Goal: Information Seeking & Learning: Learn about a topic

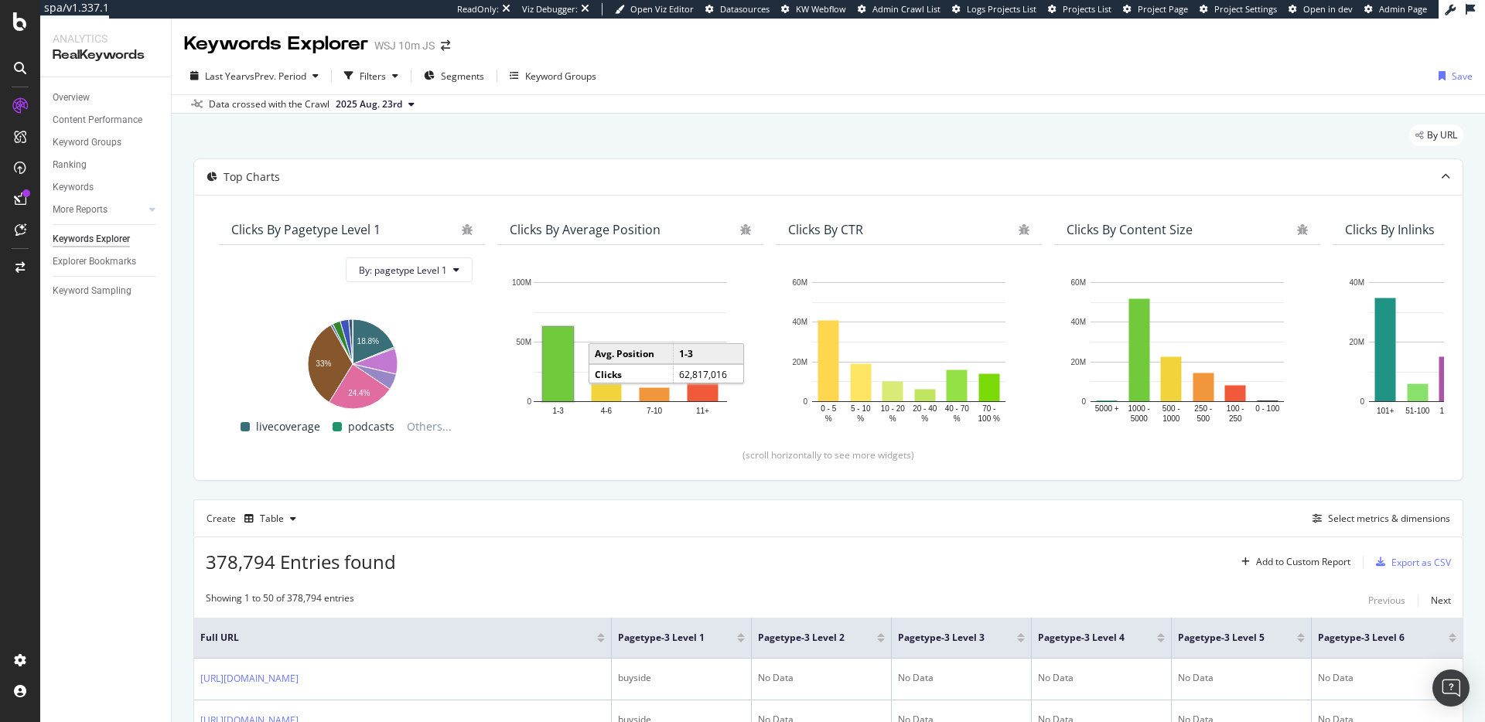
click at [1079, 98] on div "Data crossed with the Crawl 2025 Aug. 23rd" at bounding box center [828, 103] width 1313 height 19
click at [1414, 560] on div "Export as CSV" at bounding box center [1421, 562] width 60 height 13
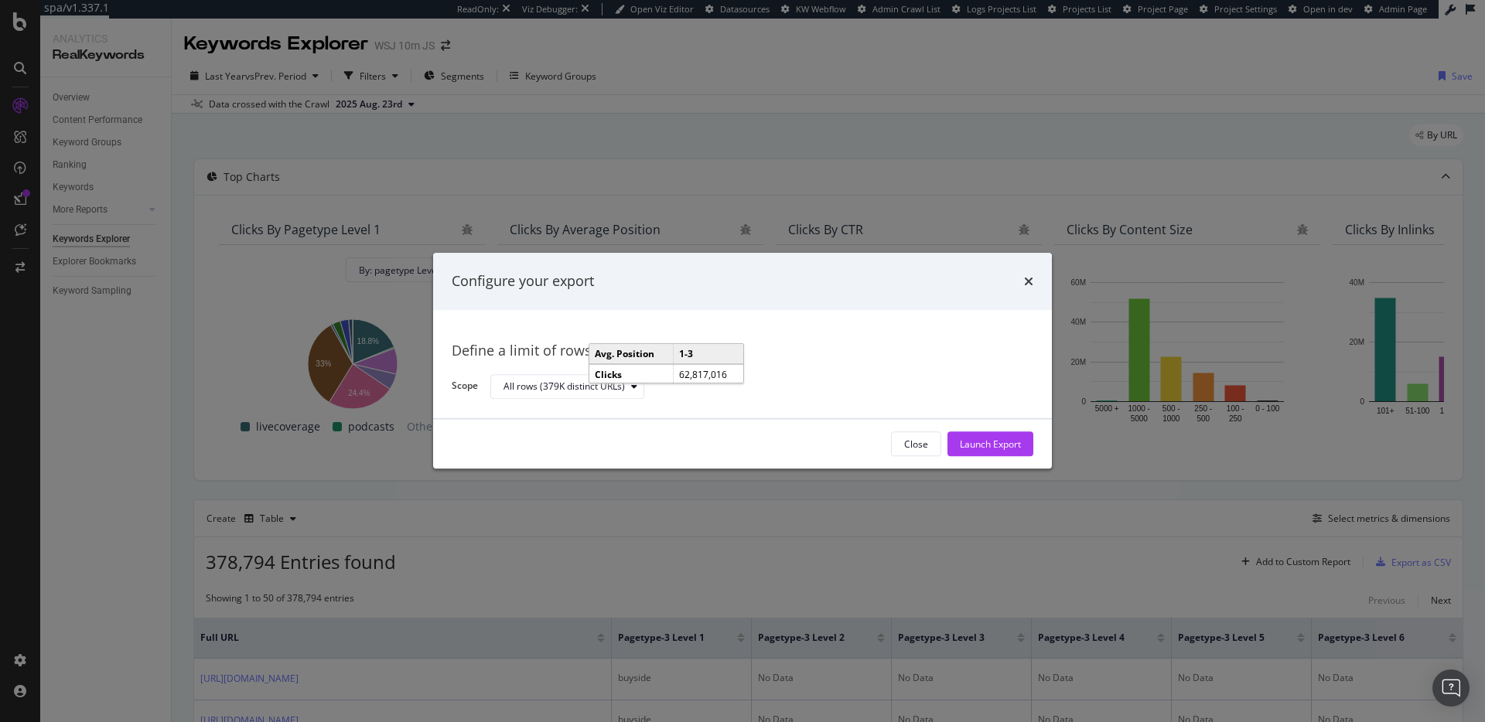
click at [895, 343] on div "Define a limit of rows to export" at bounding box center [742, 351] width 581 height 20
click at [1011, 445] on div "Launch Export" at bounding box center [990, 444] width 61 height 13
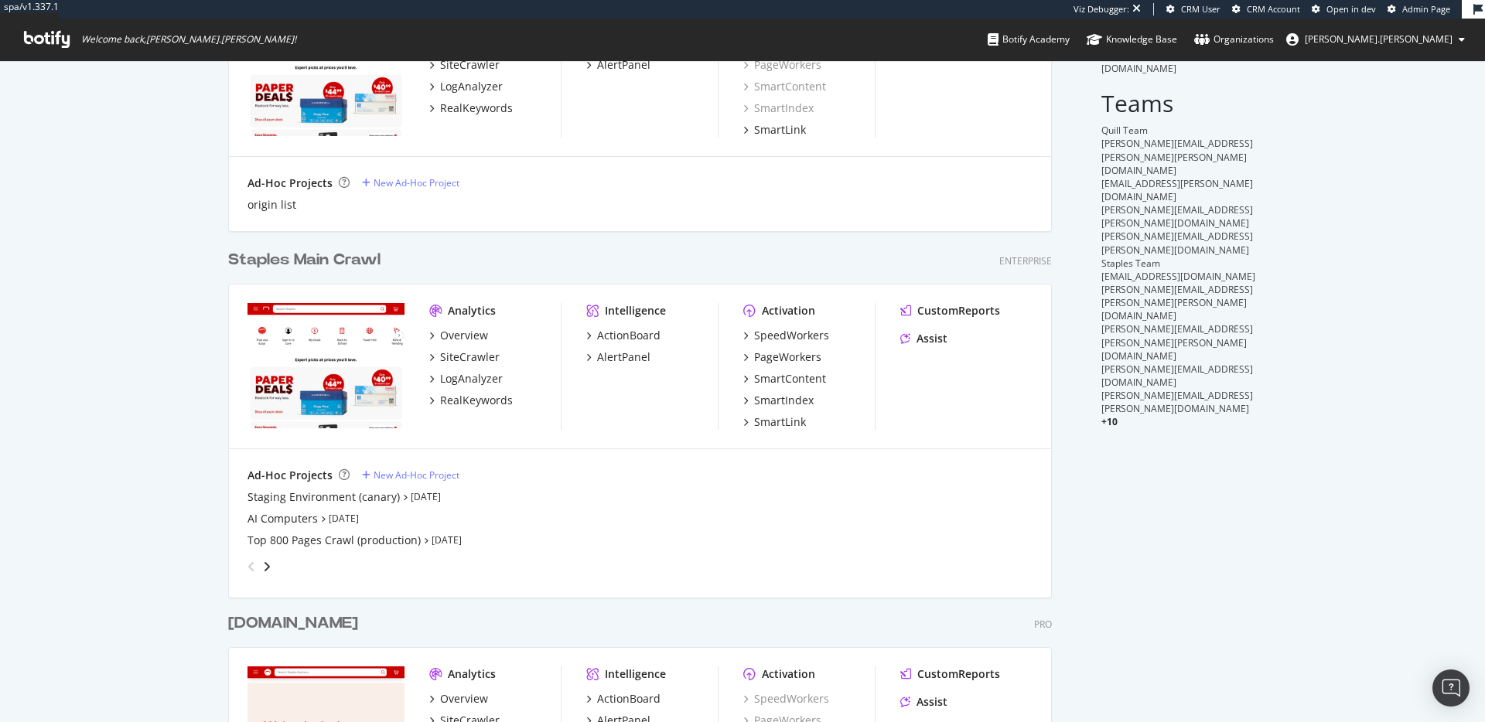
scroll to position [257, 0]
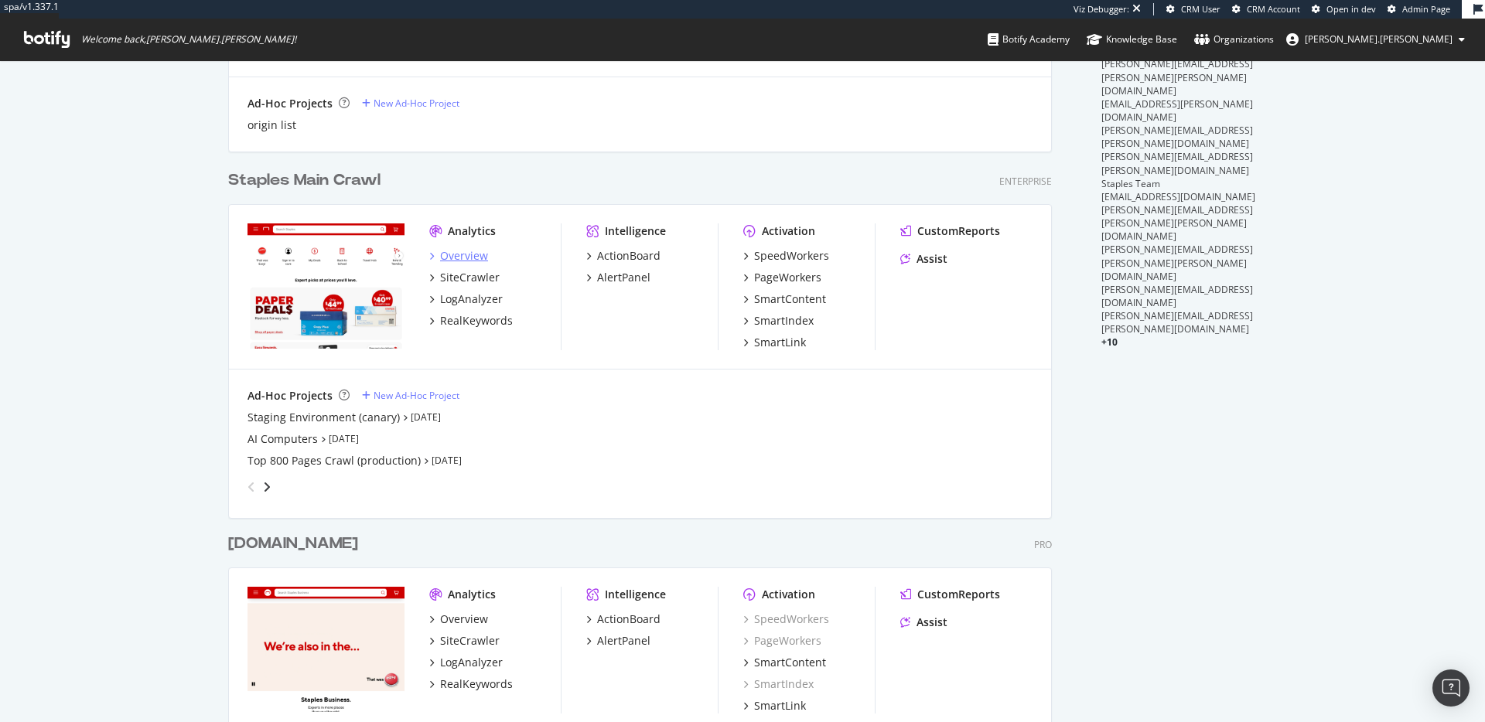
click at [463, 254] on div "Overview" at bounding box center [464, 255] width 48 height 15
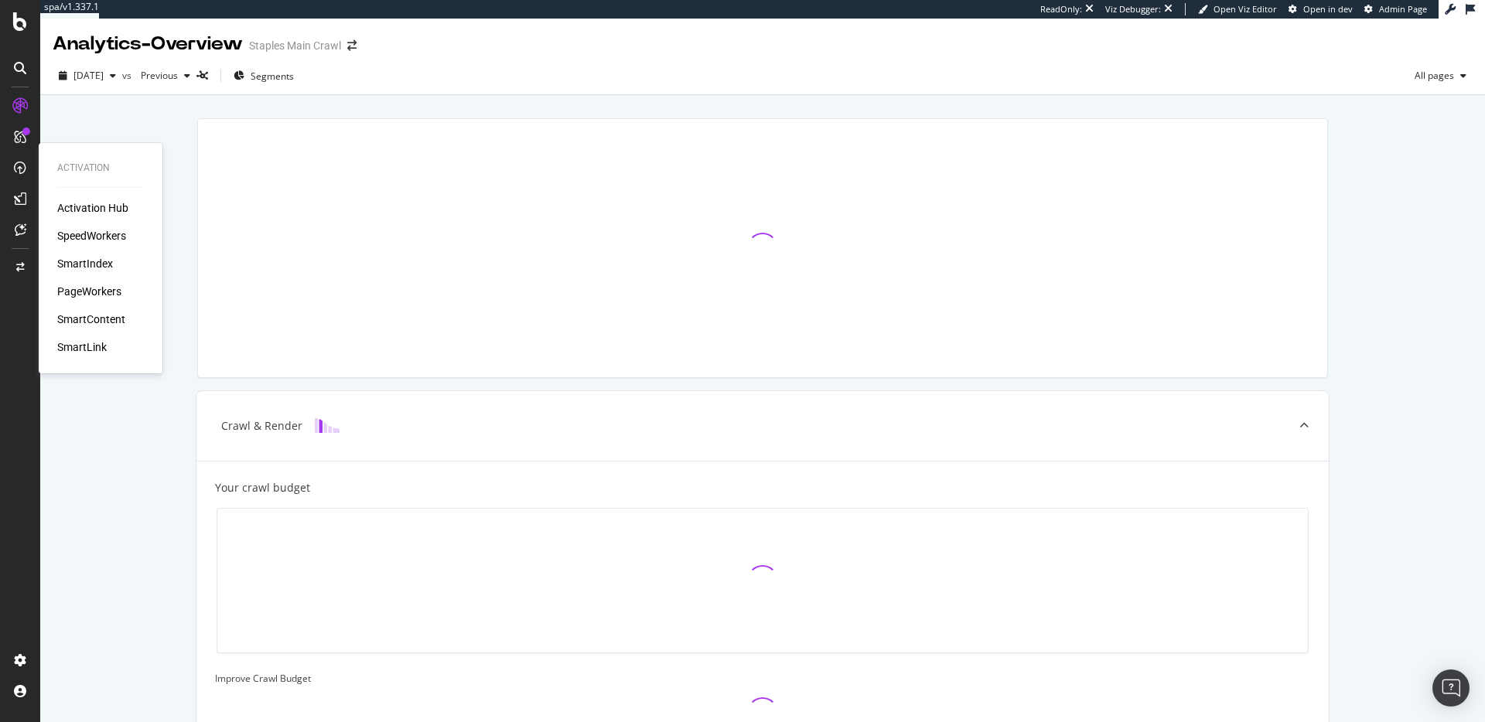
click at [75, 287] on div "PageWorkers" at bounding box center [89, 291] width 64 height 15
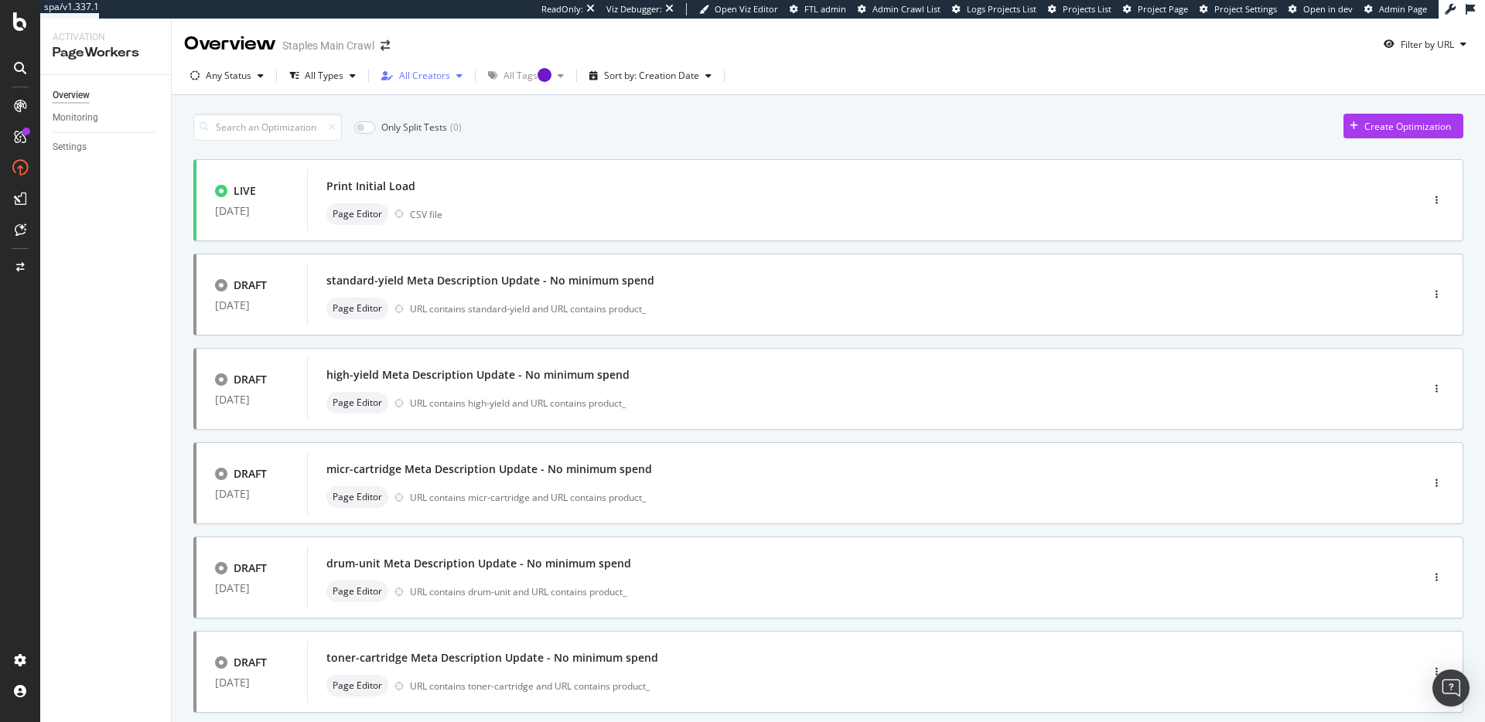
drag, startPoint x: 524, startPoint y: 132, endPoint x: 441, endPoint y: 84, distance: 96.7
click at [523, 131] on div "Only Split Tests ( 0 ) Create Optimization" at bounding box center [828, 127] width 1270 height 27
click at [434, 77] on div "All Creators" at bounding box center [424, 75] width 51 height 9
click at [434, 76] on div "All Creators" at bounding box center [424, 75] width 51 height 9
click at [591, 105] on div "Only Split Tests ( 0 ) Create Optimization LIVE 28 Jul. 2025 Print Initial Load…" at bounding box center [828, 642] width 1313 height 1095
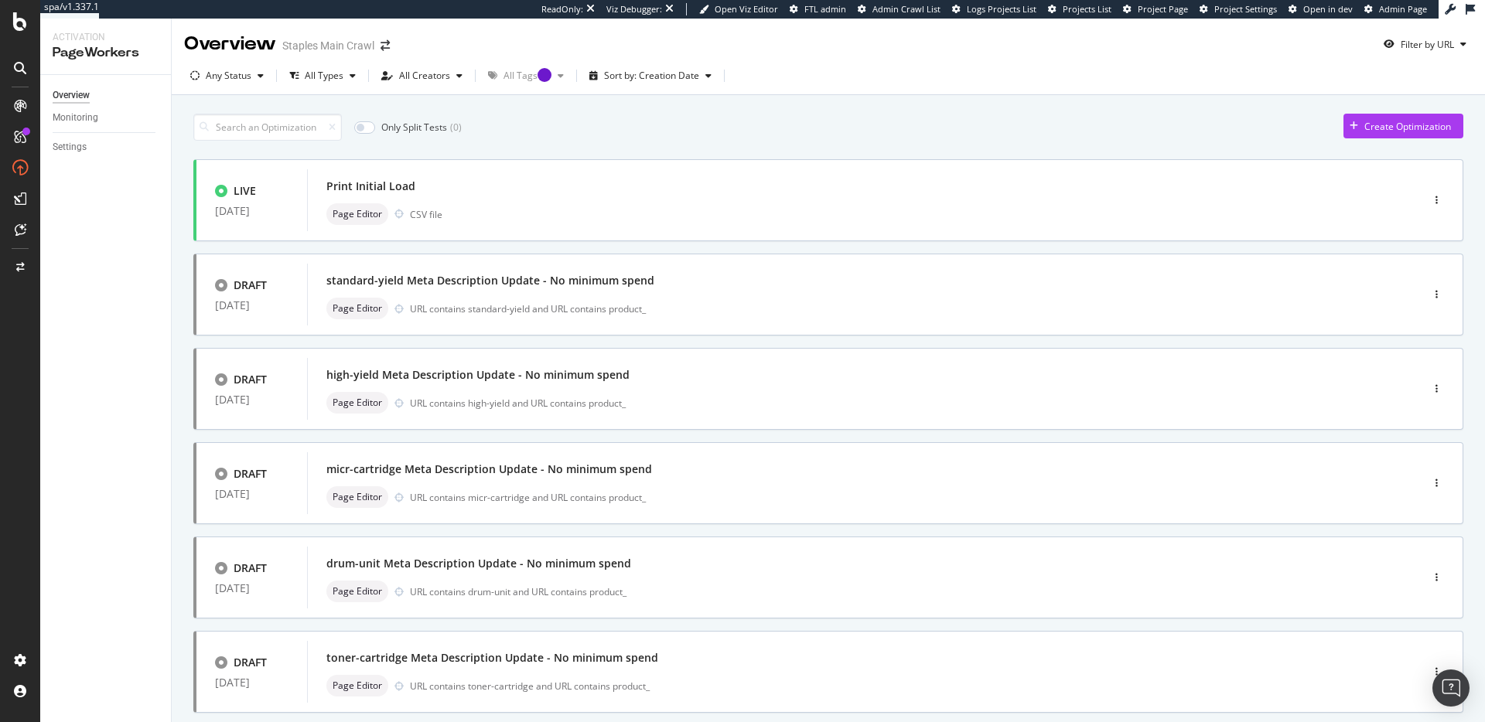
click at [723, 135] on div "Only Split Tests ( 0 ) Create Optimization" at bounding box center [828, 127] width 1270 height 27
click at [1372, 124] on div "Create Optimization" at bounding box center [1407, 126] width 87 height 13
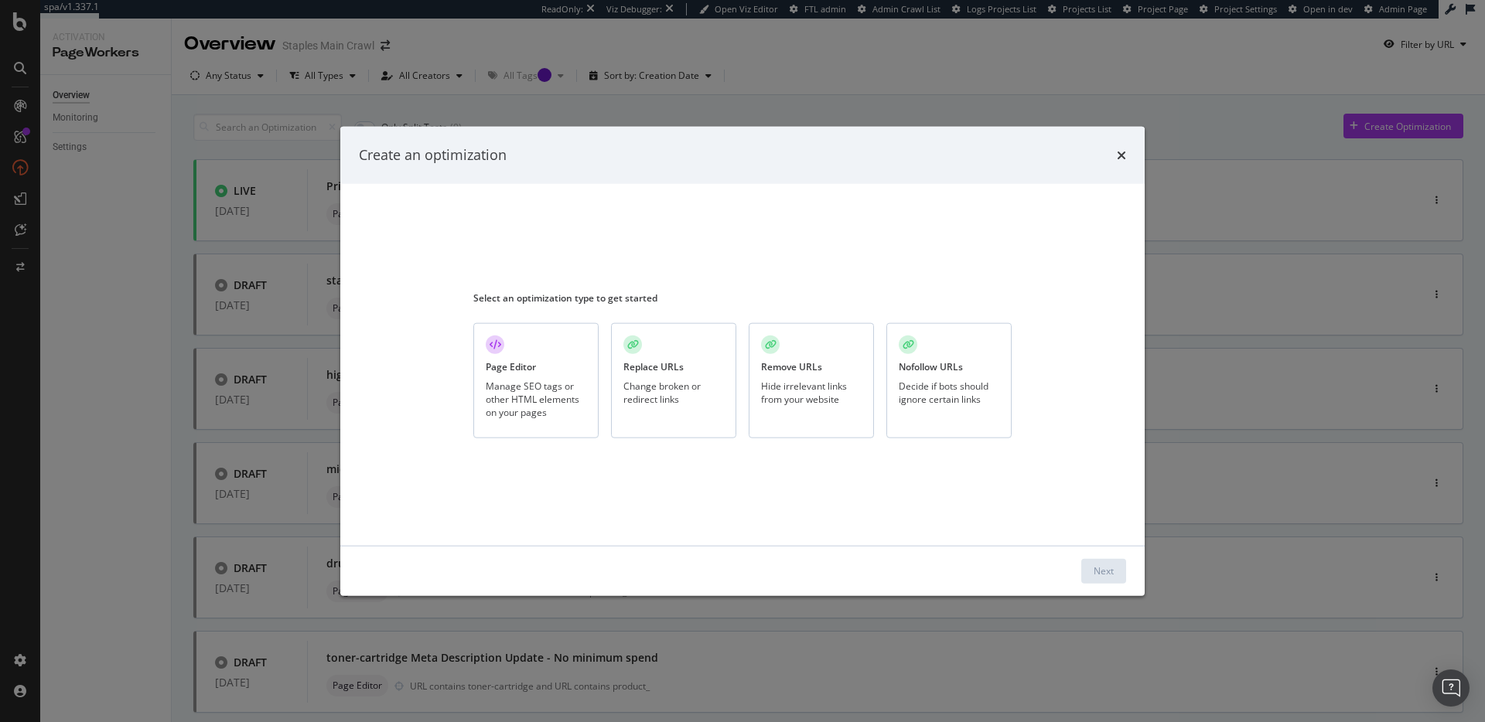
click at [553, 381] on div "Manage SEO tags or other HTML elements on your pages" at bounding box center [536, 399] width 101 height 39
click at [1090, 568] on button "Next" at bounding box center [1103, 570] width 45 height 25
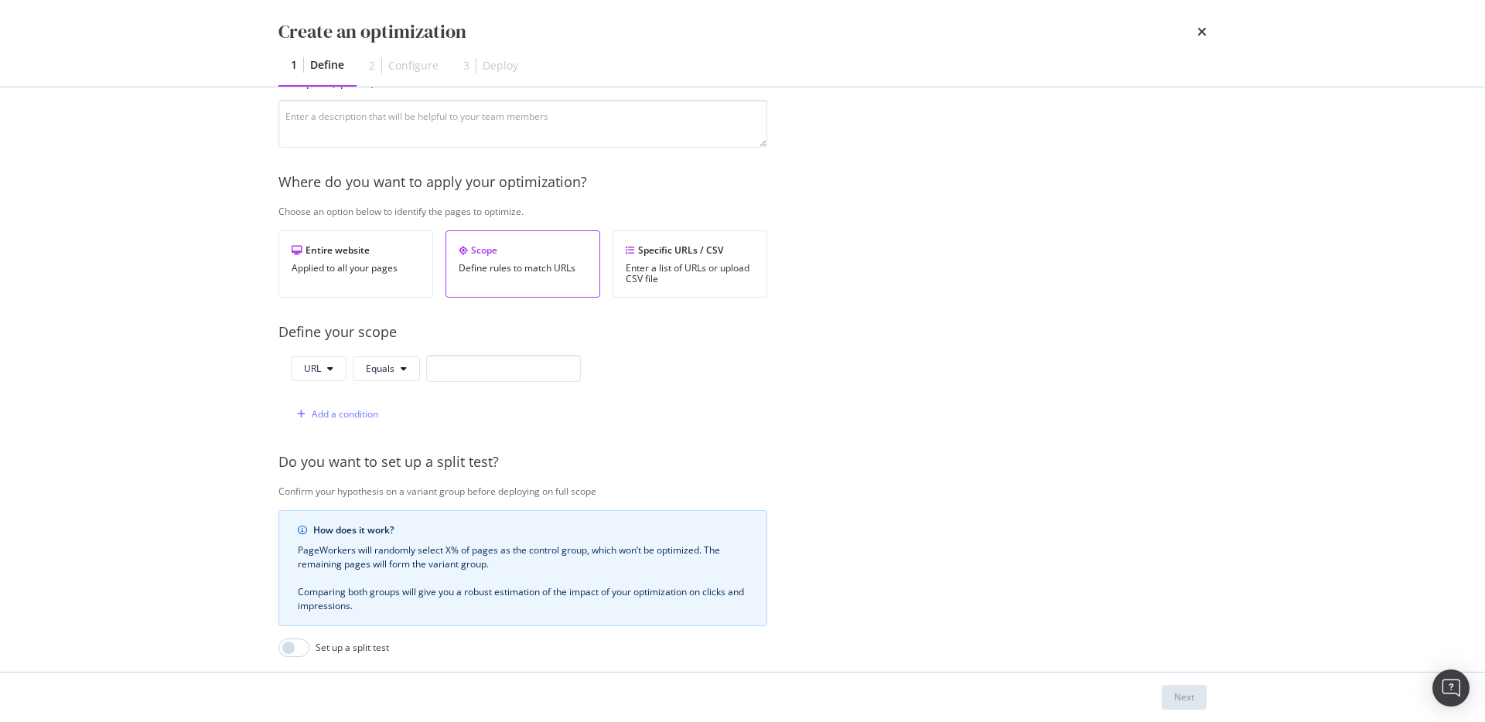
scroll to position [315, 0]
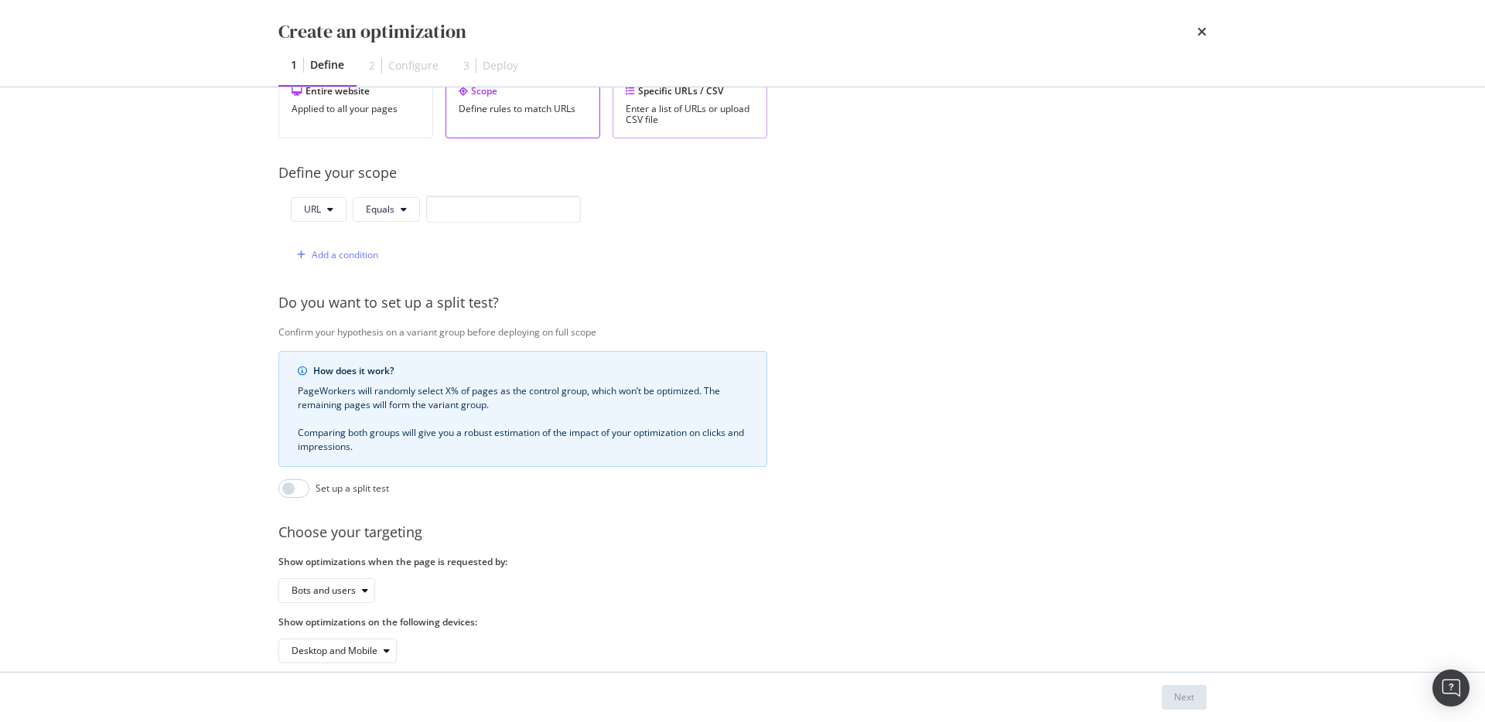
click at [718, 110] on div "Enter a list of URLs or upload CSV file" at bounding box center [690, 115] width 128 height 22
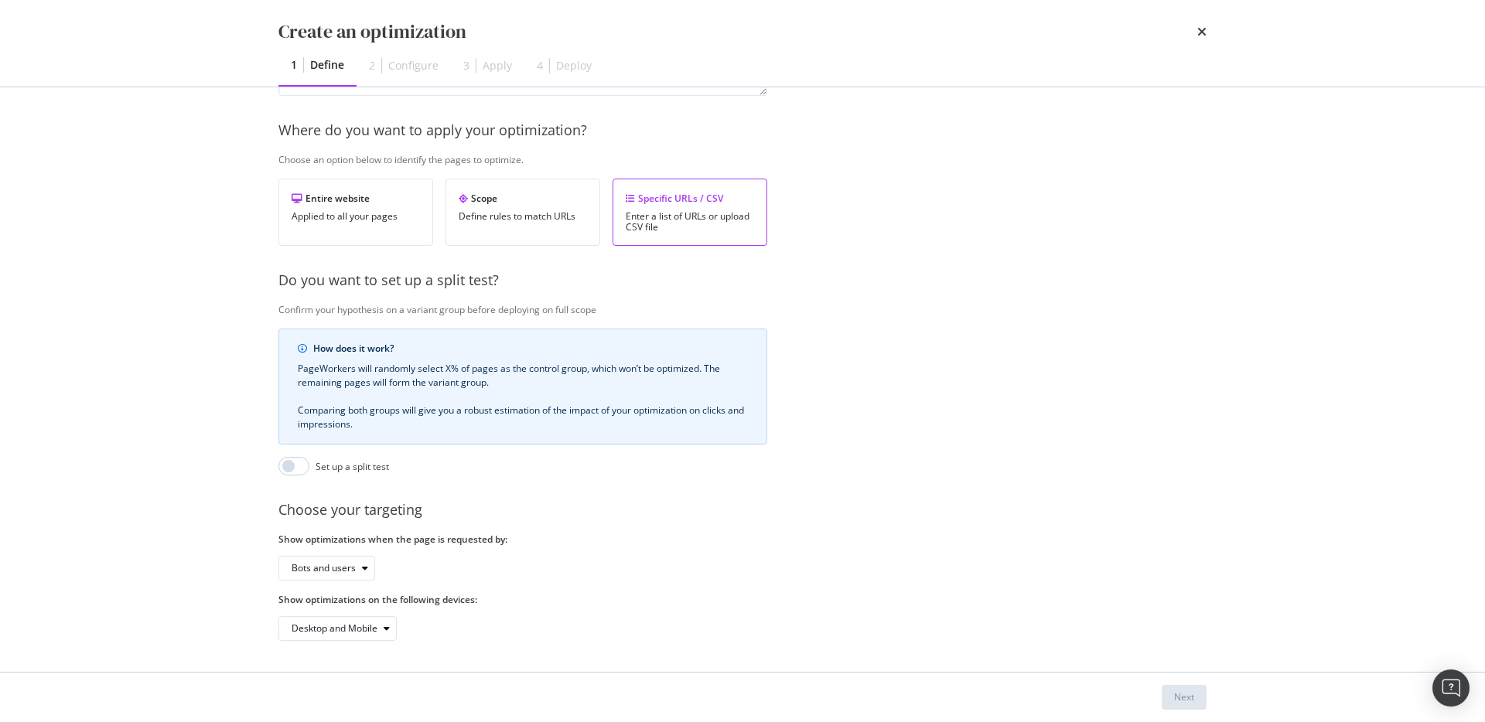
scroll to position [0, 0]
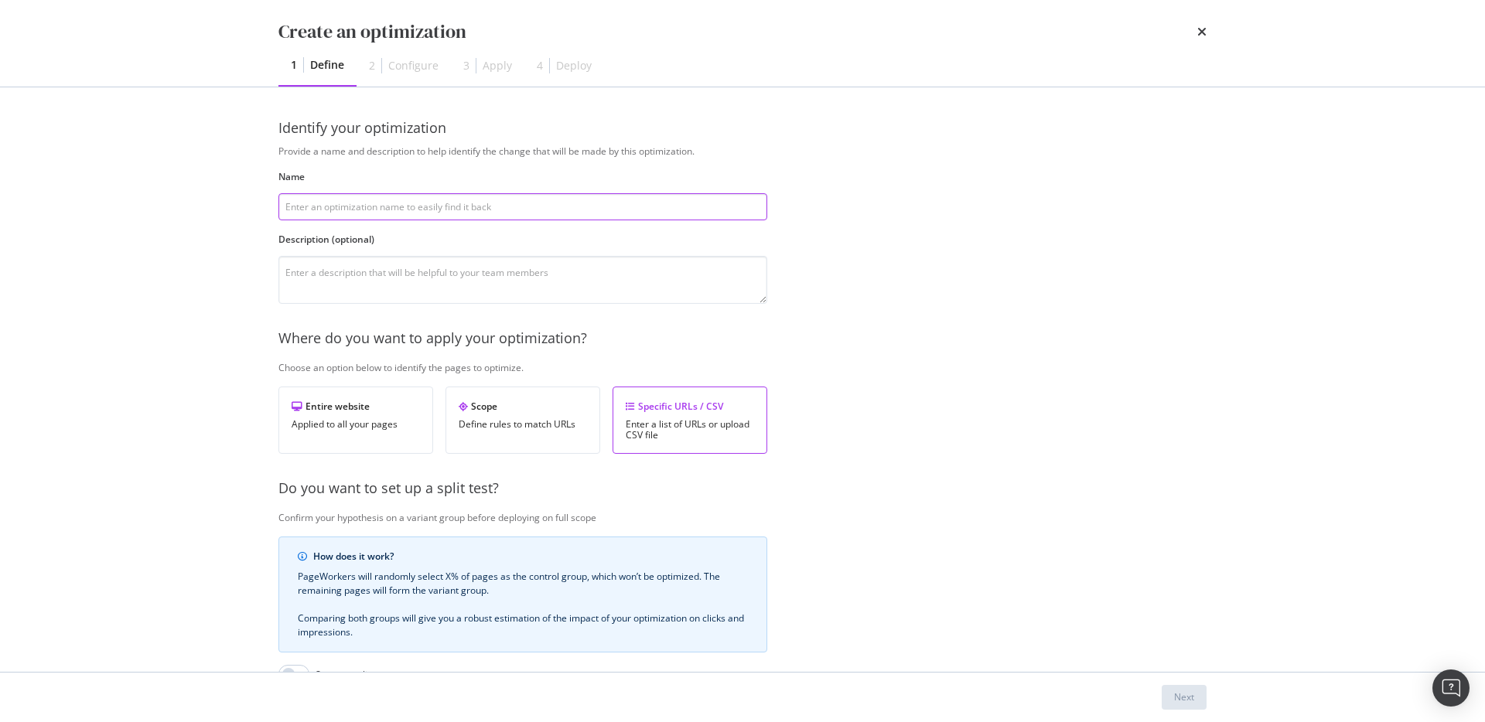
click at [708, 209] on input "modal" at bounding box center [522, 206] width 489 height 27
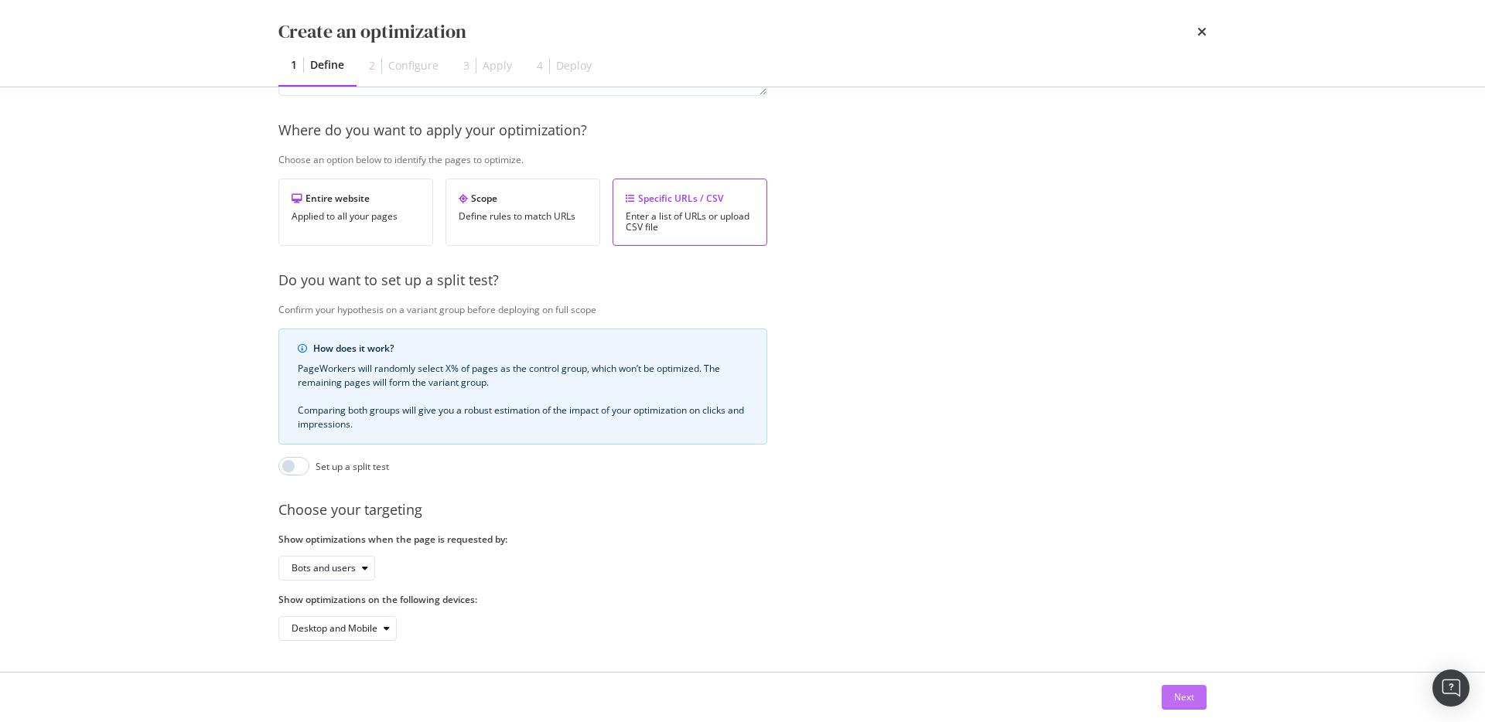
type input "Test"
click at [1183, 700] on div "Next" at bounding box center [1184, 697] width 20 height 13
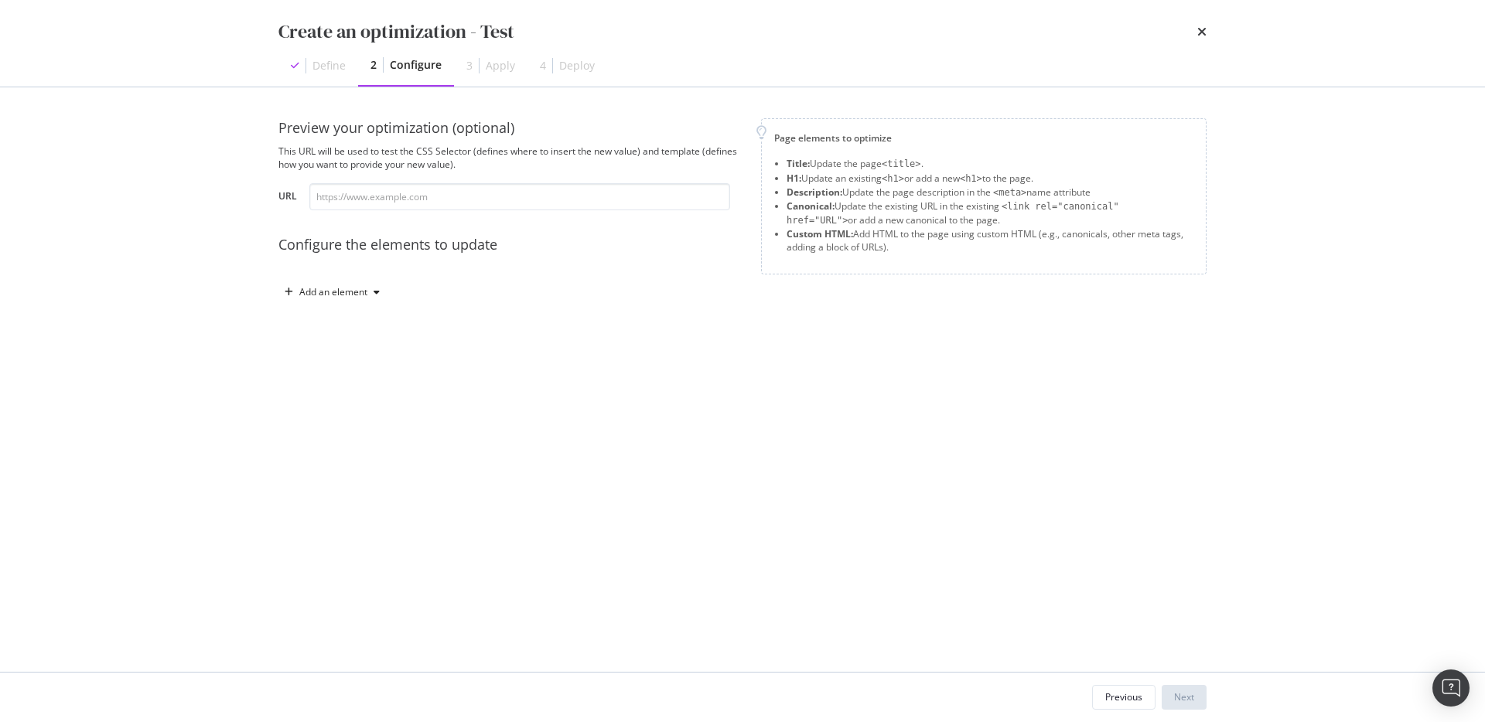
scroll to position [0, 0]
click at [369, 295] on div "modal" at bounding box center [376, 292] width 19 height 9
click at [341, 425] on div "Custom HTML" at bounding box center [349, 424] width 61 height 13
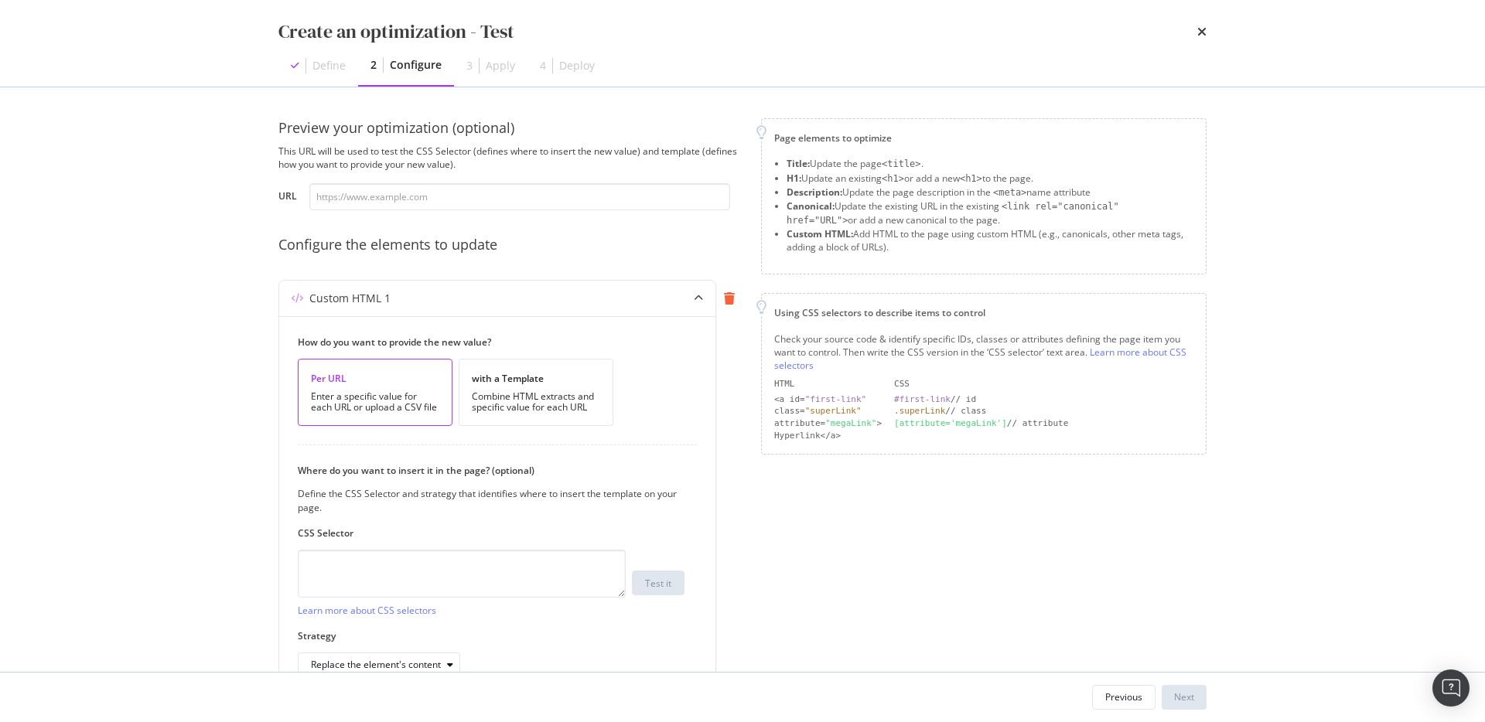
click at [729, 302] on icon "modal" at bounding box center [729, 298] width 11 height 12
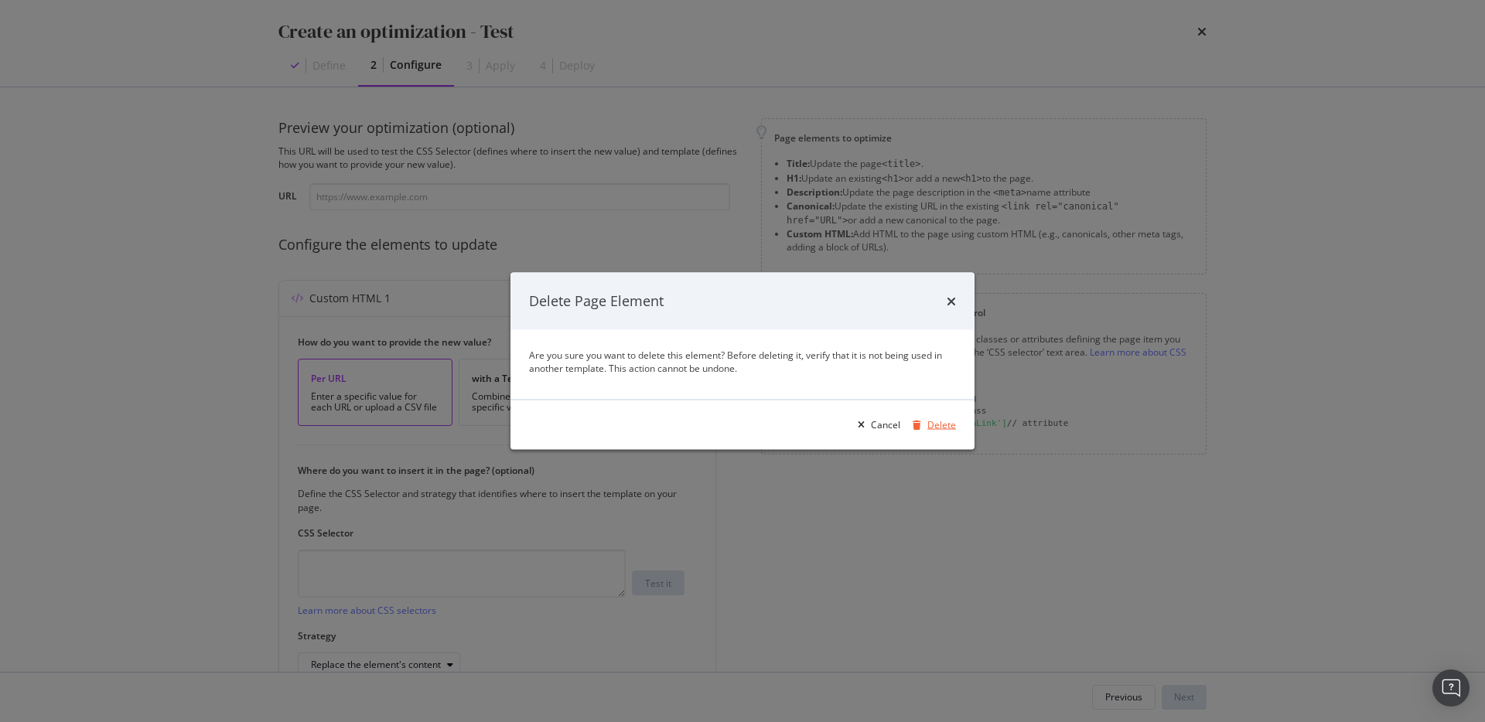
click at [926, 428] on div "modal" at bounding box center [916, 424] width 21 height 9
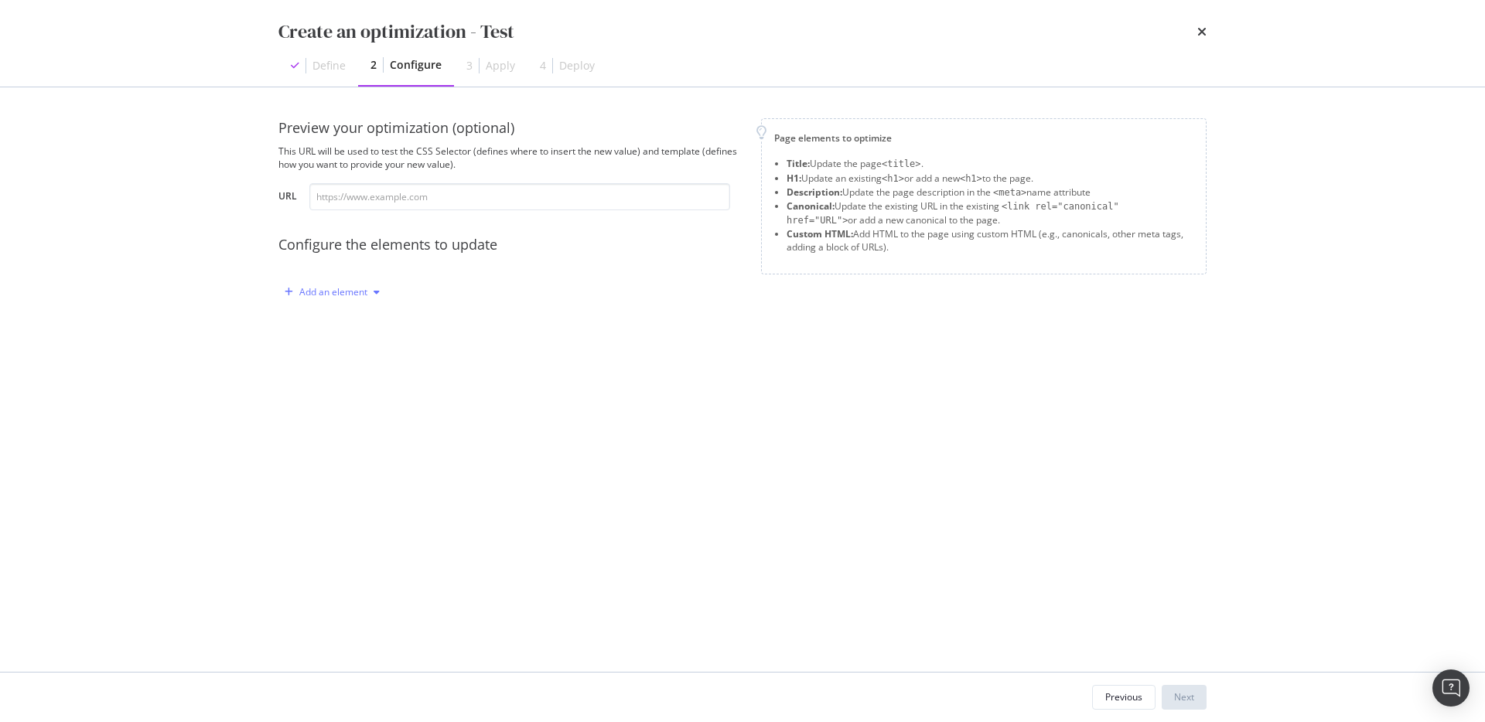
click at [365, 297] on div "Add an element" at bounding box center [333, 292] width 68 height 9
click at [604, 314] on div "Preview your optimization (optional) This URL will be used to test the CSS Sele…" at bounding box center [742, 226] width 928 height 217
click at [356, 292] on div "Add an element" at bounding box center [333, 292] width 68 height 9
click at [365, 425] on div "Custom HTML" at bounding box center [349, 424] width 61 height 13
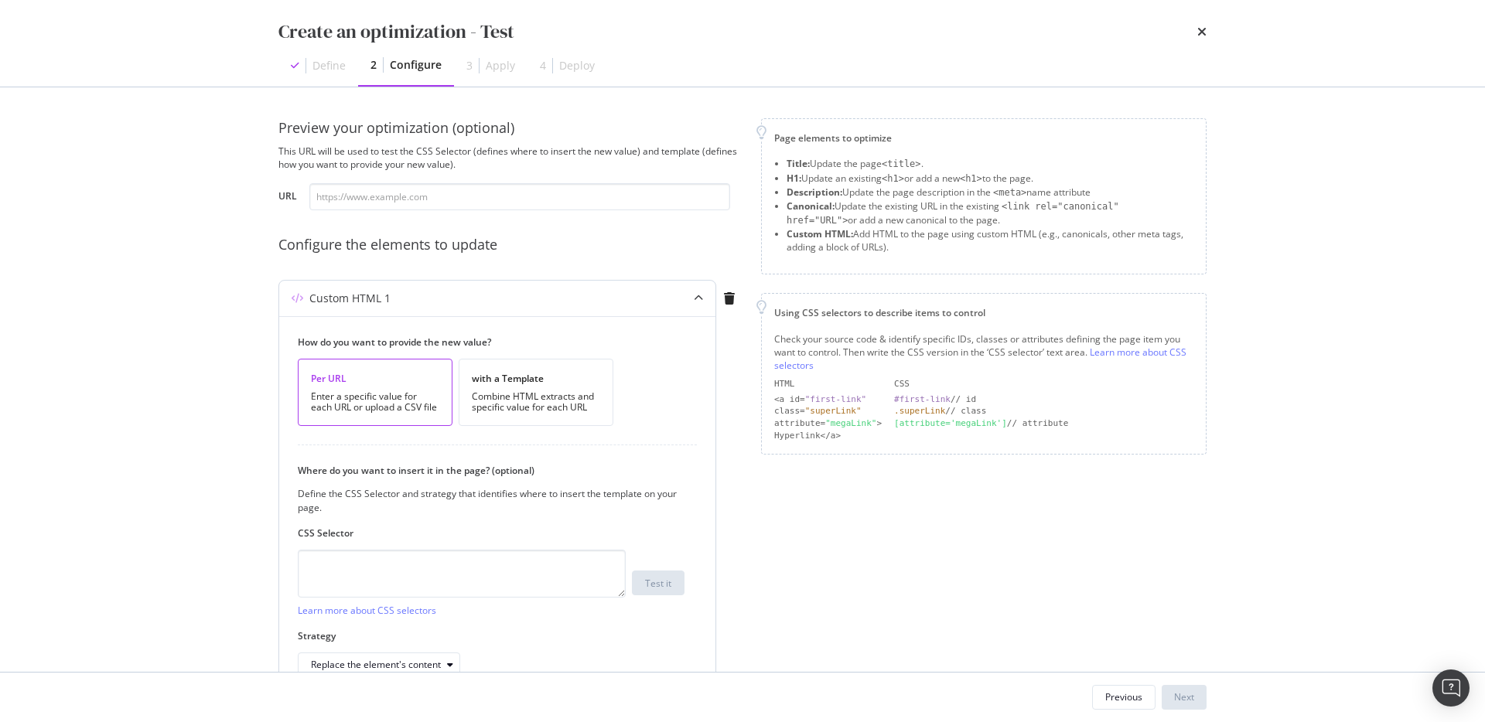
scroll to position [65, 0]
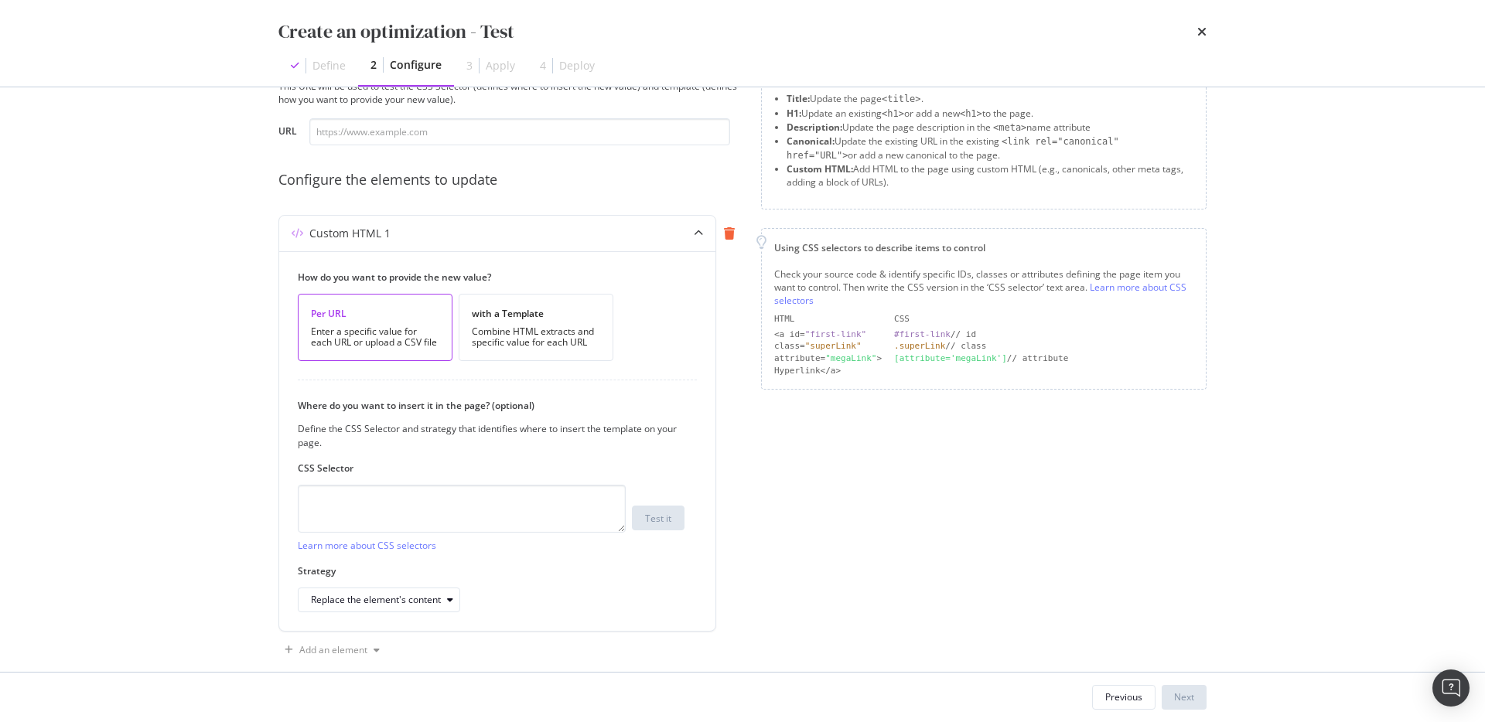
click at [726, 238] on icon "modal" at bounding box center [729, 233] width 11 height 12
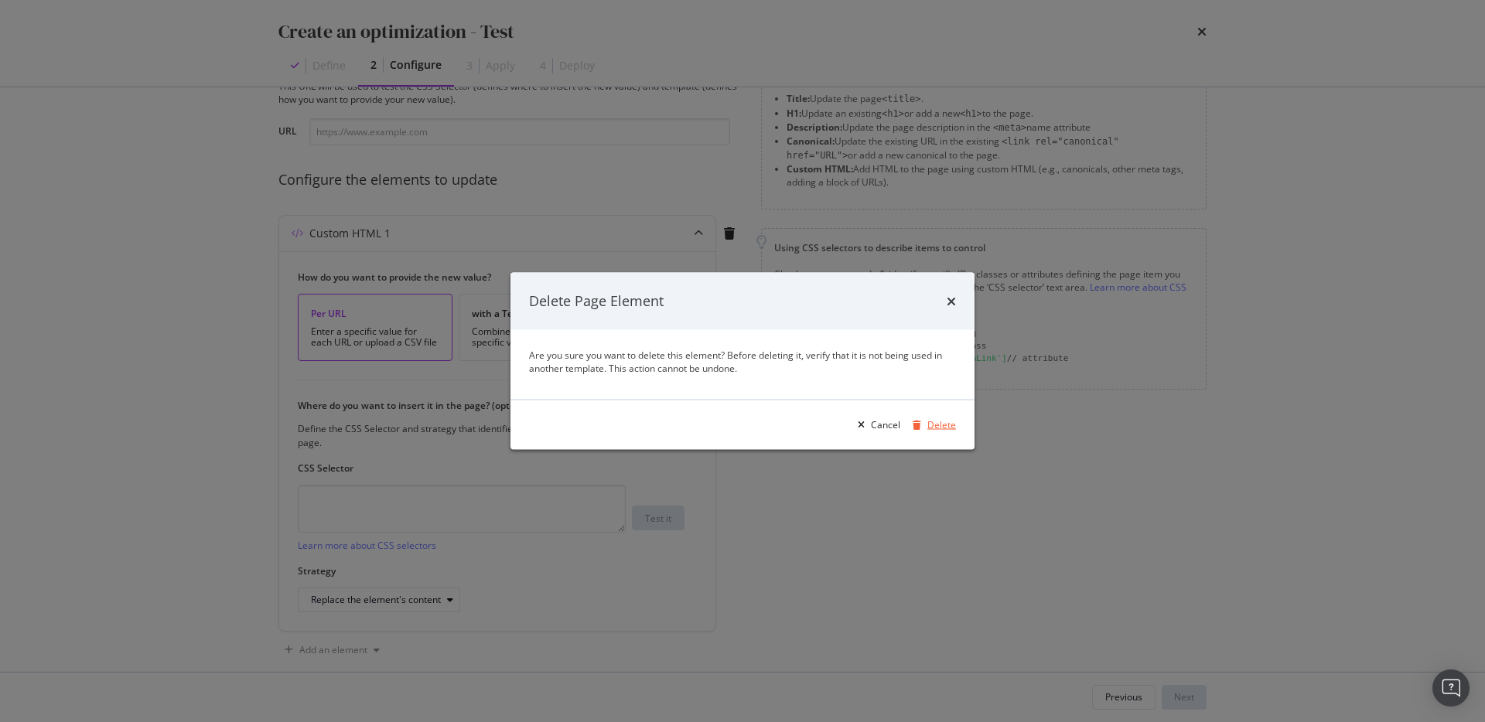
click at [939, 421] on div "Delete" at bounding box center [941, 424] width 29 height 13
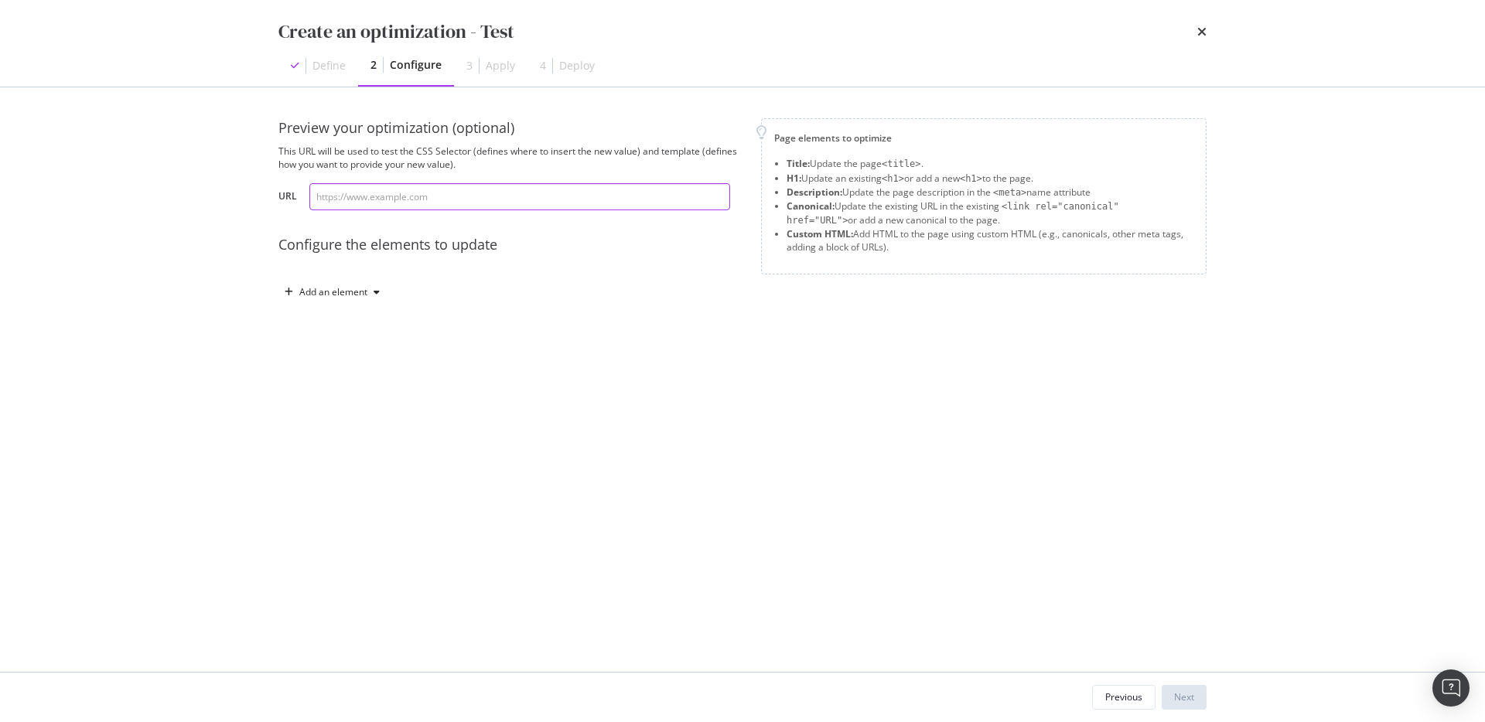
scroll to position [0, 0]
click at [365, 283] on div "Add an element" at bounding box center [331, 292] width 107 height 23
click at [1039, 494] on div "Preview your optimization (optional) This URL will be used to test the CSS Sele…" at bounding box center [742, 379] width 928 height 523
click at [1021, 518] on div "Preview your optimization (optional) This URL will be used to test the CSS Sele…" at bounding box center [742, 379] width 928 height 523
click at [333, 293] on div "Add an element" at bounding box center [333, 292] width 68 height 9
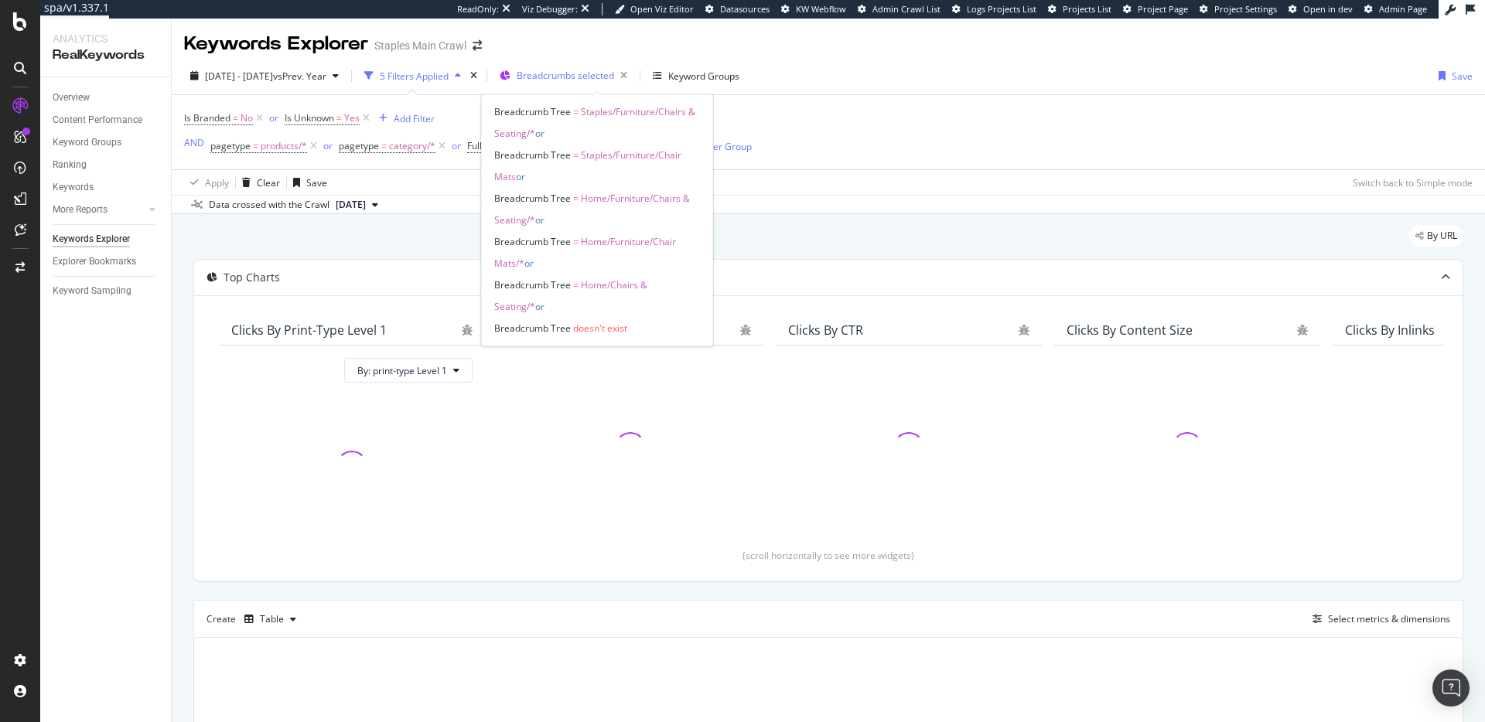
click at [591, 70] on span "Breadcrumbs selected" at bounding box center [565, 75] width 97 height 13
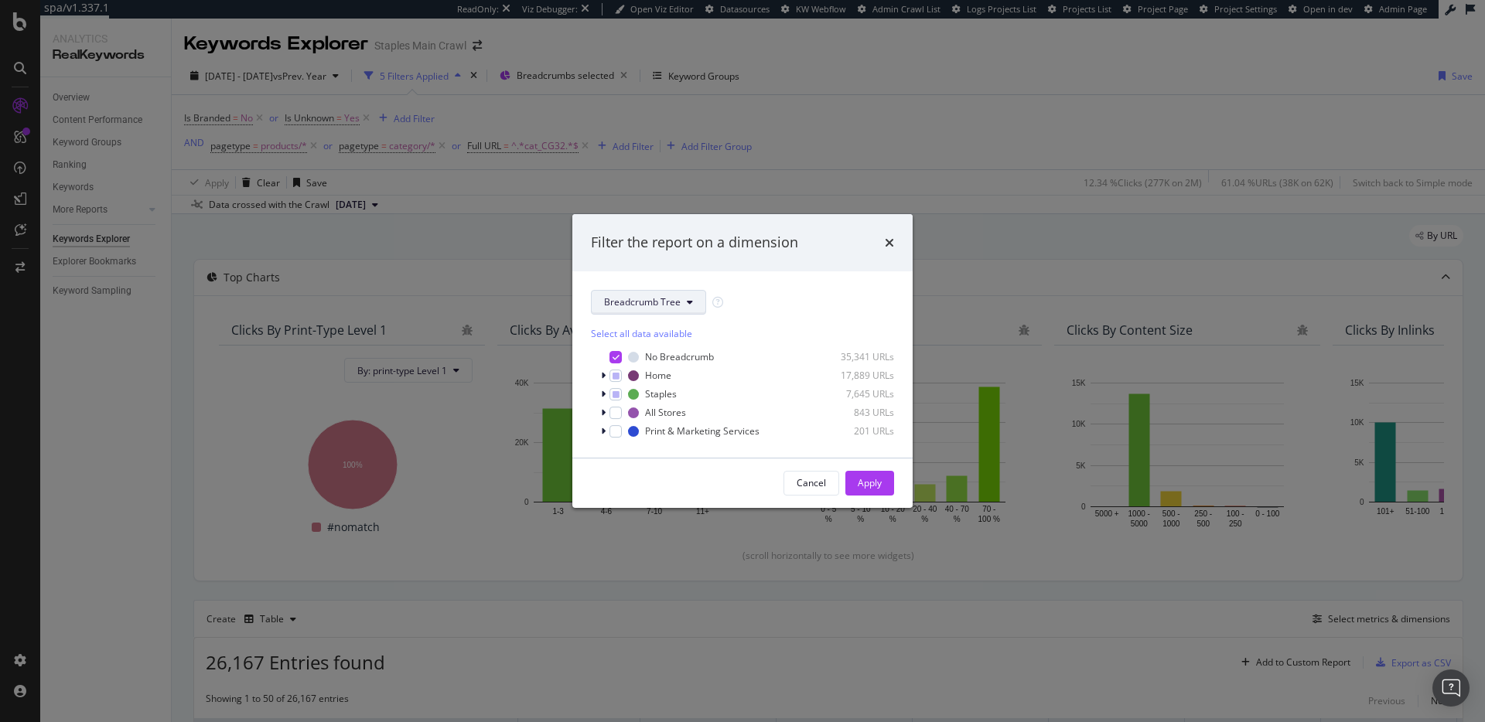
click at [690, 309] on button "Breadcrumb Tree" at bounding box center [648, 302] width 115 height 25
click at [784, 278] on div "Breadcrumb Tree Select all data available No Breadcrumb 35,341 URLs Home 17,889…" at bounding box center [742, 364] width 340 height 186
click at [678, 305] on span "Breadcrumb Tree" at bounding box center [642, 301] width 77 height 13
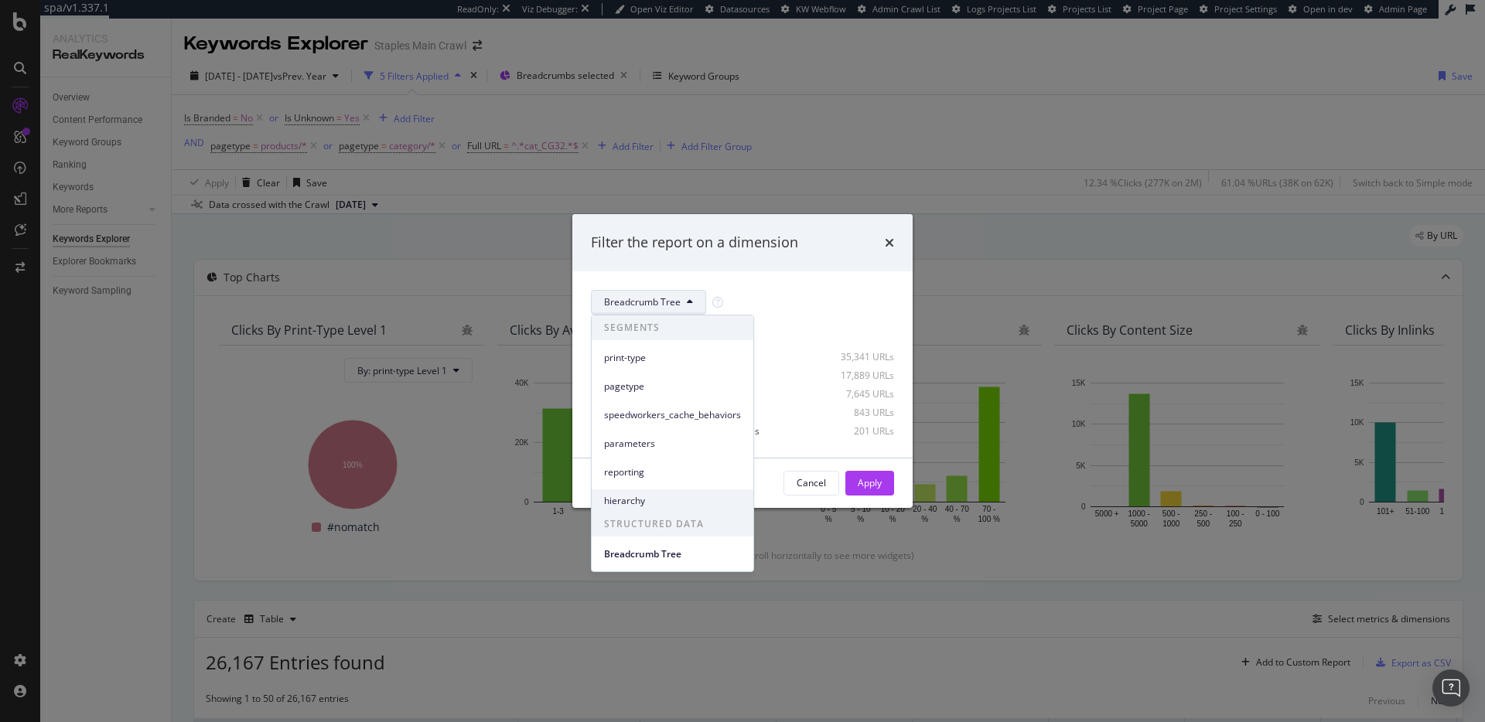
click at [652, 496] on span "hierarchy" at bounding box center [672, 501] width 137 height 14
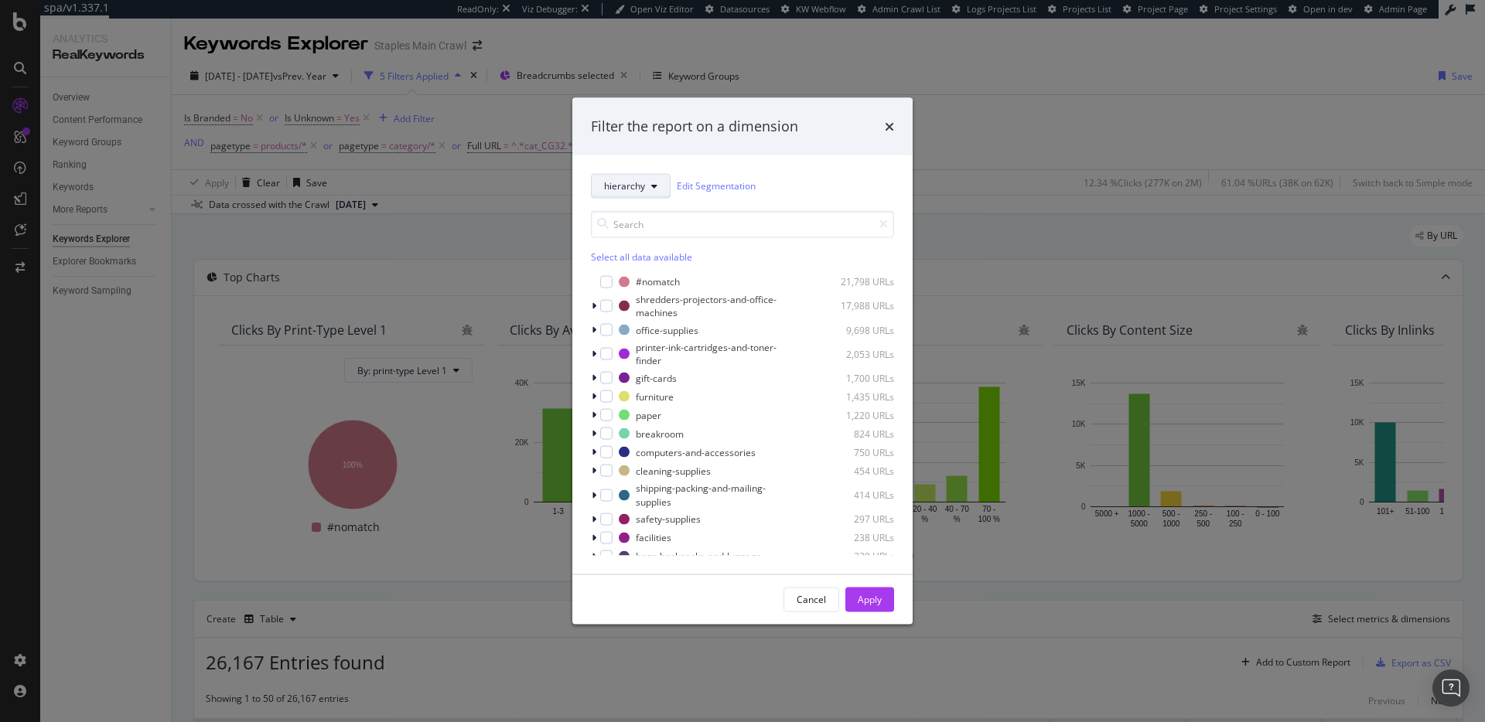
click at [636, 183] on span "hierarchy" at bounding box center [624, 185] width 41 height 13
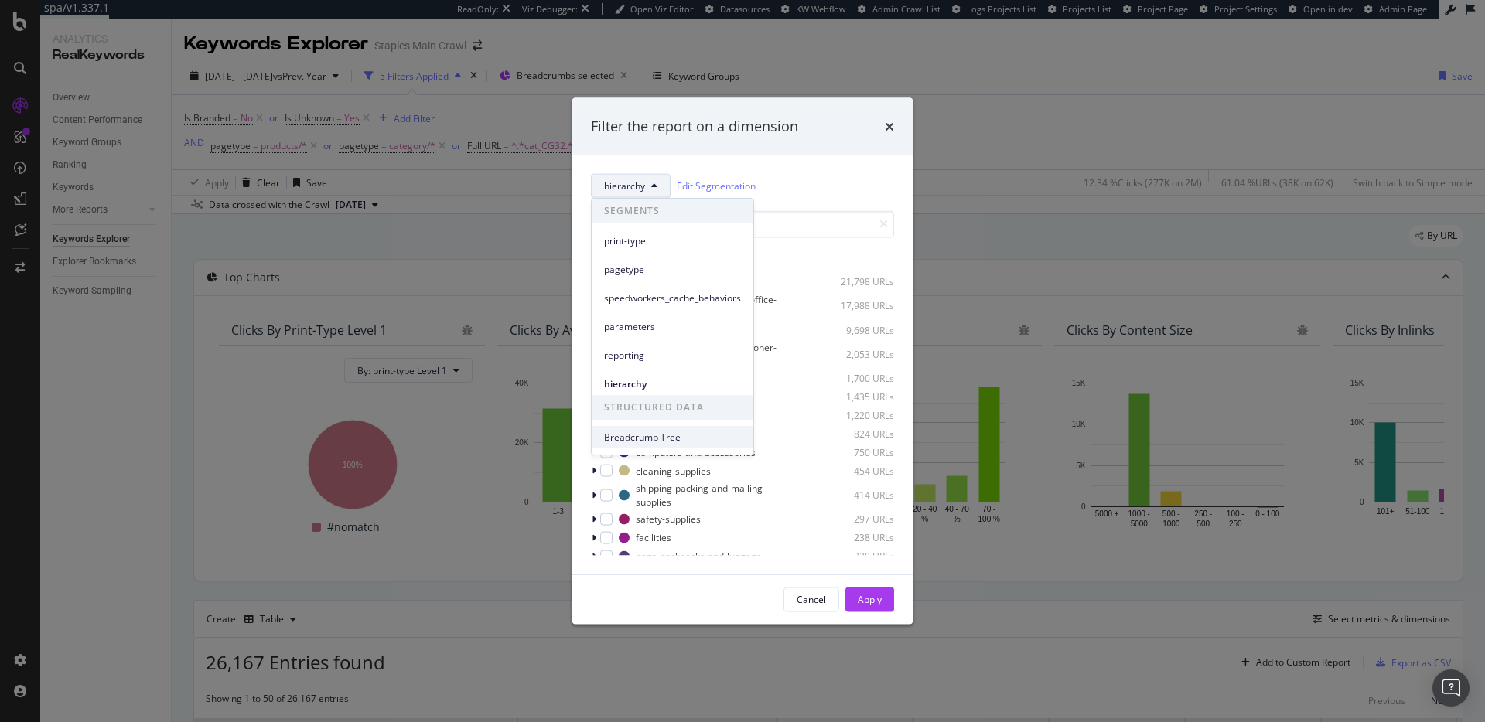
click at [668, 438] on span "Breadcrumb Tree" at bounding box center [672, 438] width 137 height 14
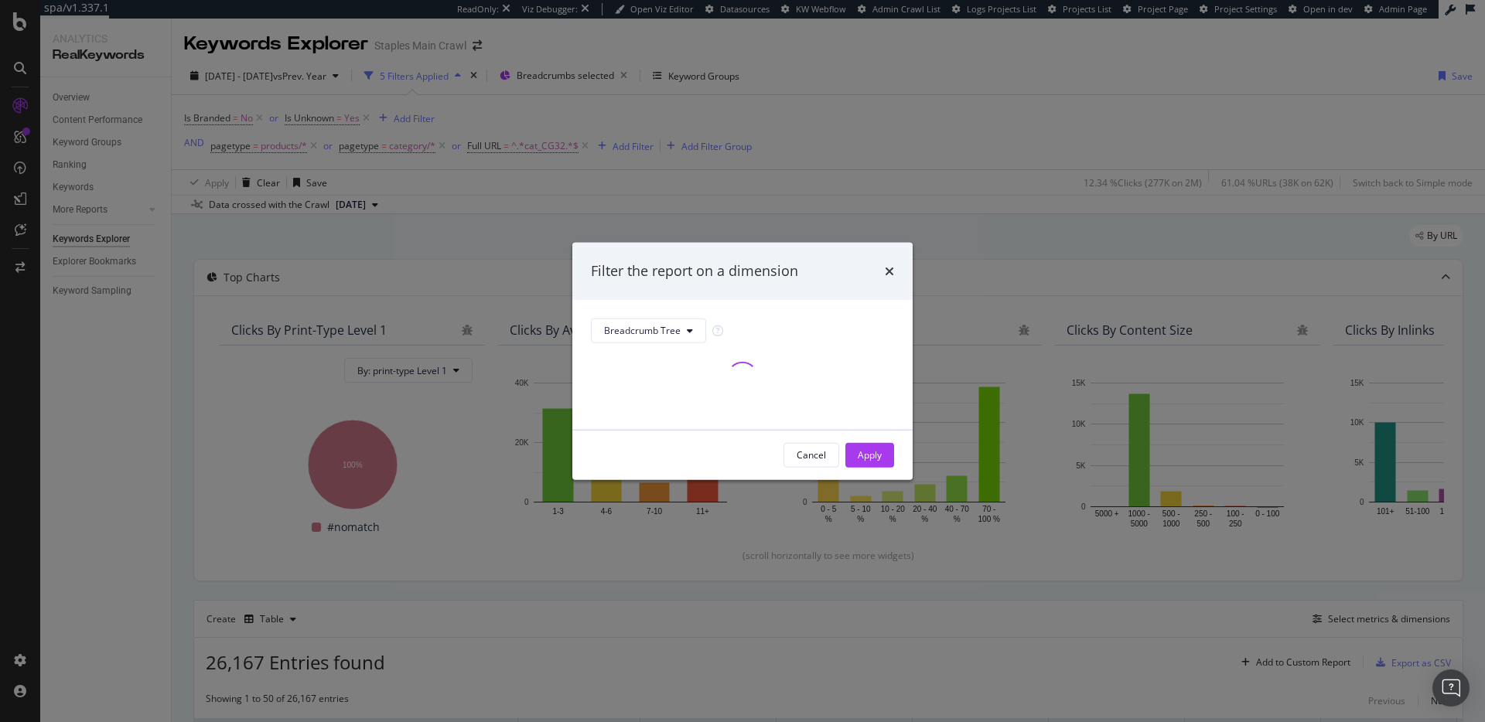
click at [1107, 122] on div "Filter the report on a dimension Breadcrumb Tree Cancel Apply" at bounding box center [742, 361] width 1485 height 722
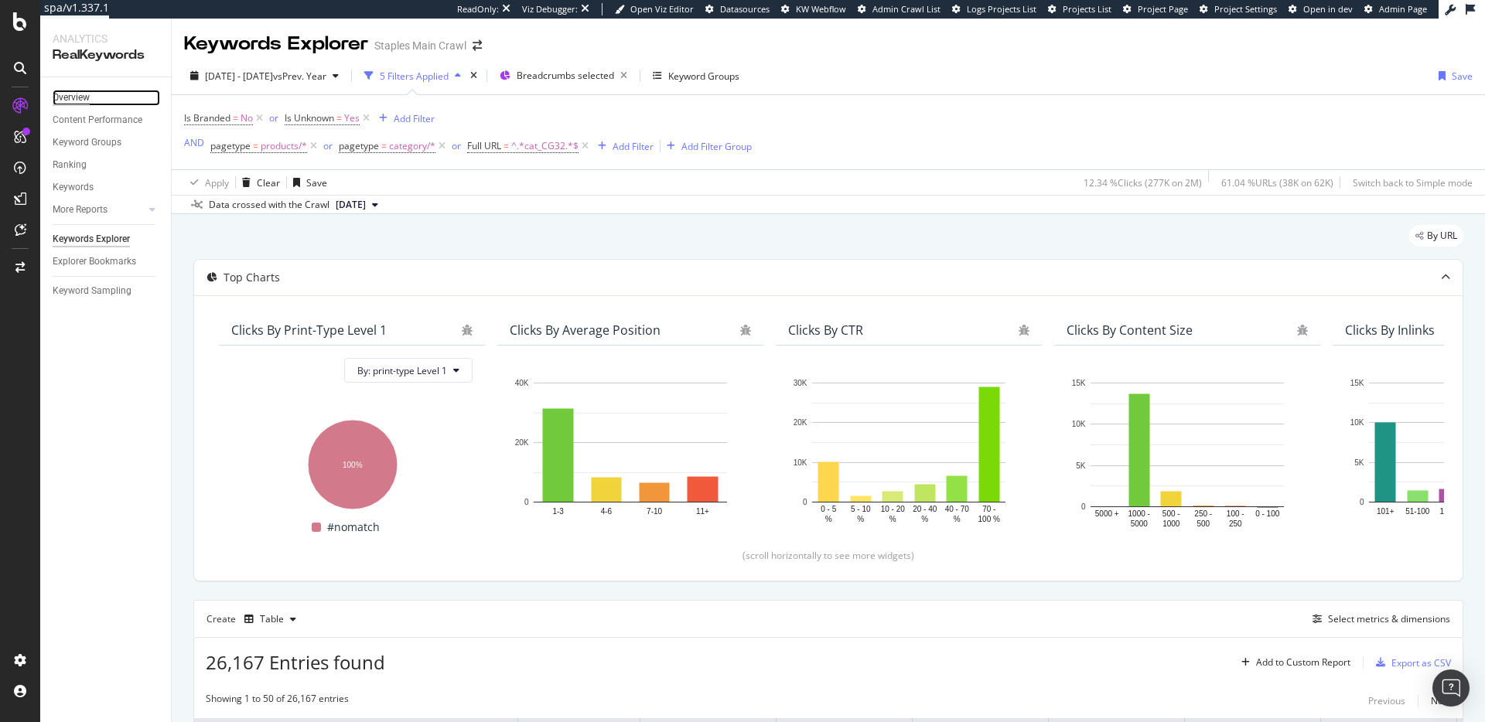
click at [77, 94] on div "Overview" at bounding box center [71, 98] width 37 height 16
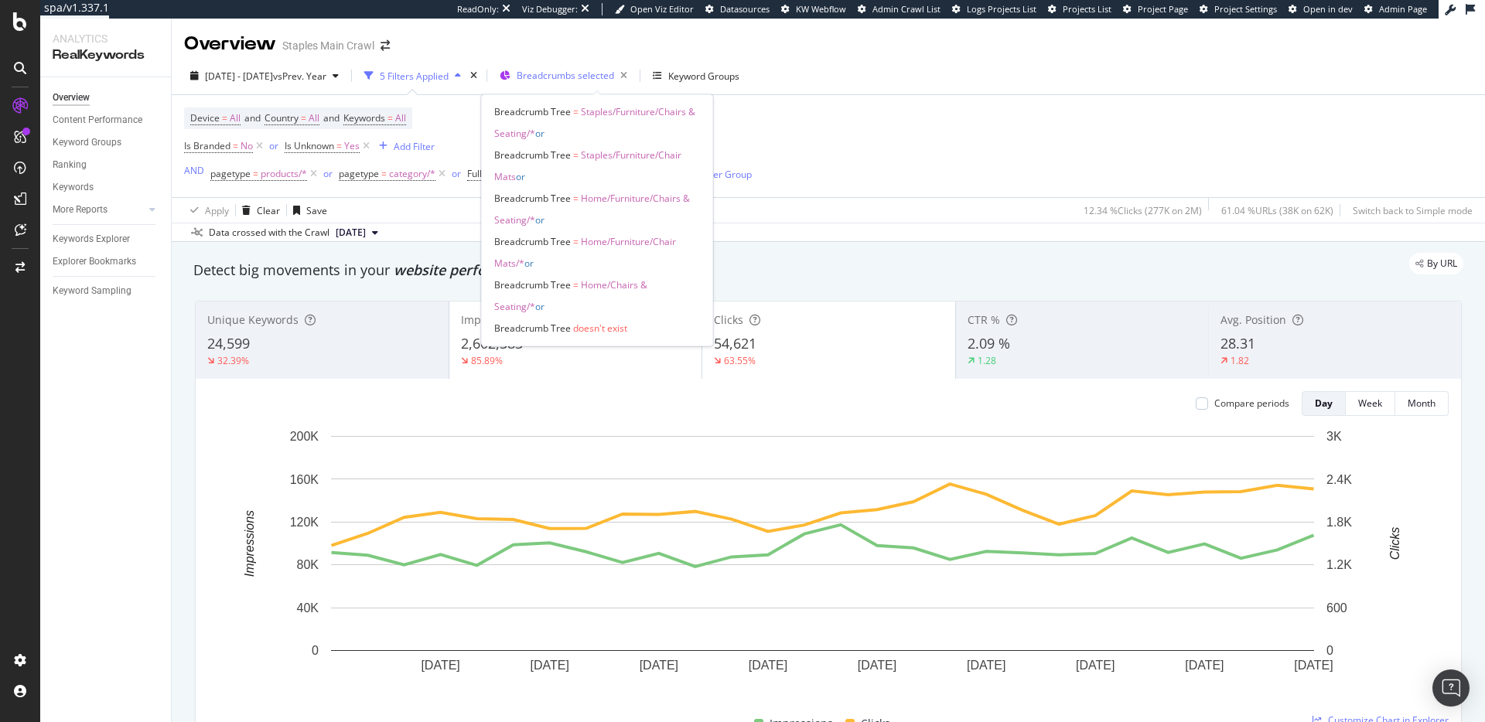
click at [594, 67] on div "Breadcrumbs selected" at bounding box center [575, 76] width 117 height 22
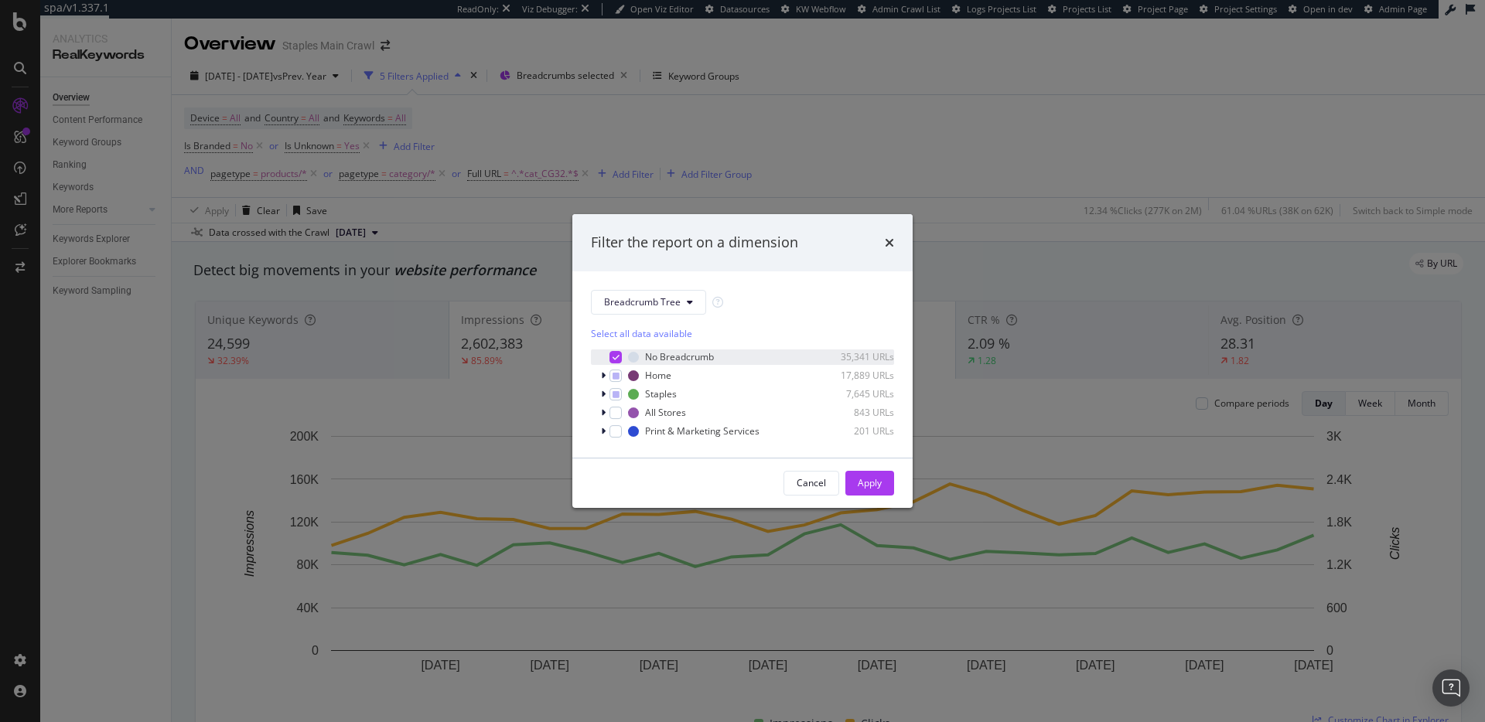
click at [613, 356] on icon "modal" at bounding box center [615, 357] width 7 height 8
click at [872, 484] on div "Apply" at bounding box center [870, 482] width 24 height 13
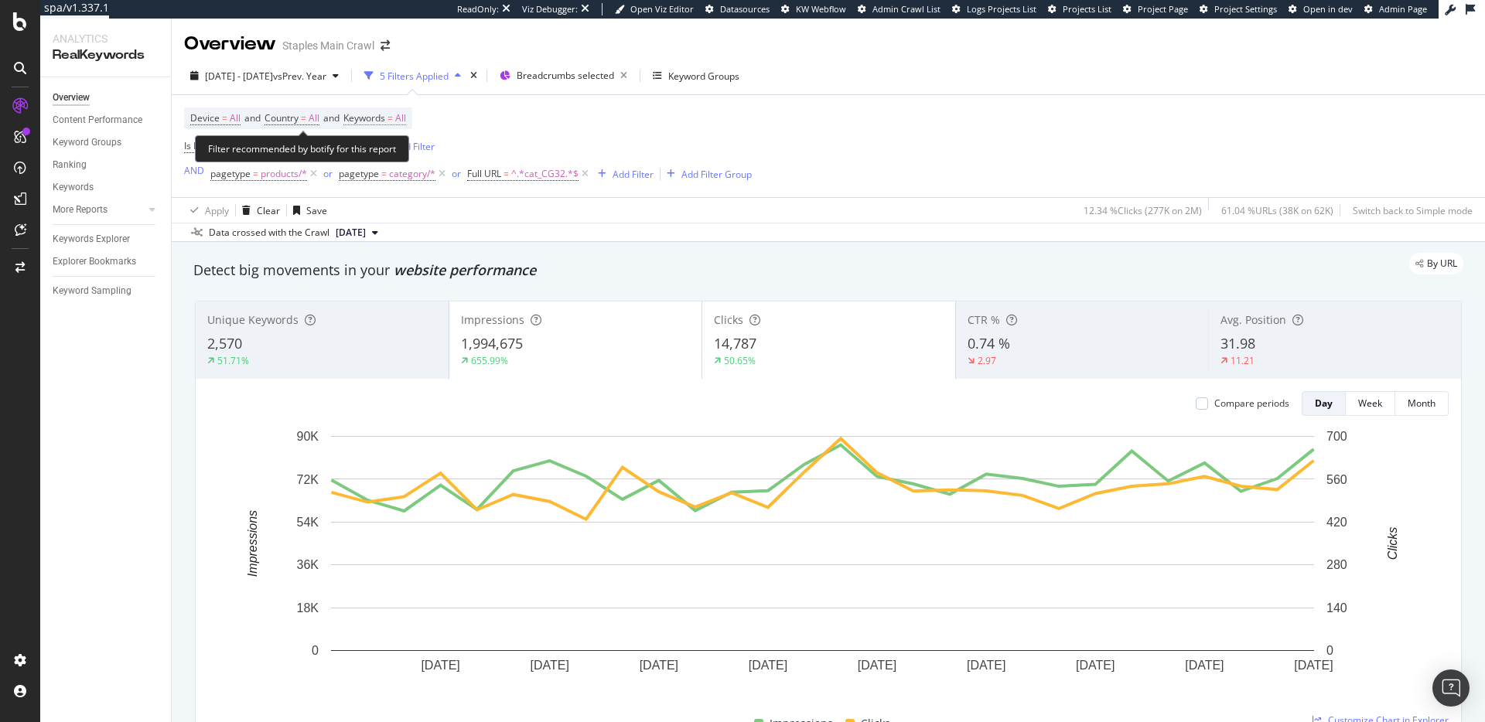
click at [393, 118] on span "=" at bounding box center [389, 117] width 5 height 13
click at [397, 152] on div "button" at bounding box center [392, 154] width 19 height 9
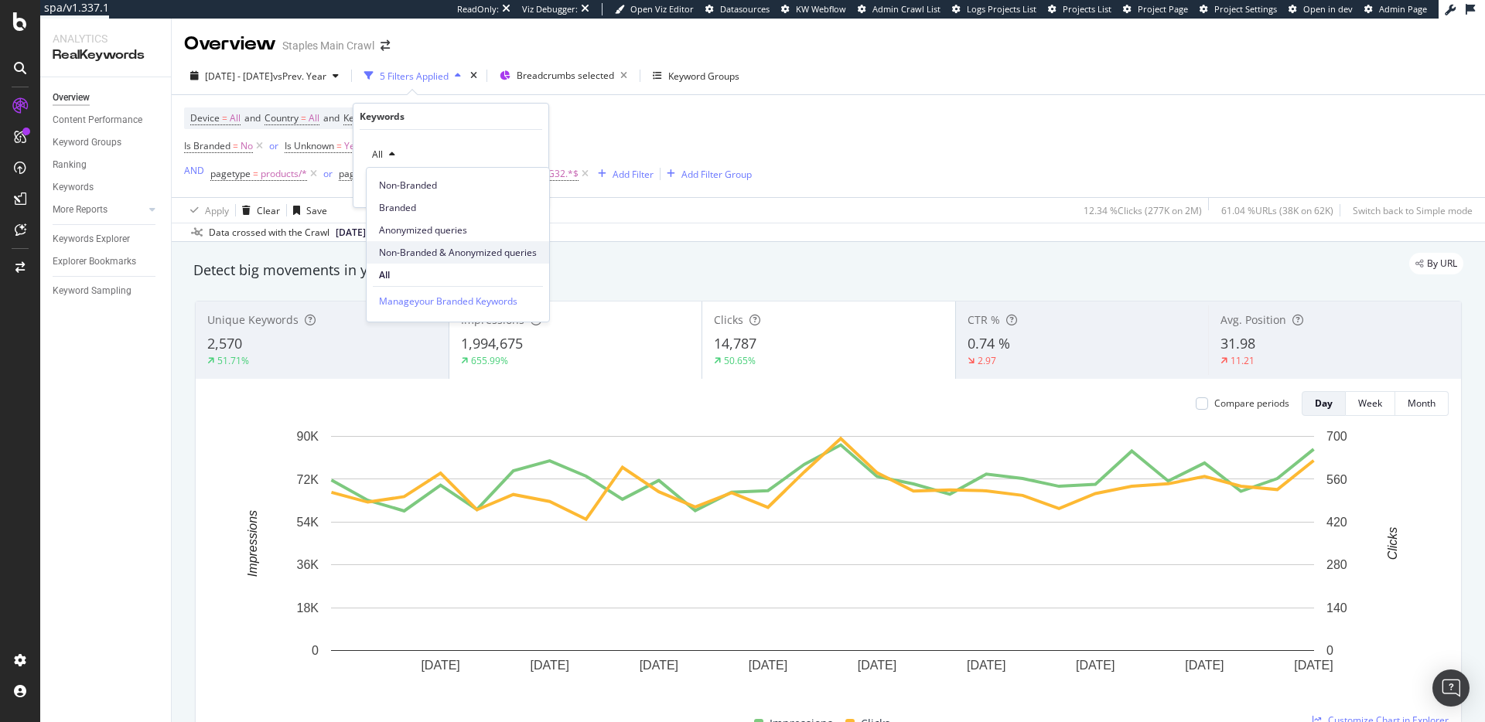
click at [453, 249] on span "Non-Branded & Anonymized queries" at bounding box center [458, 253] width 158 height 14
click at [528, 189] on div "Apply" at bounding box center [536, 187] width 24 height 13
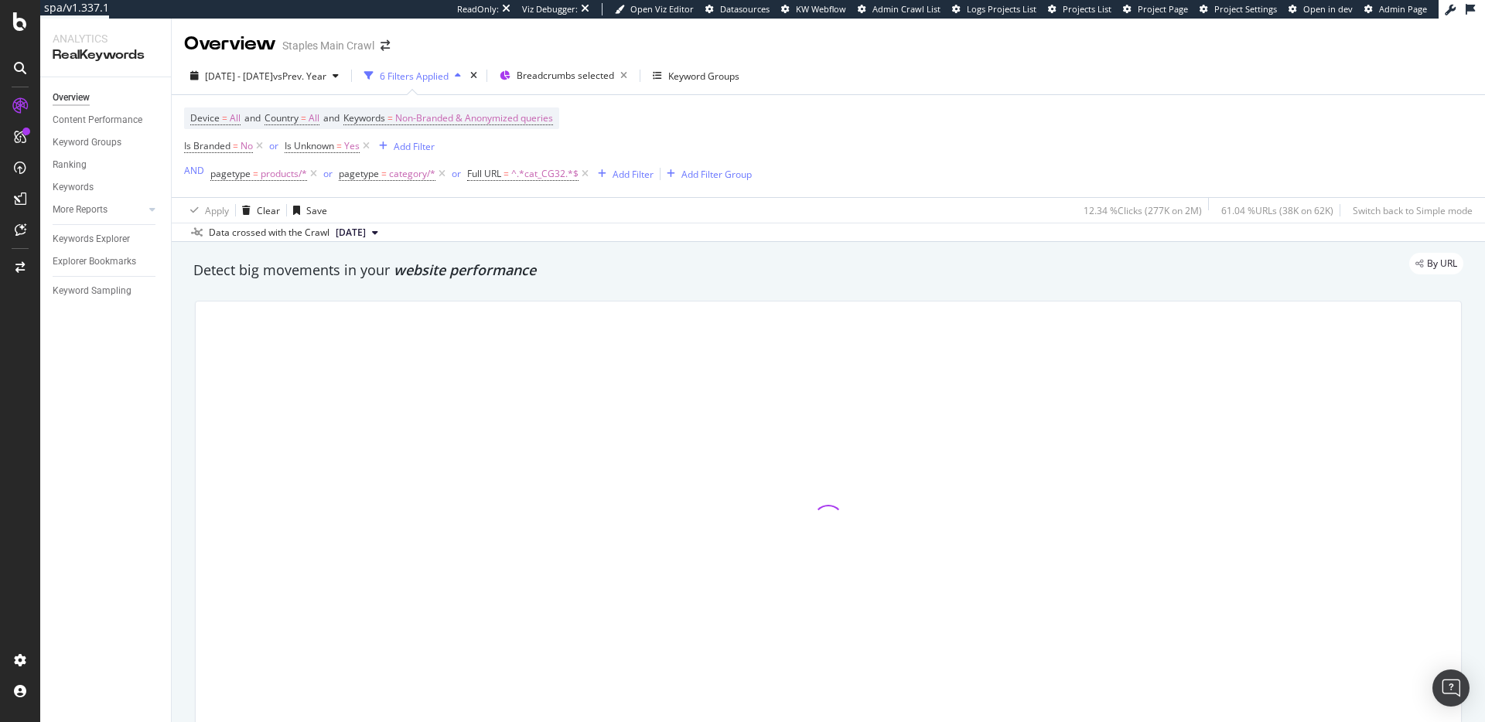
click at [992, 89] on div "2025 Jul. 6th - Aug. 2nd vs Prev. Year 6 Filters Applied Breadcrumbs selected K…" at bounding box center [828, 78] width 1313 height 31
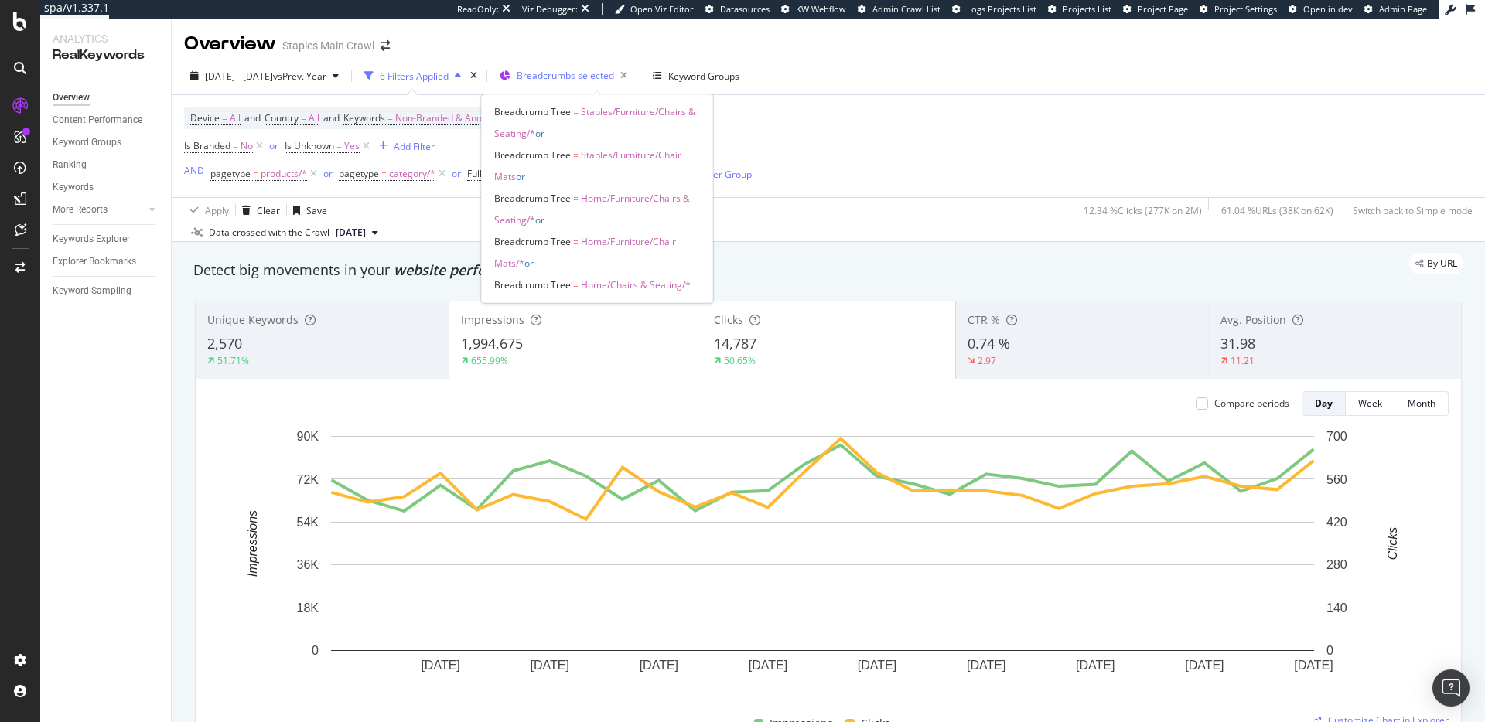
click at [614, 69] on span "Breadcrumbs selected" at bounding box center [565, 75] width 97 height 13
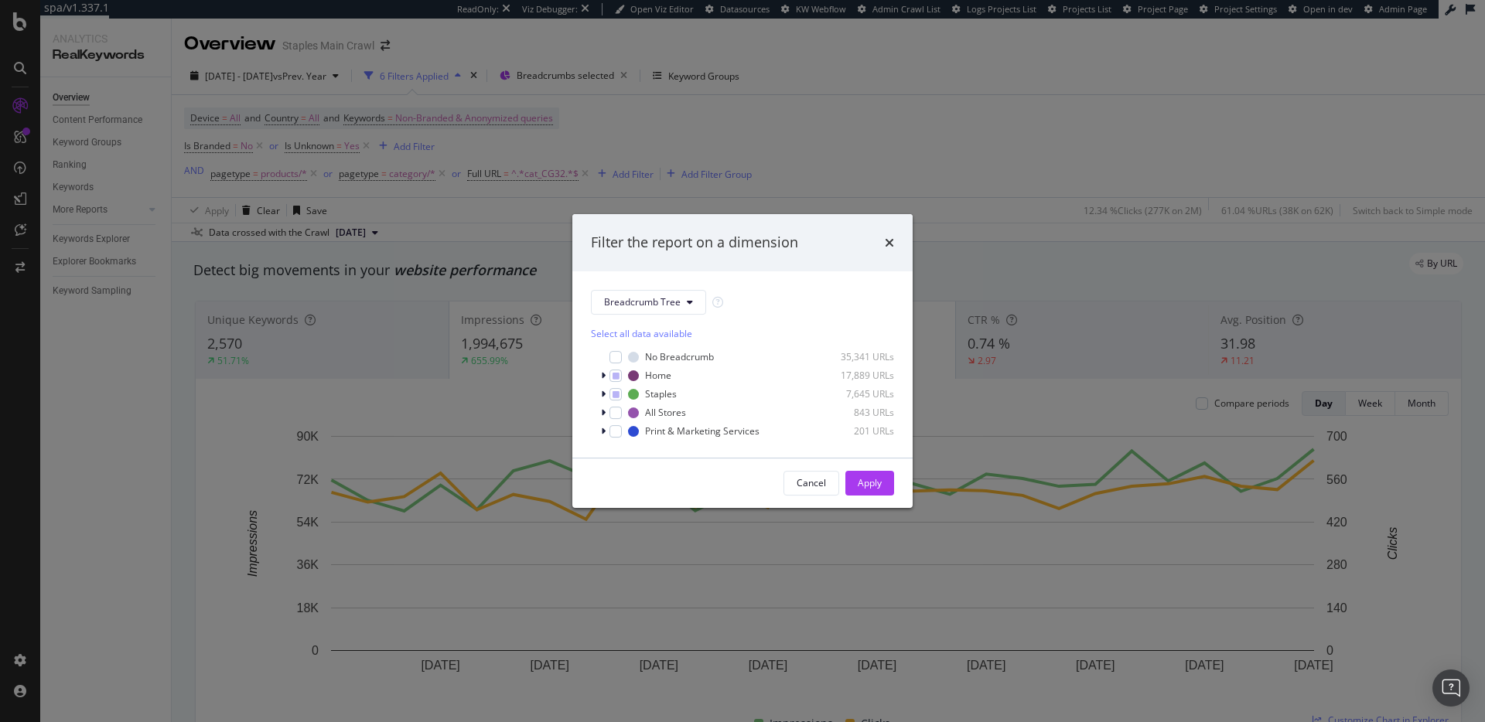
click at [910, 117] on div "Filter the report on a dimension Breadcrumb Tree Select all data available No B…" at bounding box center [742, 361] width 1485 height 722
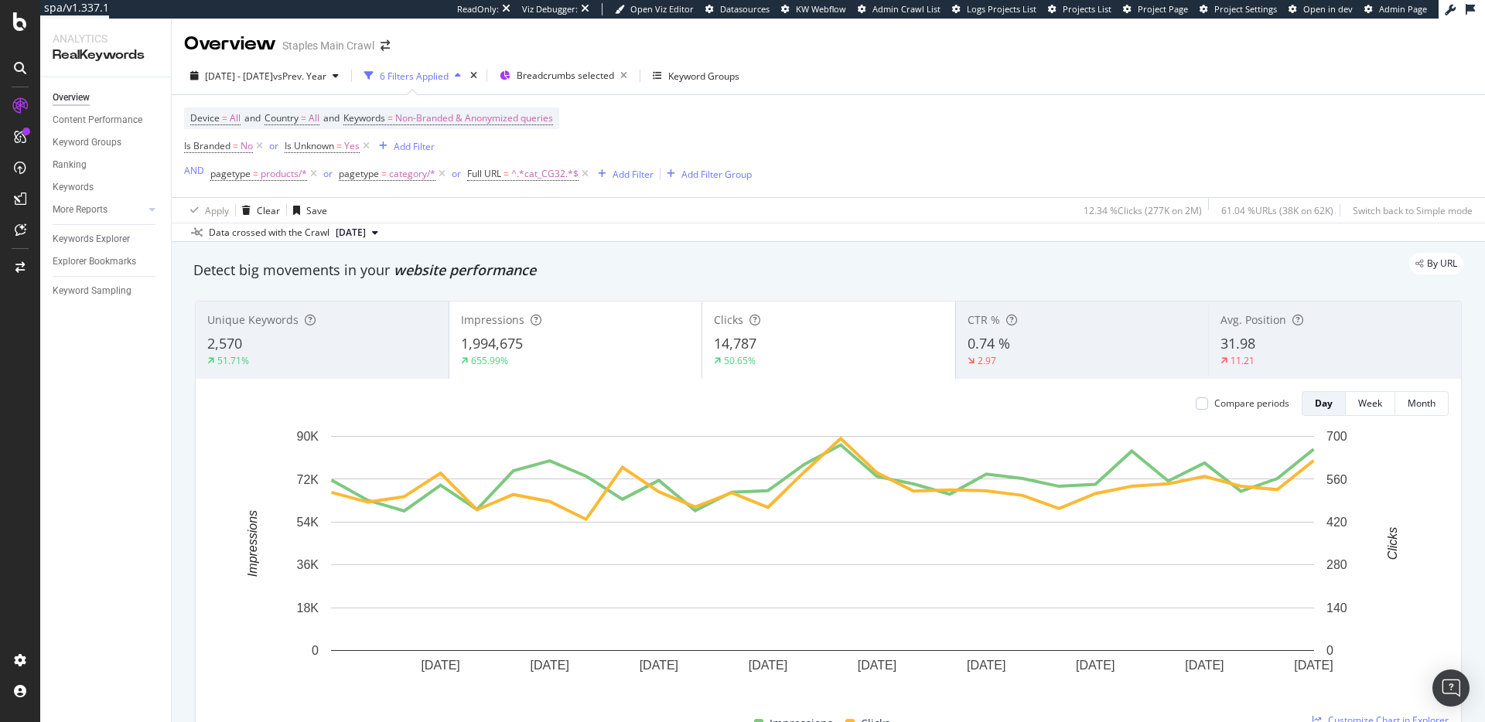
click at [873, 171] on div "Device = All and Country = All and Keywords = Non-Branded & Anonymized queries …" at bounding box center [828, 146] width 1288 height 102
click at [108, 237] on div "Keywords Explorer" at bounding box center [91, 239] width 77 height 16
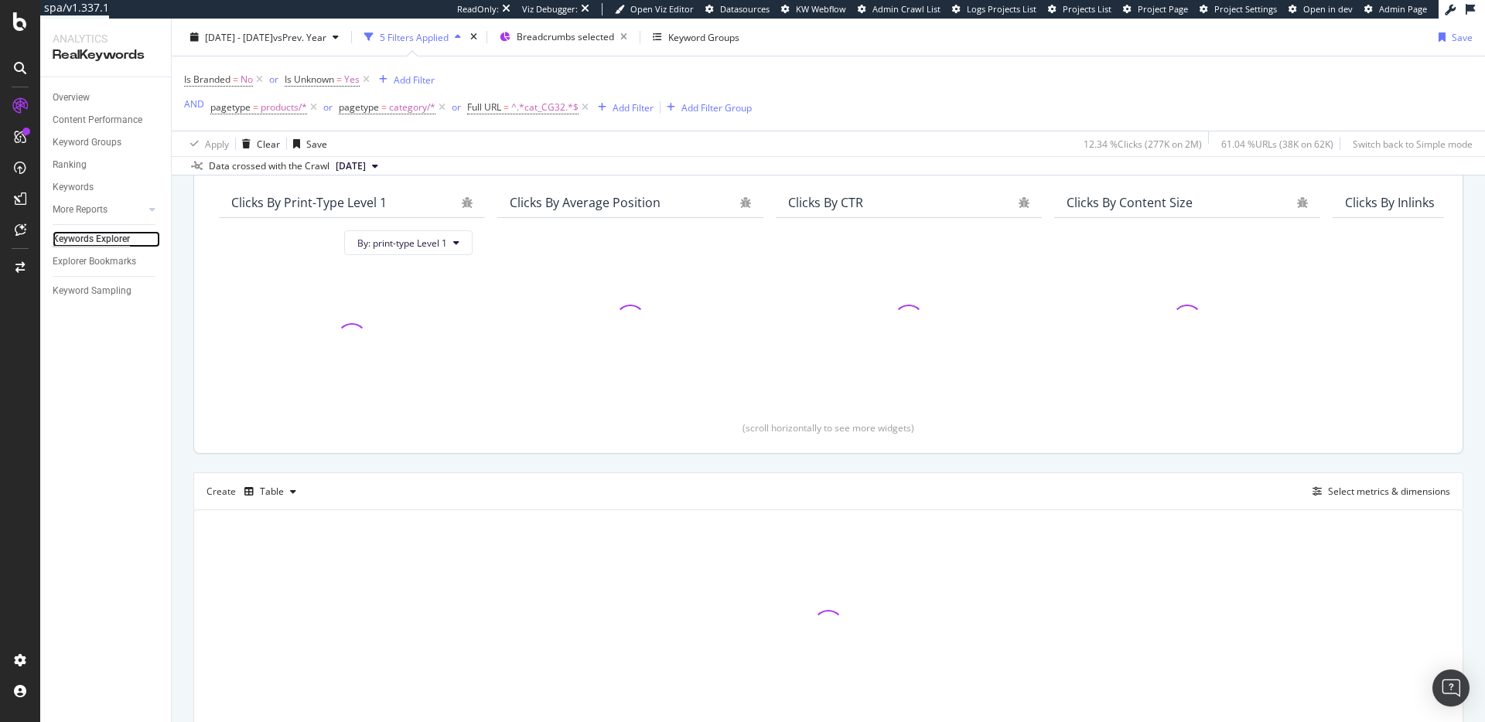
scroll to position [201, 0]
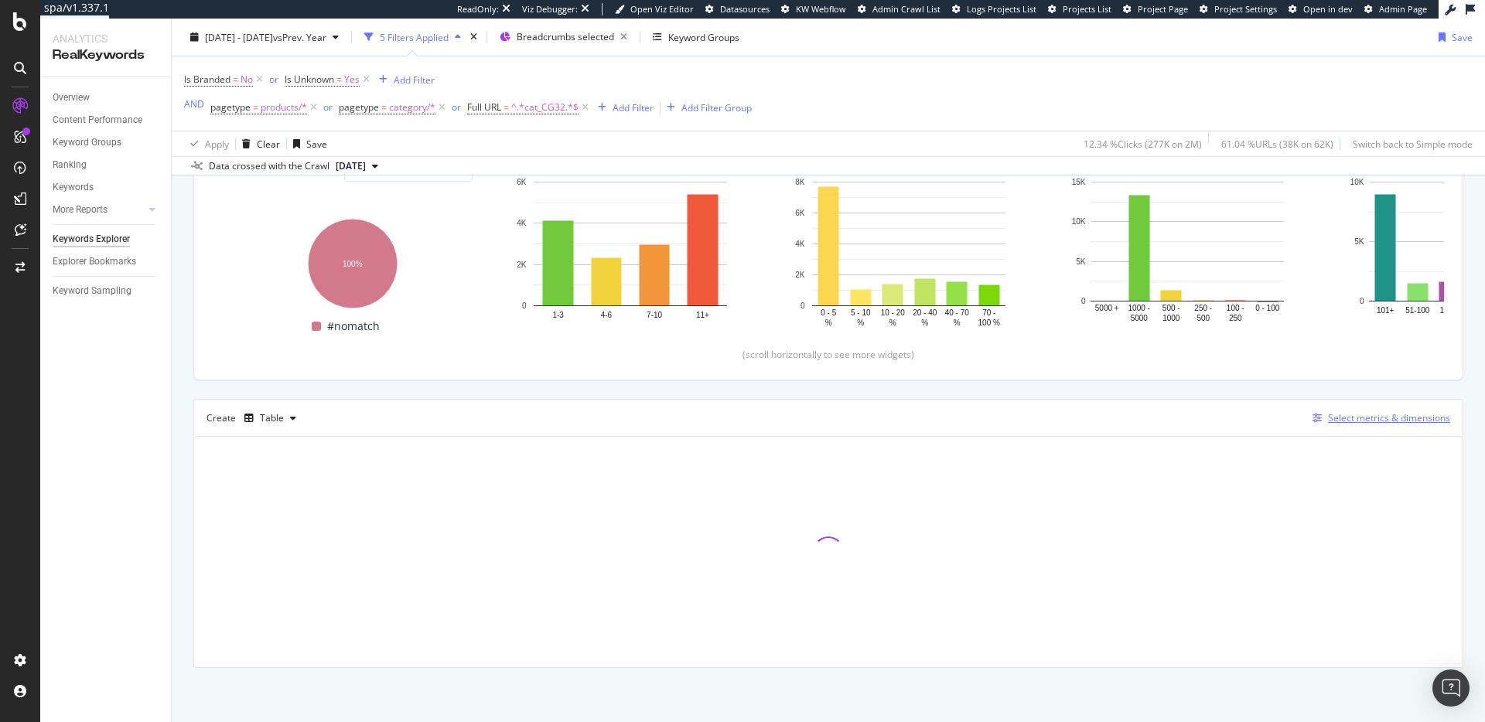
click at [1335, 416] on div "Select metrics & dimensions" at bounding box center [1389, 417] width 122 height 13
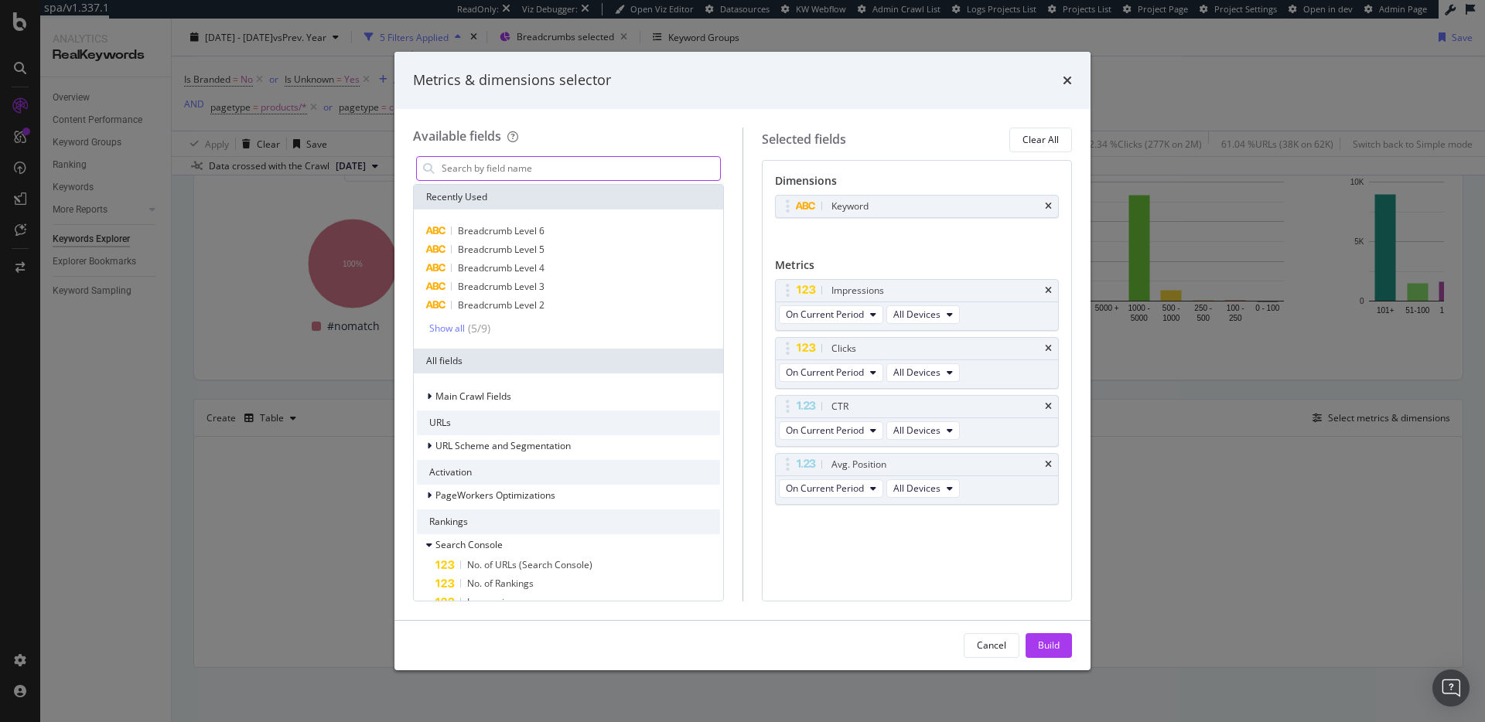
click at [626, 158] on input "modal" at bounding box center [580, 168] width 280 height 23
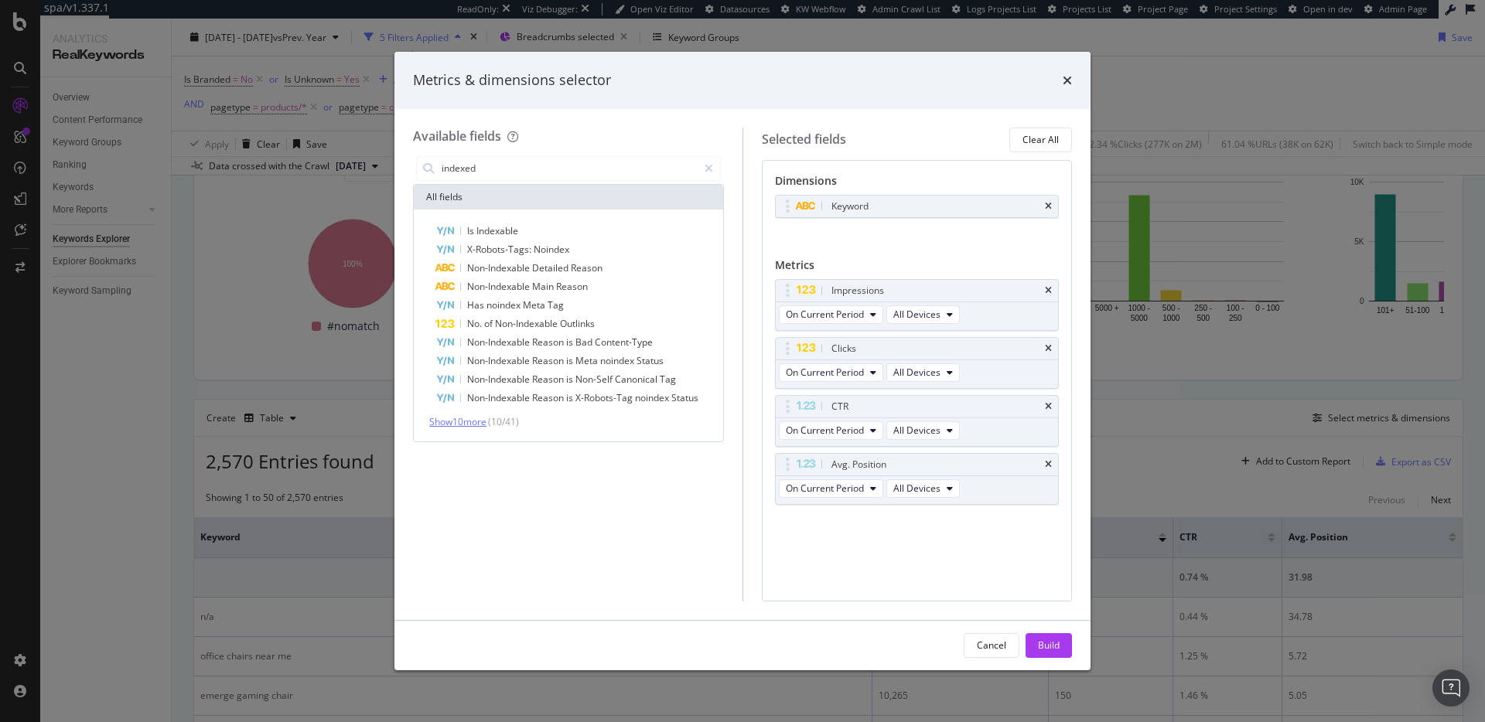
click at [479, 421] on span "Show 10 more" at bounding box center [457, 421] width 57 height 13
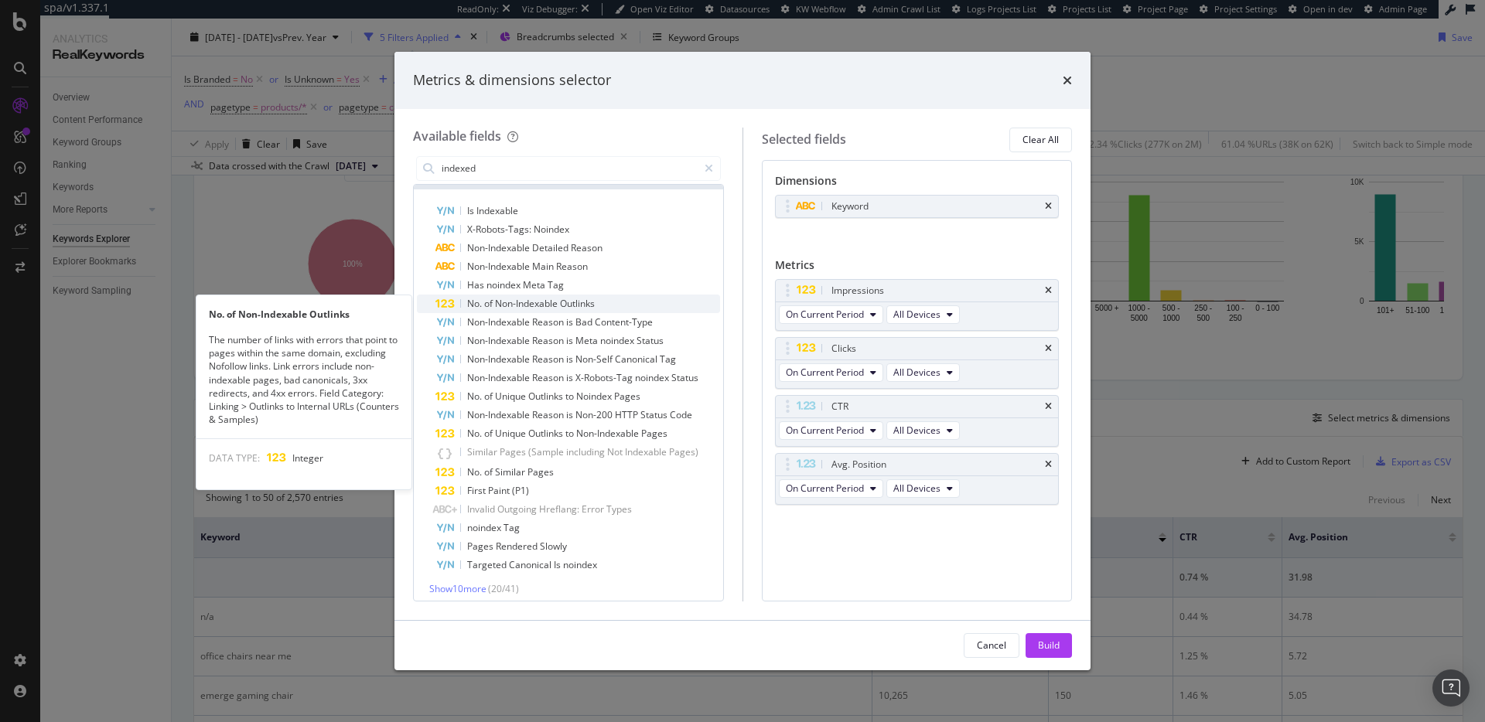
scroll to position [28, 0]
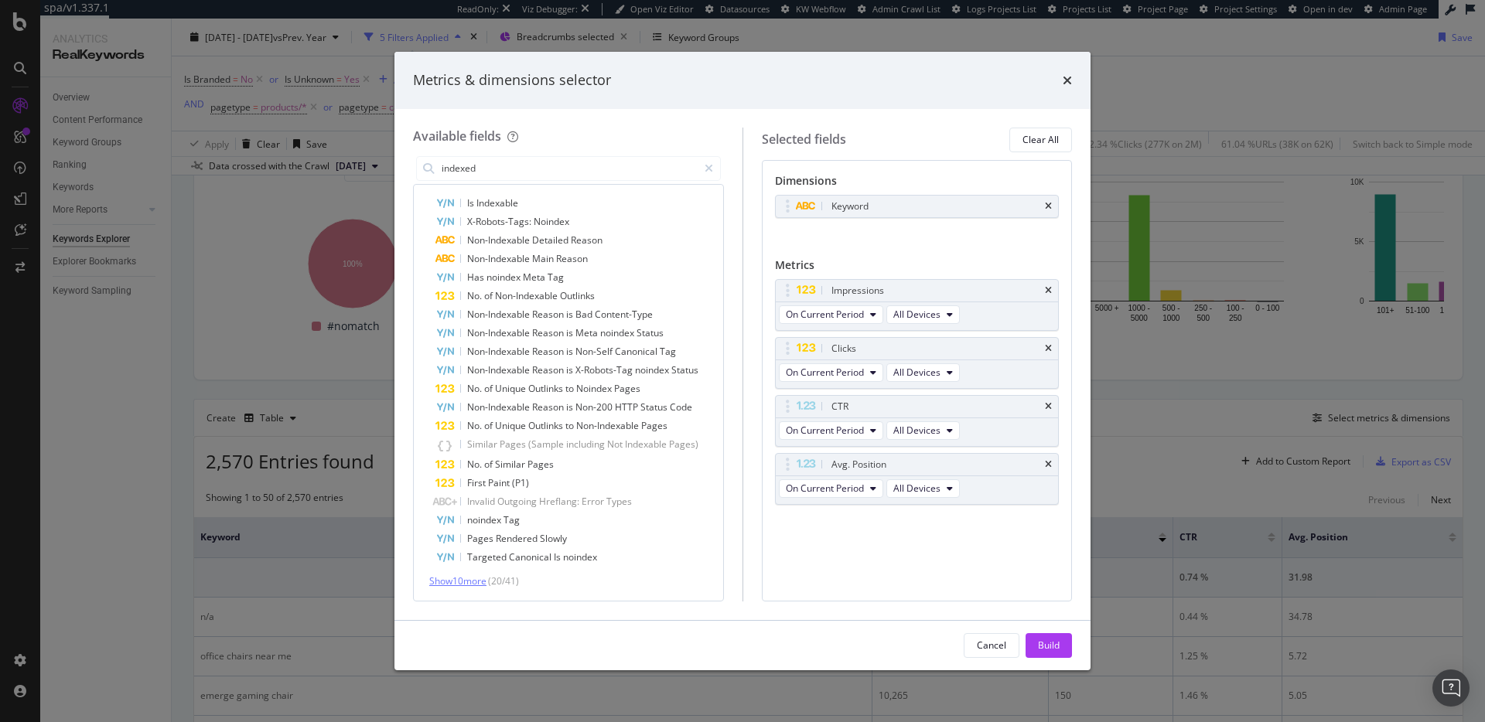
click at [479, 586] on span "Show 10 more" at bounding box center [457, 581] width 57 height 13
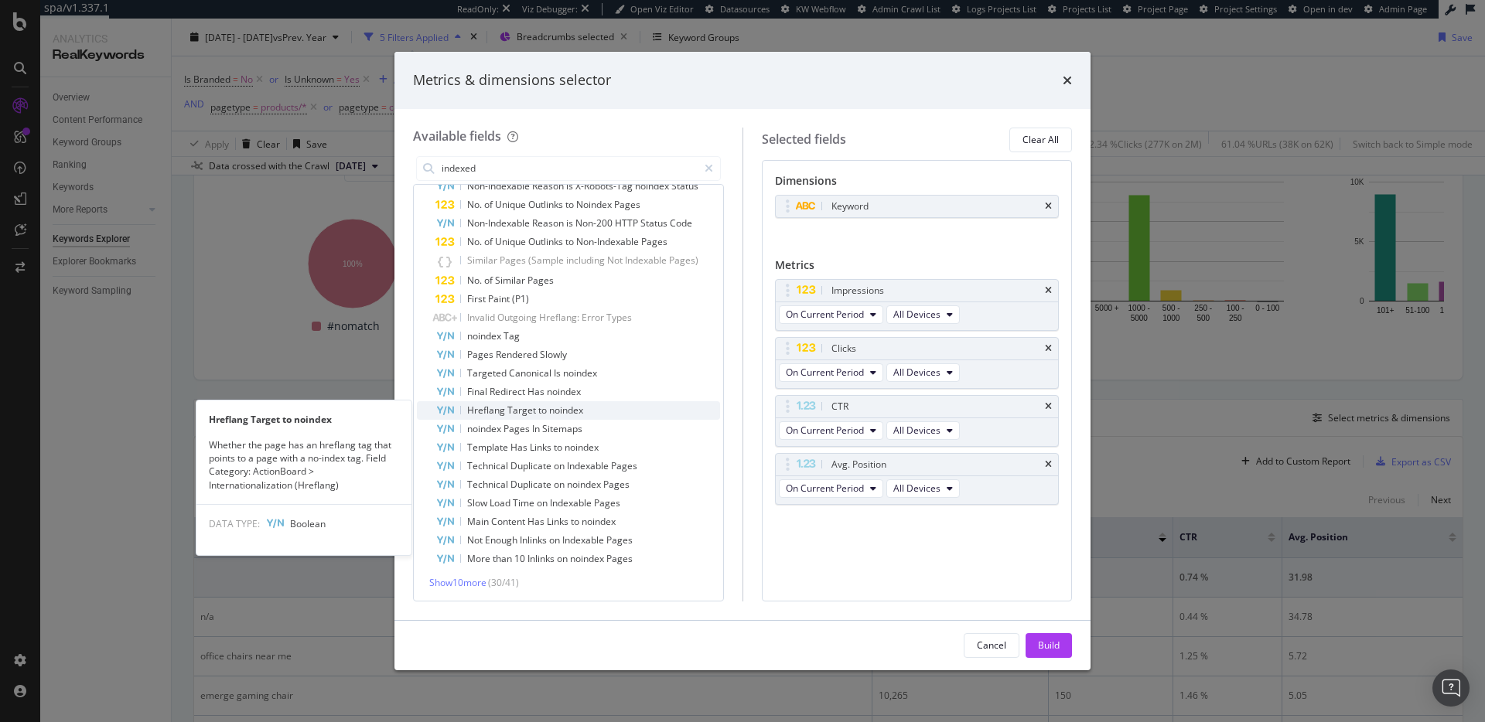
scroll to position [213, 0]
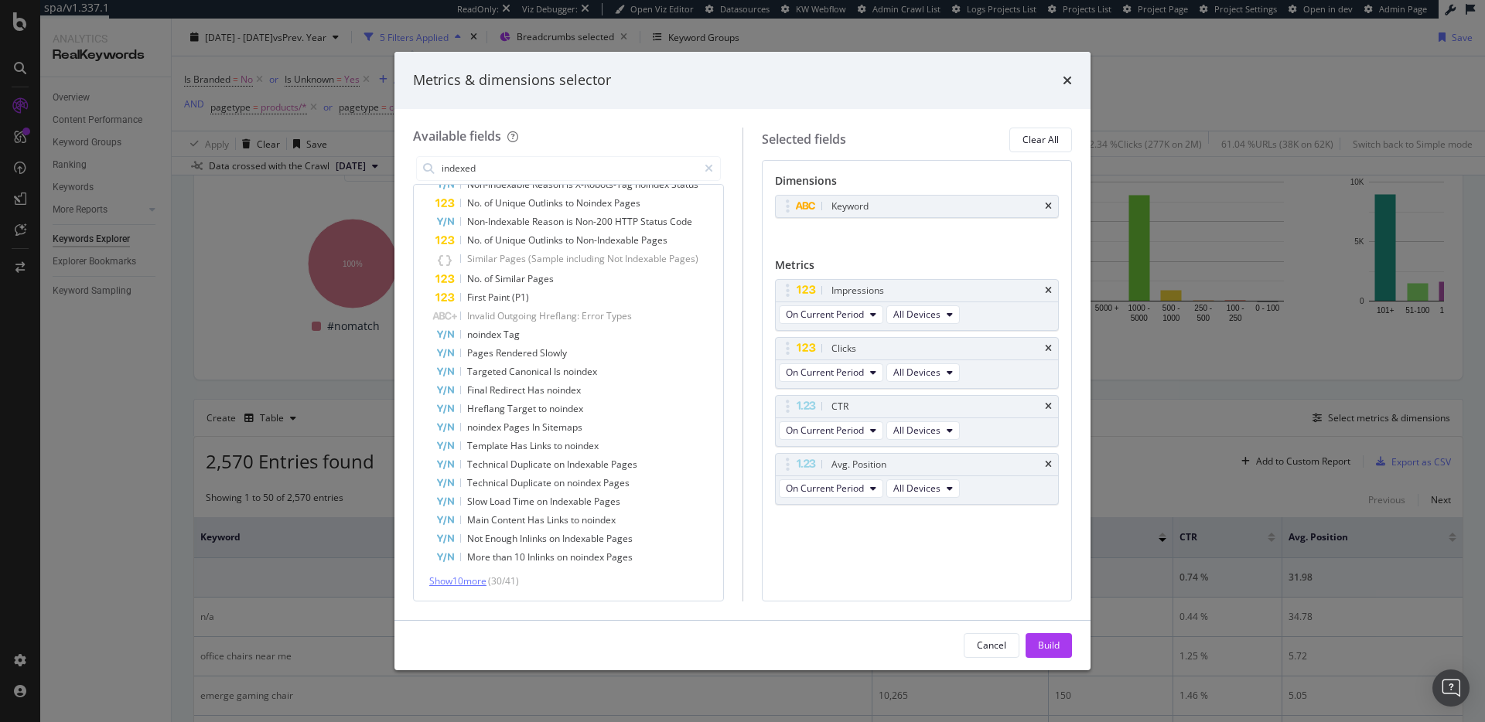
click at [479, 582] on span "Show 10 more" at bounding box center [457, 581] width 57 height 13
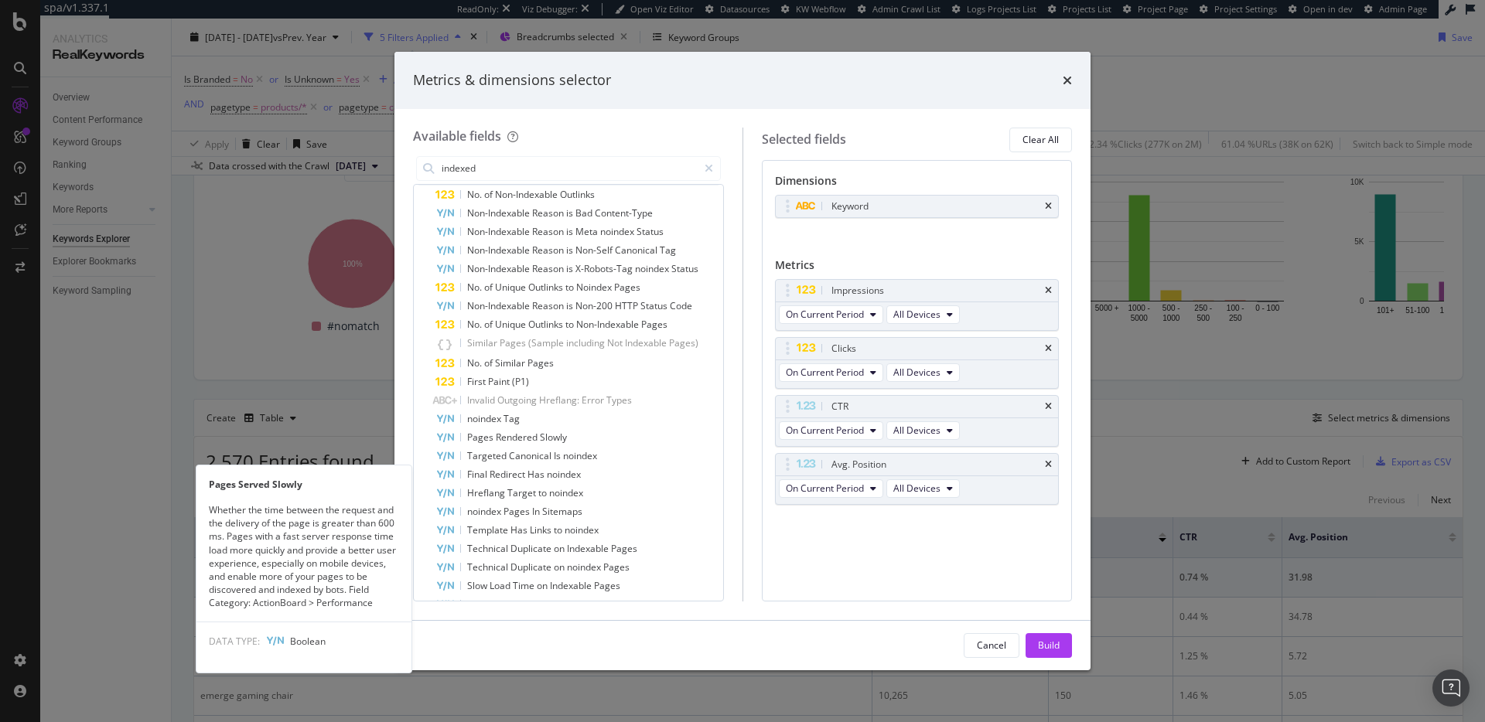
scroll to position [0, 0]
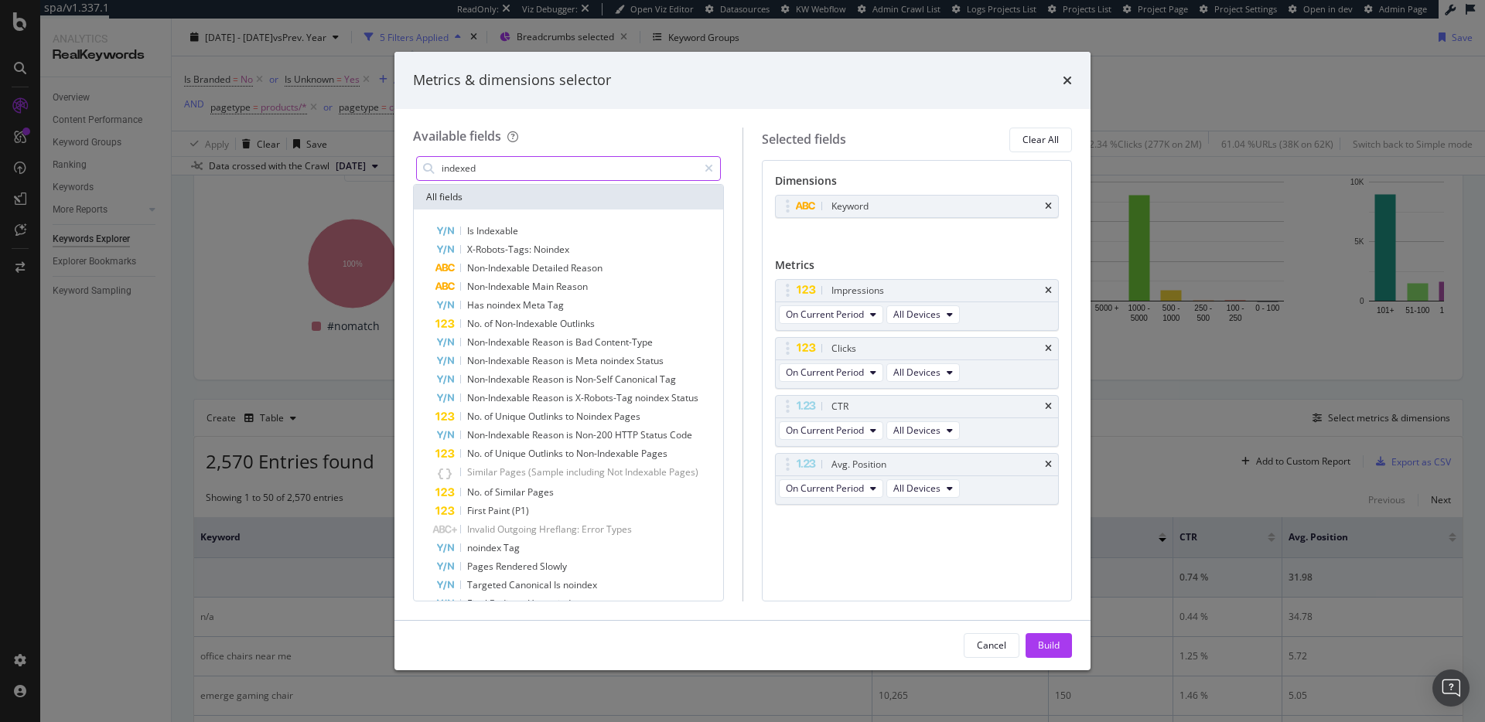
click at [437, 166] on div "modal" at bounding box center [428, 168] width 23 height 23
click at [449, 167] on input "indexed" at bounding box center [568, 168] width 257 height 23
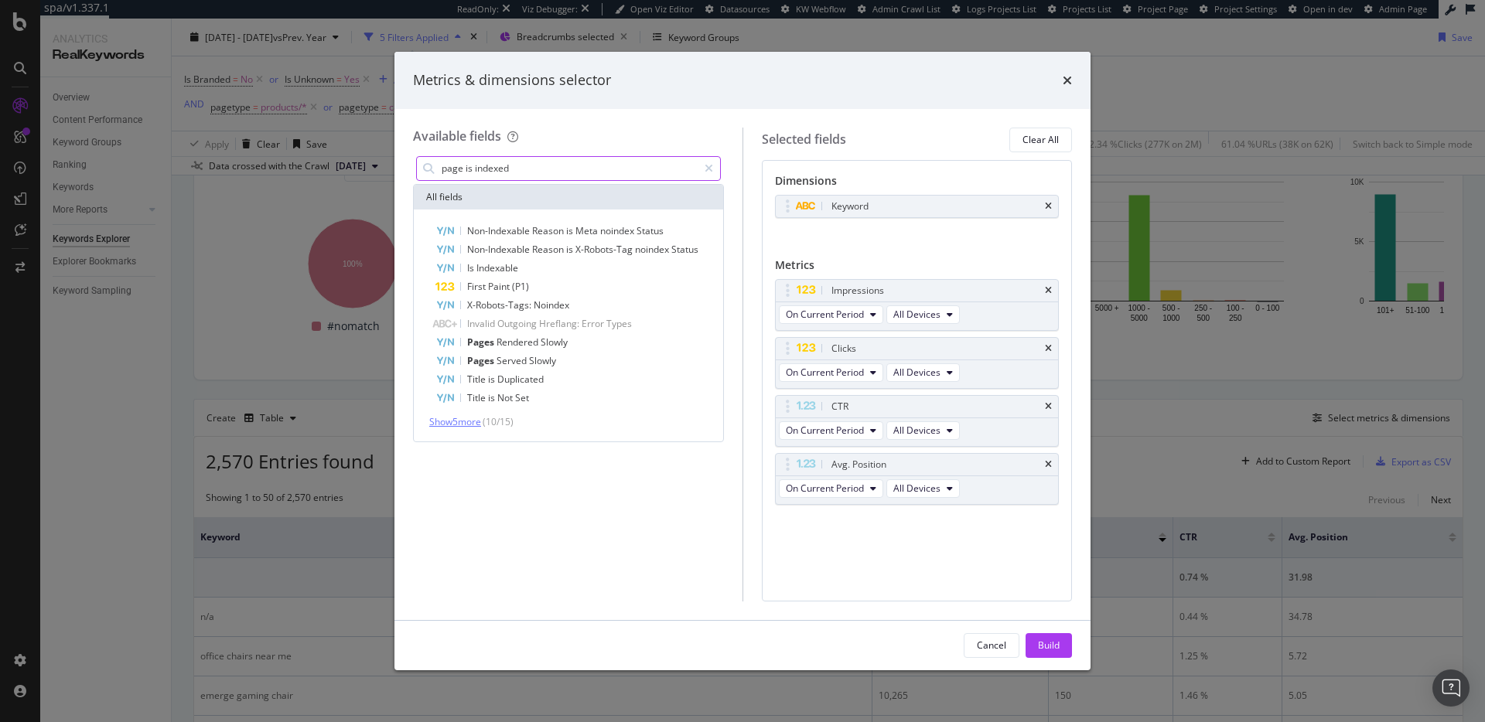
type input "page is indexed"
click at [463, 418] on span "Show 5 more" at bounding box center [455, 421] width 52 height 13
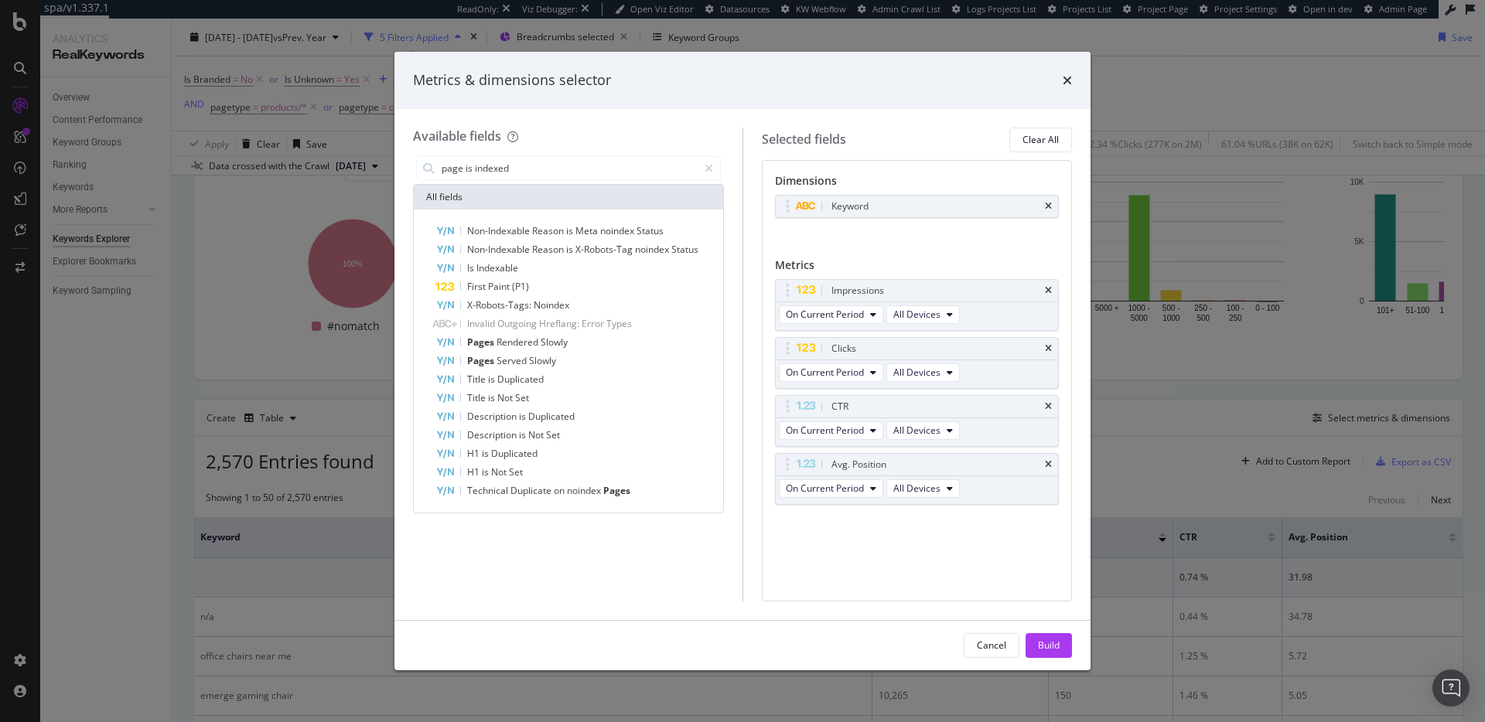
click at [1291, 392] on div "Metrics & dimensions selector Available fields page is indexed All fields Non-I…" at bounding box center [742, 361] width 1485 height 722
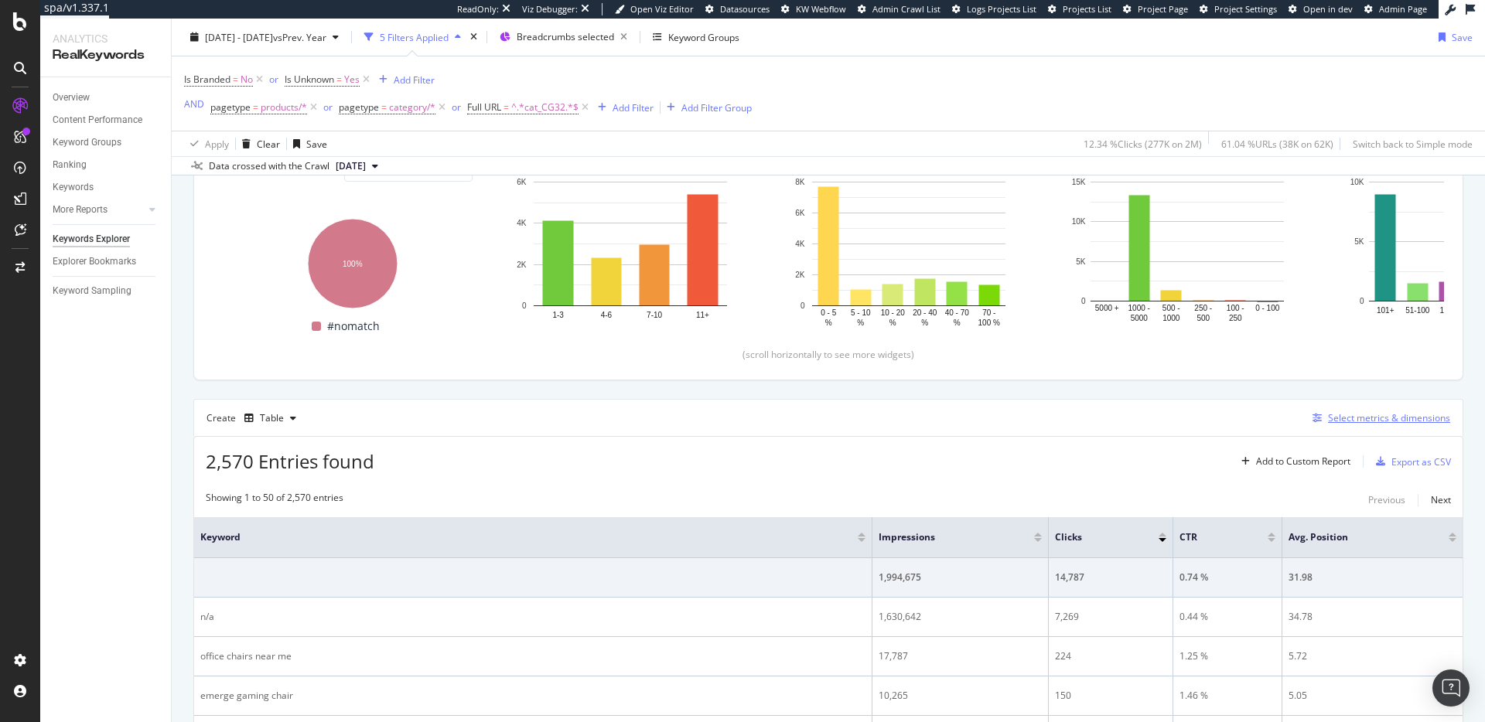
click at [1344, 424] on div "Select metrics & dimensions" at bounding box center [1389, 417] width 122 height 13
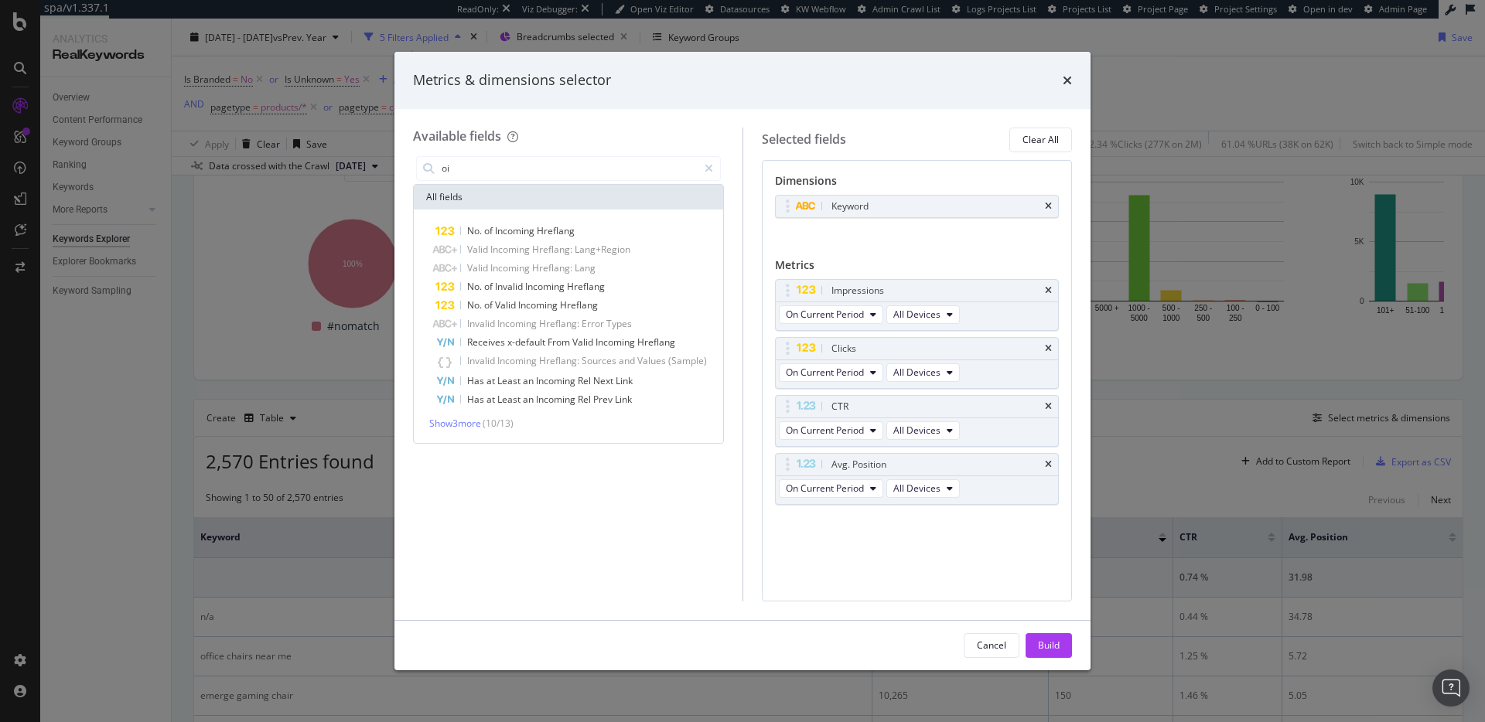
type input "o"
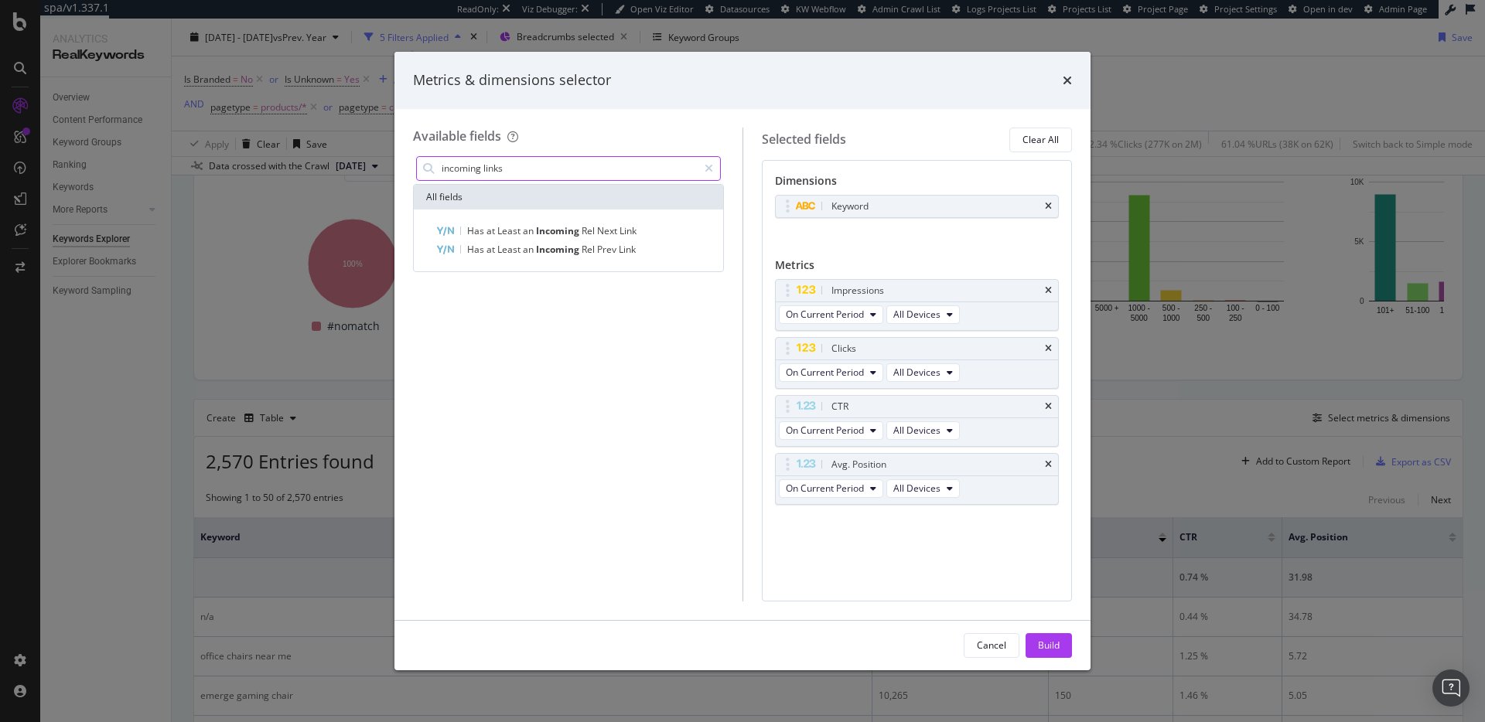
click at [568, 167] on input "incoming links" at bounding box center [568, 168] width 257 height 23
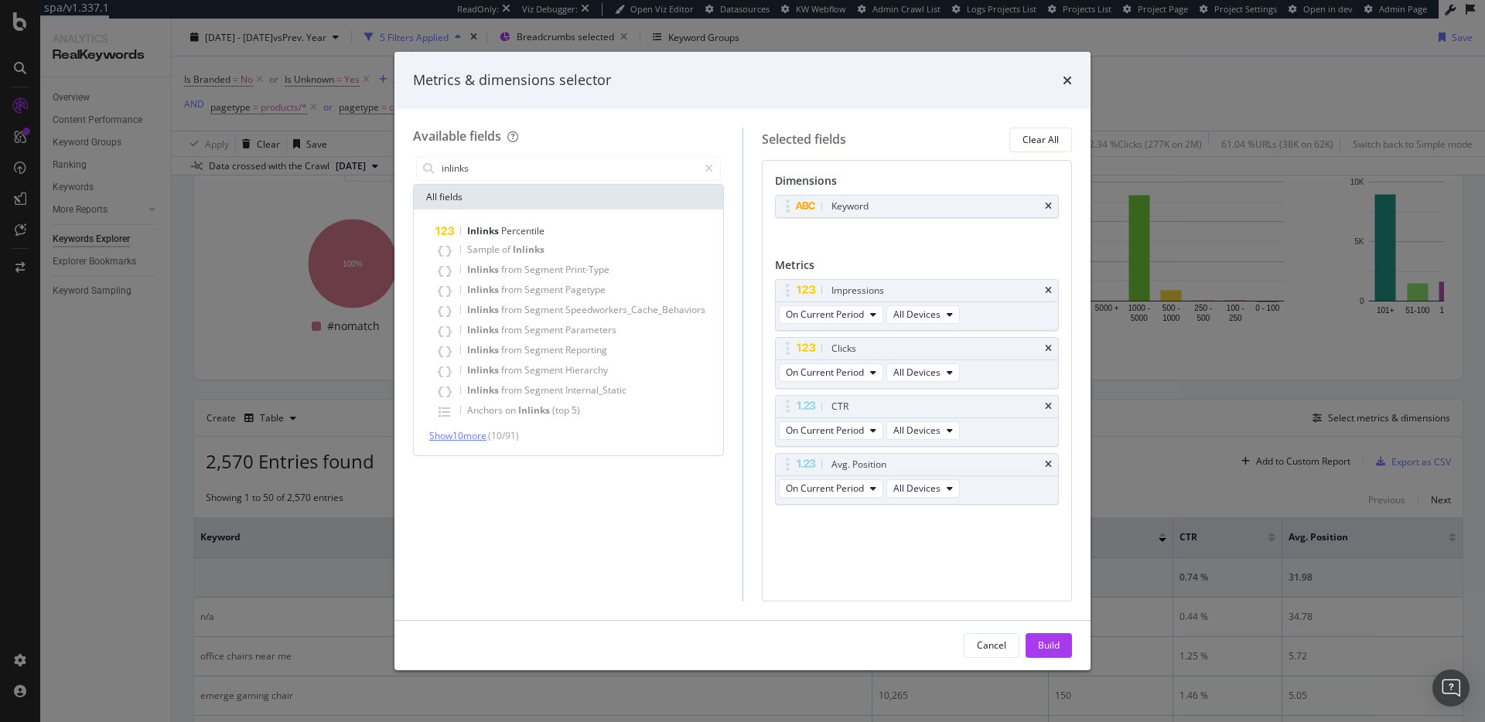
click at [462, 436] on span "Show 10 more" at bounding box center [457, 435] width 57 height 13
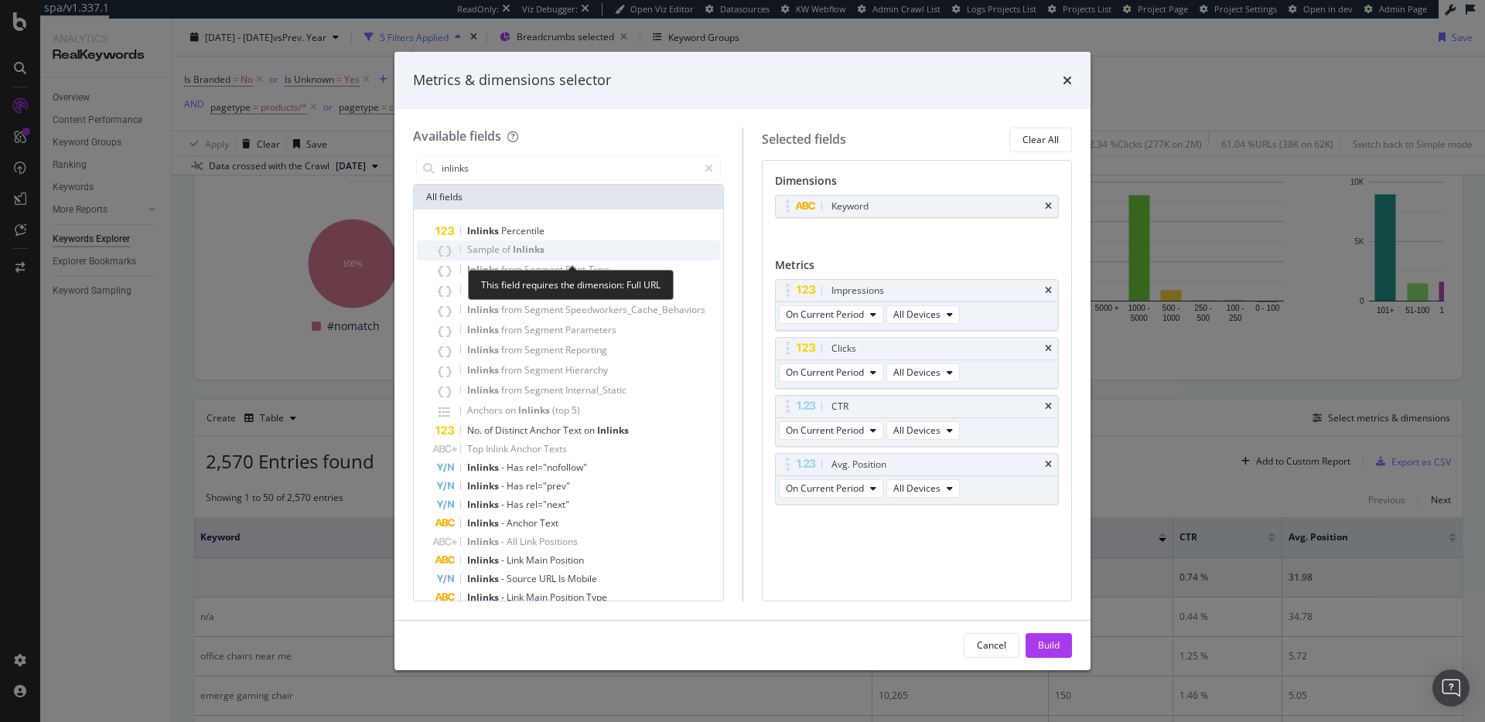
click at [502, 242] on div "Sample of Inlinks" at bounding box center [577, 250] width 285 height 20
click at [1048, 204] on icon "times" at bounding box center [1048, 206] width 7 height 9
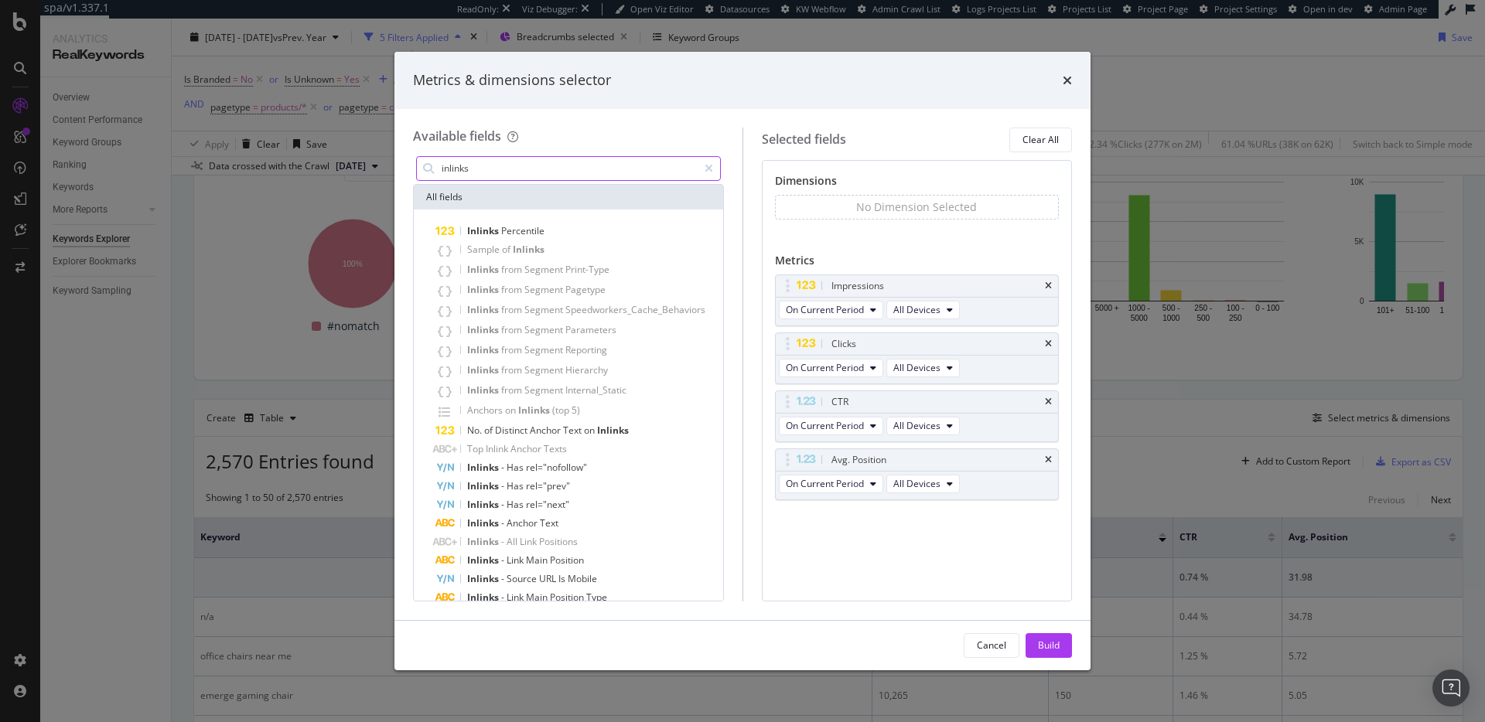
click at [593, 172] on input "inlinks" at bounding box center [568, 168] width 257 height 23
type input "f"
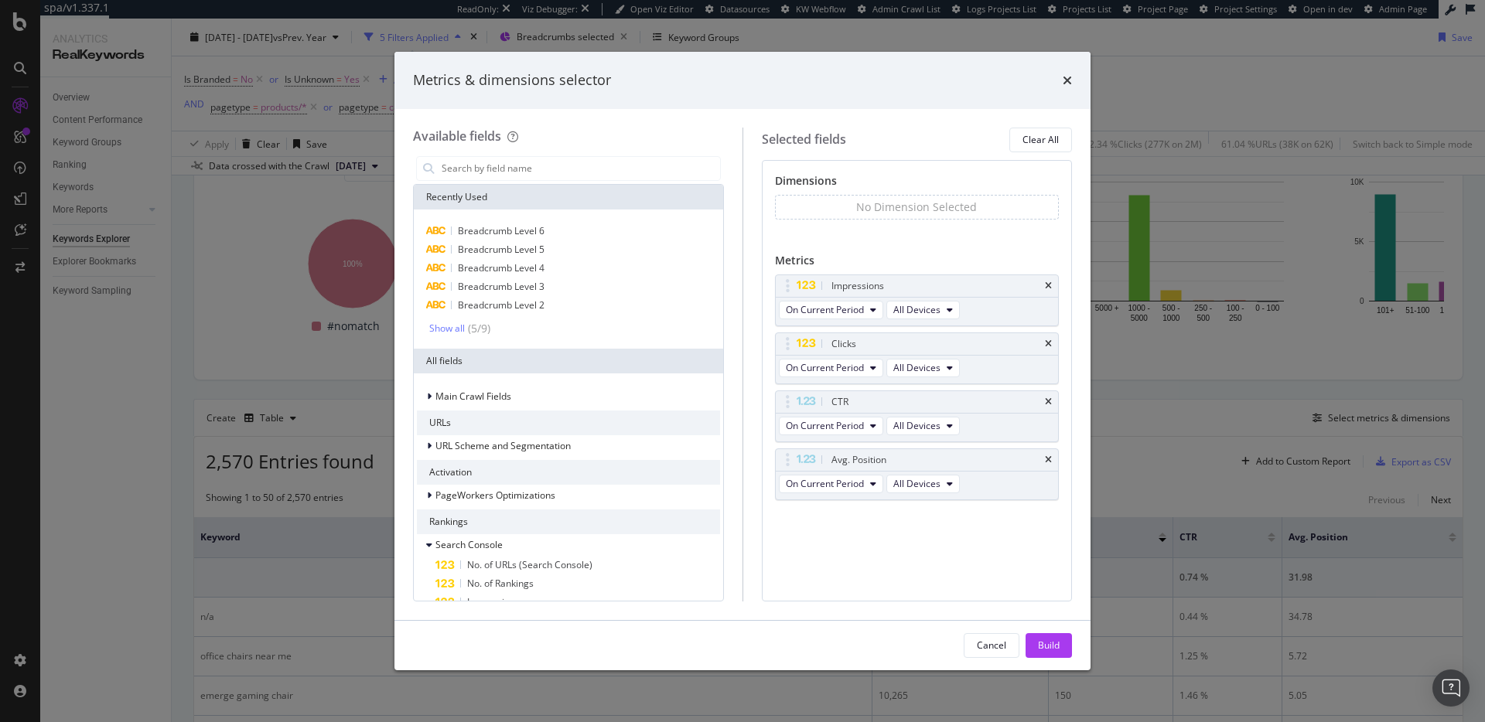
click at [948, 94] on div "Metrics & dimensions selector" at bounding box center [742, 80] width 696 height 57
click at [1066, 74] on icon "times" at bounding box center [1066, 80] width 9 height 12
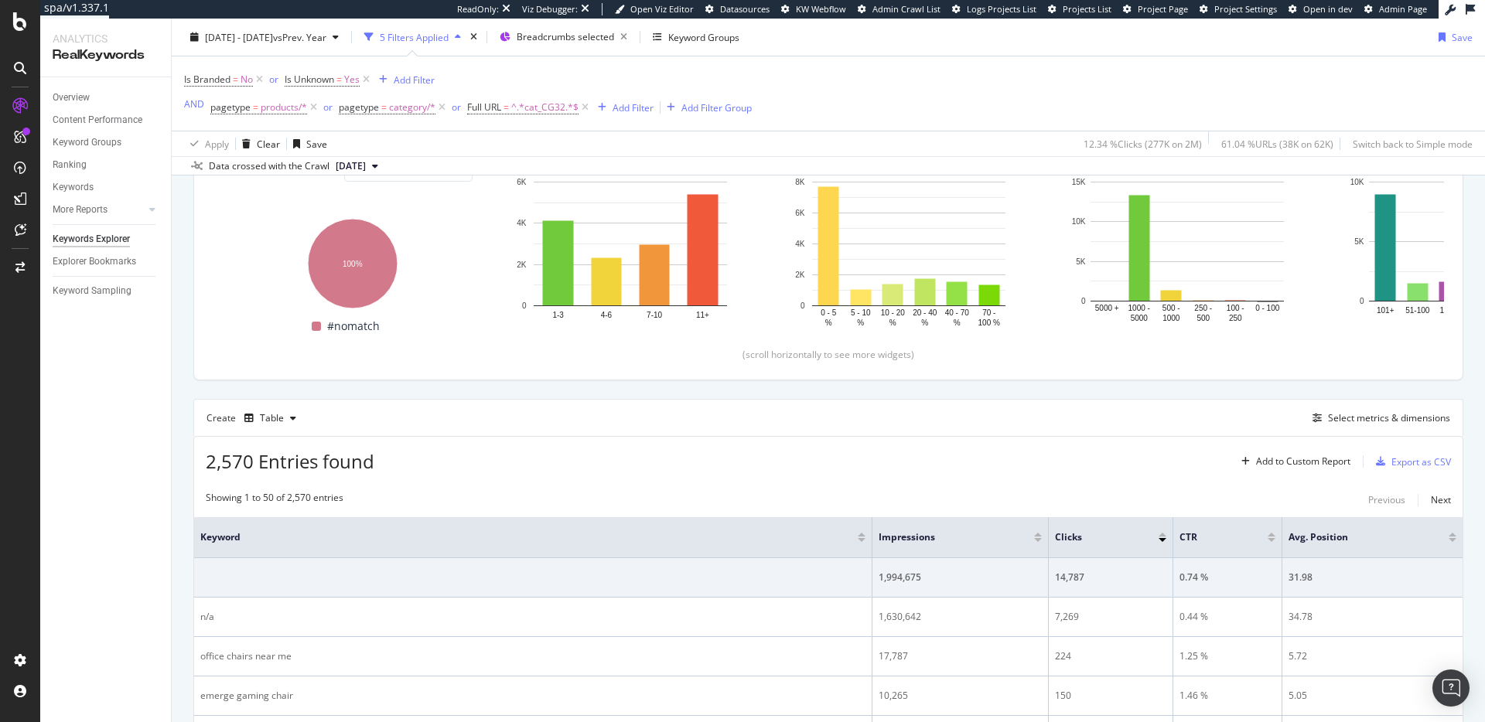
click at [1085, 75] on div "Is Branded = No or Is Unknown = Yes Add Filter AND pagetype = products/* or pag…" at bounding box center [828, 93] width 1288 height 74
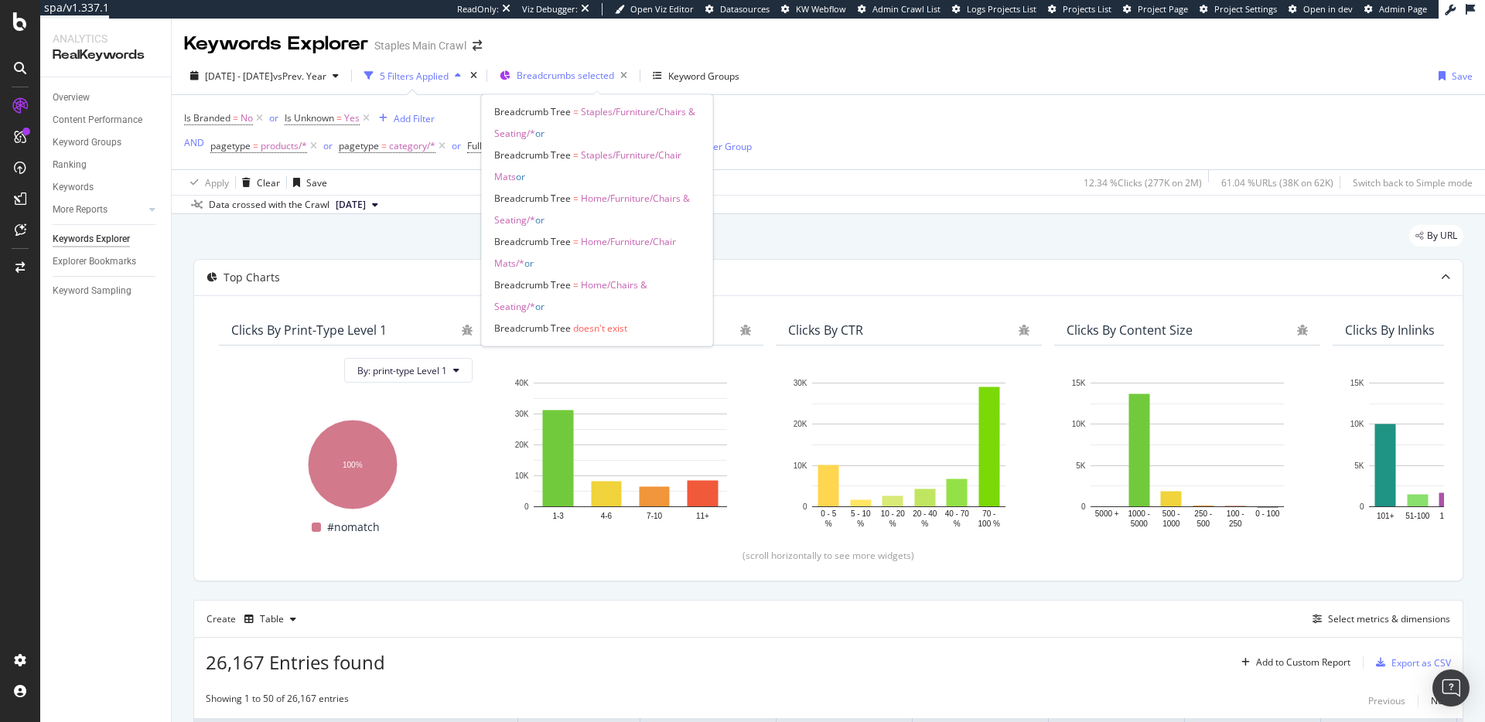
click at [613, 77] on span "Breadcrumbs selected" at bounding box center [565, 75] width 97 height 13
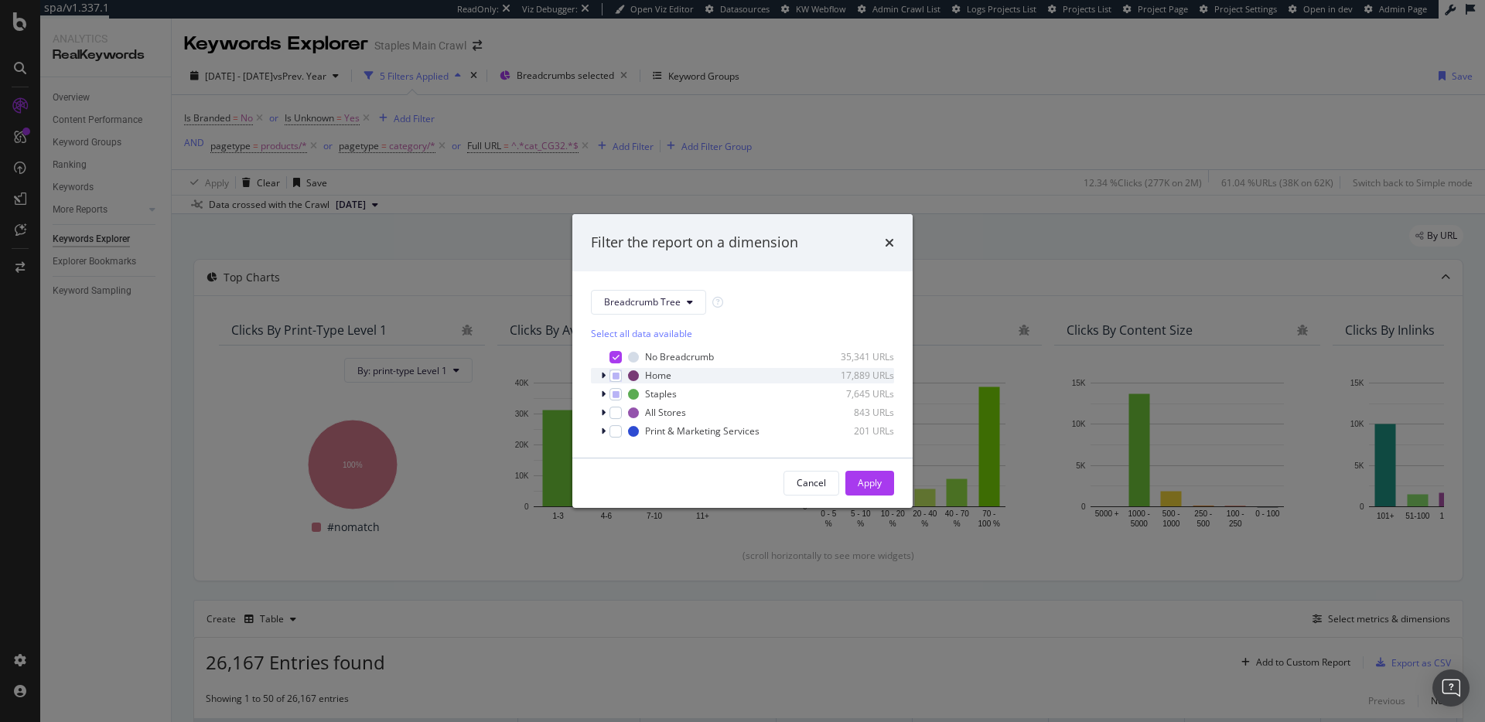
click at [605, 376] on icon "modal" at bounding box center [603, 375] width 5 height 9
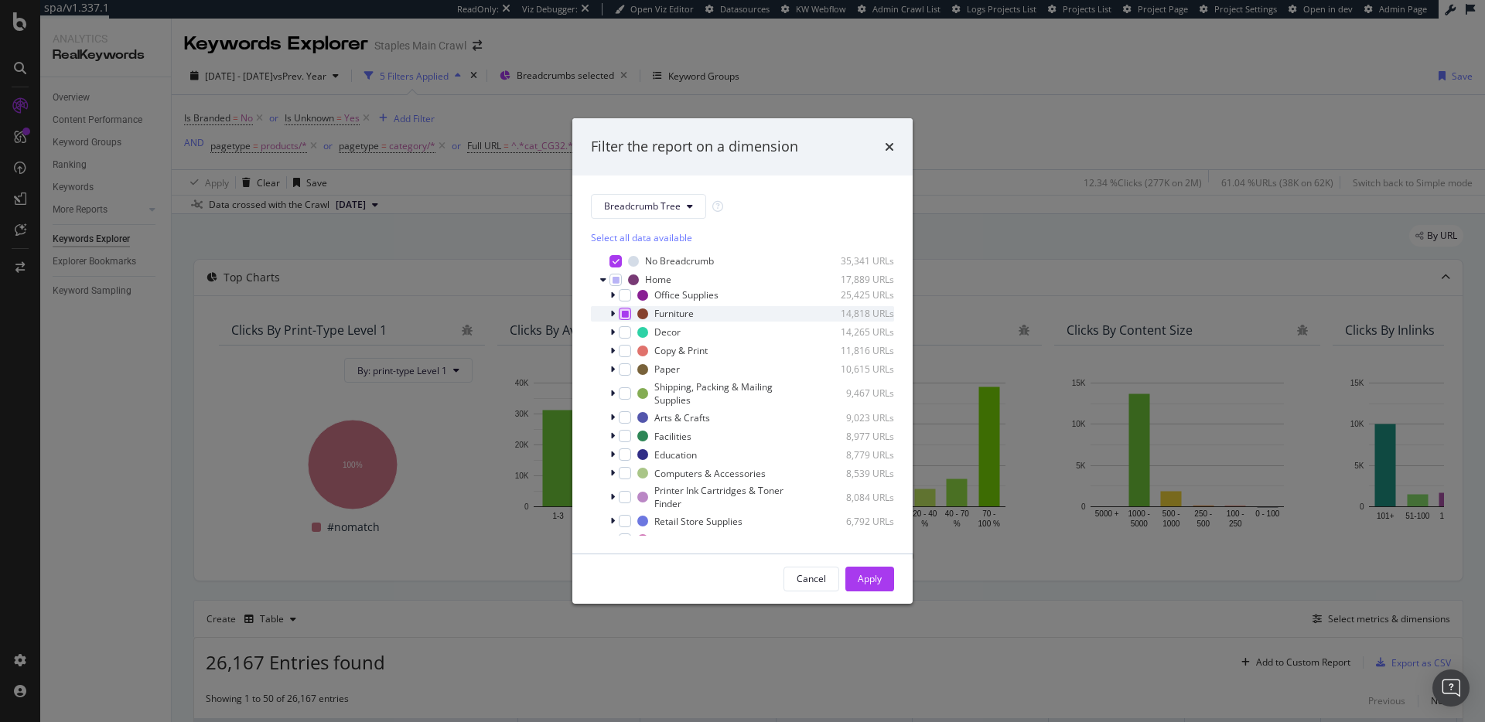
click at [626, 317] on icon "modal" at bounding box center [625, 314] width 7 height 8
click at [625, 316] on icon "modal" at bounding box center [625, 314] width 7 height 8
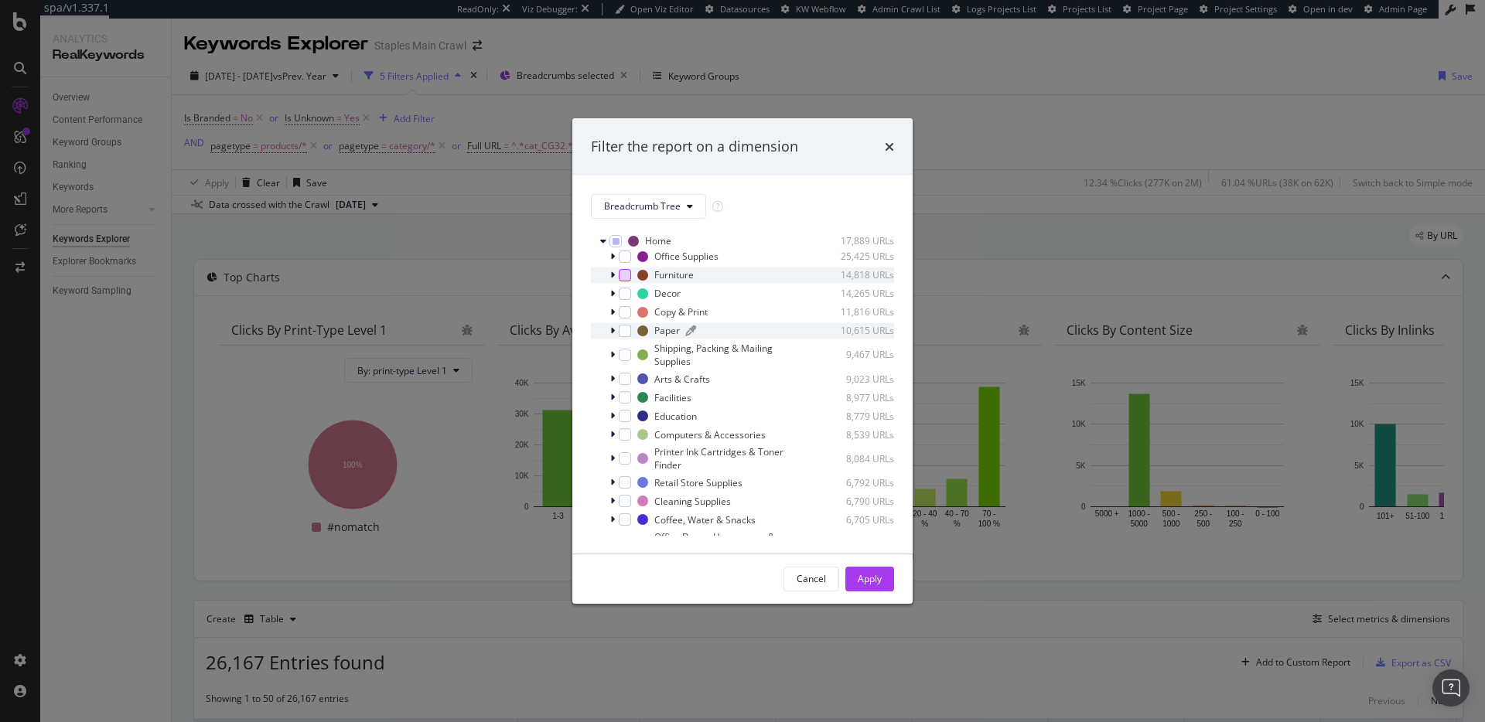
scroll to position [59, 0]
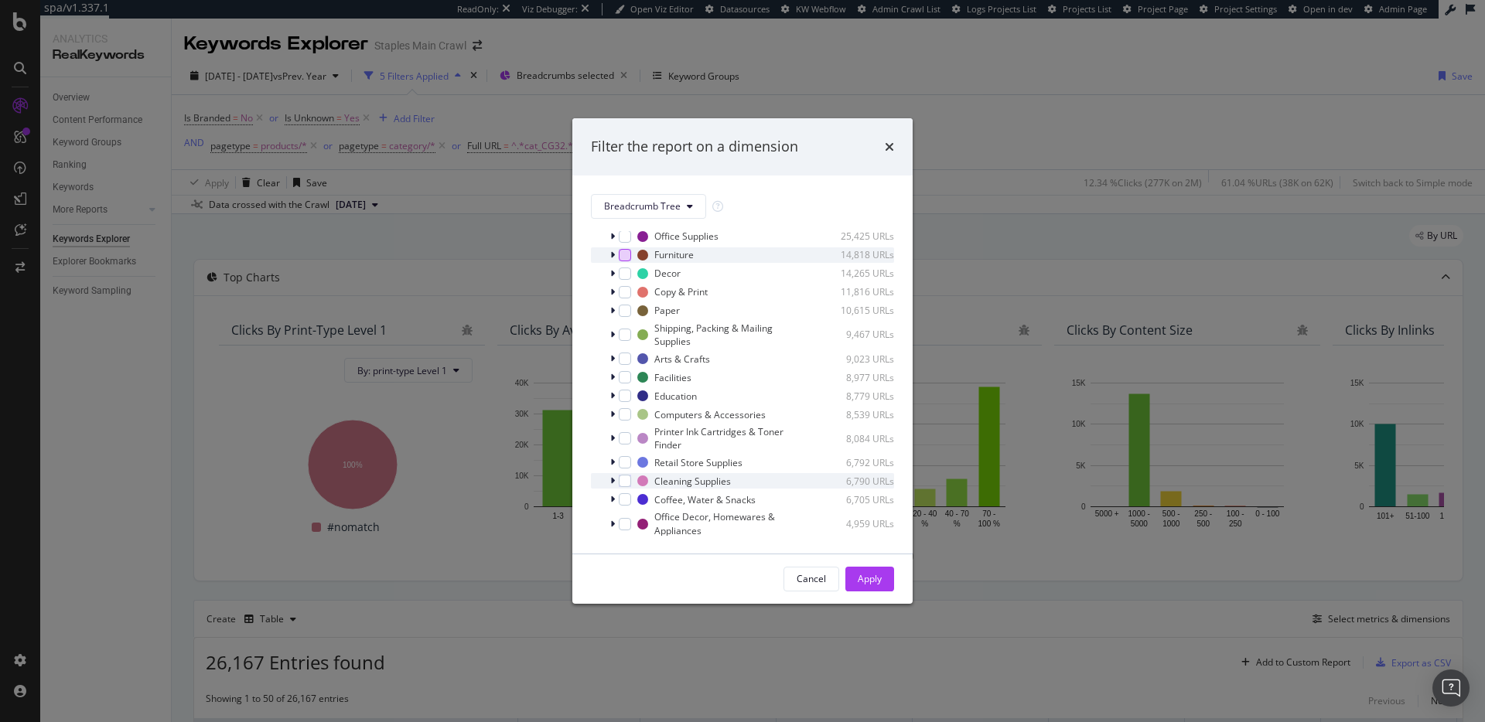
click at [614, 479] on icon "modal" at bounding box center [612, 480] width 5 height 9
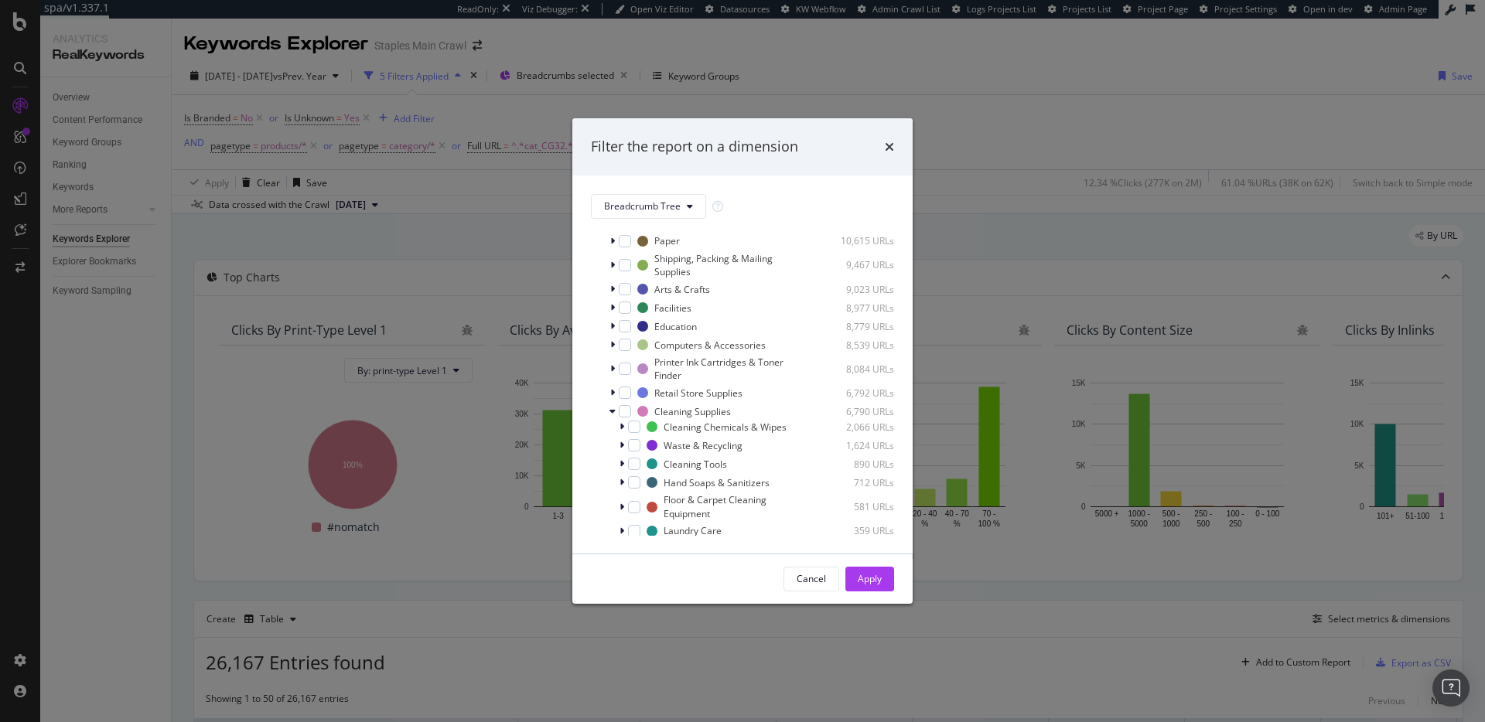
scroll to position [140, 0]
click at [634, 421] on div "modal" at bounding box center [634, 415] width 12 height 12
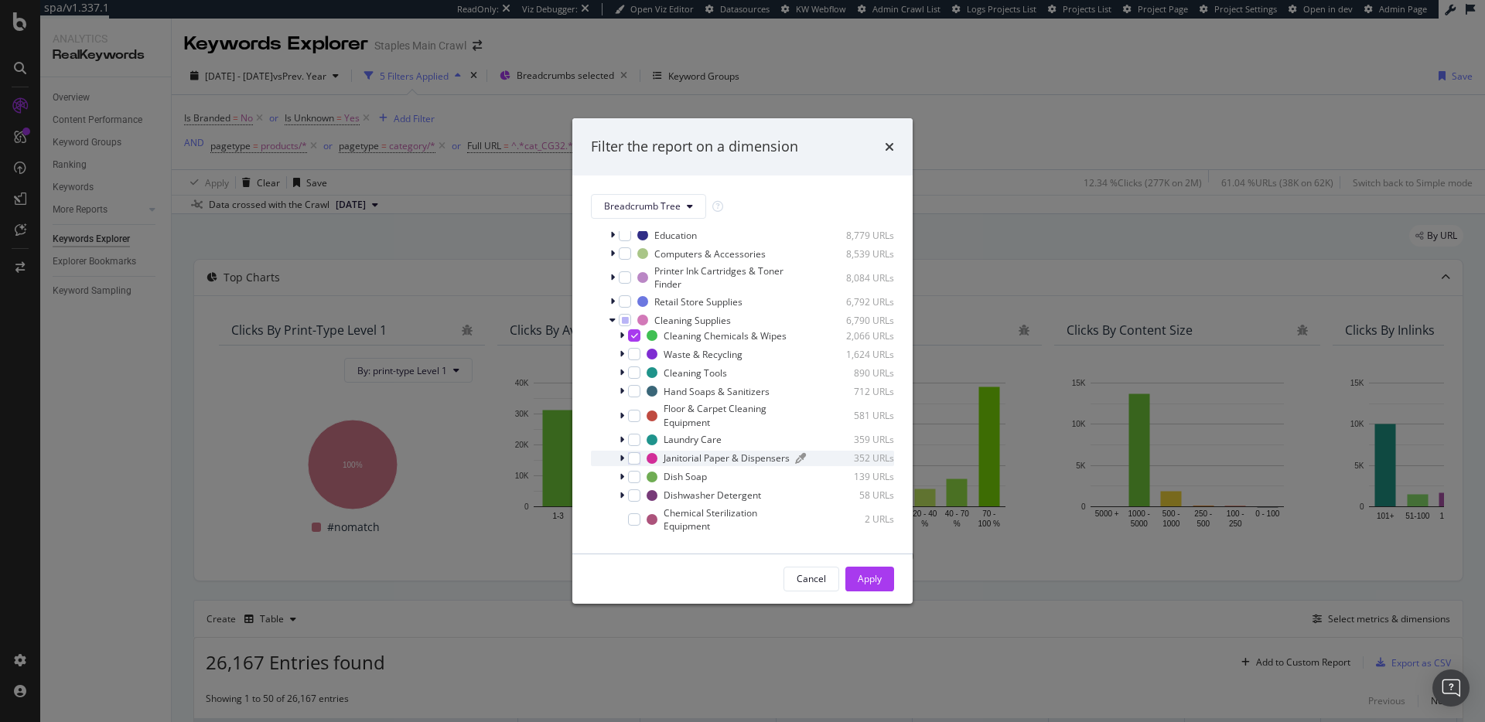
scroll to position [240, 0]
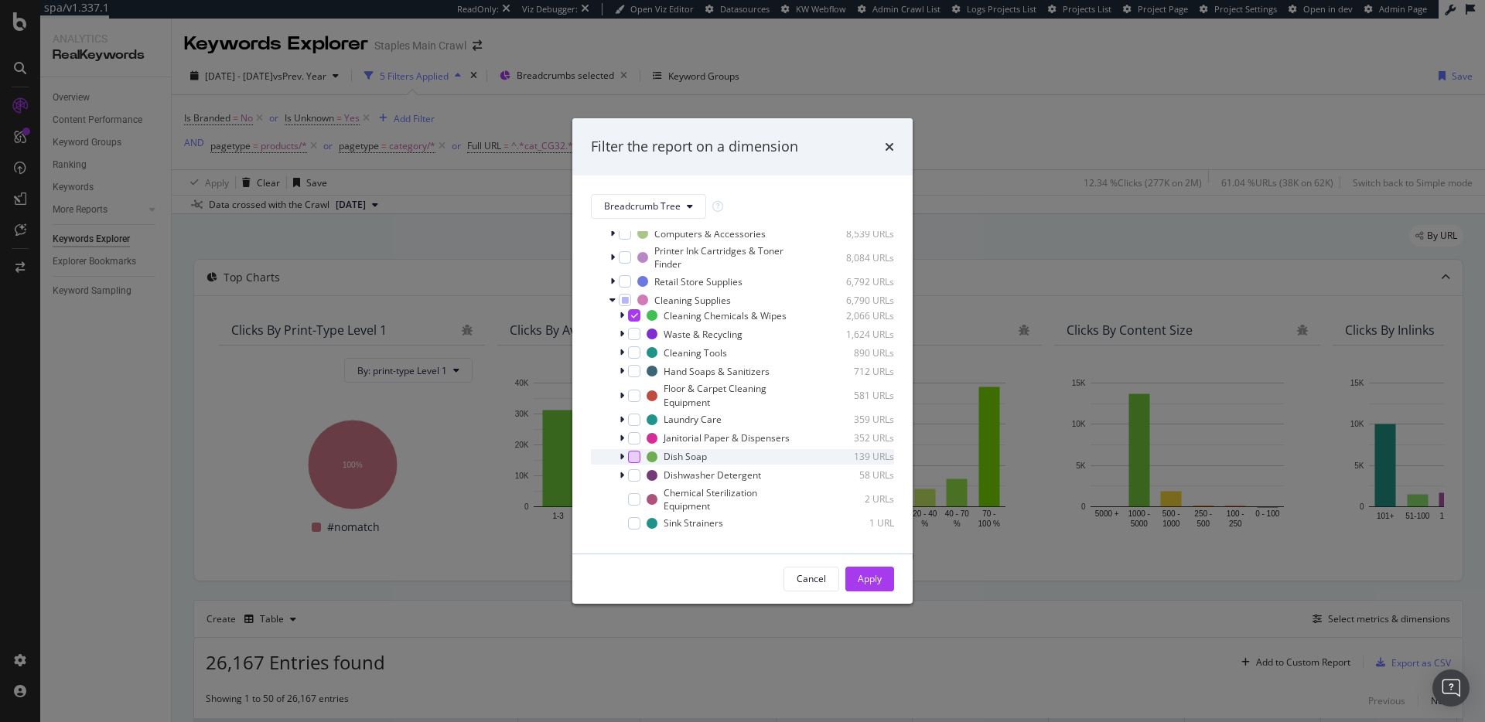
click at [636, 463] on div "modal" at bounding box center [634, 457] width 12 height 12
click at [633, 482] on div "modal" at bounding box center [634, 475] width 12 height 12
click at [612, 300] on icon "modal" at bounding box center [612, 299] width 6 height 9
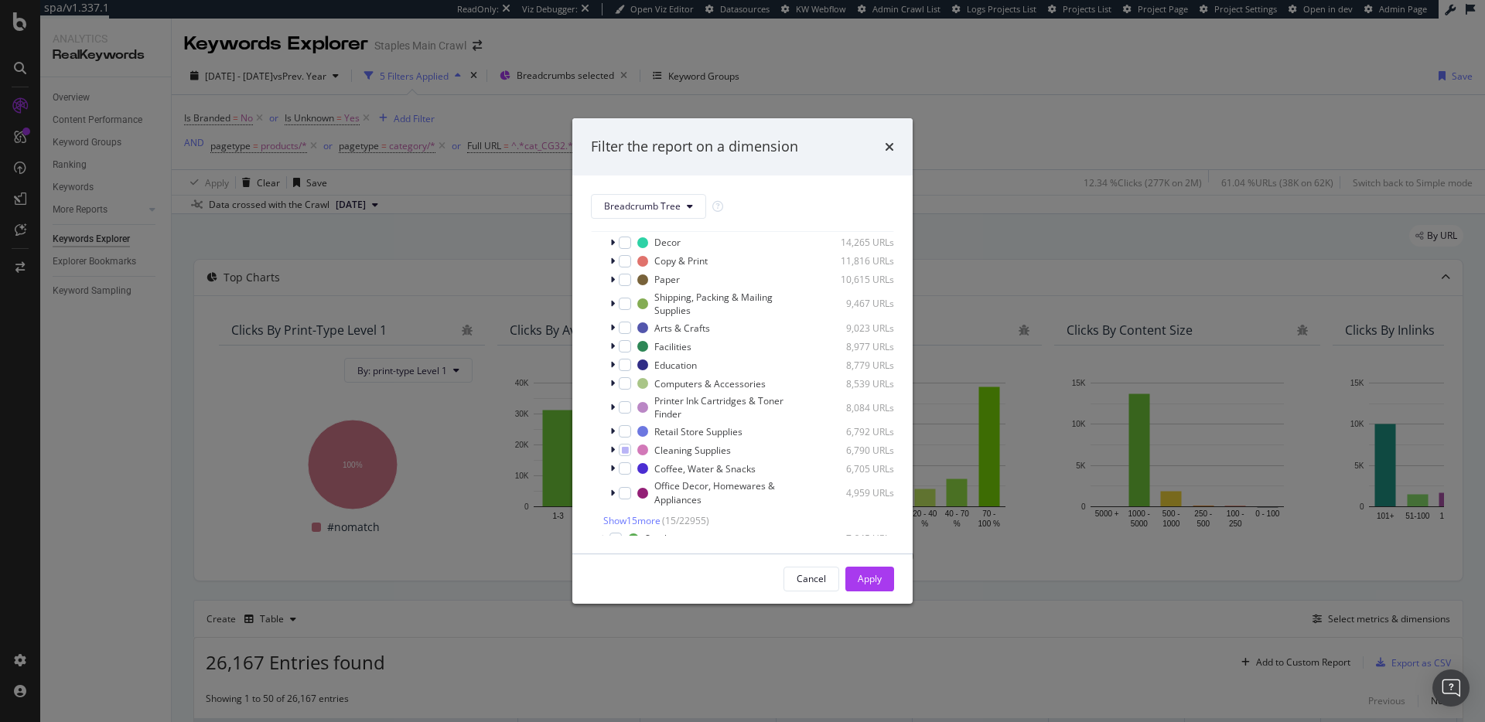
scroll to position [15, 0]
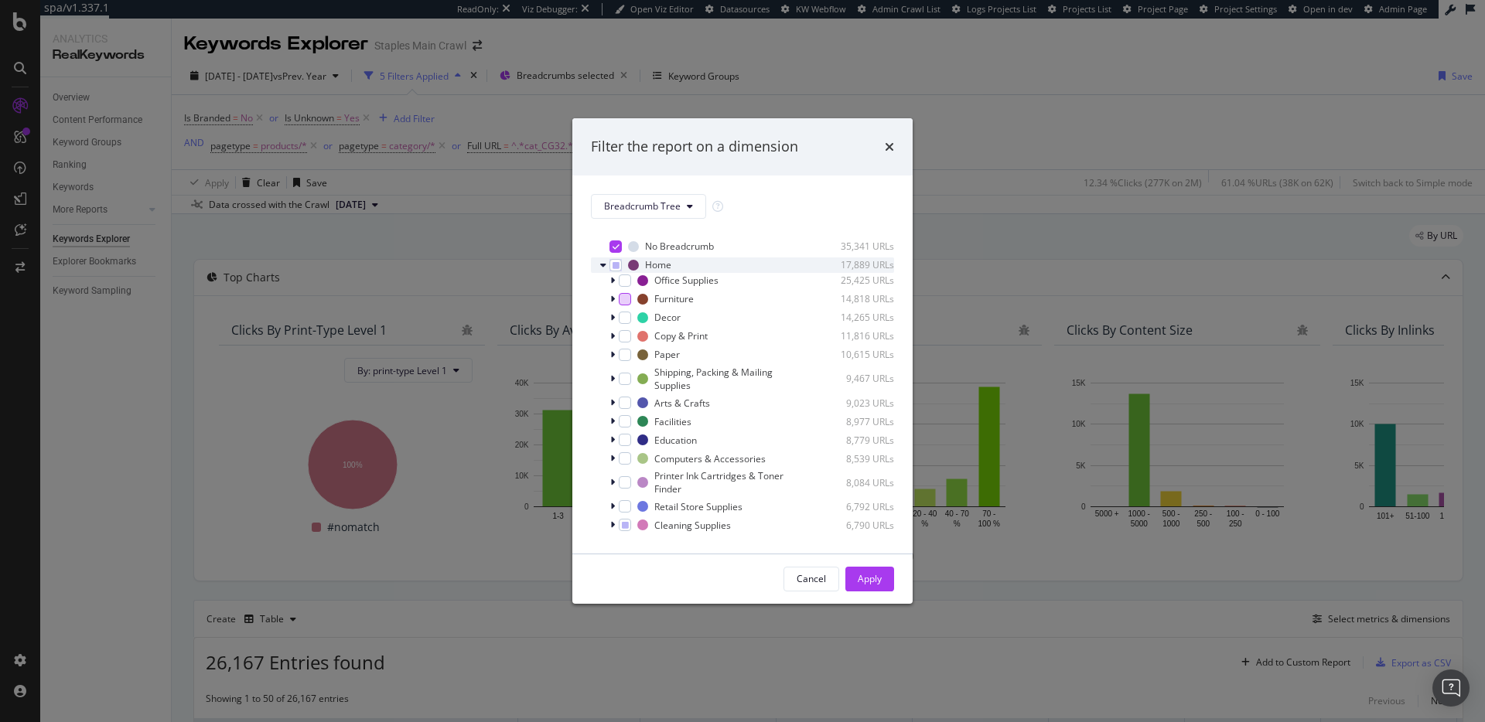
click at [603, 261] on icon "modal" at bounding box center [603, 265] width 6 height 9
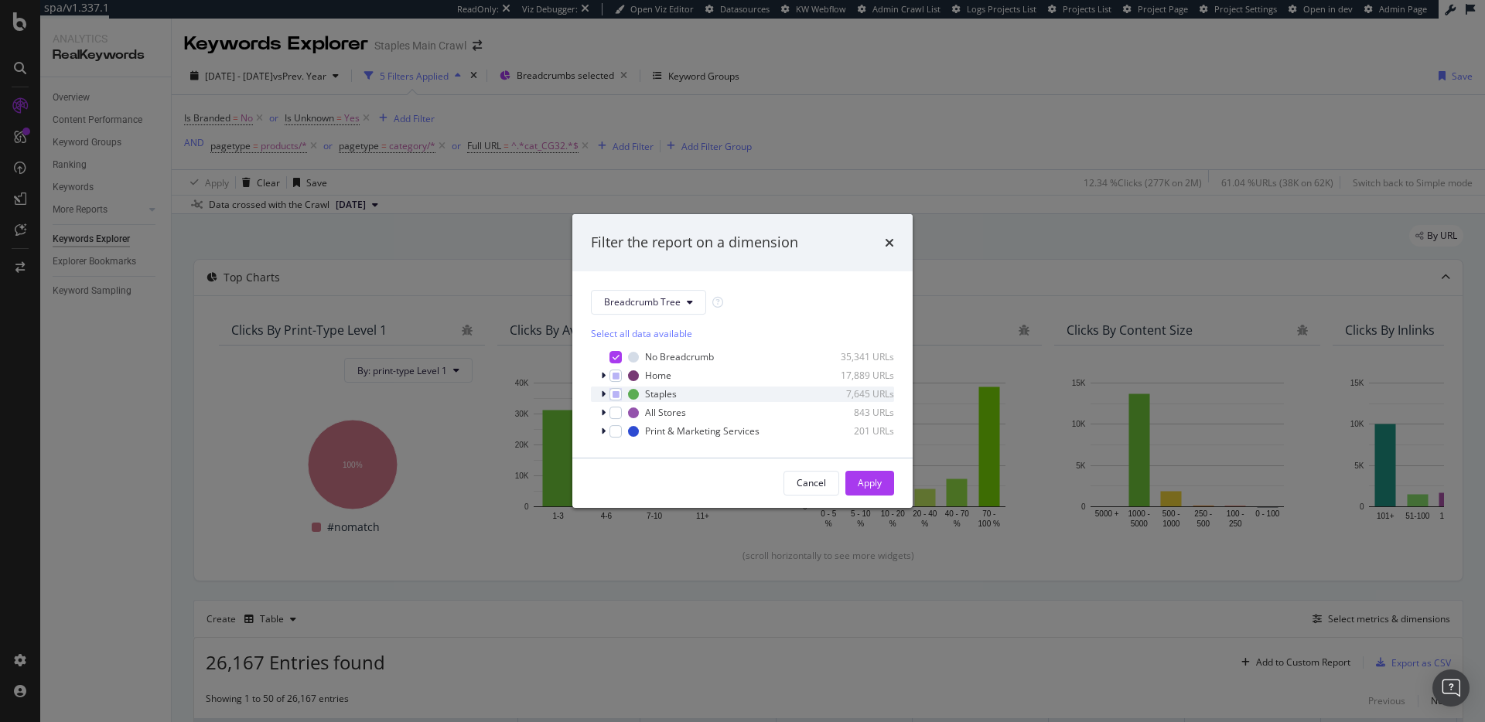
click at [605, 392] on div "modal" at bounding box center [604, 394] width 9 height 15
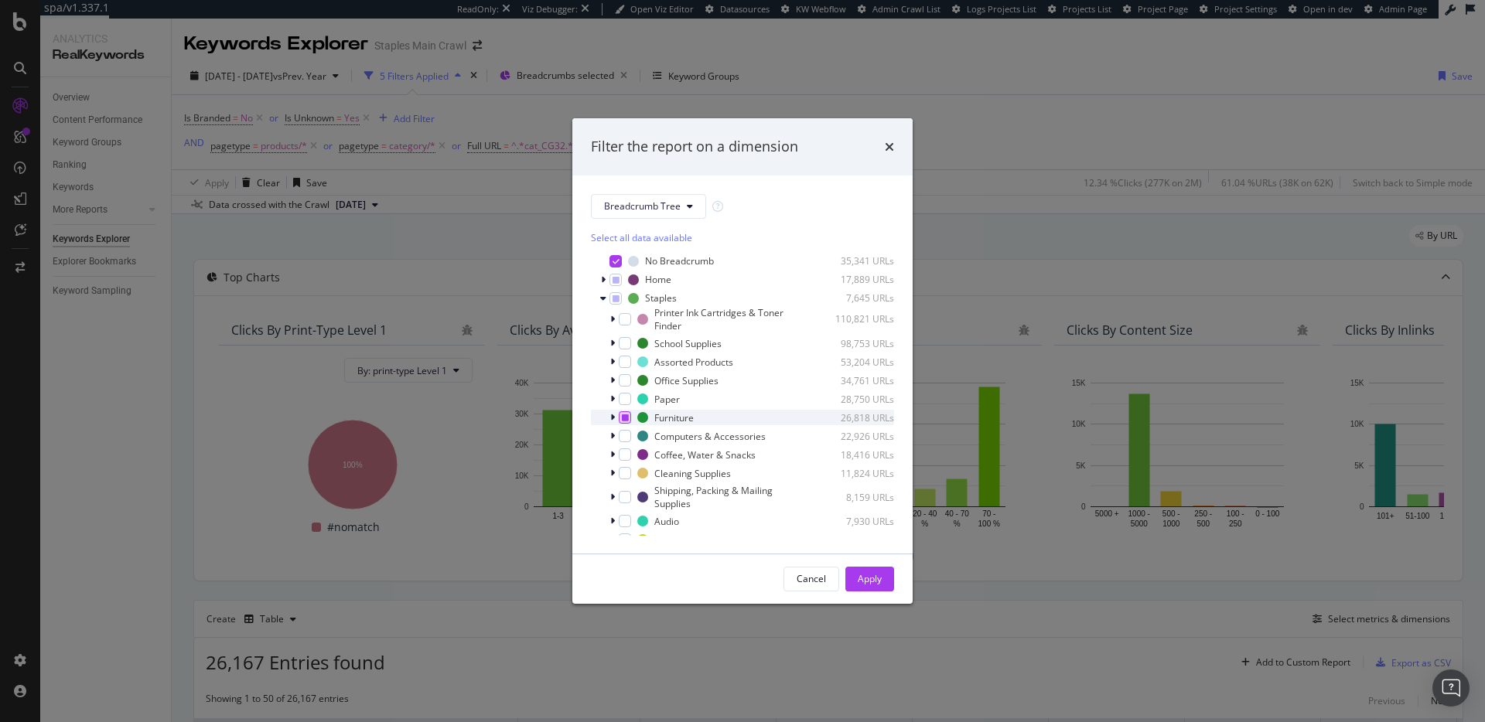
click at [627, 418] on icon "modal" at bounding box center [625, 418] width 7 height 8
click at [626, 418] on icon "modal" at bounding box center [625, 418] width 7 height 8
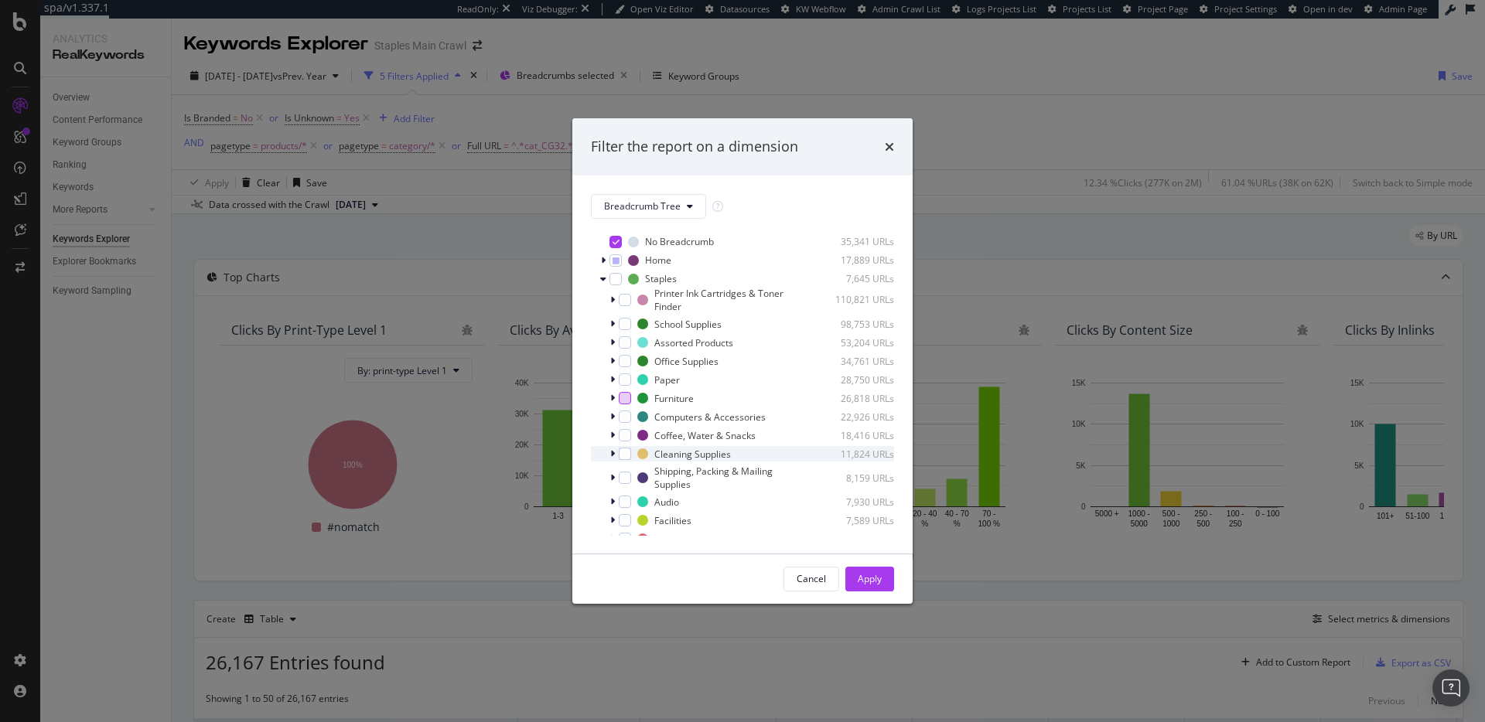
click at [613, 452] on icon "modal" at bounding box center [612, 453] width 5 height 9
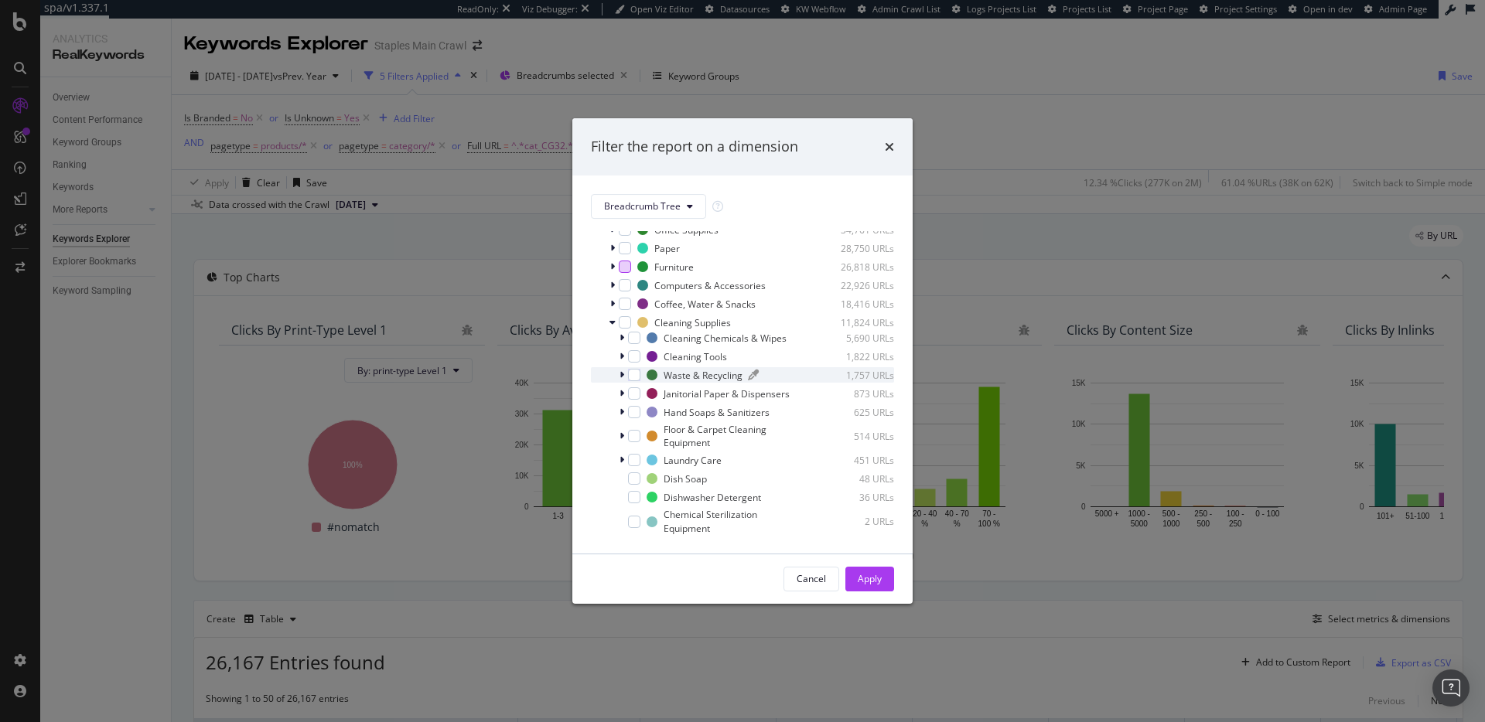
scroll to position [141, 0]
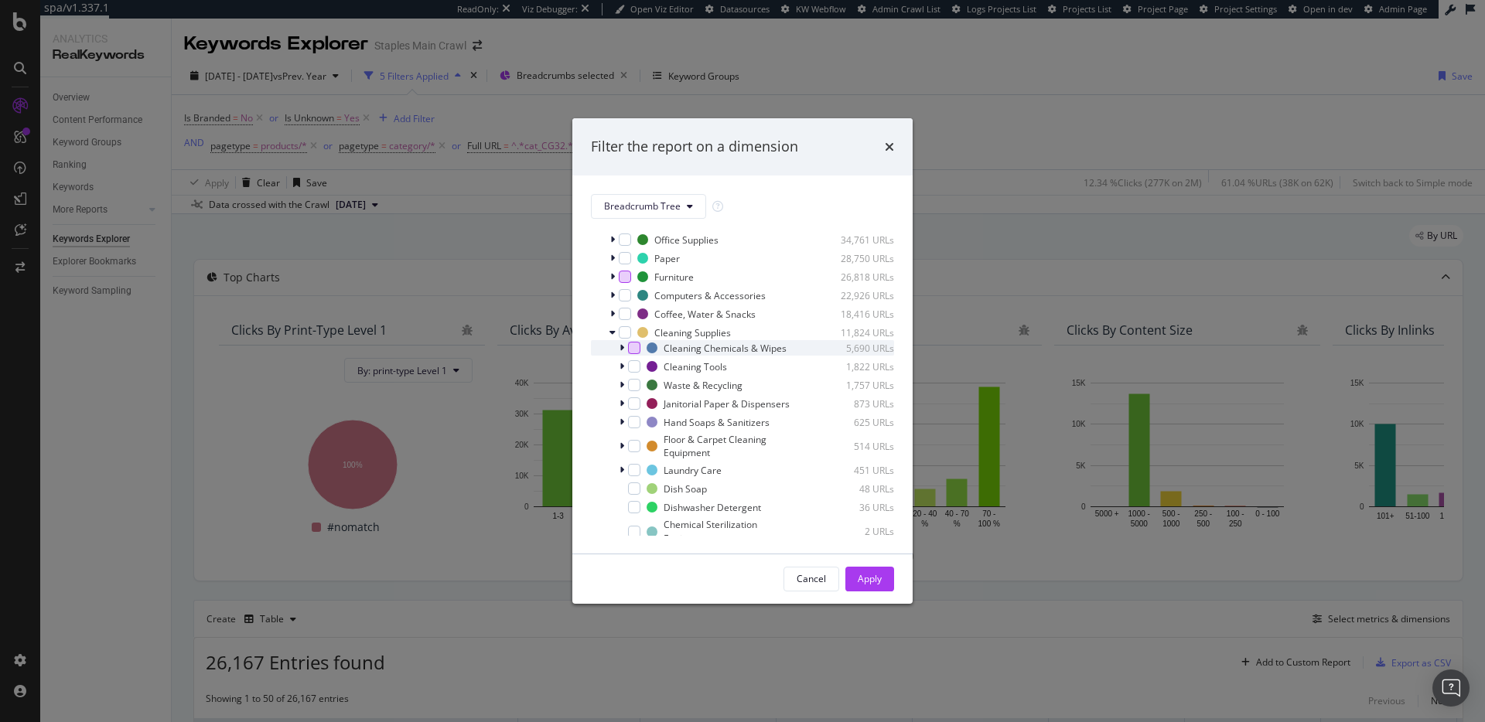
click at [633, 353] on div "modal" at bounding box center [634, 348] width 12 height 12
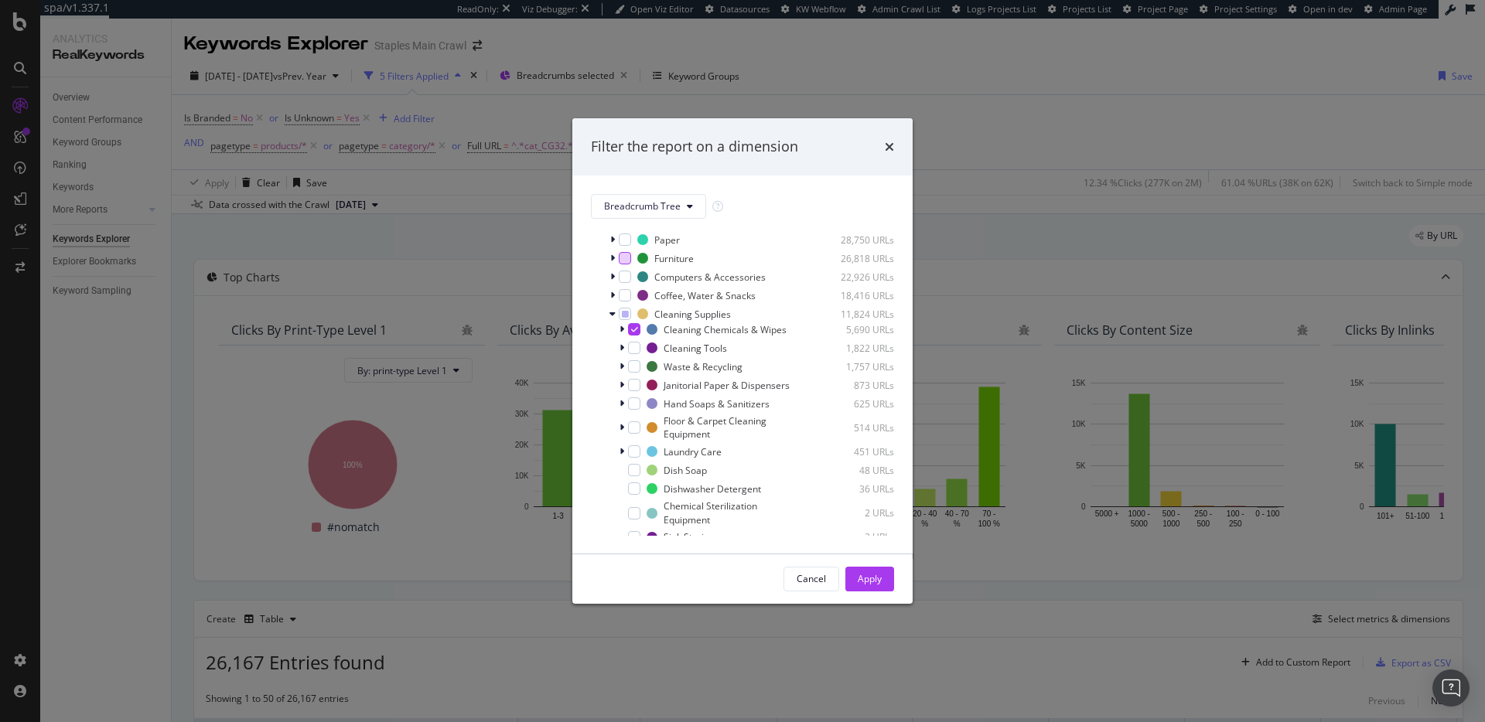
scroll to position [179, 0]
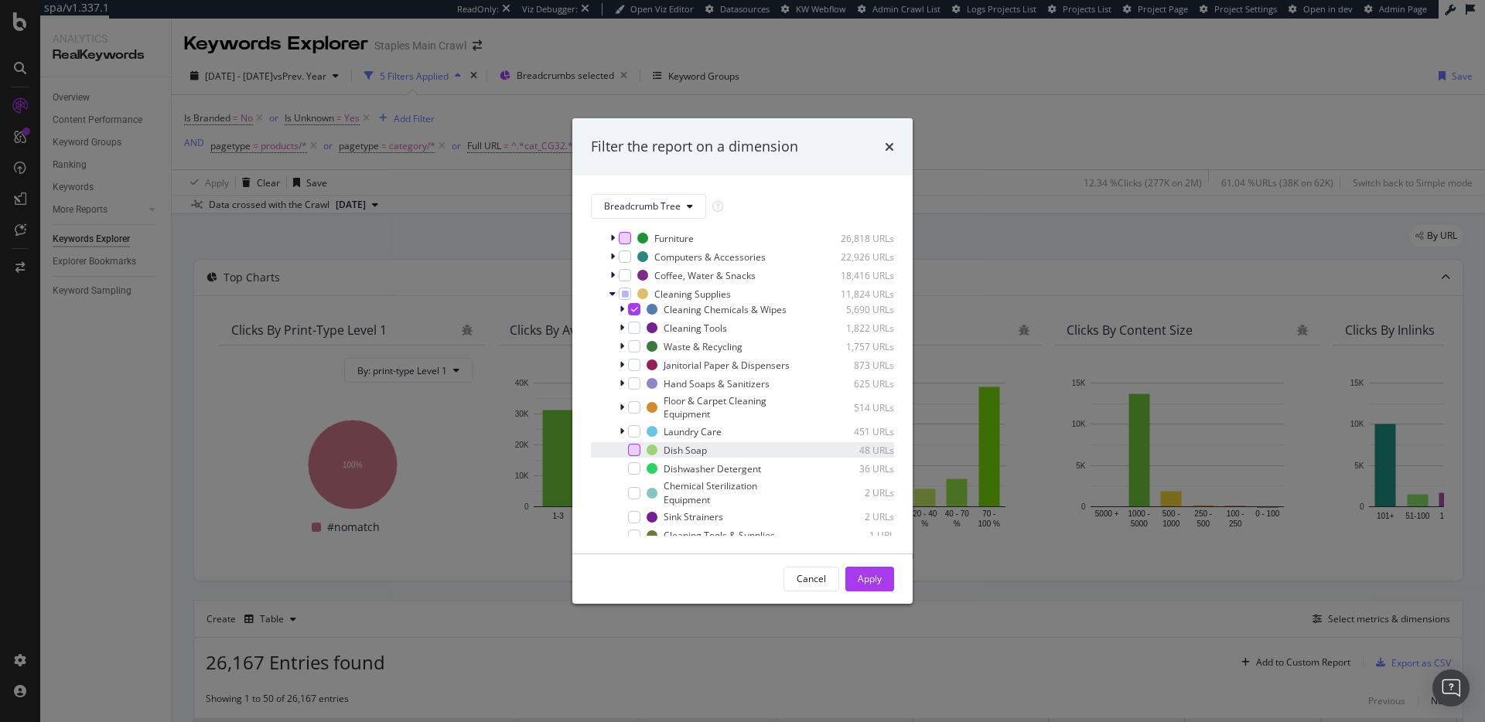
click at [634, 456] on div "modal" at bounding box center [634, 450] width 12 height 12
click at [636, 475] on div "modal" at bounding box center [634, 468] width 12 height 12
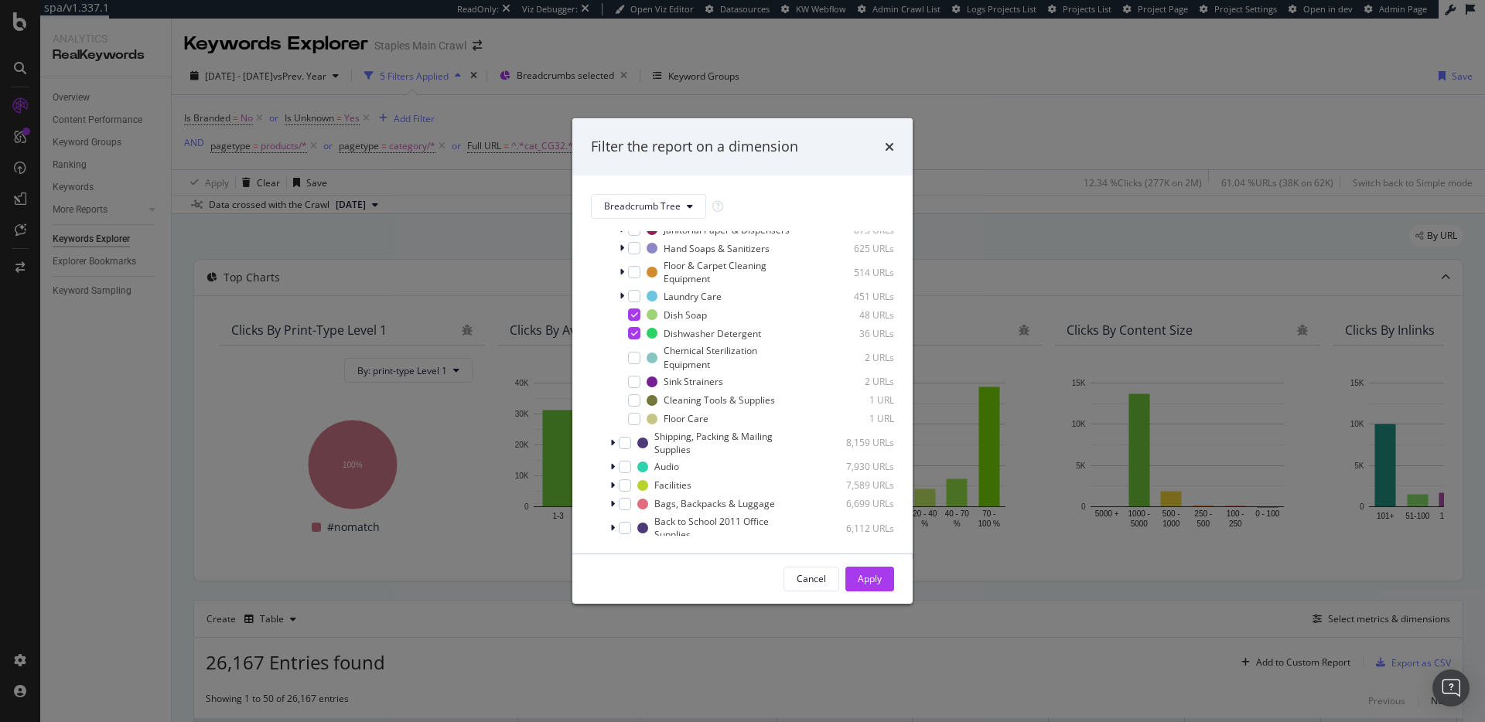
scroll to position [0, 0]
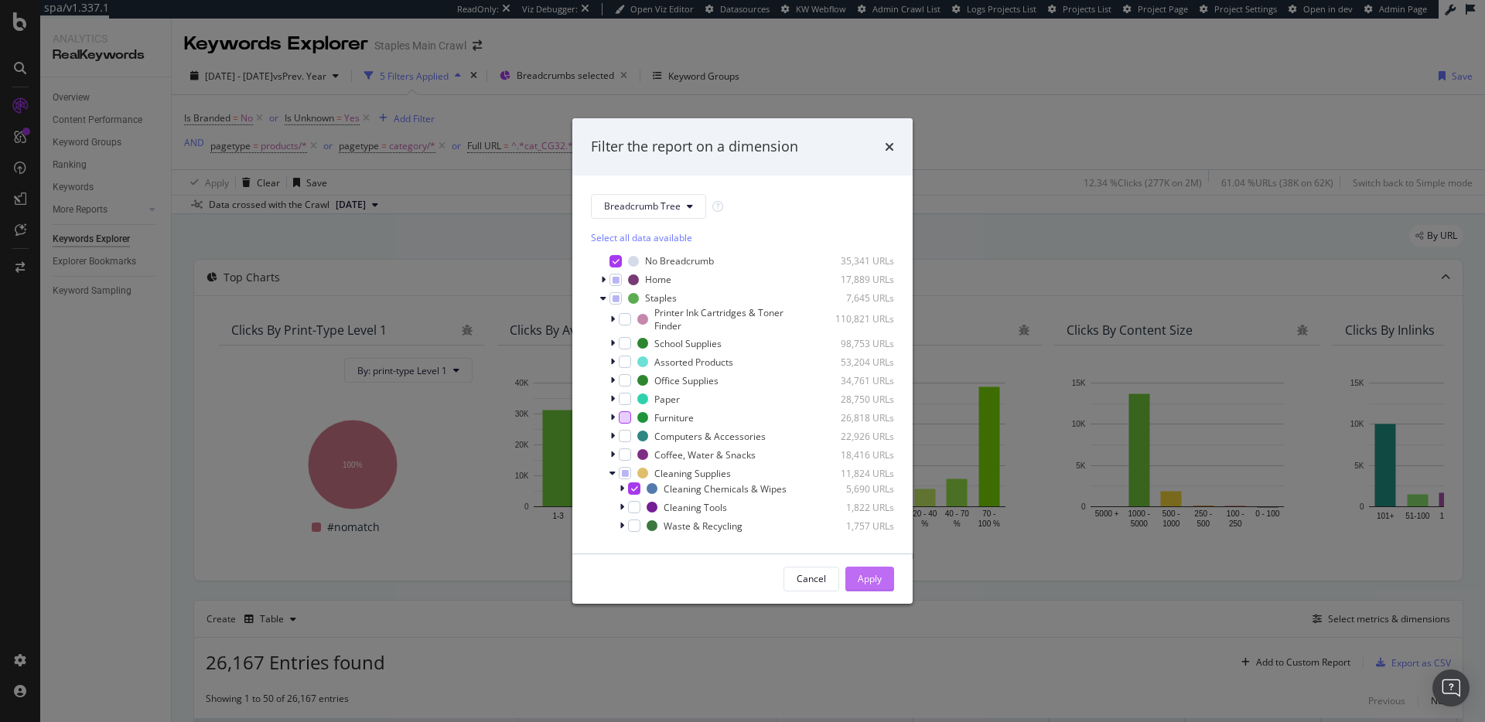
click at [873, 578] on div "Apply" at bounding box center [870, 578] width 24 height 13
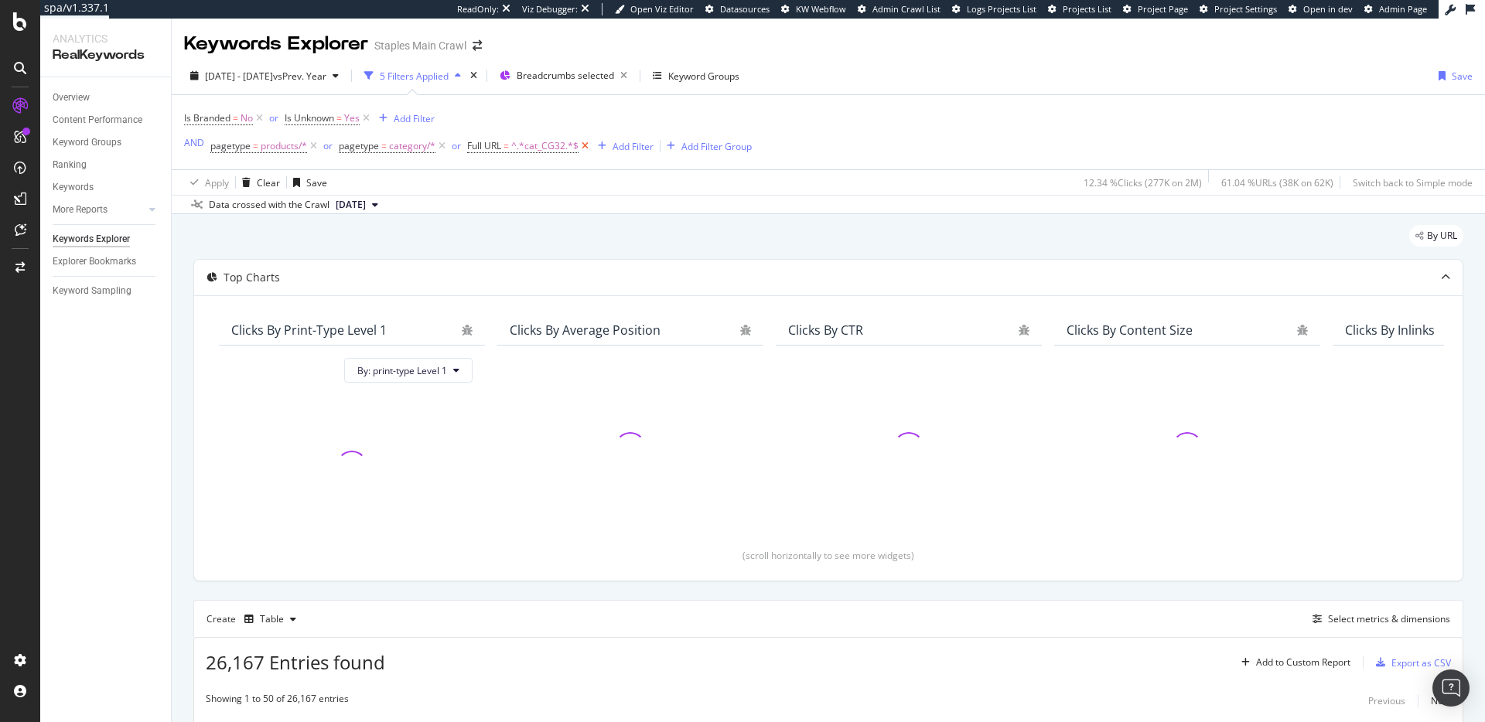
click at [585, 148] on icon at bounding box center [584, 145] width 13 height 15
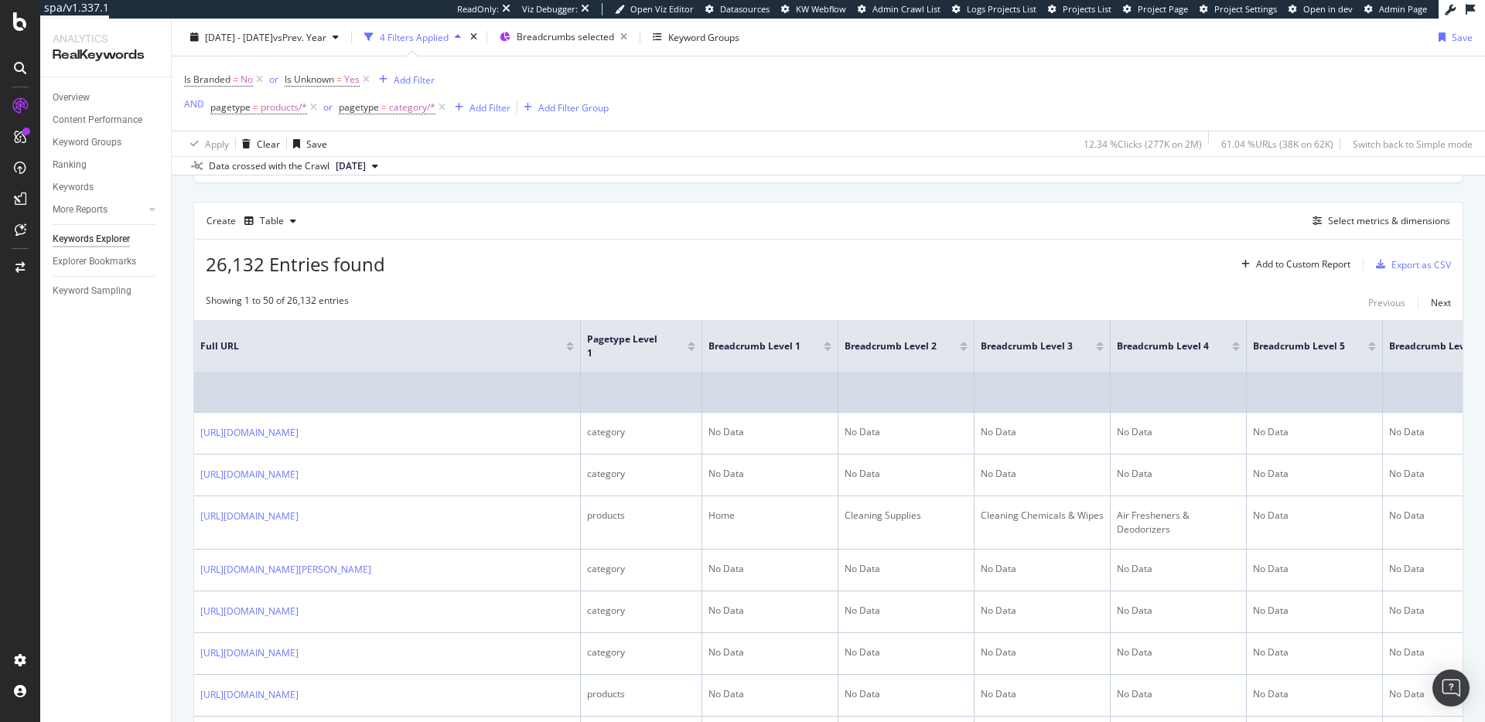
scroll to position [388, 0]
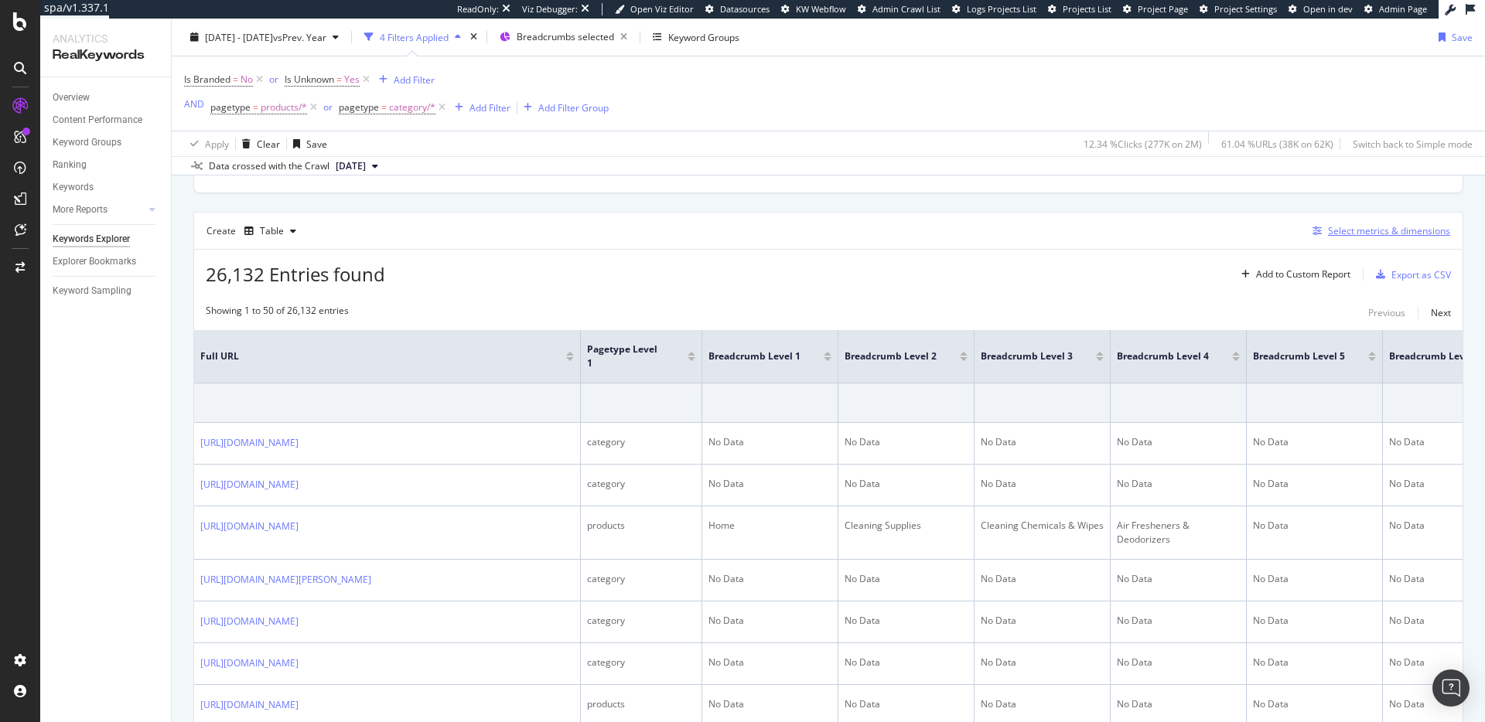
click at [1346, 232] on div "Select metrics & dimensions" at bounding box center [1389, 230] width 122 height 13
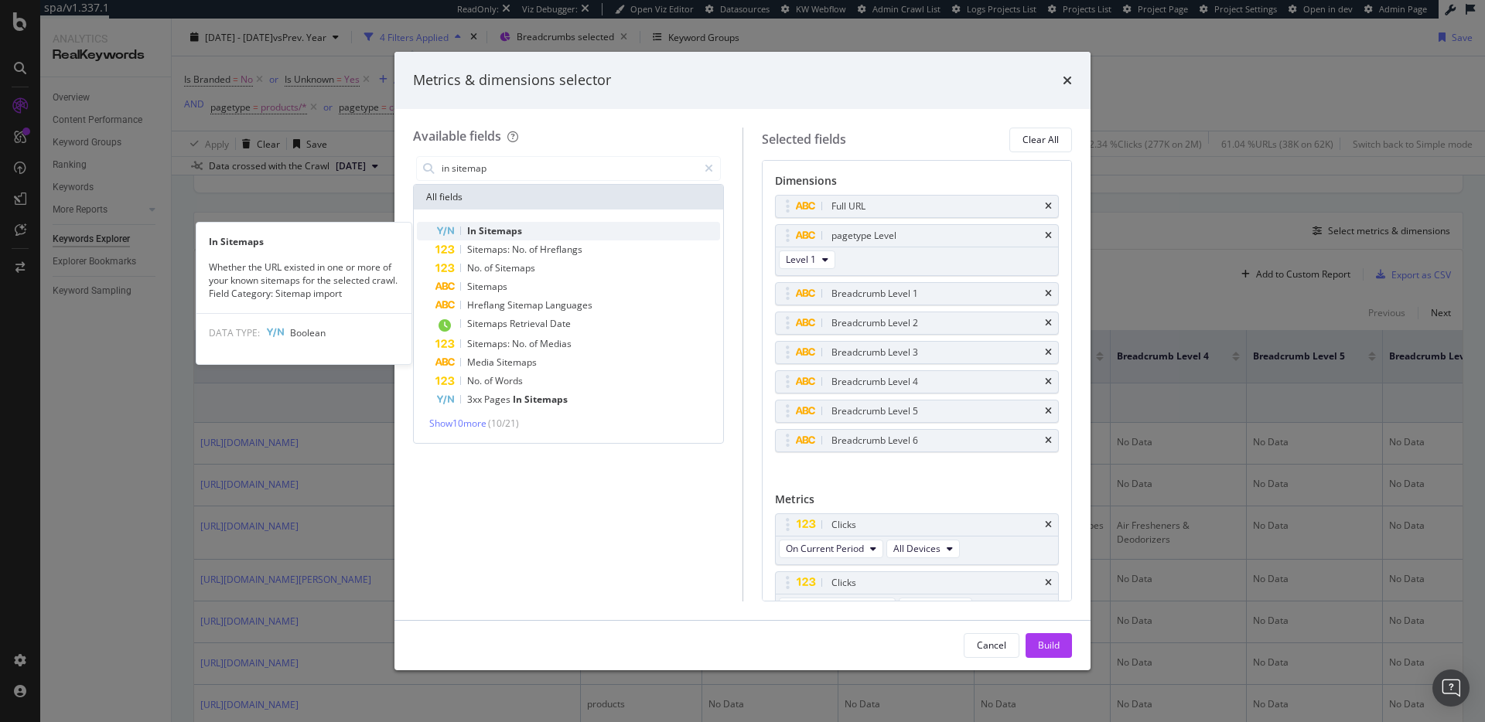
click at [537, 229] on div "In Sitemaps" at bounding box center [577, 231] width 285 height 19
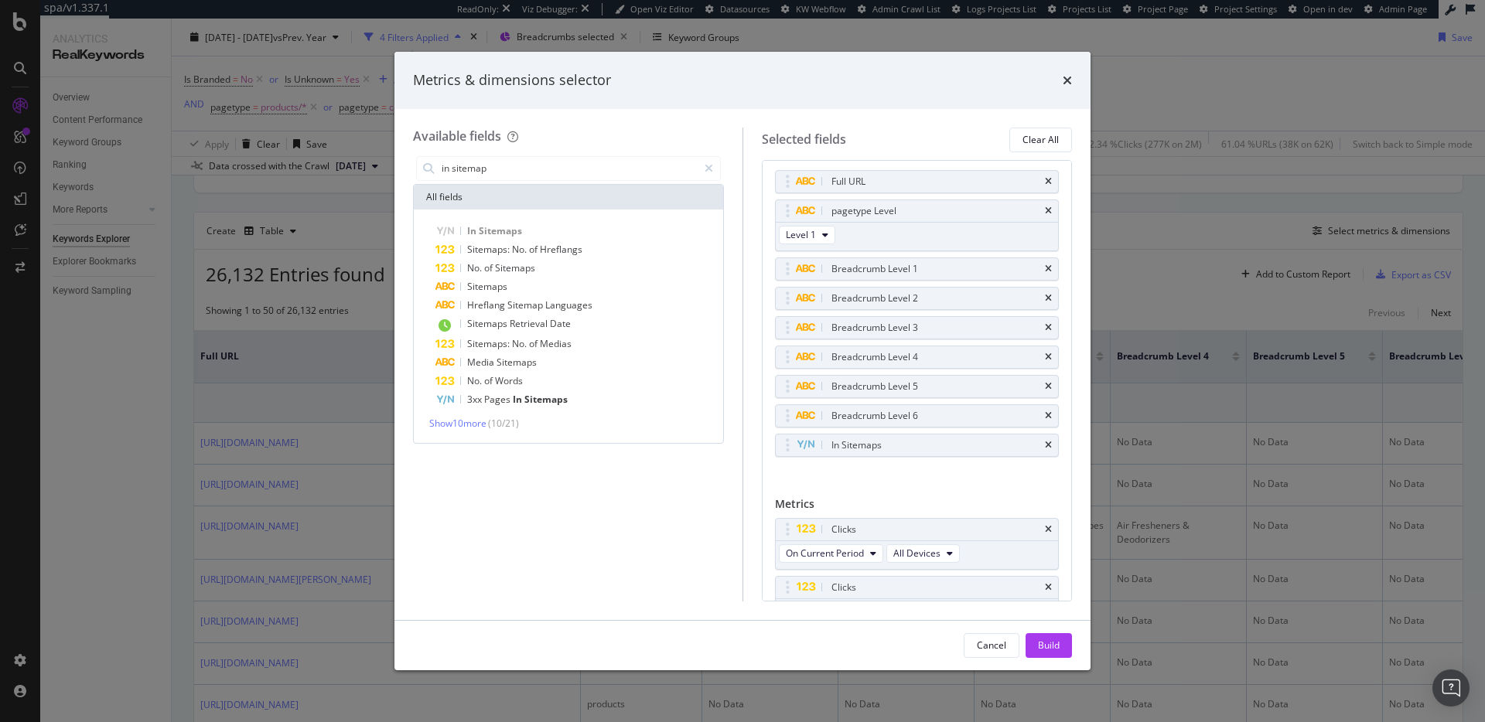
scroll to position [15, 0]
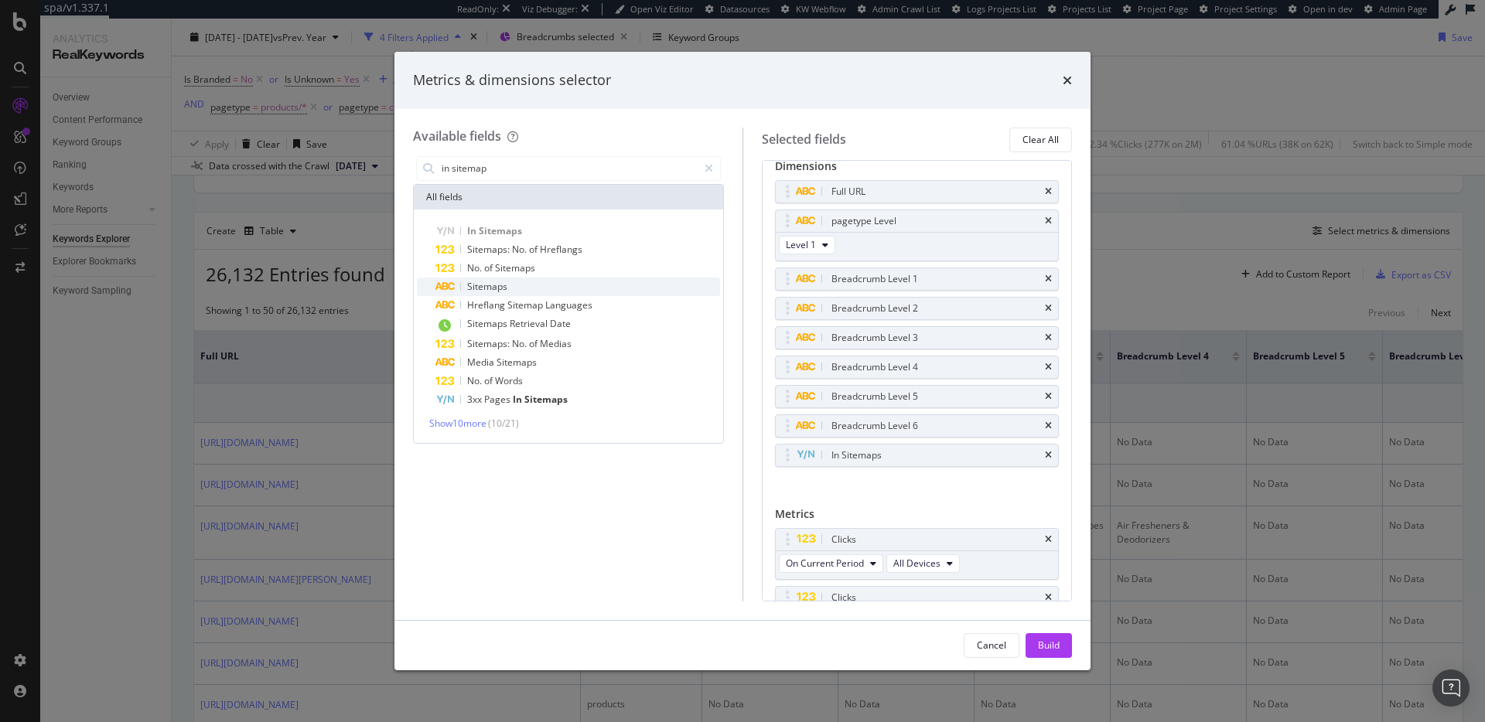
click at [534, 284] on div "Sitemaps" at bounding box center [577, 287] width 285 height 19
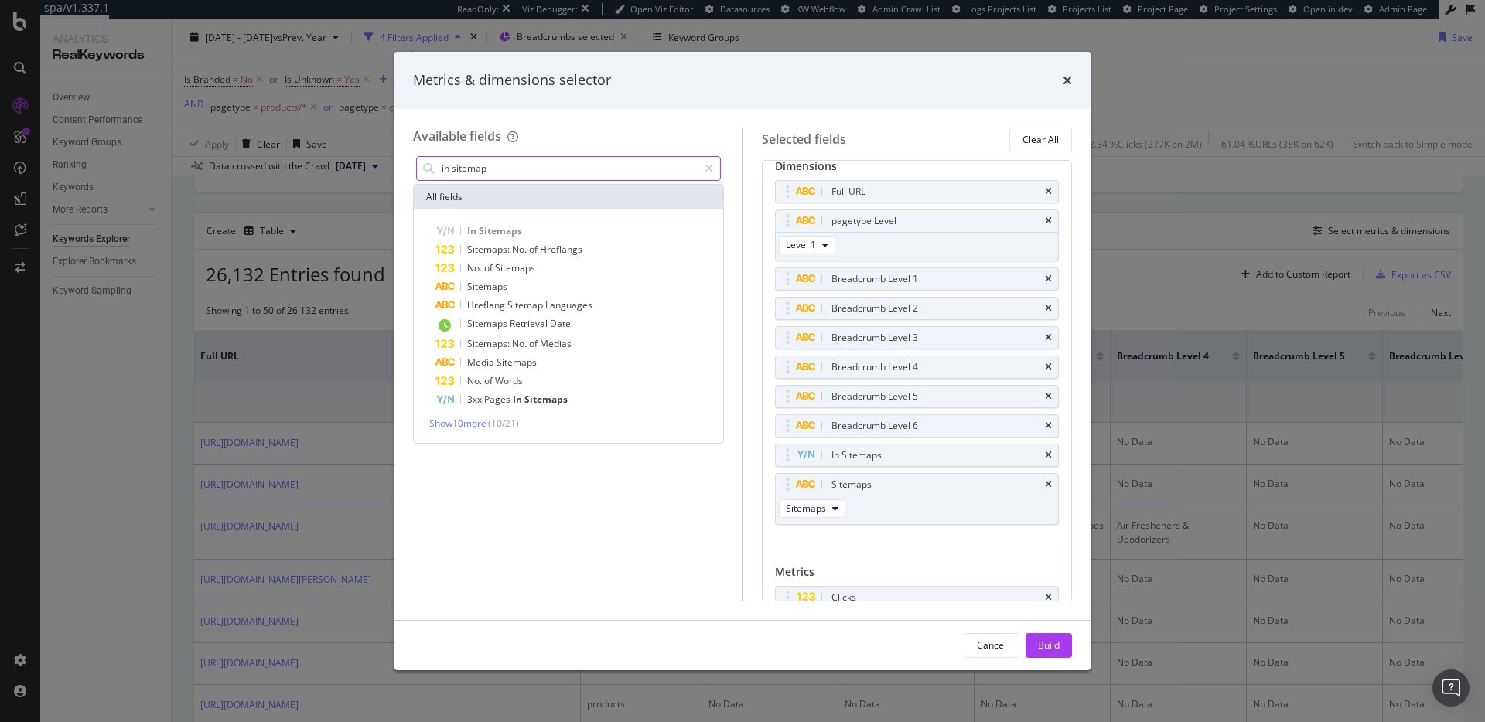
click at [554, 172] on input "in sitemap" at bounding box center [568, 168] width 257 height 23
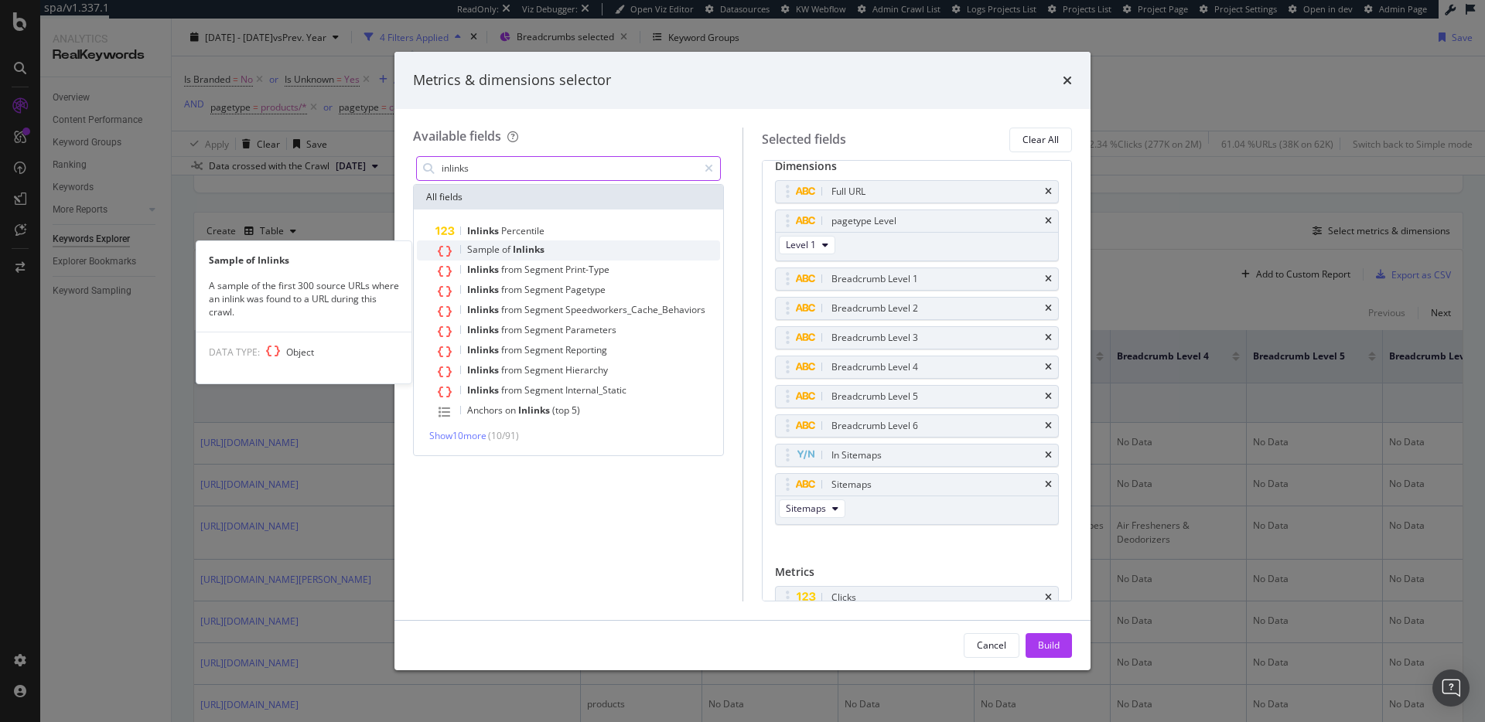
type input "inlinks"
click at [448, 256] on icon "modal" at bounding box center [445, 251] width 14 height 12
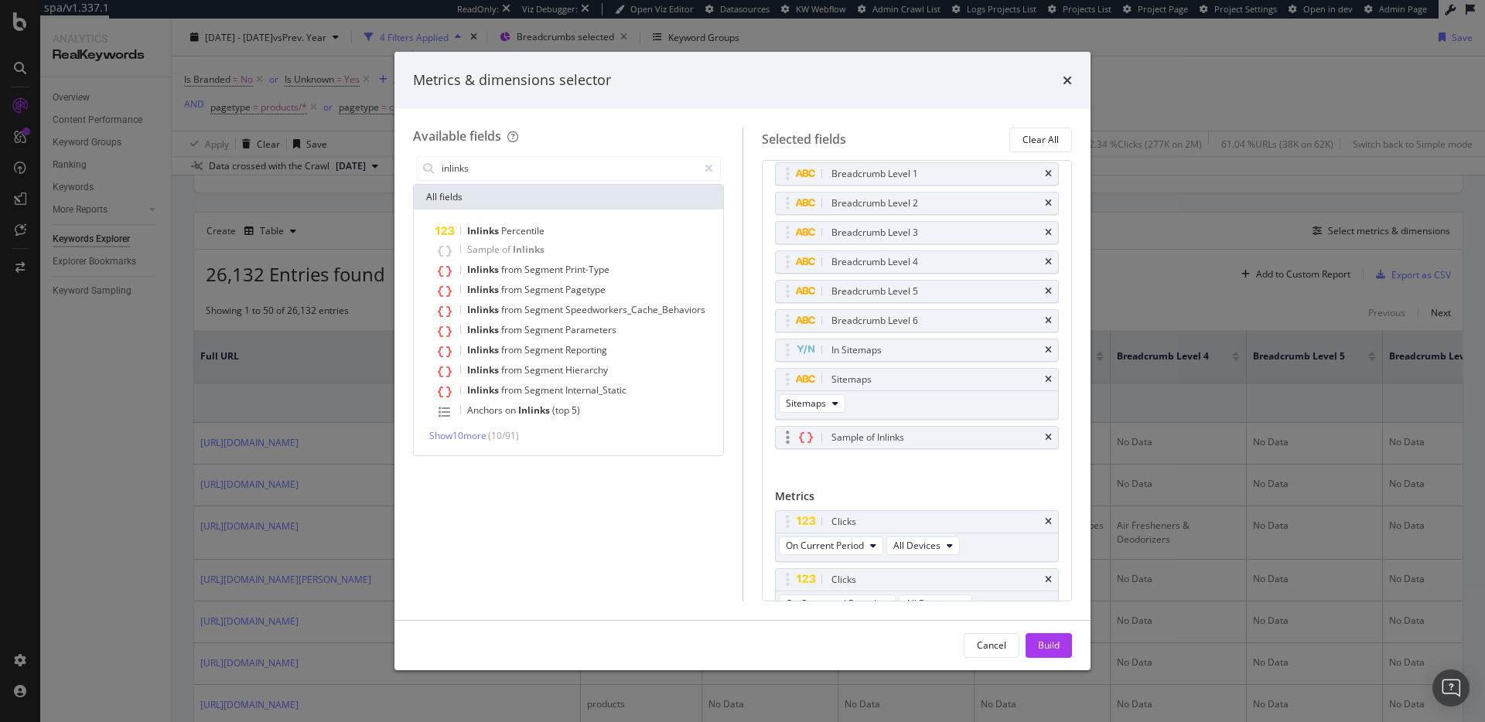
scroll to position [110, 0]
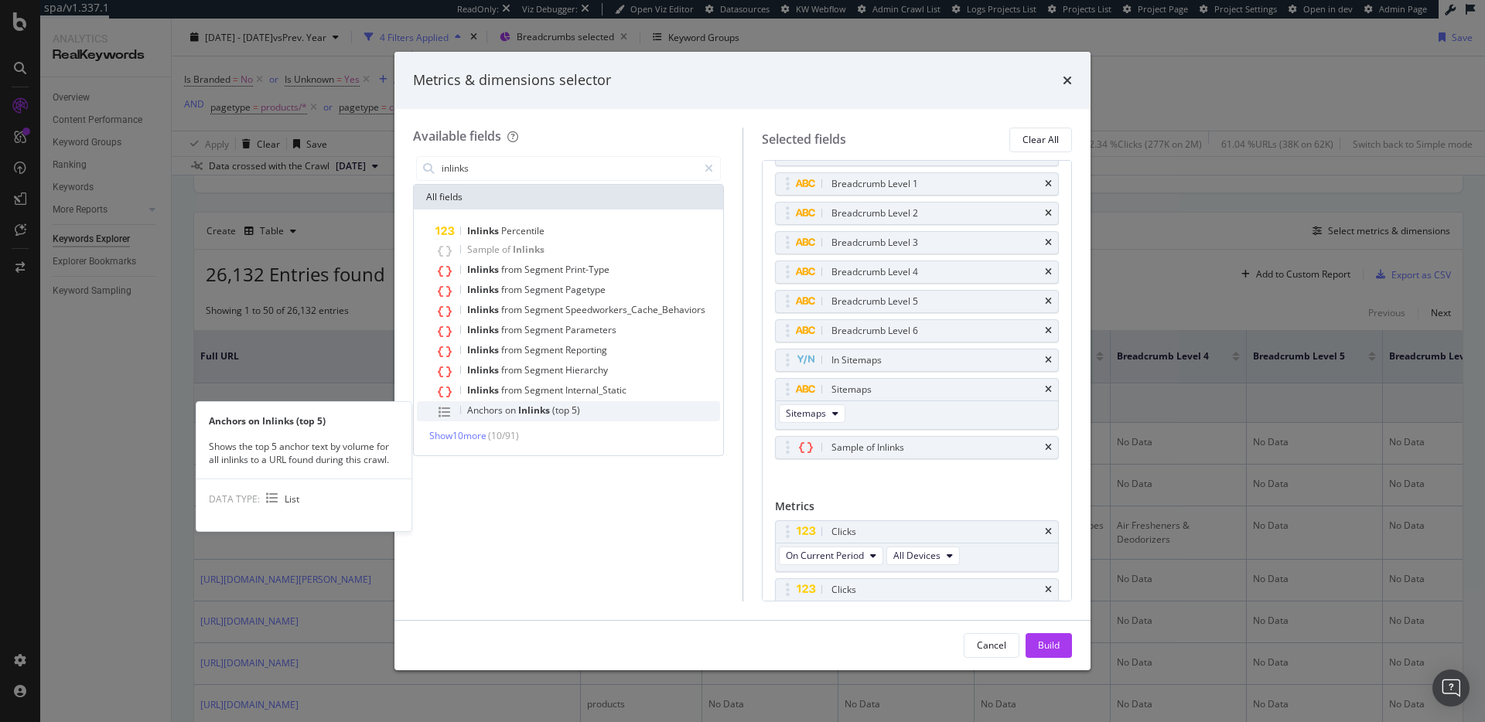
click at [500, 411] on span "Anchors" at bounding box center [486, 410] width 38 height 13
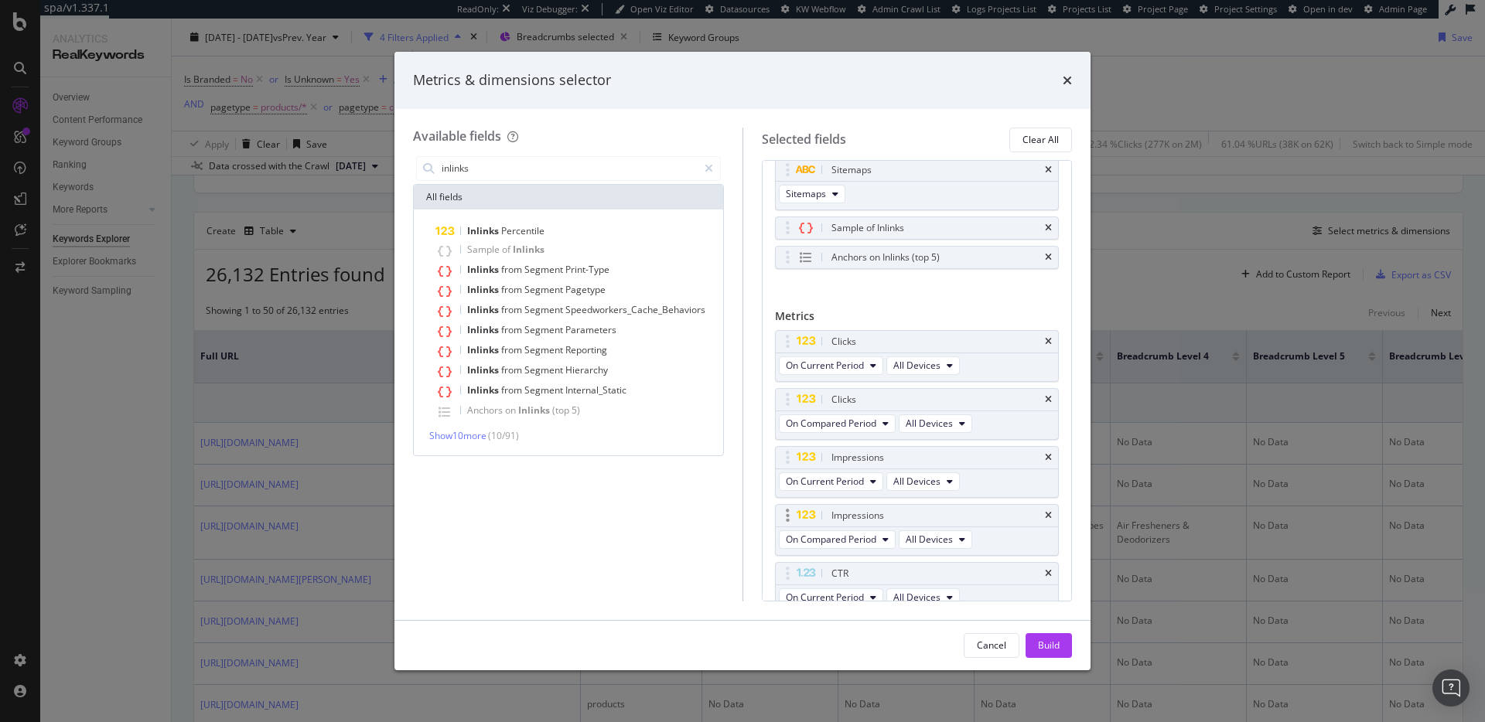
scroll to position [409, 0]
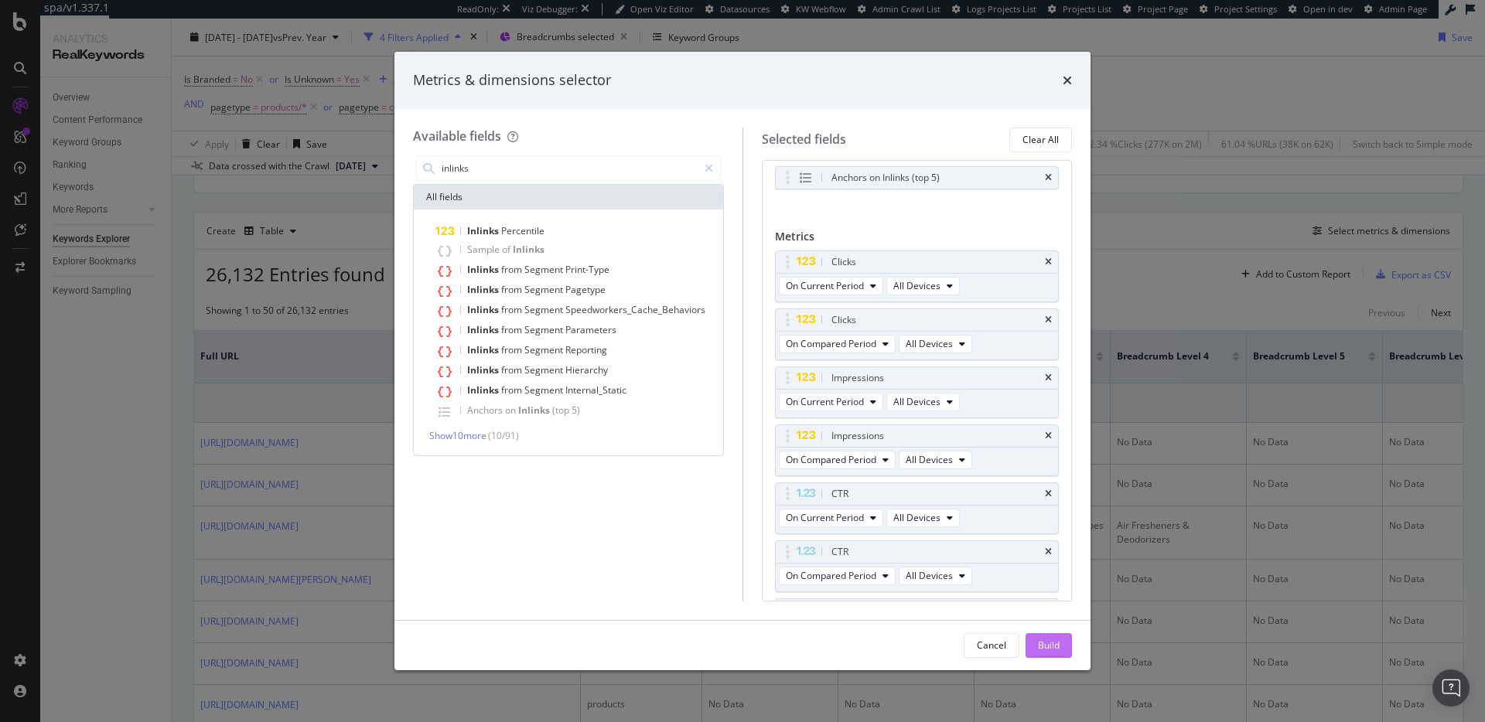
click at [1044, 646] on div "Build" at bounding box center [1049, 645] width 22 height 13
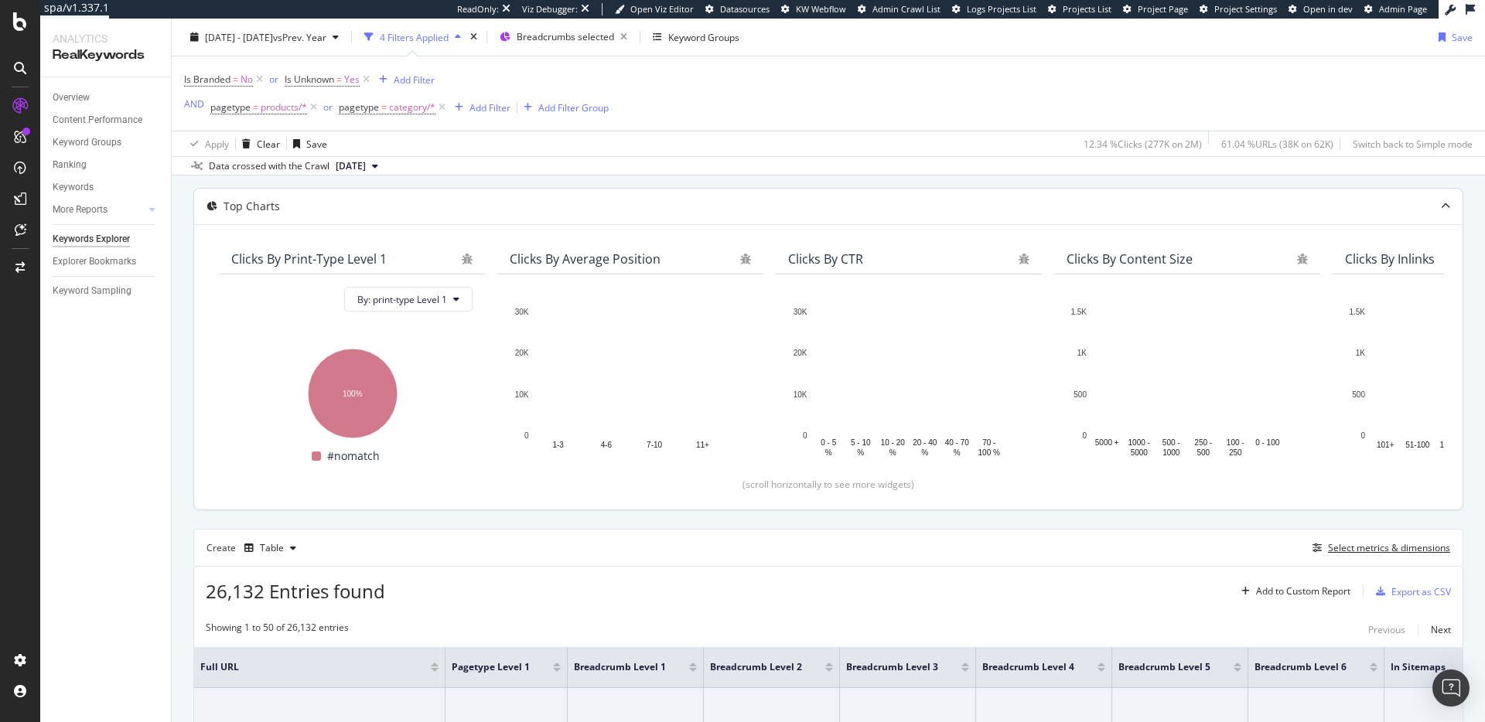
scroll to position [142, 0]
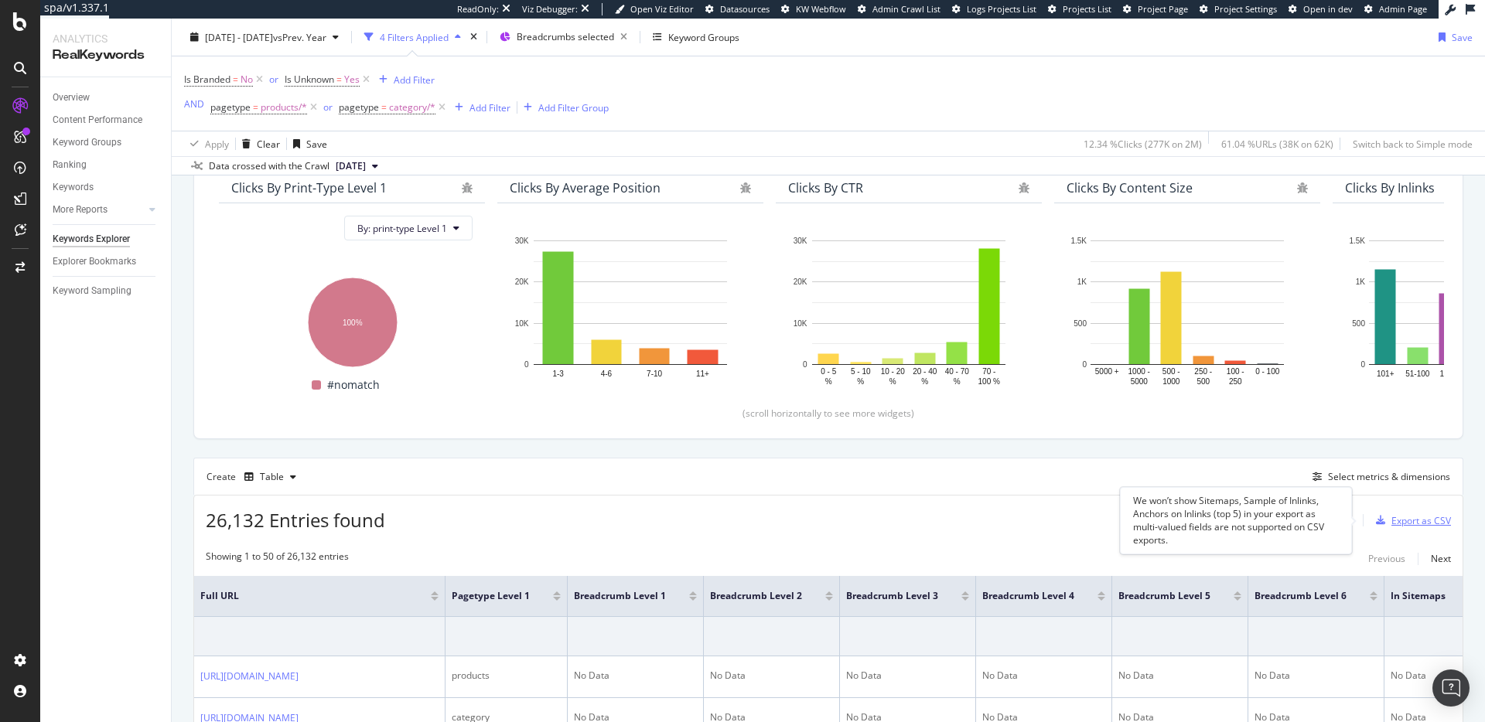
click at [1394, 524] on div "Export as CSV" at bounding box center [1421, 520] width 60 height 13
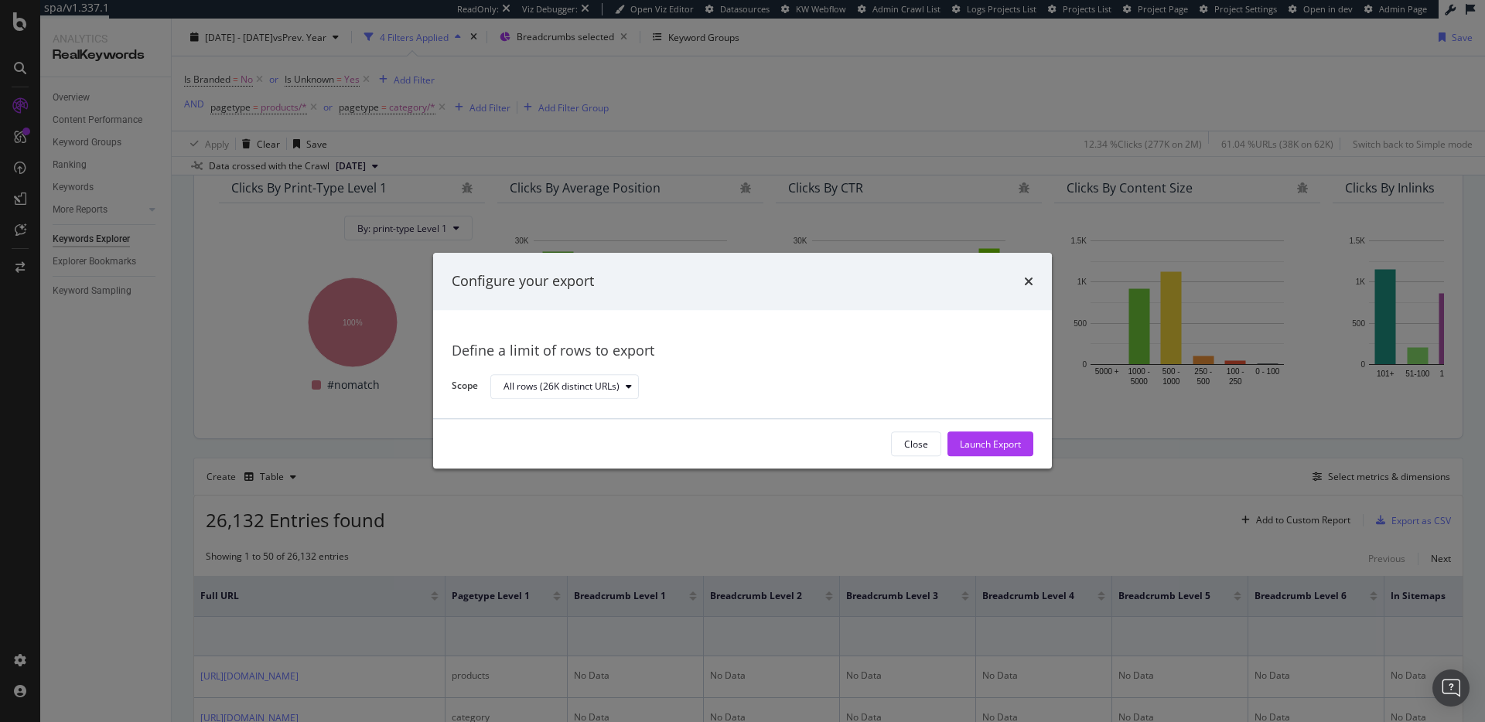
drag, startPoint x: 974, startPoint y: 439, endPoint x: 978, endPoint y: 422, distance: 17.6
click at [974, 439] on div "Launch Export" at bounding box center [990, 444] width 61 height 13
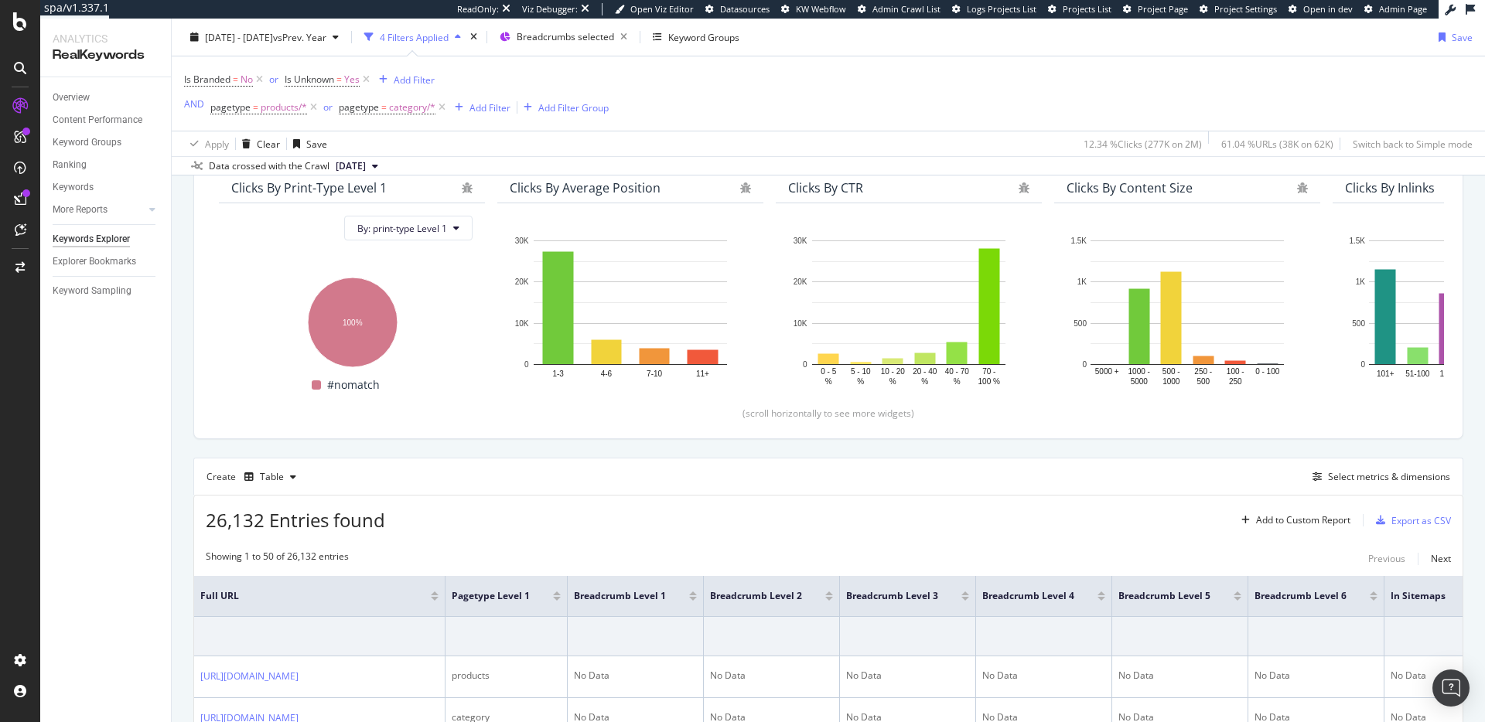
scroll to position [0, 0]
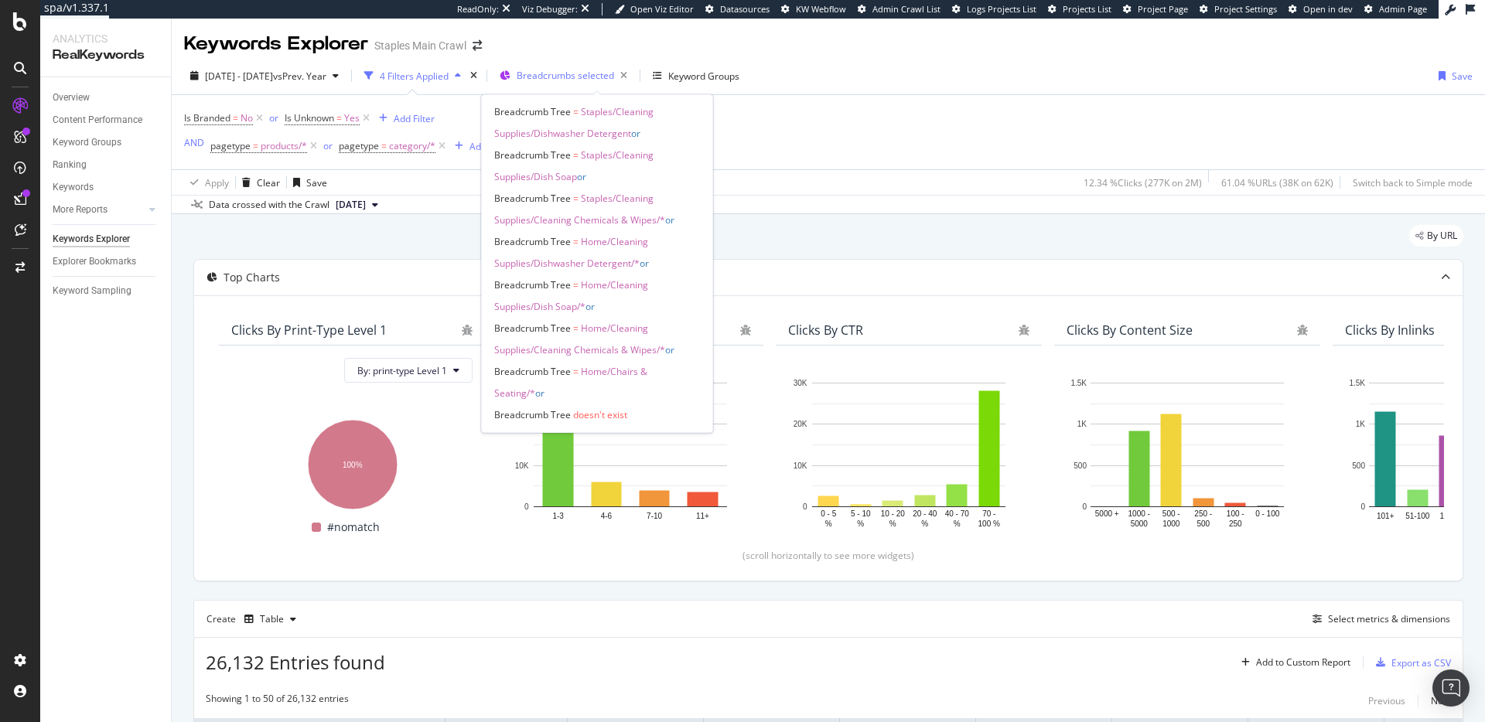
click at [614, 73] on span "Breadcrumbs selected" at bounding box center [565, 75] width 97 height 13
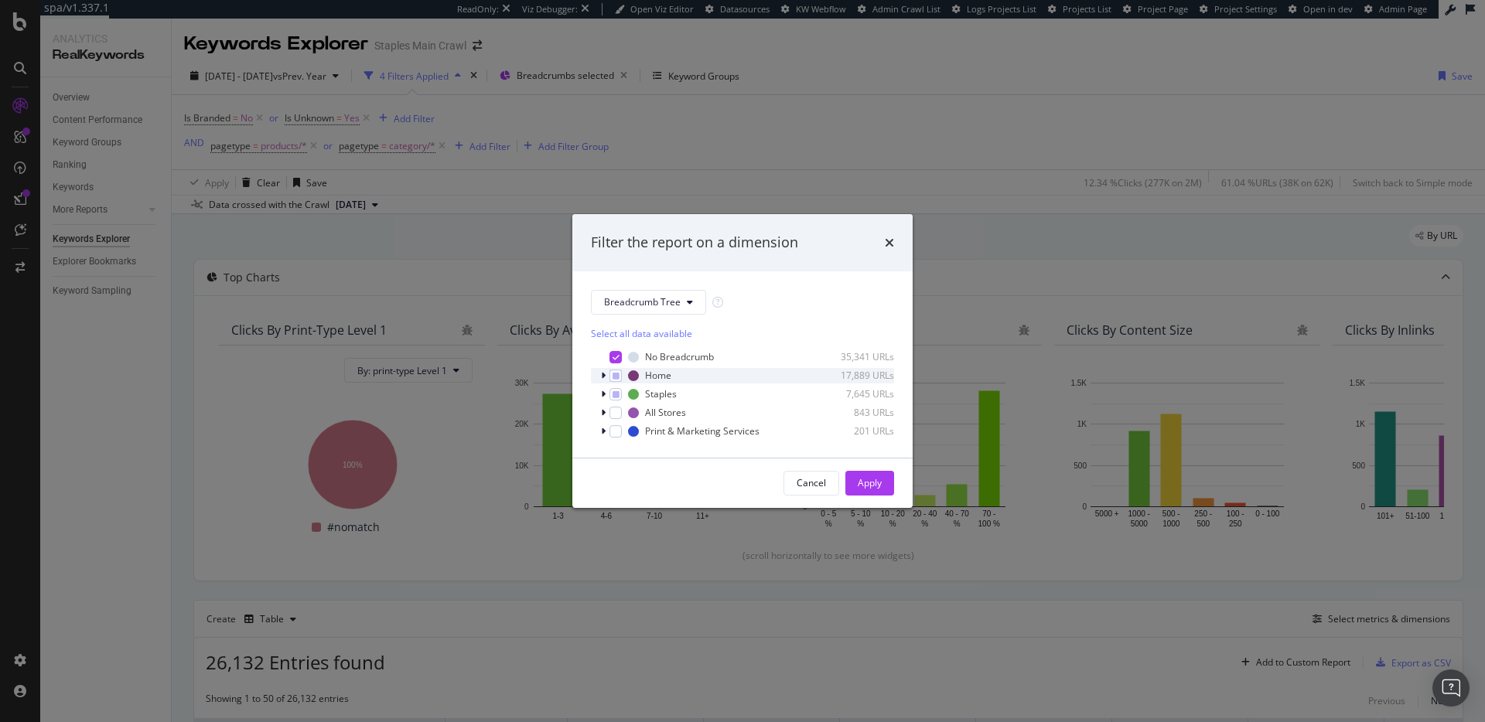
click at [604, 377] on icon "modal" at bounding box center [603, 375] width 5 height 9
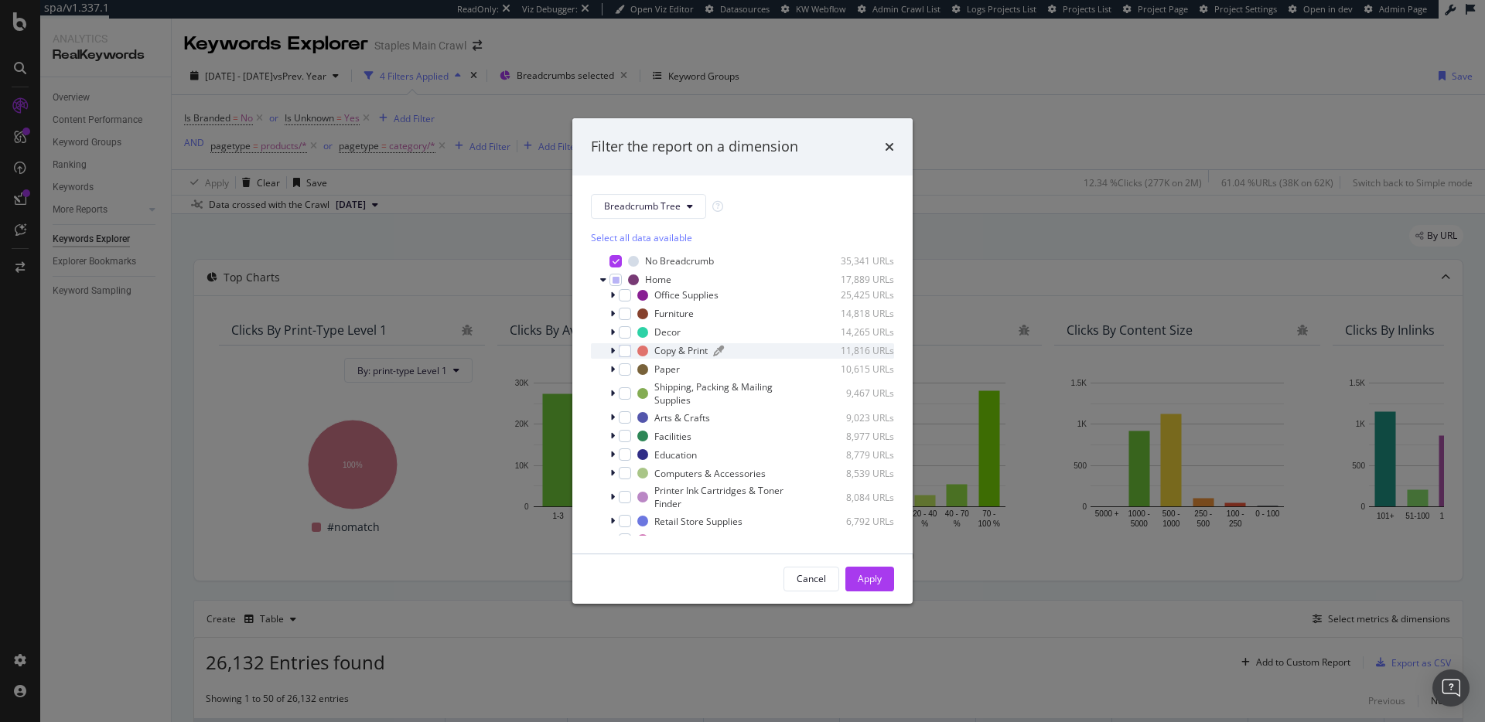
scroll to position [138, 0]
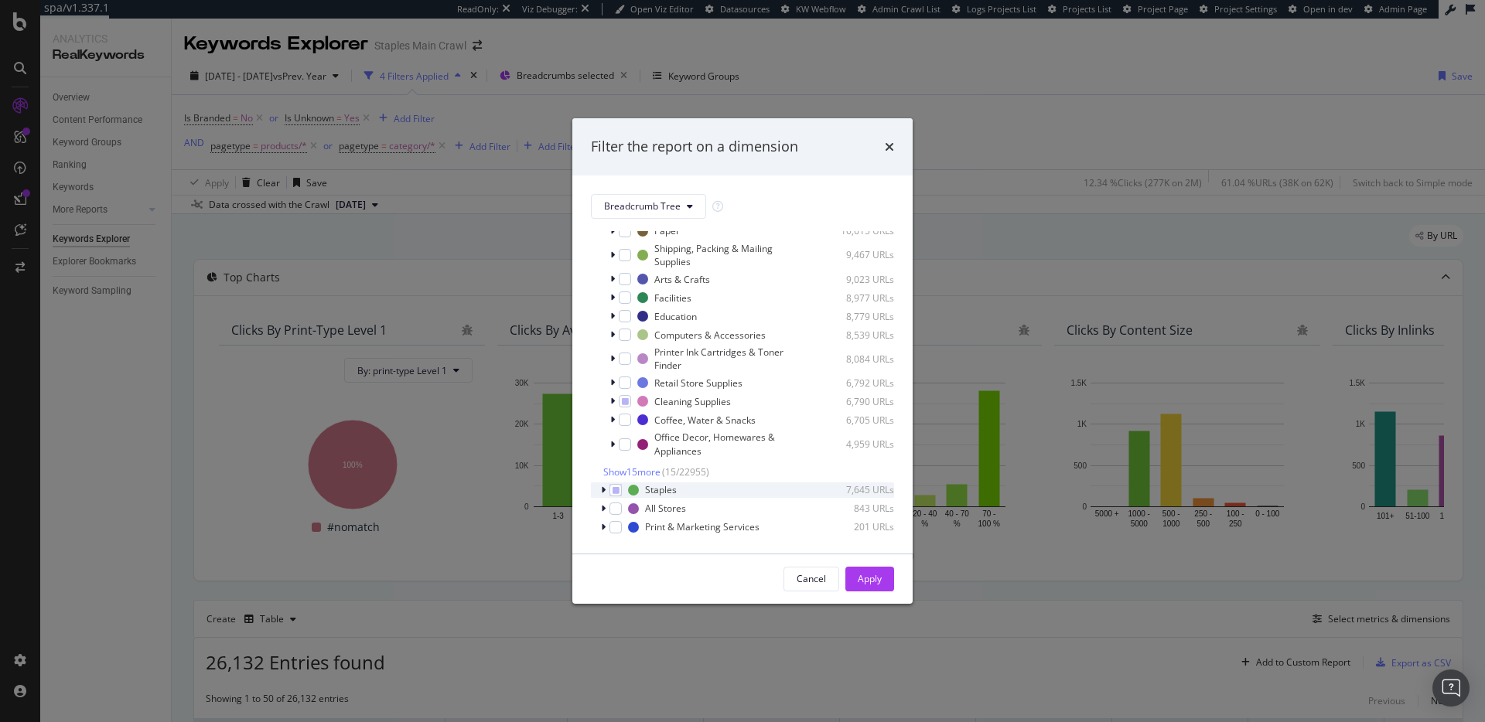
click at [603, 489] on icon "modal" at bounding box center [603, 490] width 5 height 9
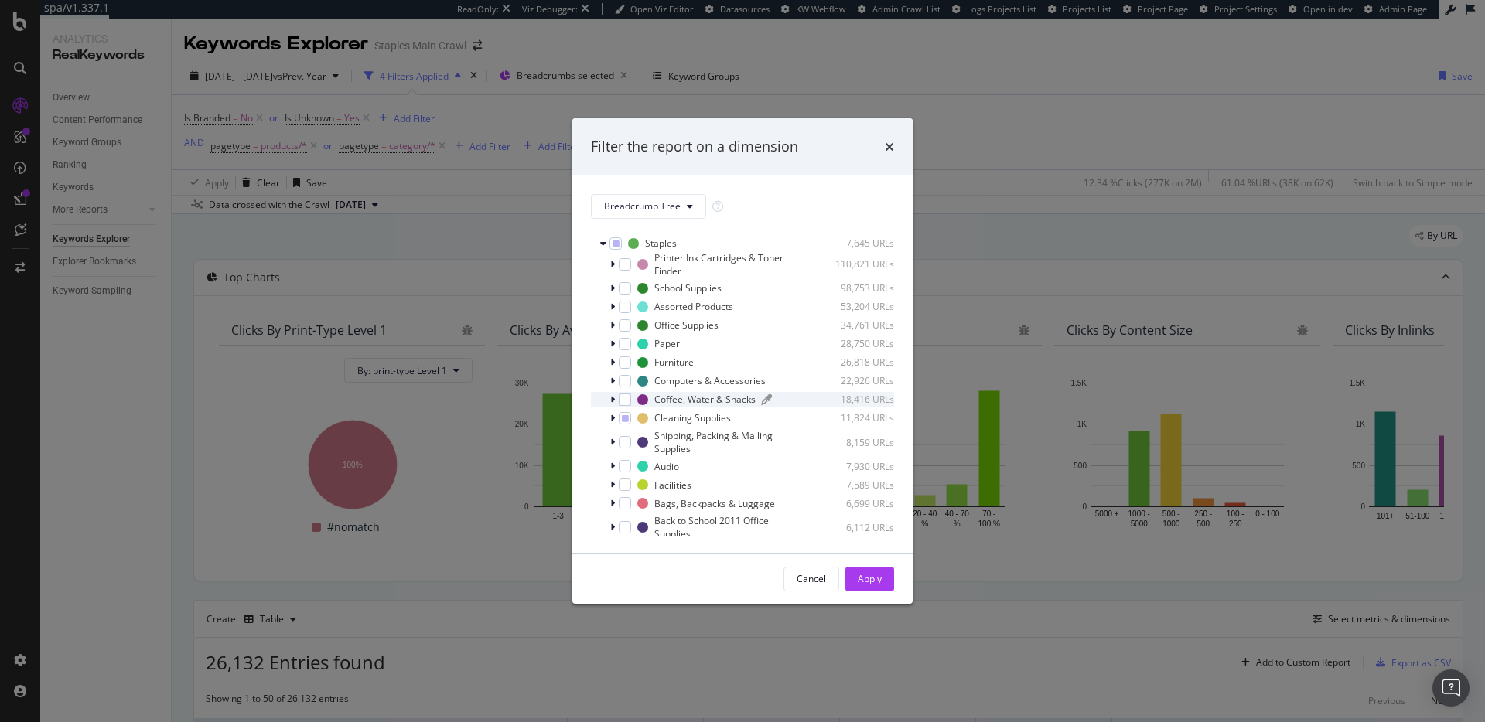
scroll to position [469, 0]
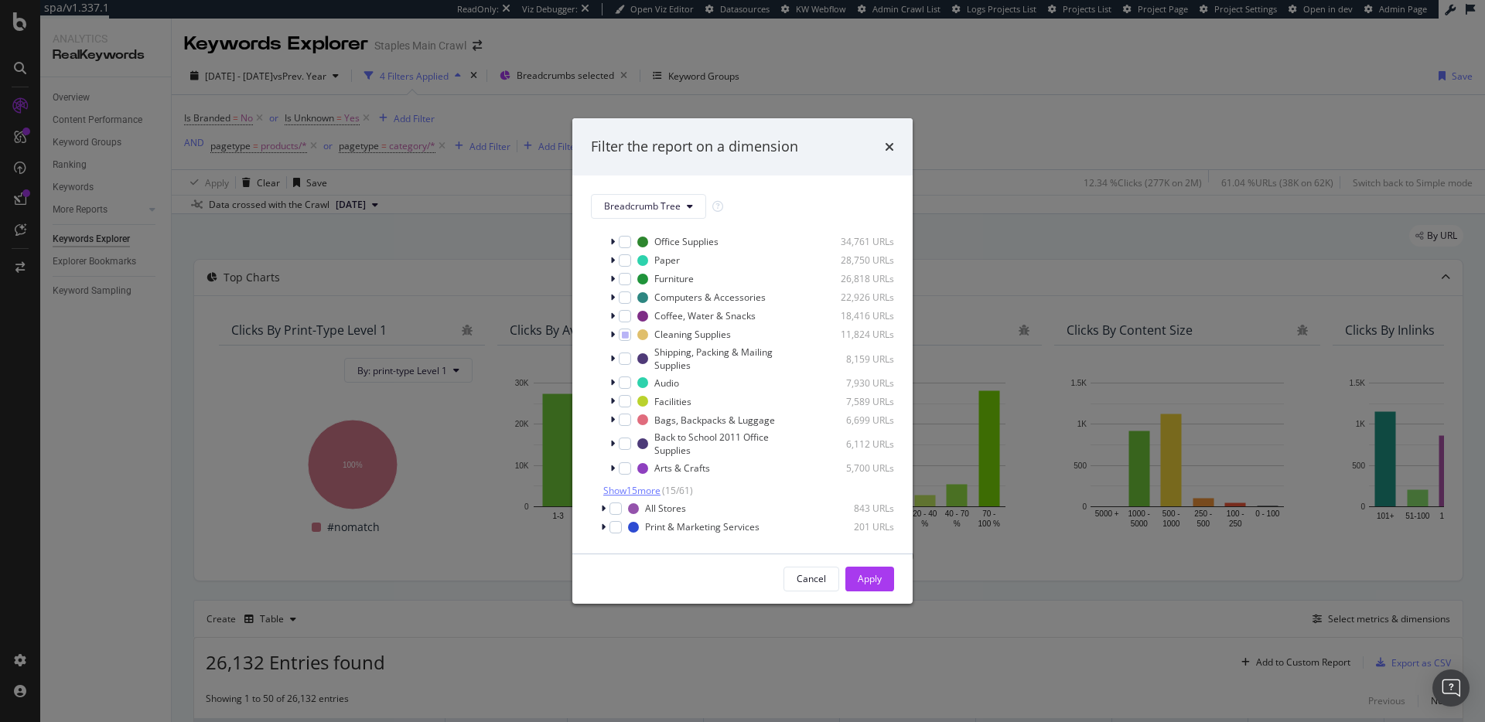
click at [612, 492] on span "Show 15 more" at bounding box center [631, 490] width 57 height 13
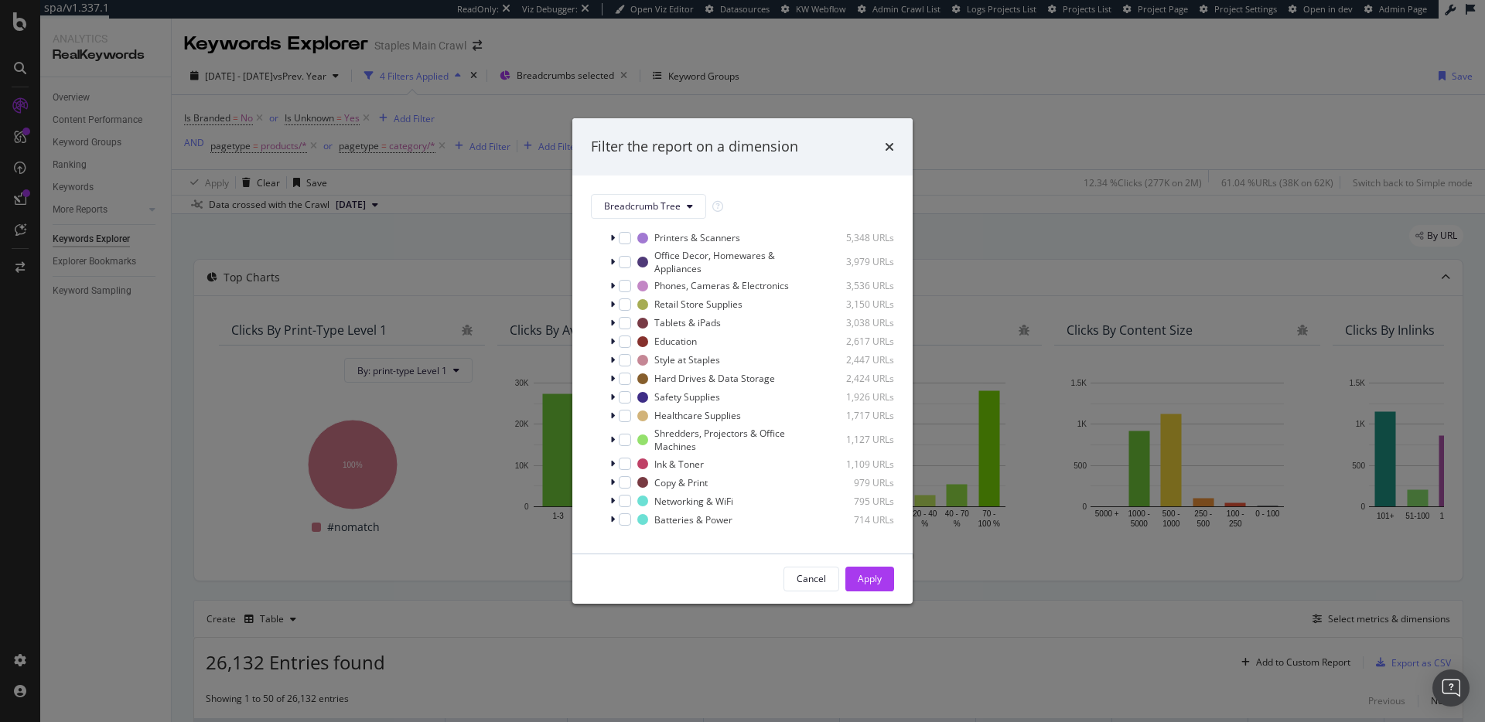
scroll to position [779, 0]
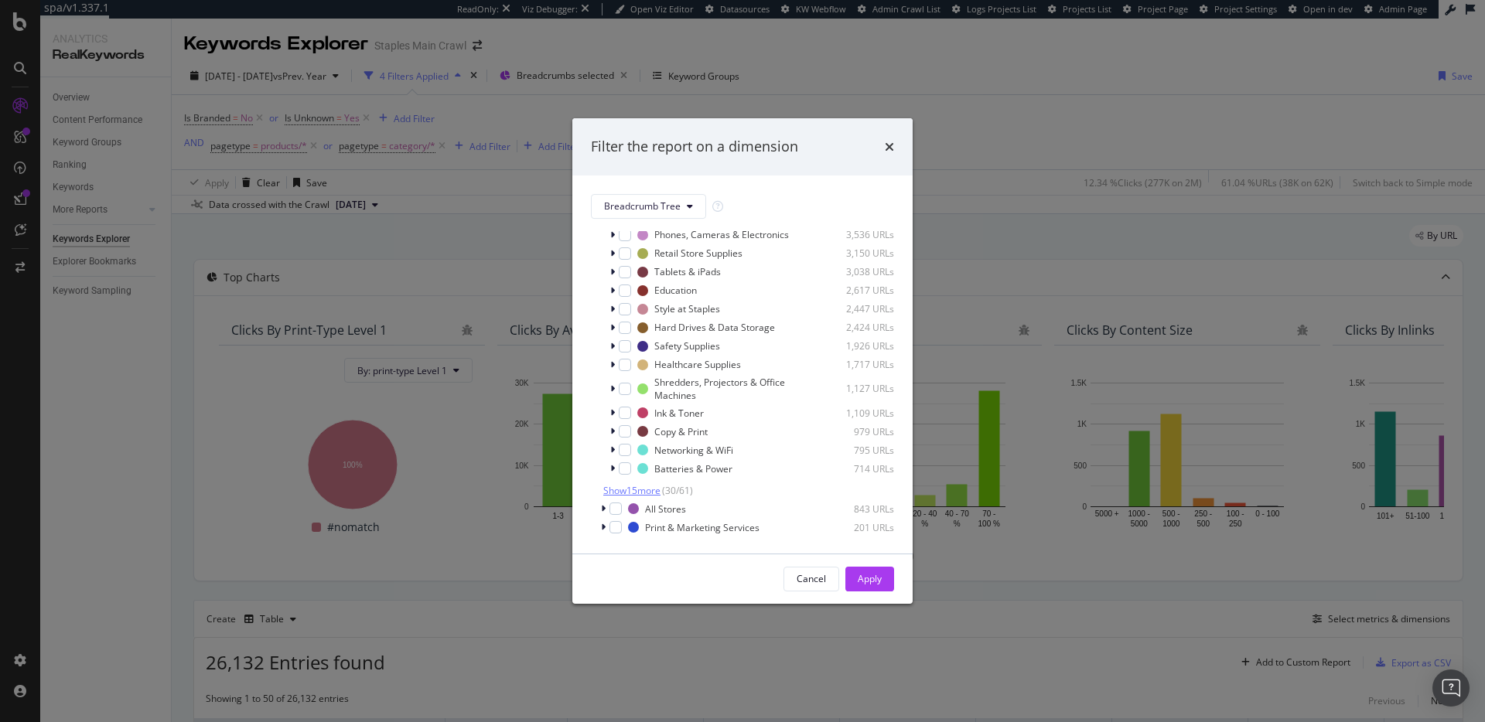
click at [646, 488] on span "Show 15 more" at bounding box center [631, 490] width 57 height 13
click at [634, 487] on span "Show 15 more" at bounding box center [631, 489] width 57 height 13
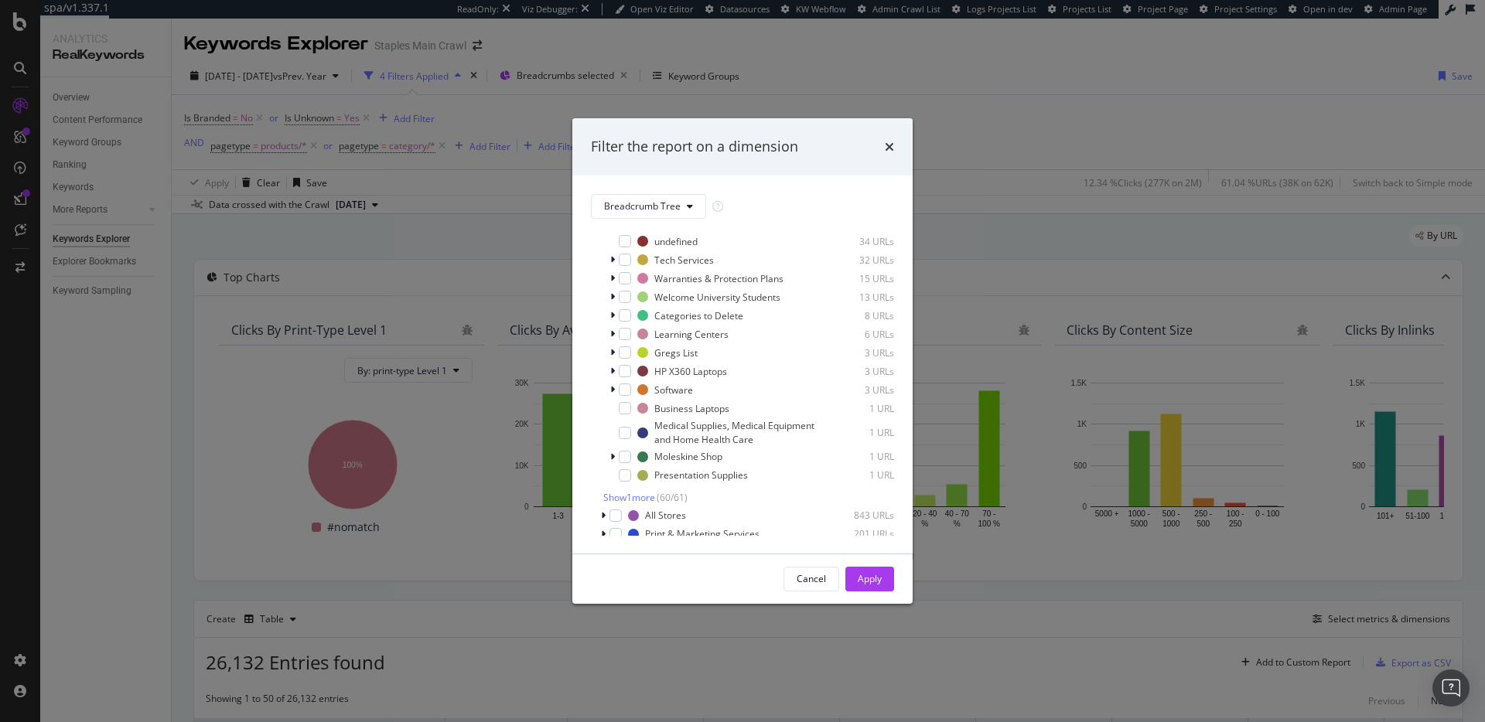
scroll to position [1369, 0]
click at [637, 492] on span "Show 1 more" at bounding box center [629, 490] width 52 height 13
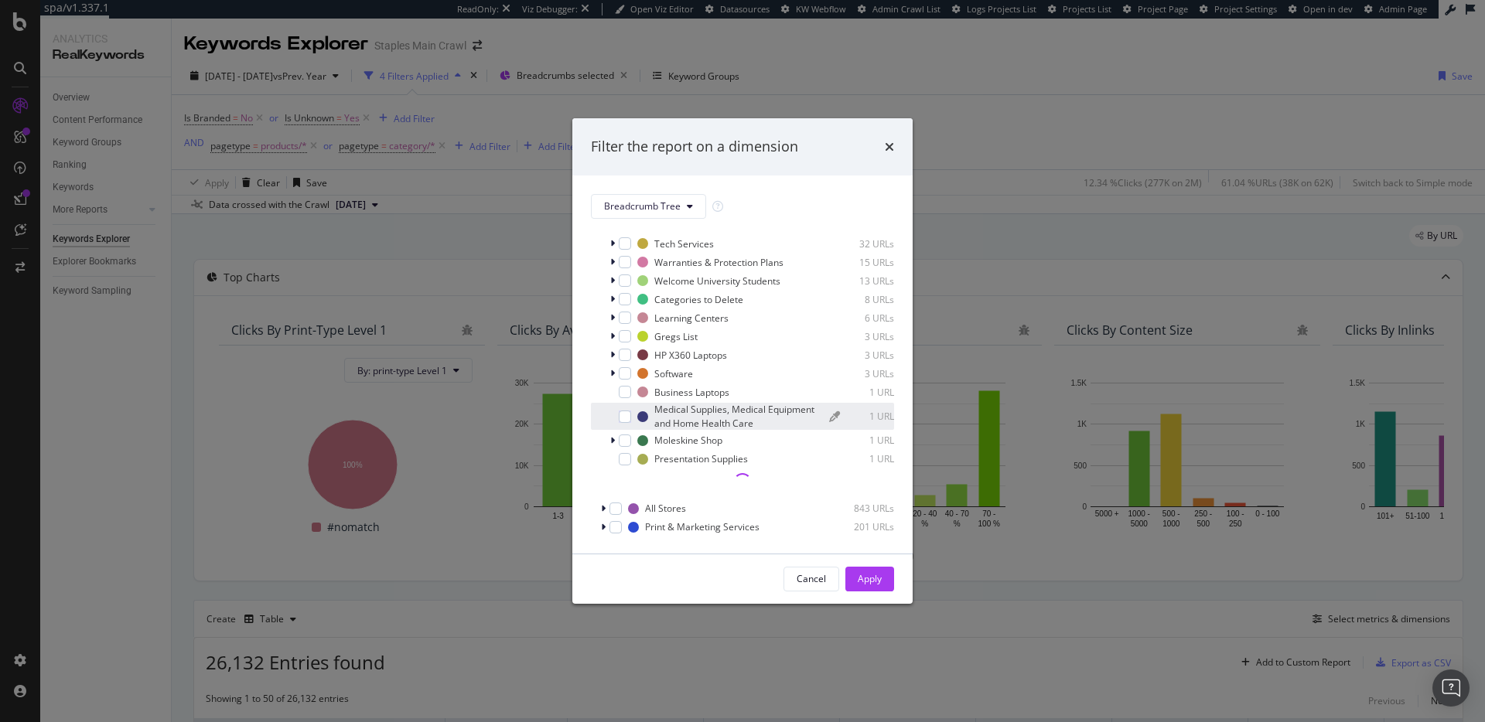
scroll to position [1367, 0]
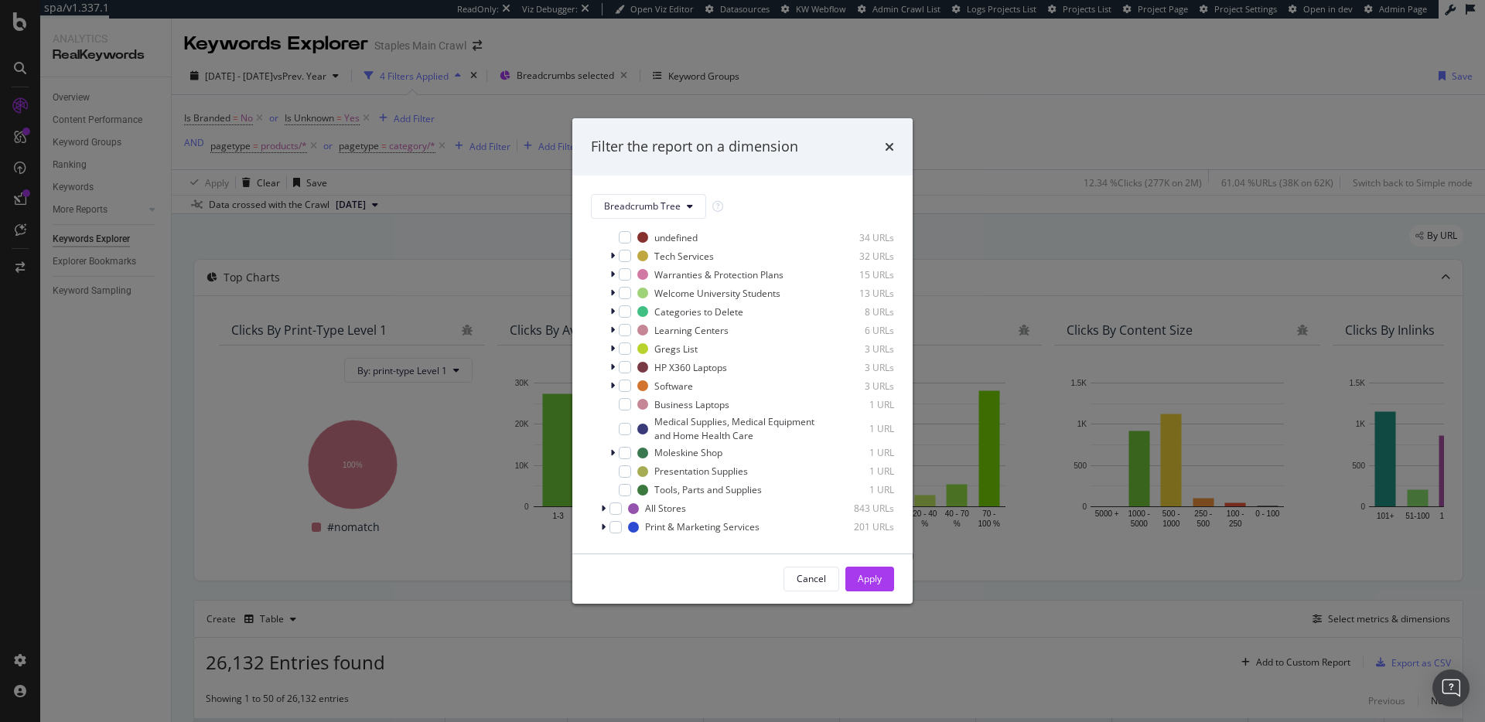
click at [595, 93] on div "Filter the report on a dimension Breadcrumb Tree Select all data available No B…" at bounding box center [742, 361] width 1485 height 722
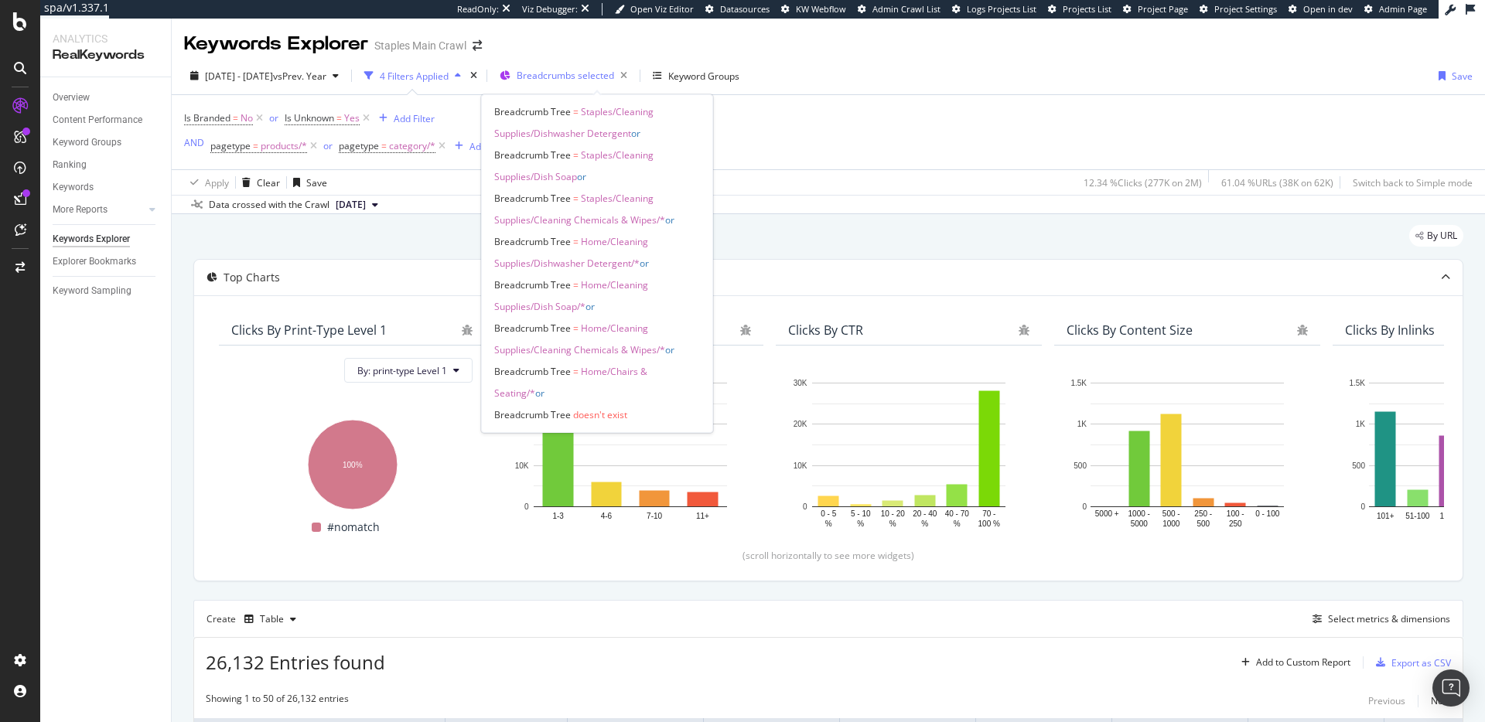
click at [600, 83] on div "Breadcrumbs selected" at bounding box center [575, 76] width 117 height 22
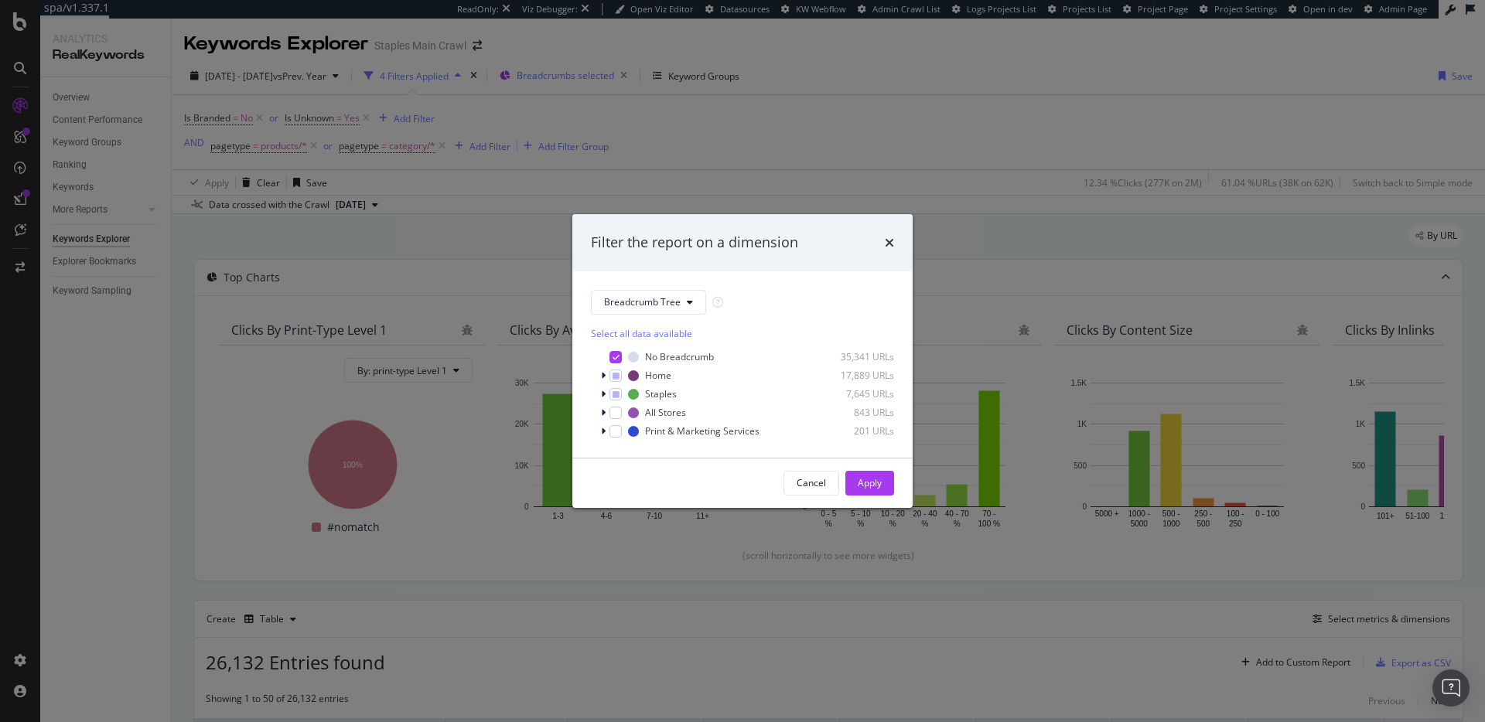
click at [600, 83] on div "Filter the report on a dimension Breadcrumb Tree Select all data available No B…" at bounding box center [742, 361] width 1485 height 722
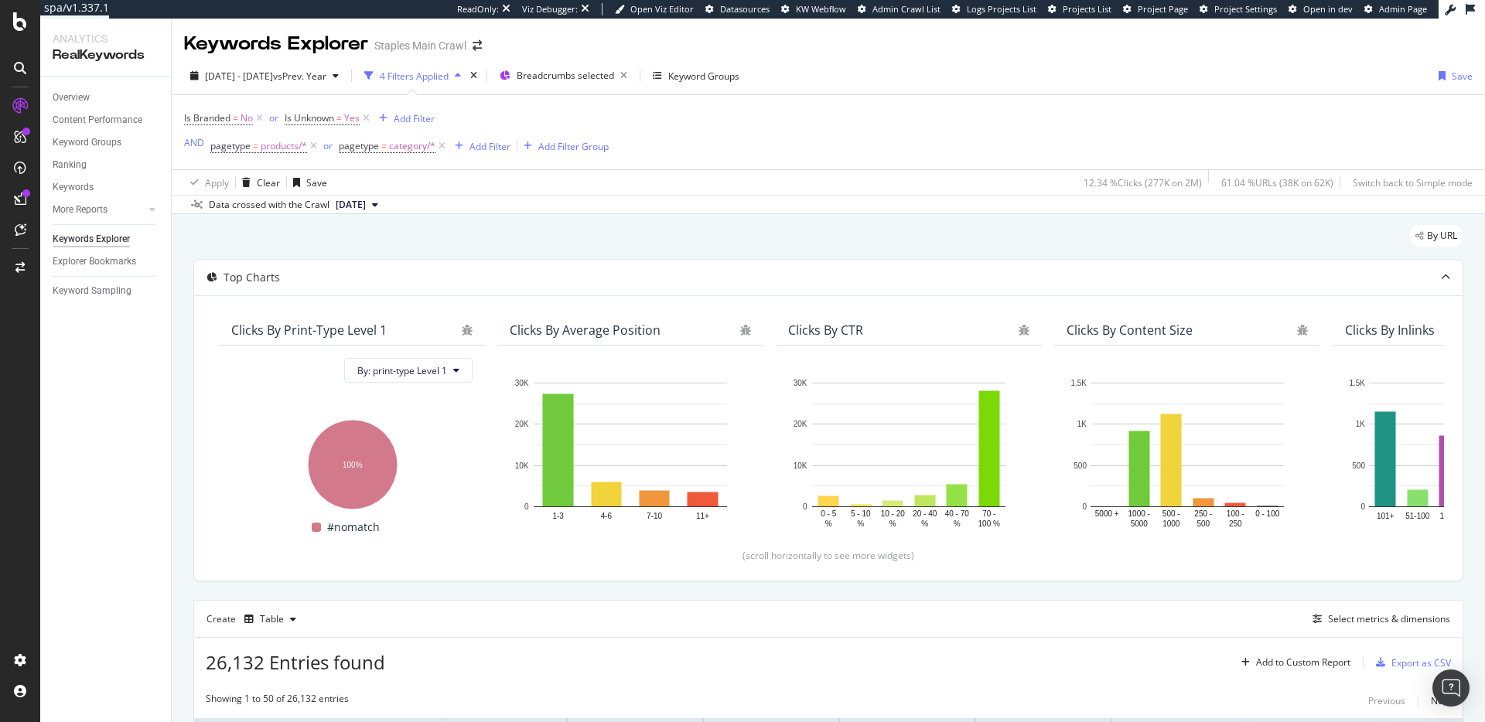
click at [876, 230] on div "By URL" at bounding box center [828, 242] width 1270 height 34
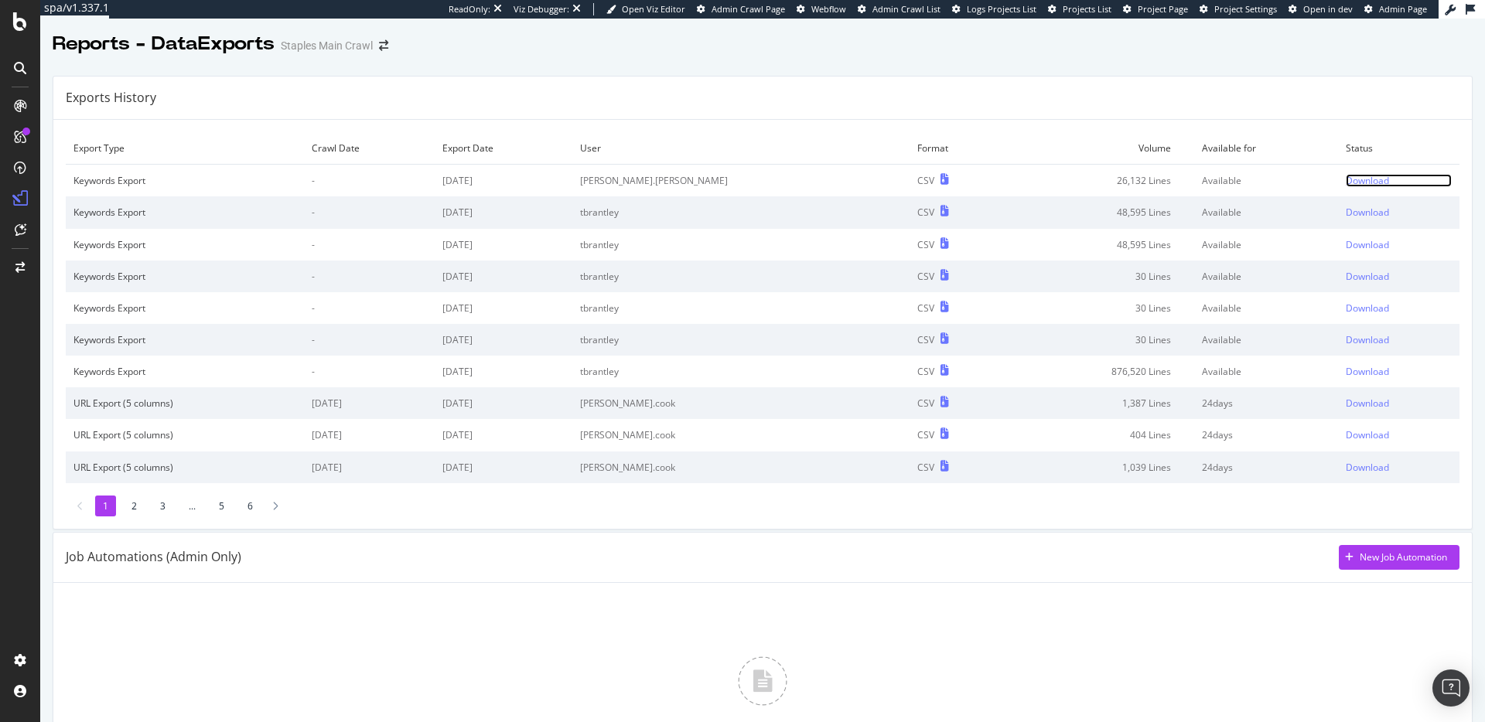
click at [1345, 174] on div "Download" at bounding box center [1366, 180] width 43 height 13
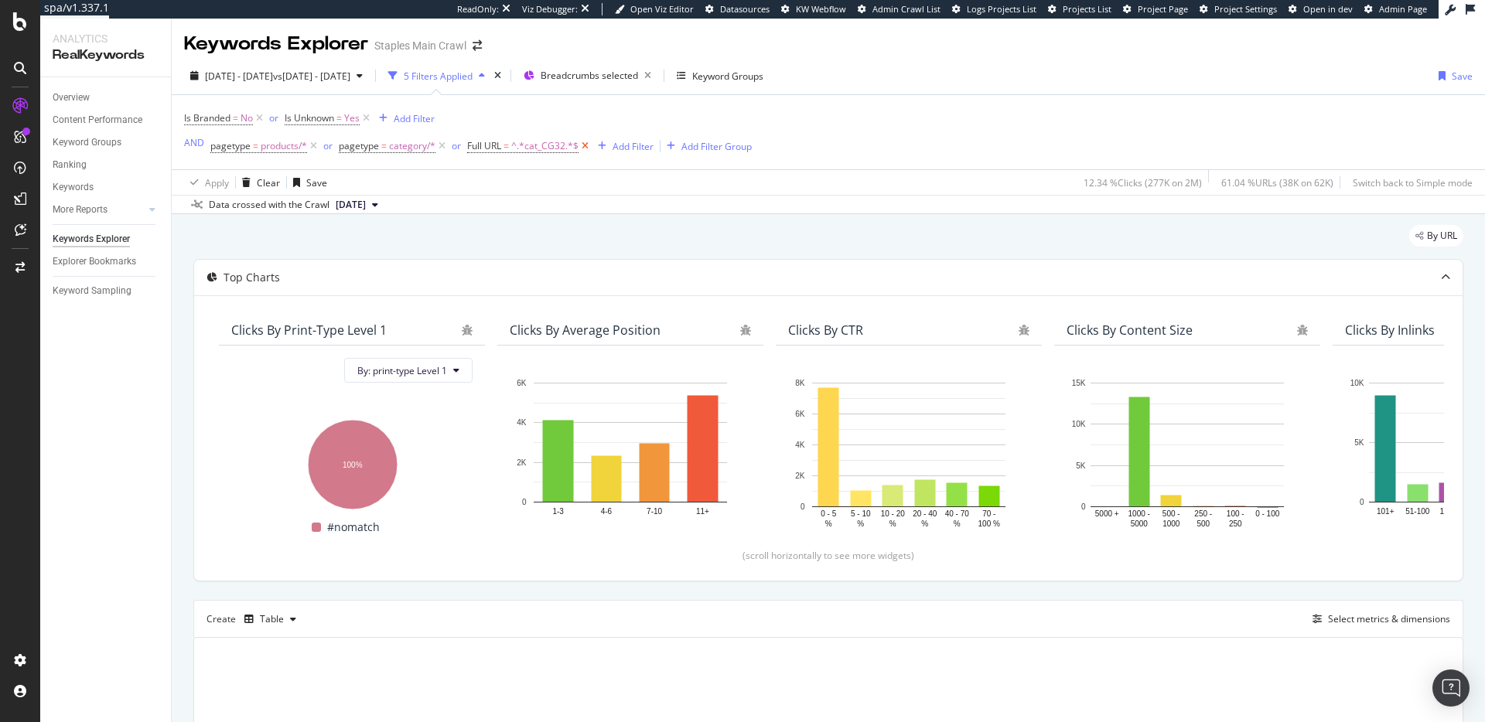
click at [588, 148] on icon at bounding box center [584, 145] width 13 height 15
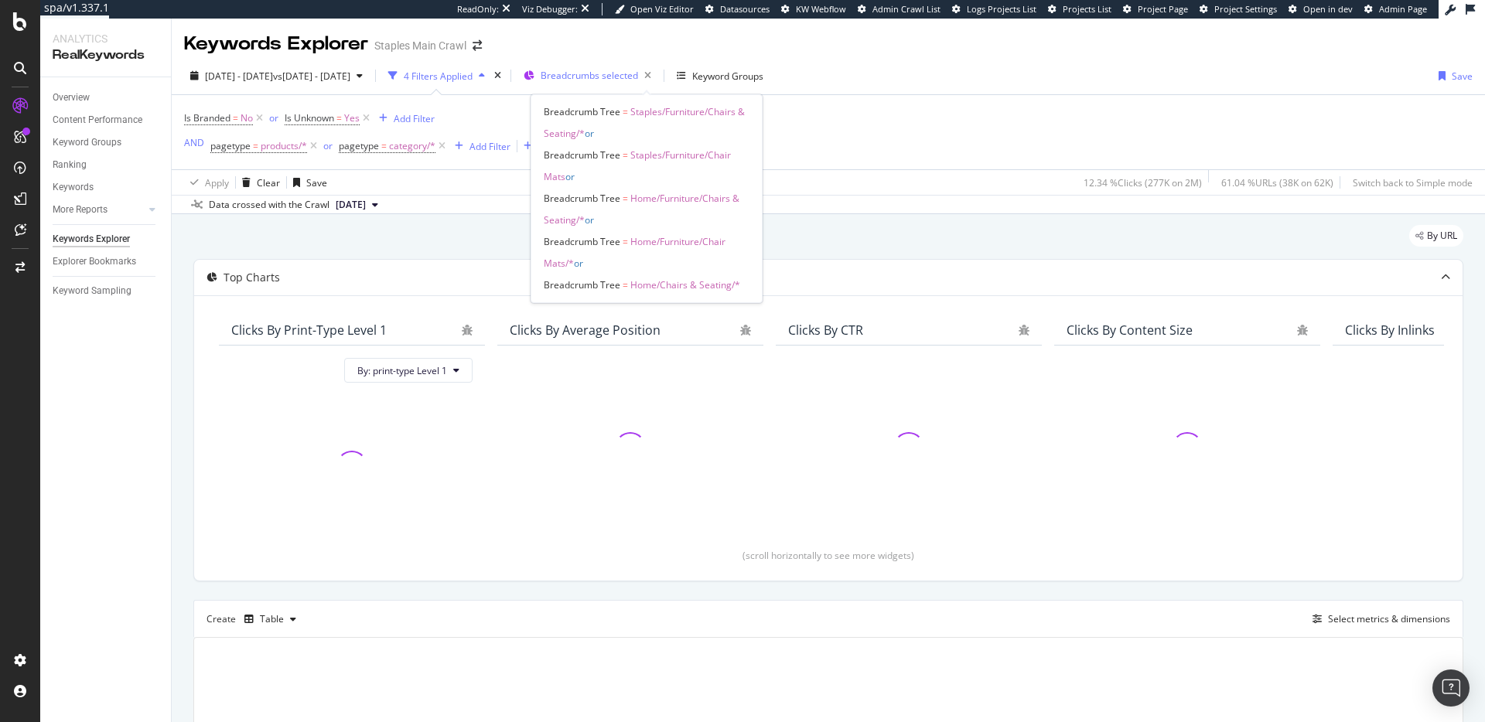
click at [636, 73] on span "Breadcrumbs selected" at bounding box center [589, 75] width 97 height 13
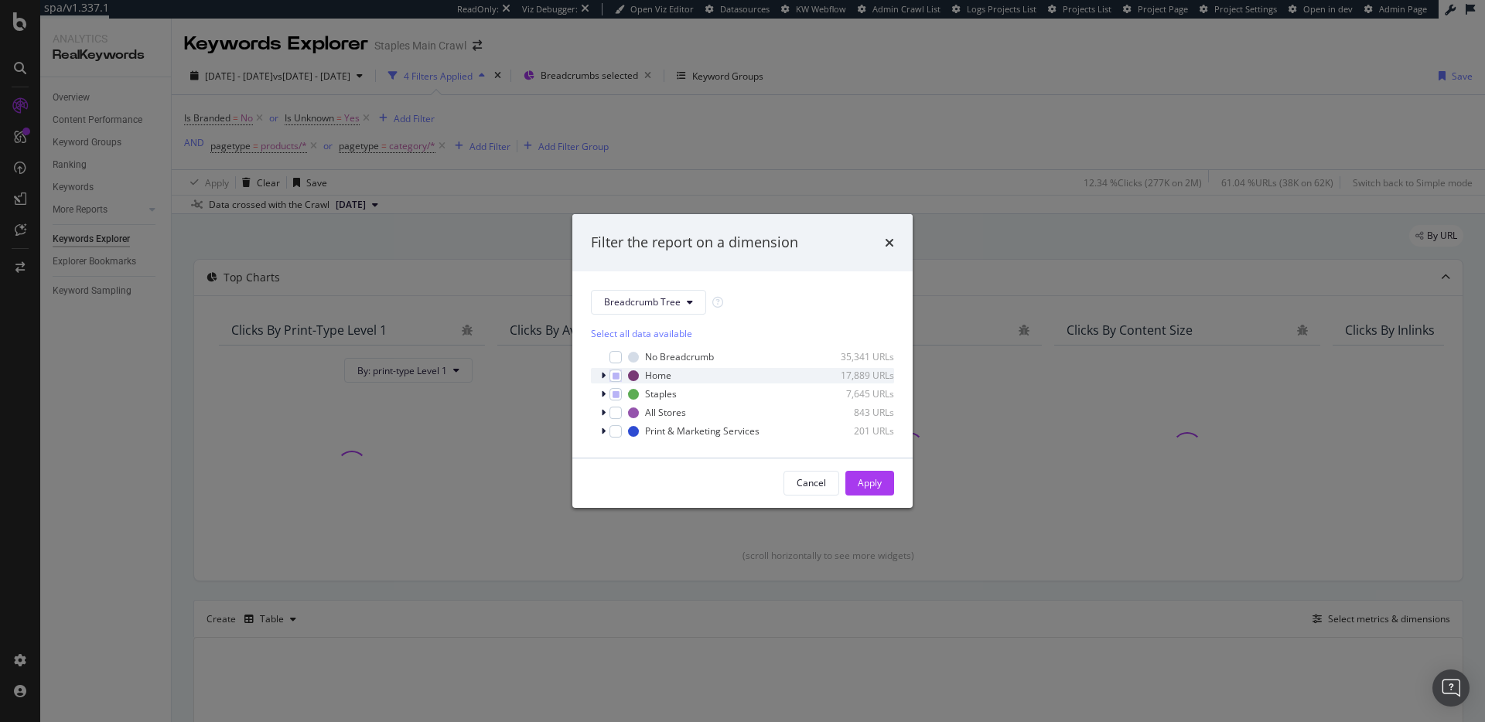
click at [602, 377] on icon "modal" at bounding box center [603, 375] width 5 height 9
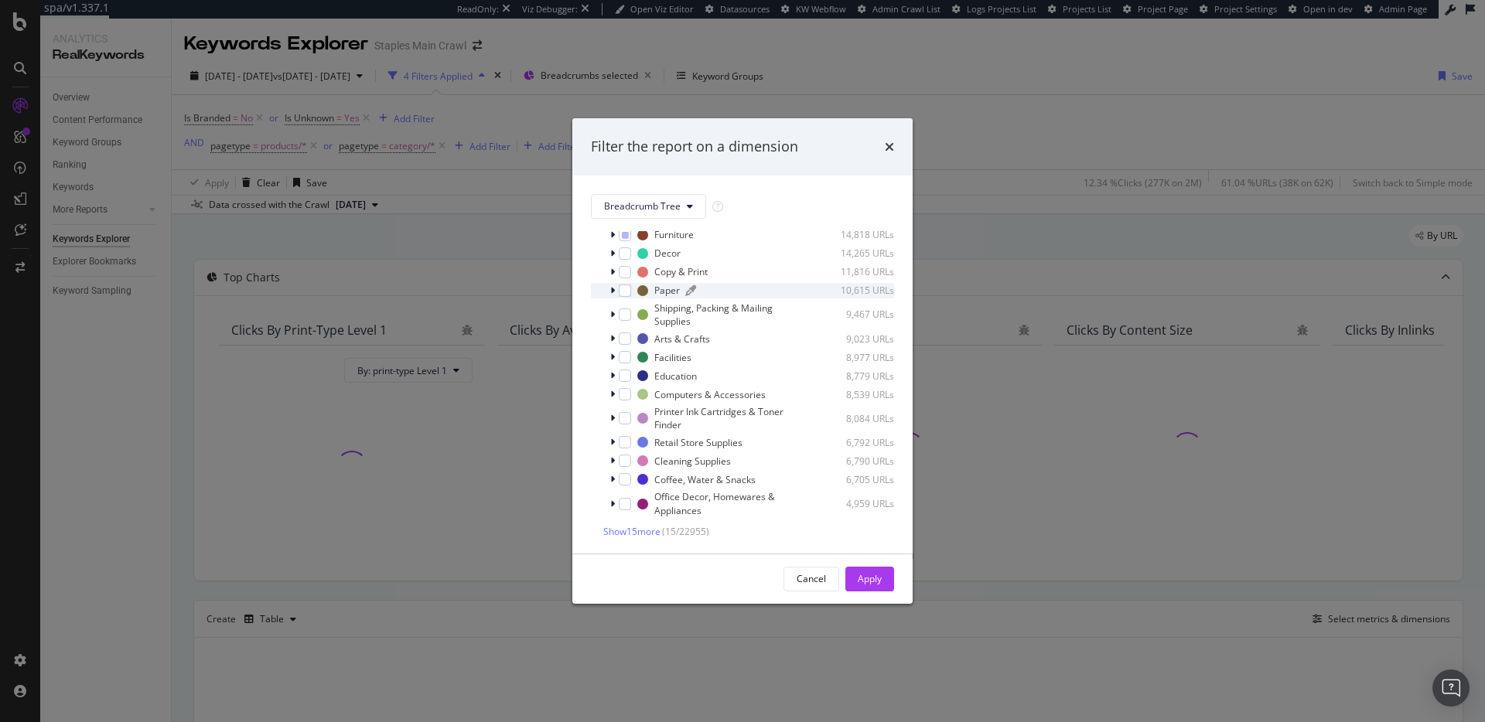
scroll to position [49, 0]
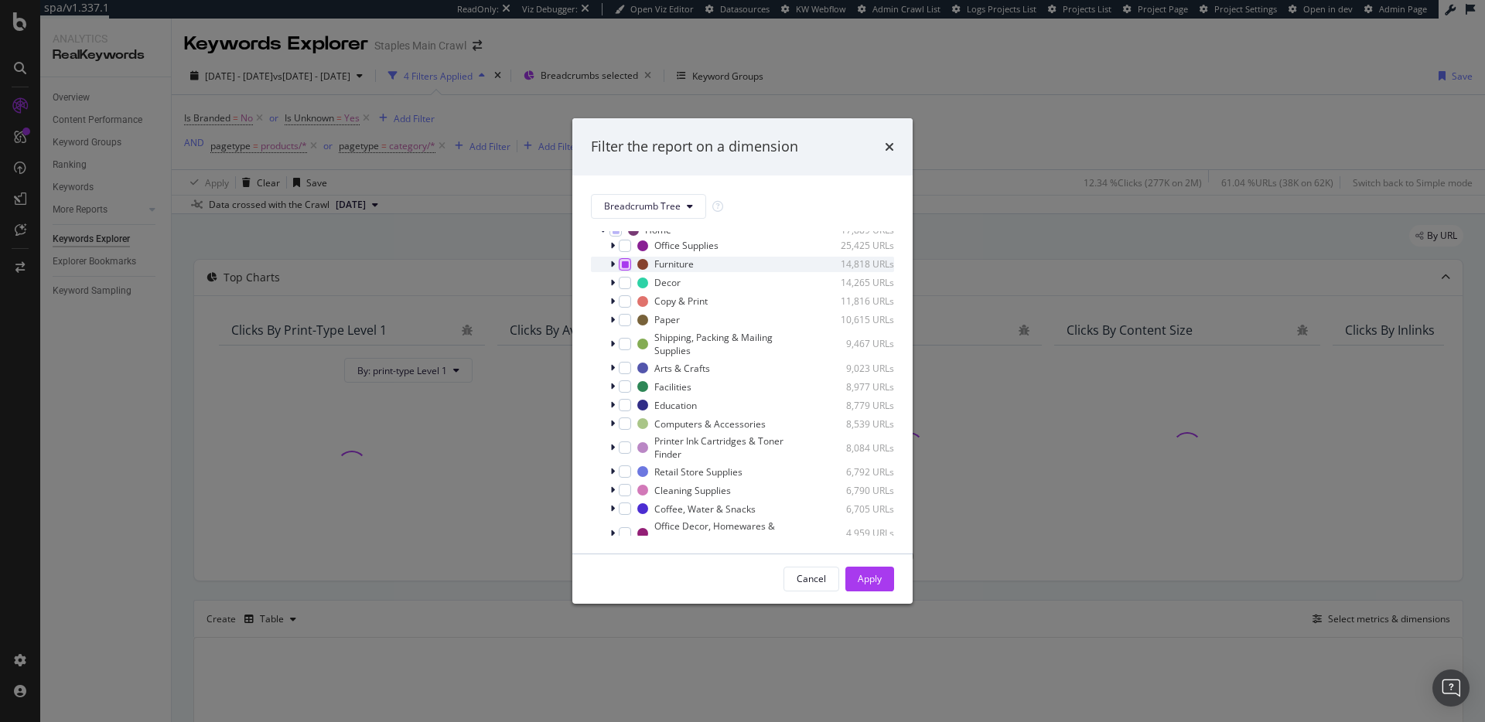
click at [628, 265] on div "modal" at bounding box center [625, 264] width 12 height 12
click at [626, 266] on icon "modal" at bounding box center [625, 265] width 7 height 8
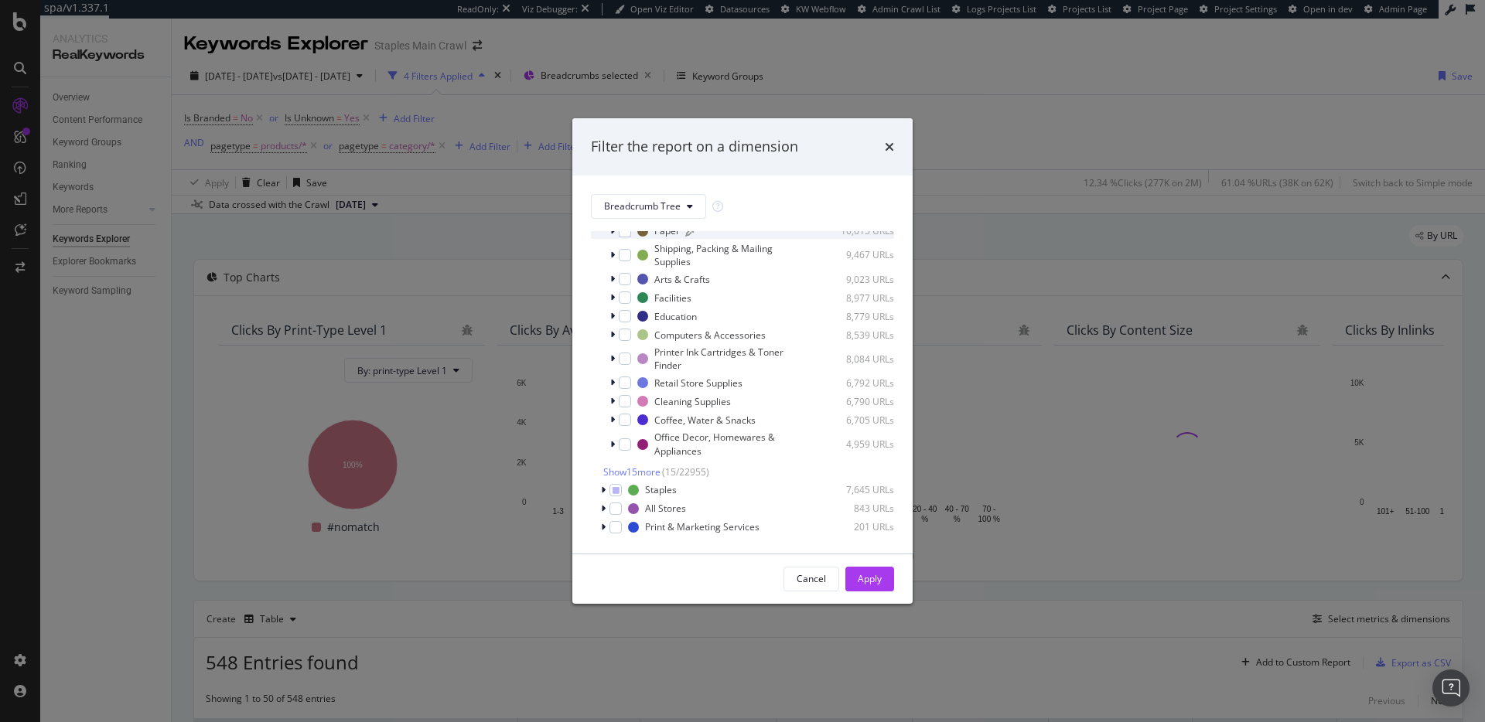
scroll to position [0, 0]
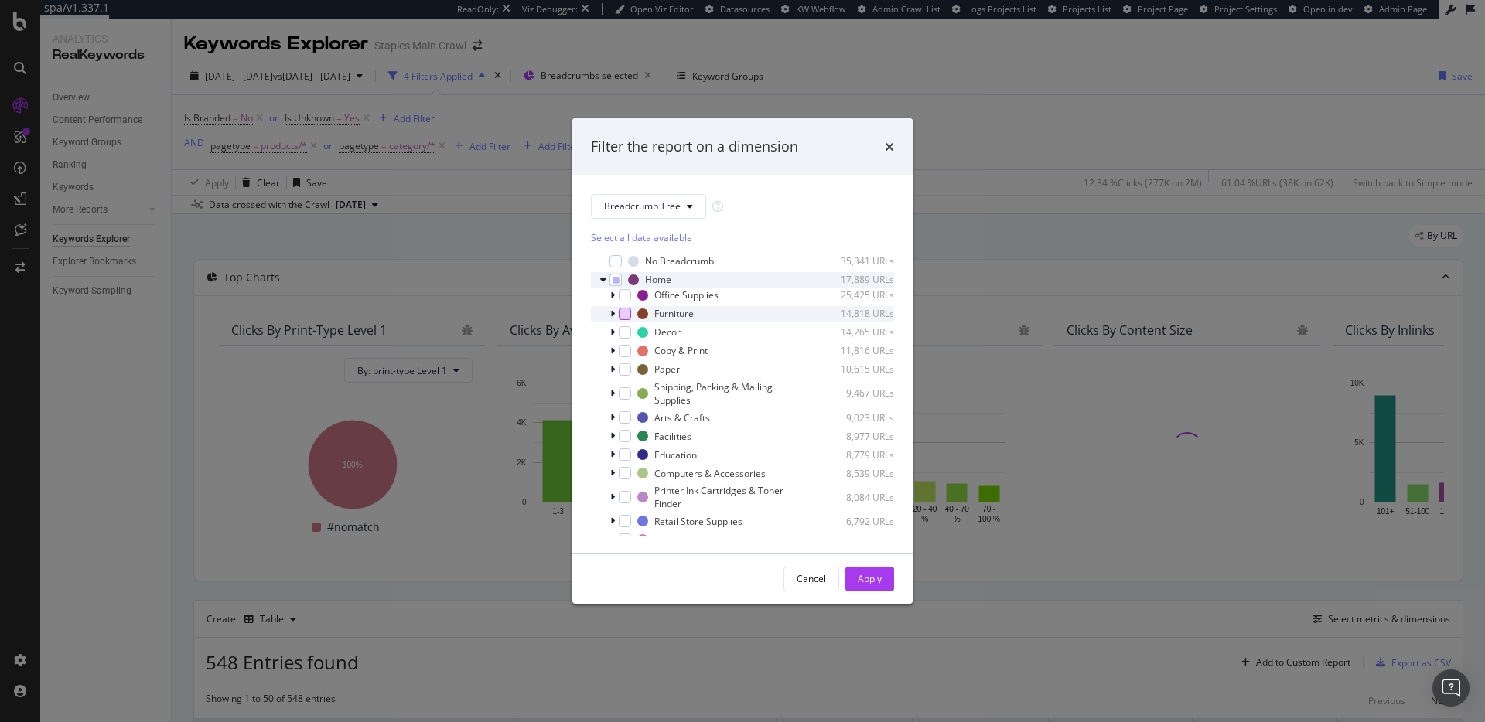
click at [600, 275] on icon "modal" at bounding box center [603, 279] width 6 height 9
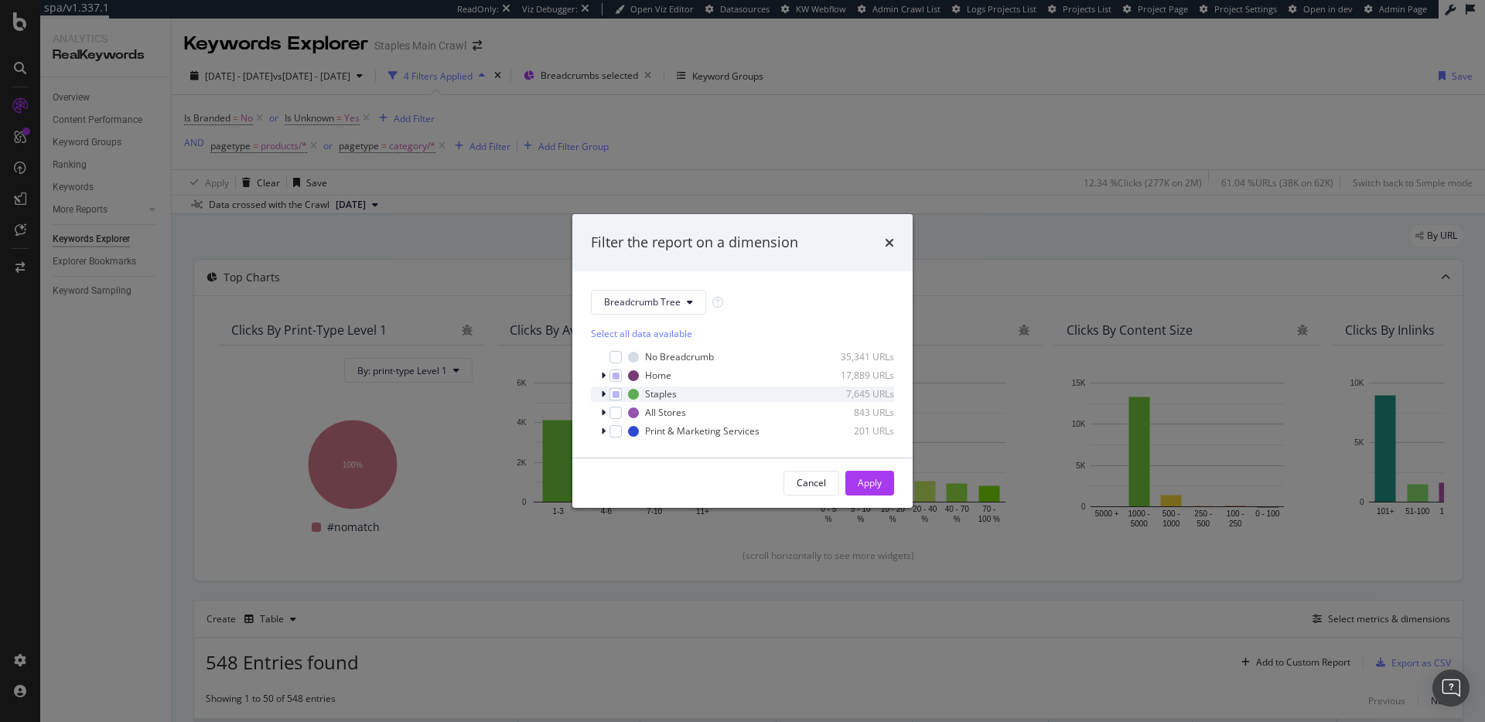
click at [605, 394] on icon "modal" at bounding box center [603, 394] width 5 height 9
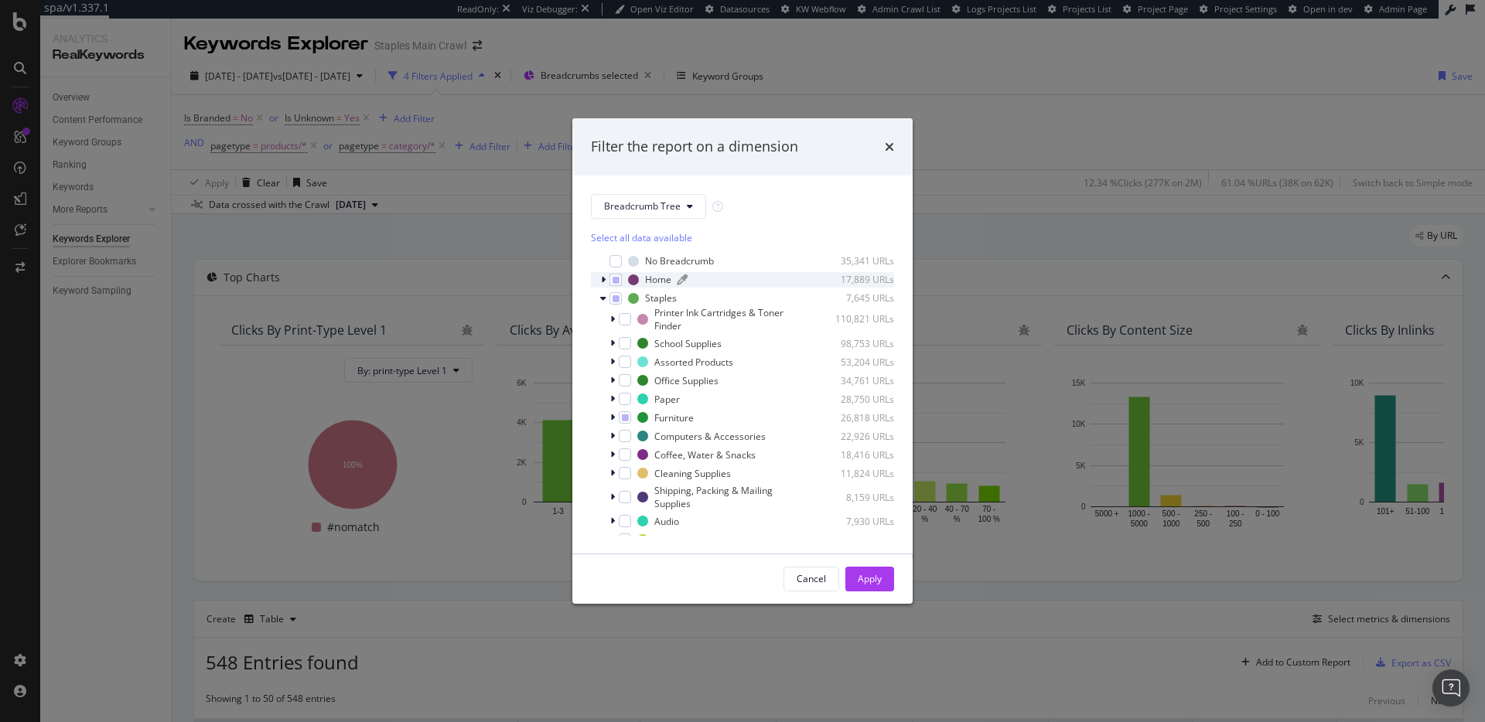
scroll to position [86, 0]
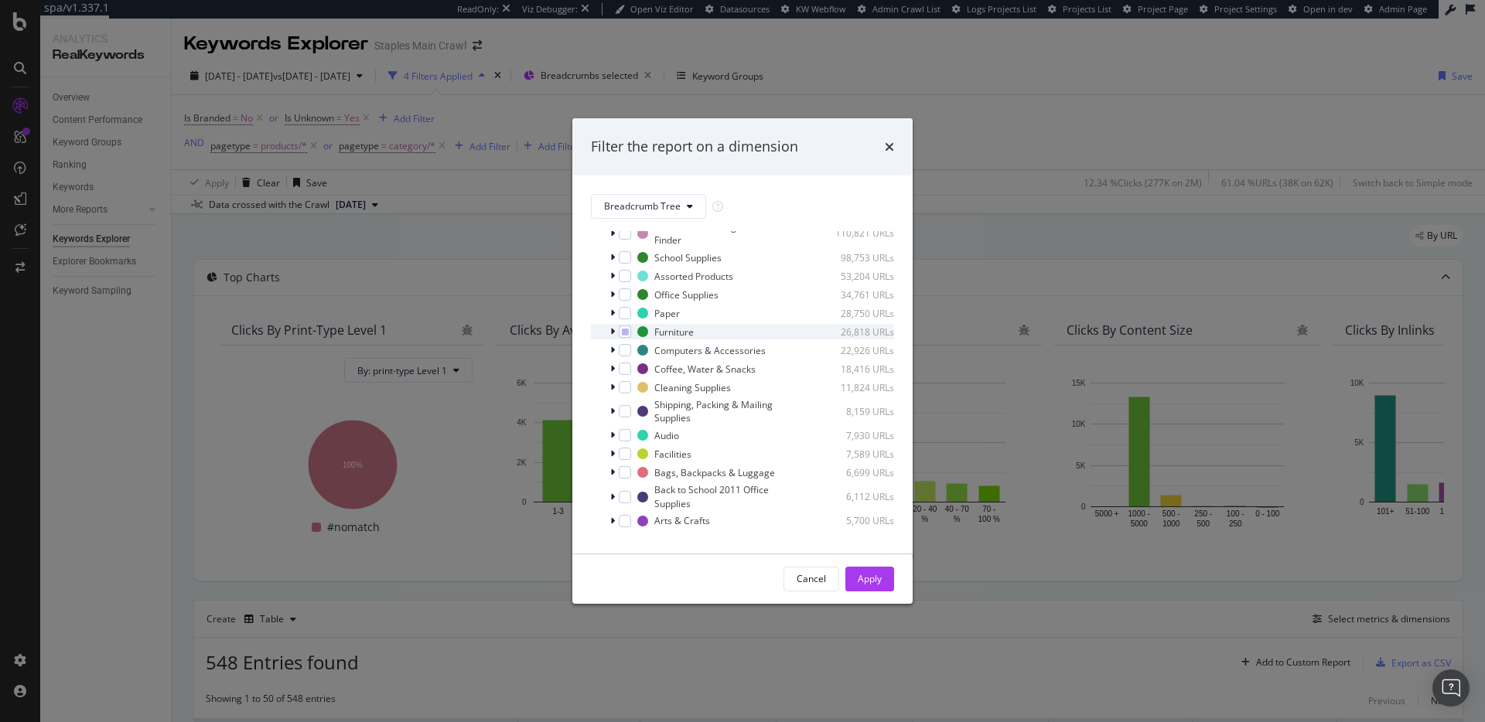
click at [616, 333] on div "modal" at bounding box center [613, 331] width 9 height 15
click at [629, 333] on div "modal" at bounding box center [625, 332] width 12 height 12
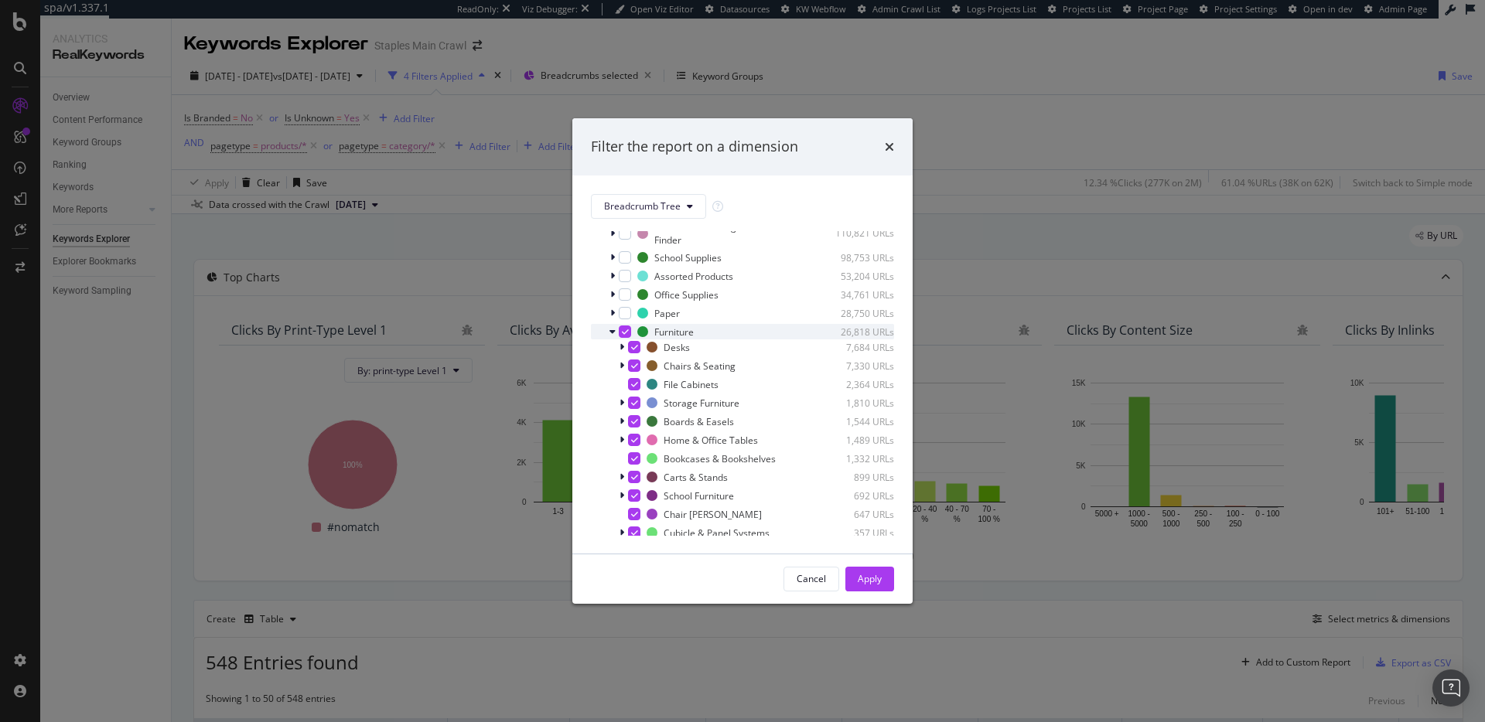
click at [626, 334] on icon "modal" at bounding box center [625, 332] width 7 height 8
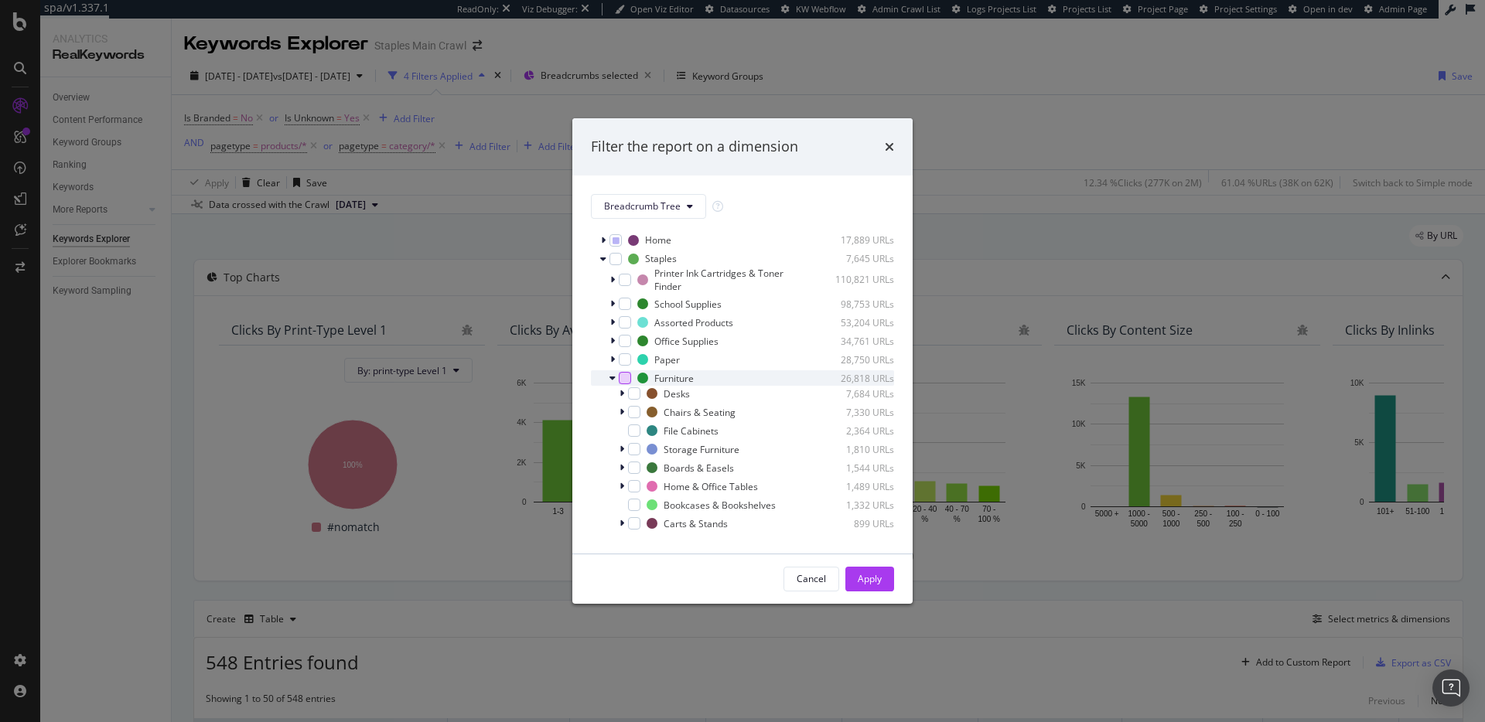
drag, startPoint x: 613, startPoint y: 377, endPoint x: 619, endPoint y: 370, distance: 9.9
click at [612, 377] on icon "modal" at bounding box center [612, 377] width 6 height 9
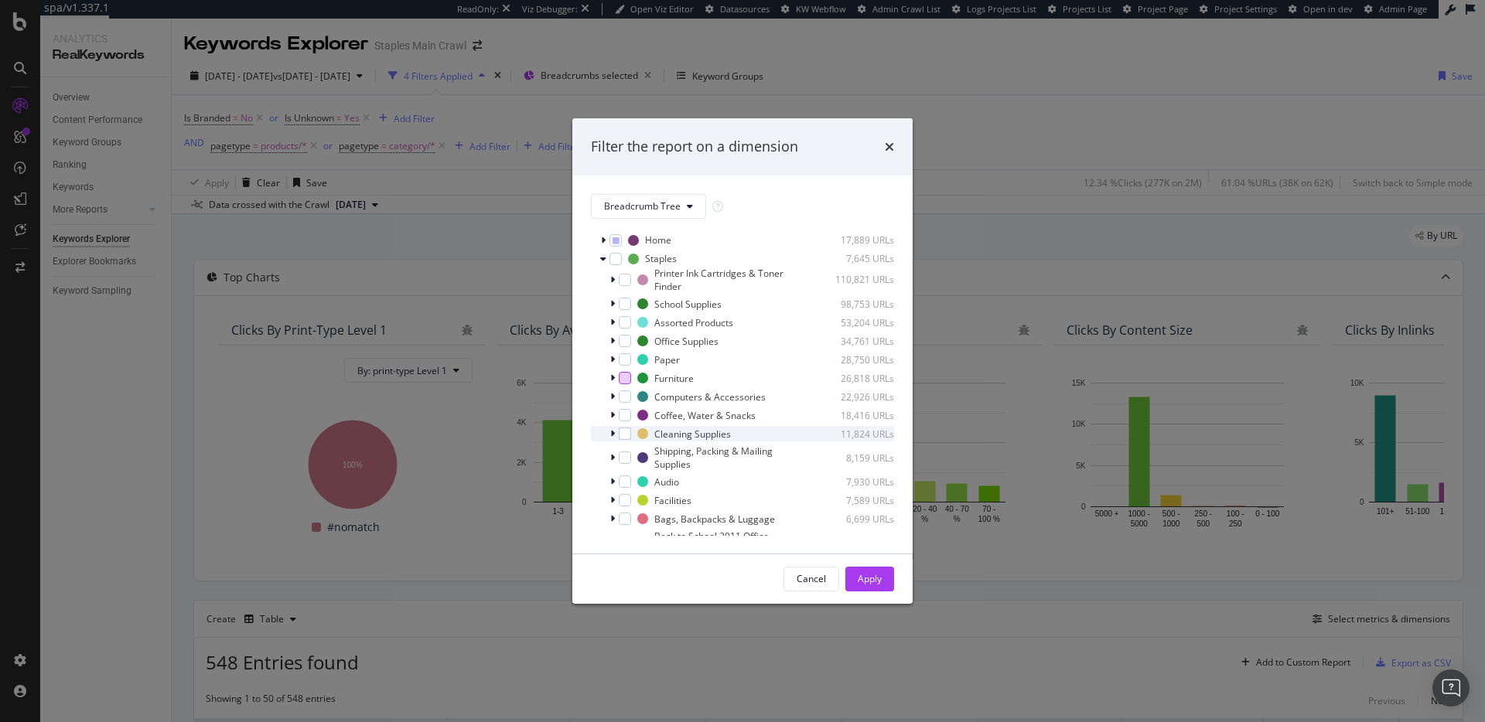
click at [614, 433] on icon "modal" at bounding box center [612, 433] width 5 height 9
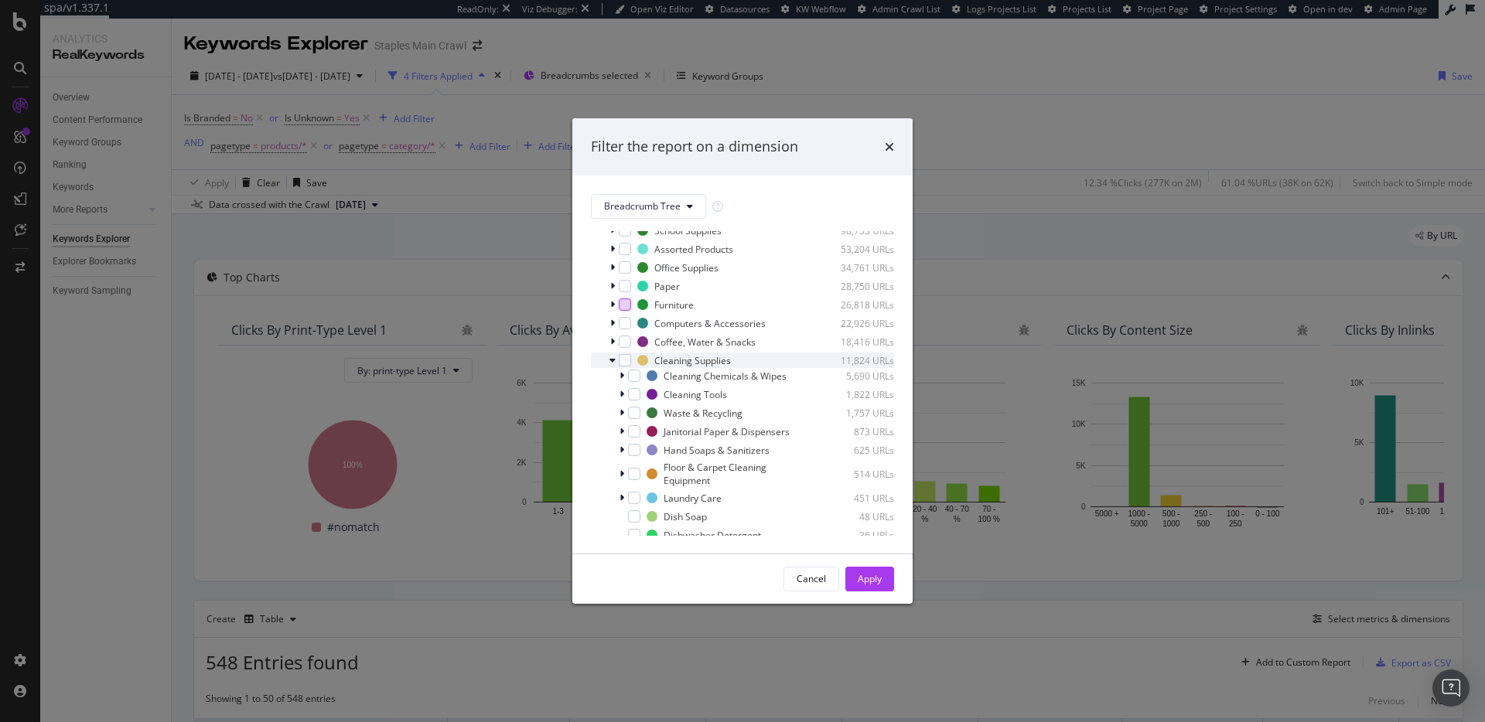
scroll to position [123, 0]
click at [633, 372] on div "modal" at bounding box center [634, 366] width 12 height 12
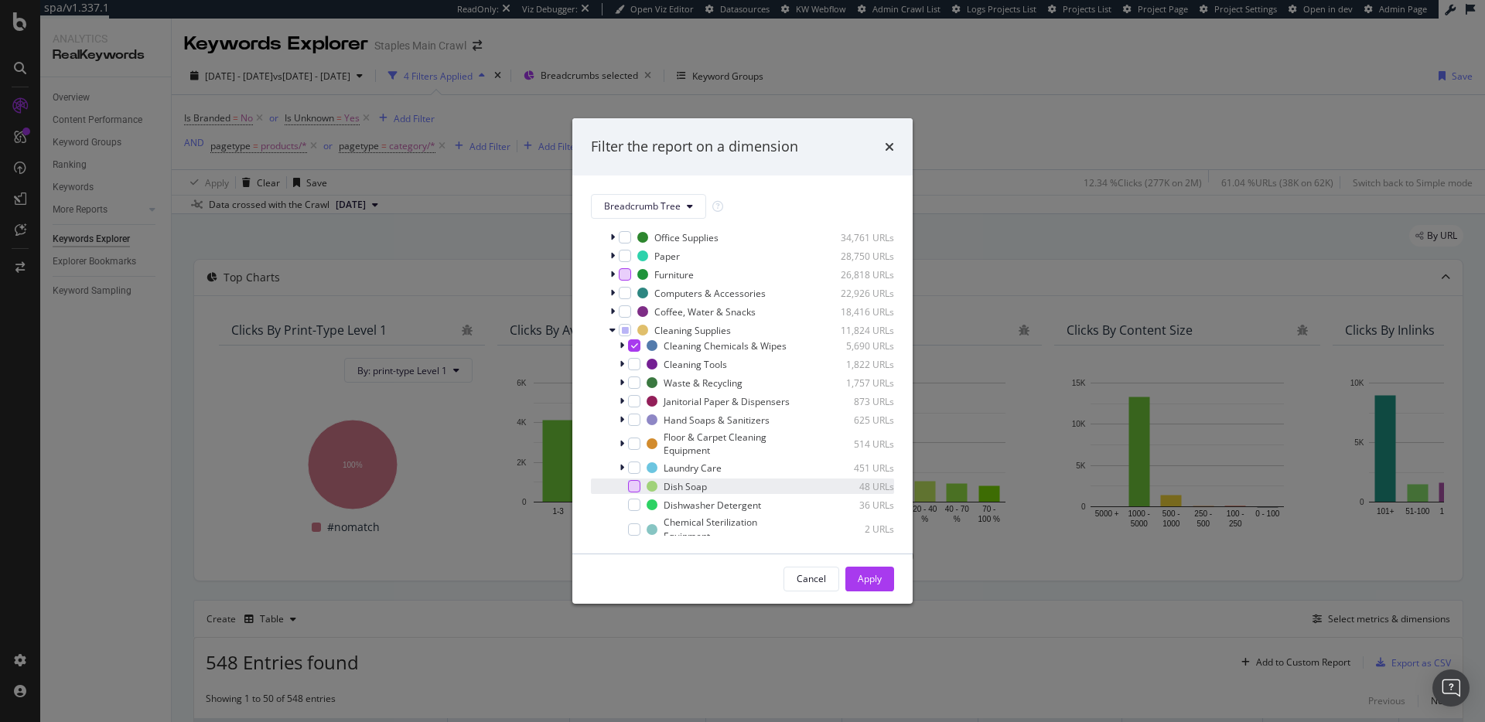
click at [638, 493] on div "modal" at bounding box center [634, 486] width 12 height 12
click at [638, 511] on div "modal" at bounding box center [634, 505] width 12 height 12
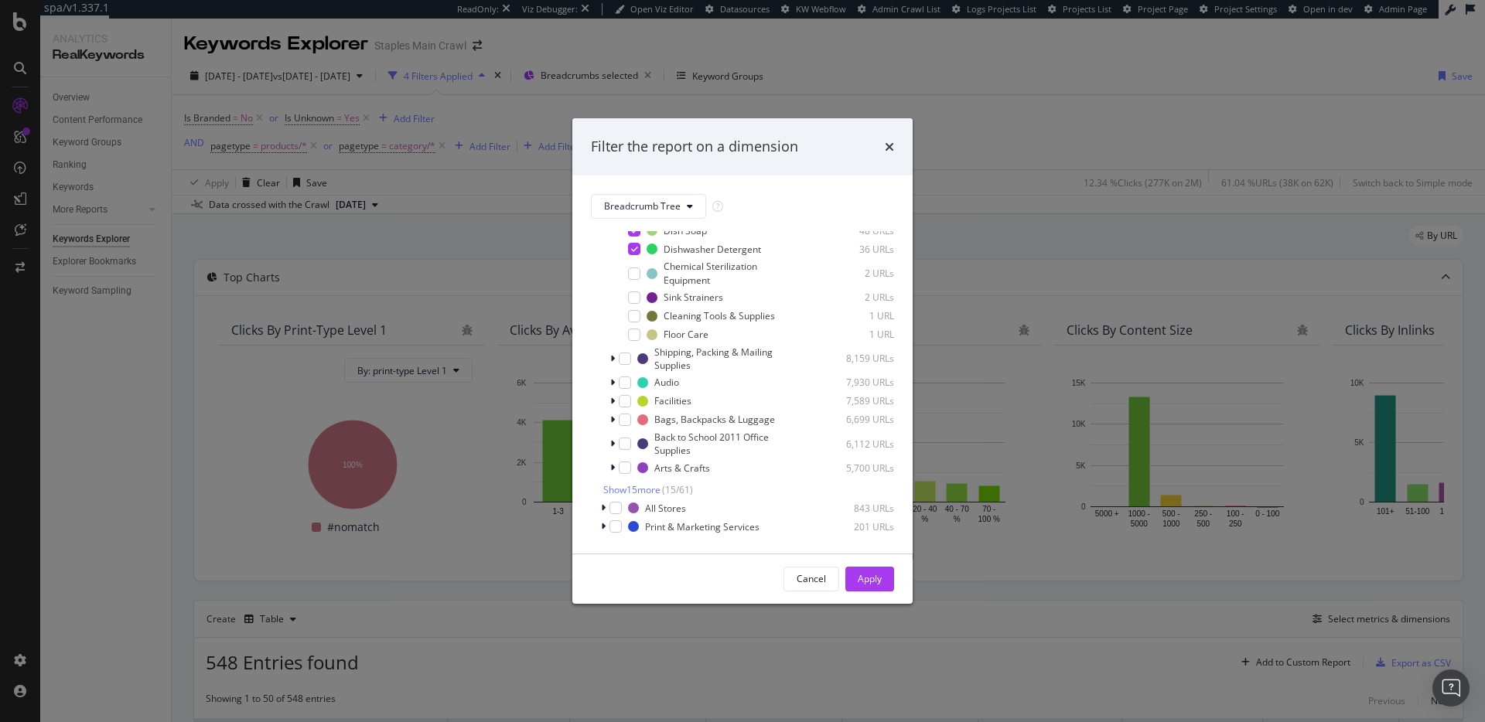
scroll to position [5, 0]
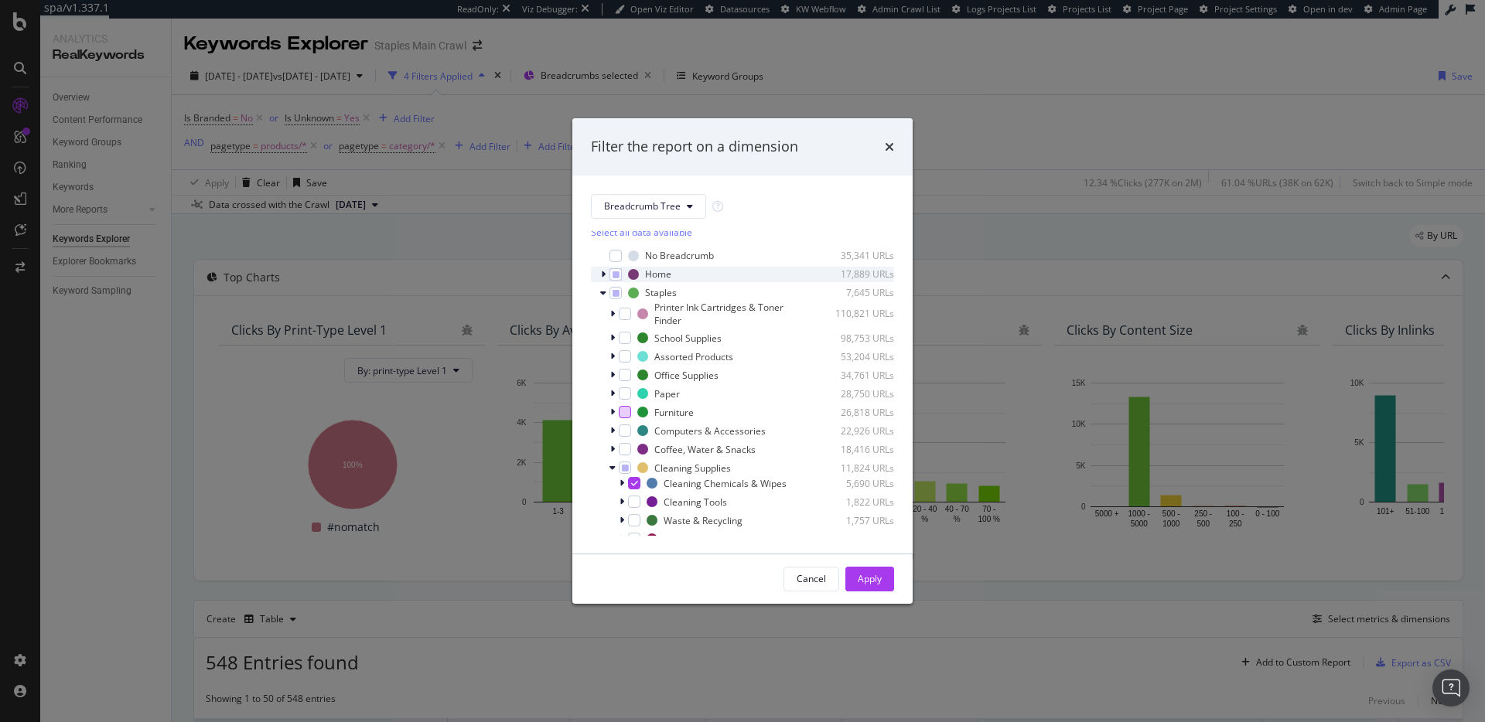
click at [605, 272] on icon "modal" at bounding box center [603, 274] width 5 height 9
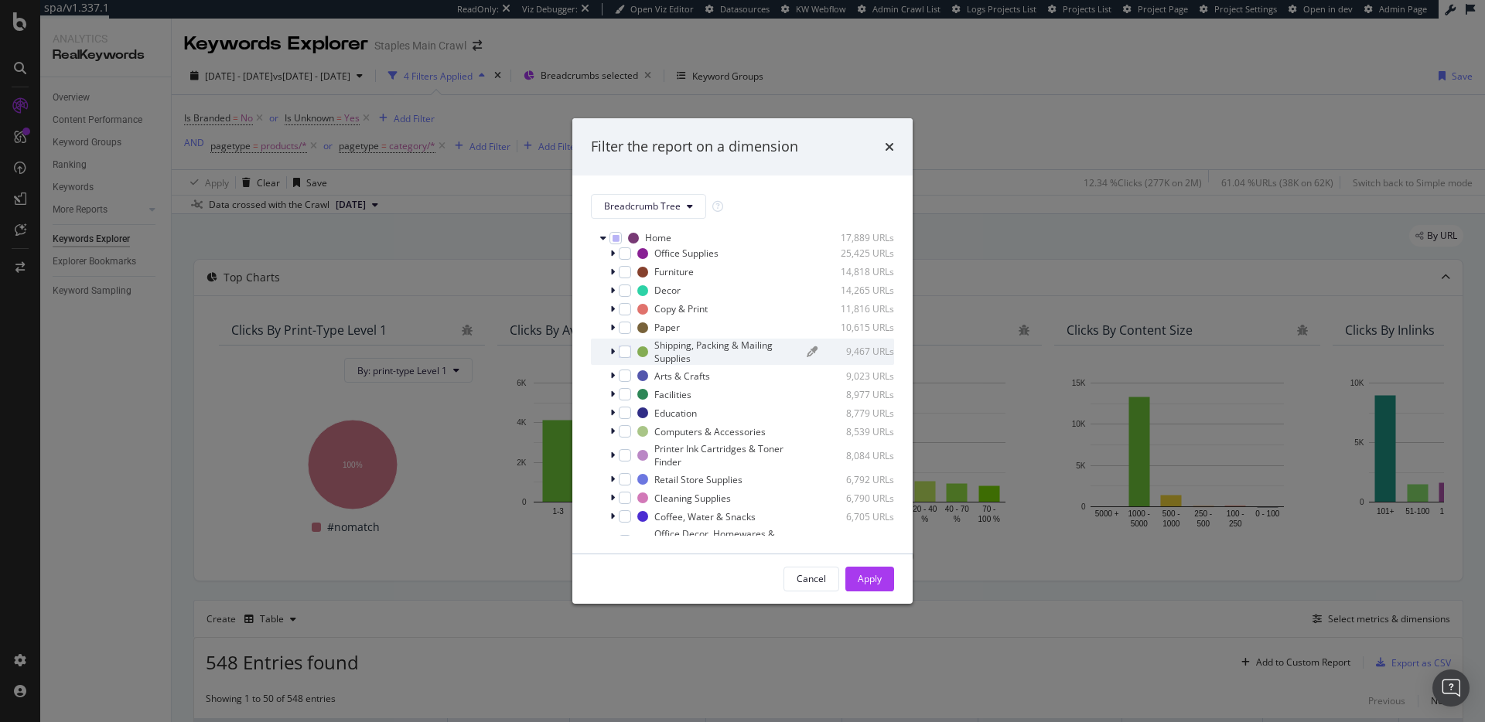
scroll to position [32, 0]
click at [612, 508] on icon "modal" at bounding box center [612, 507] width 5 height 9
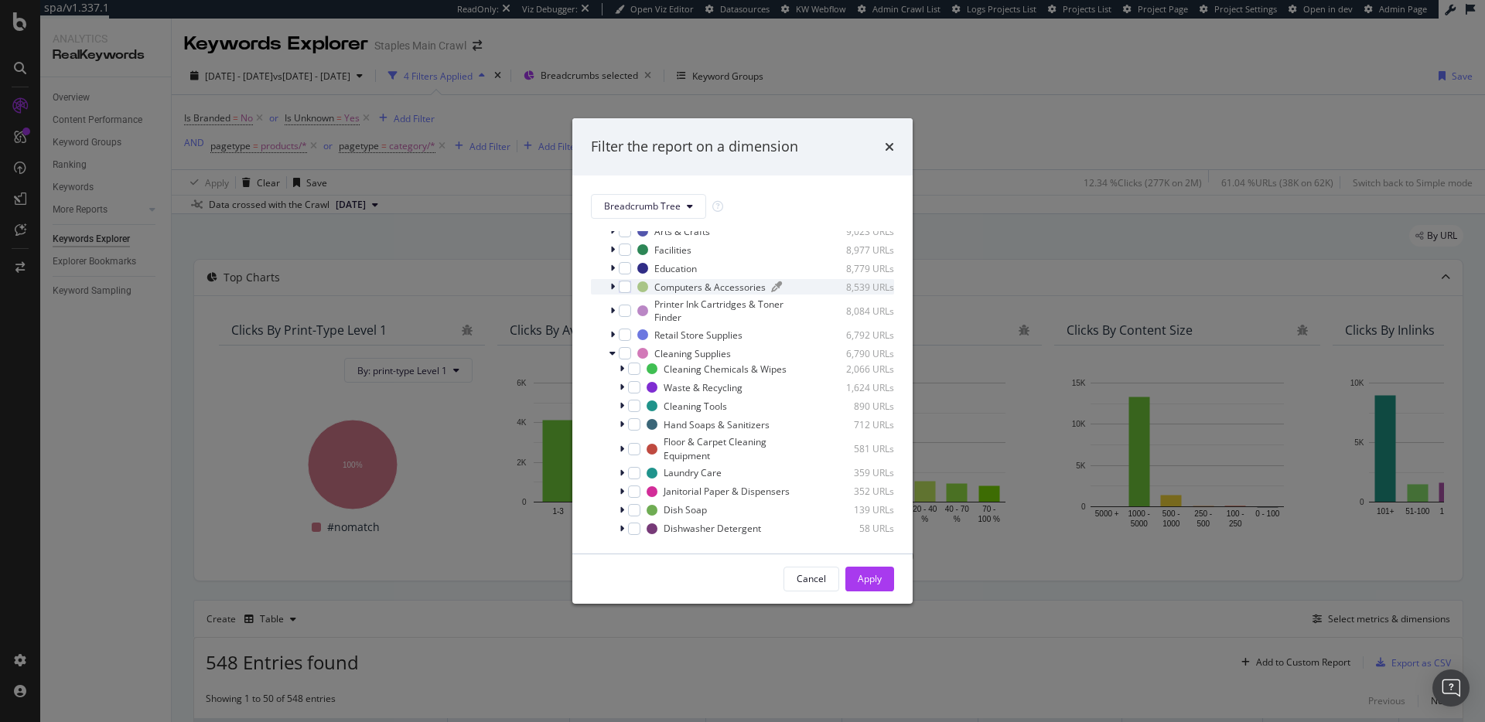
scroll to position [266, 0]
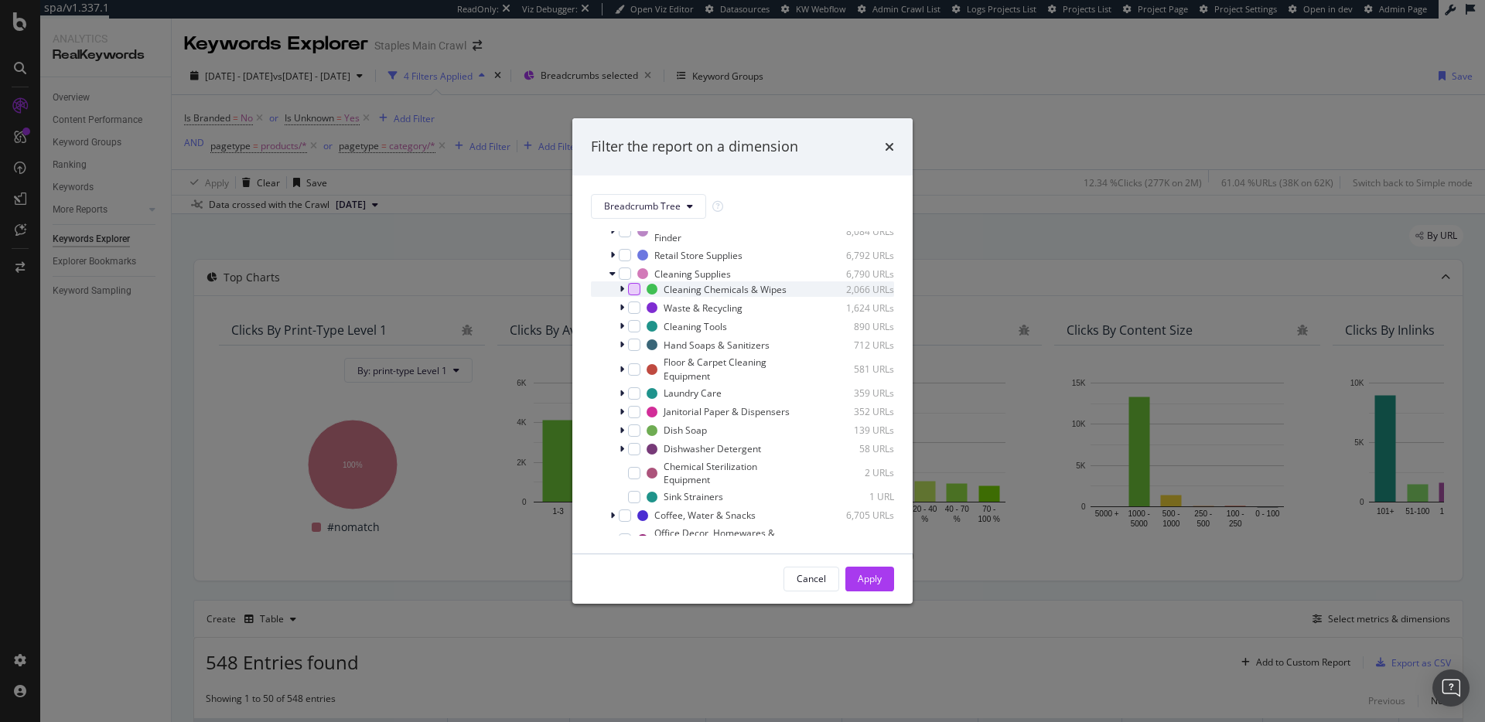
click at [636, 295] on div "modal" at bounding box center [634, 289] width 12 height 12
click at [634, 437] on div "modal" at bounding box center [634, 431] width 12 height 12
click at [633, 455] on div "modal" at bounding box center [634, 449] width 12 height 12
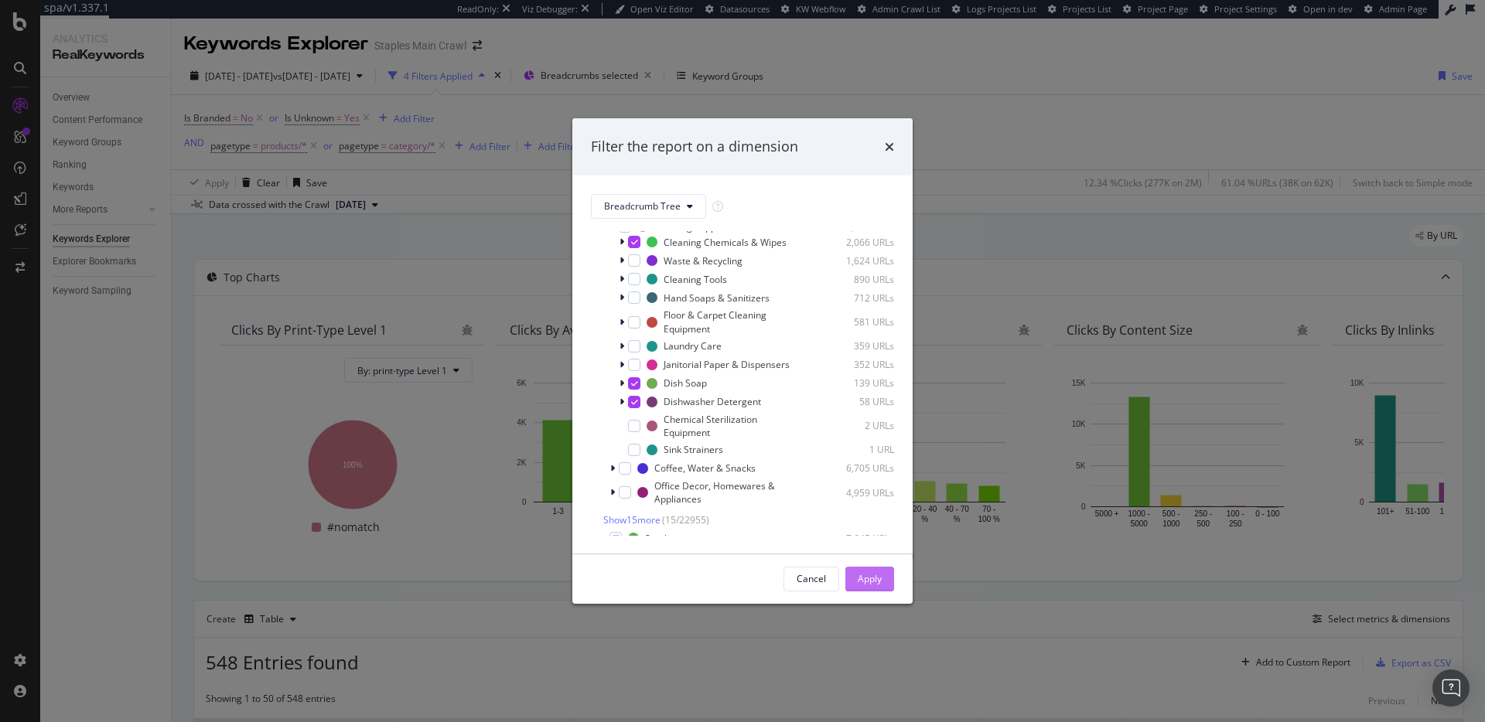
click at [882, 580] on button "Apply" at bounding box center [869, 579] width 49 height 25
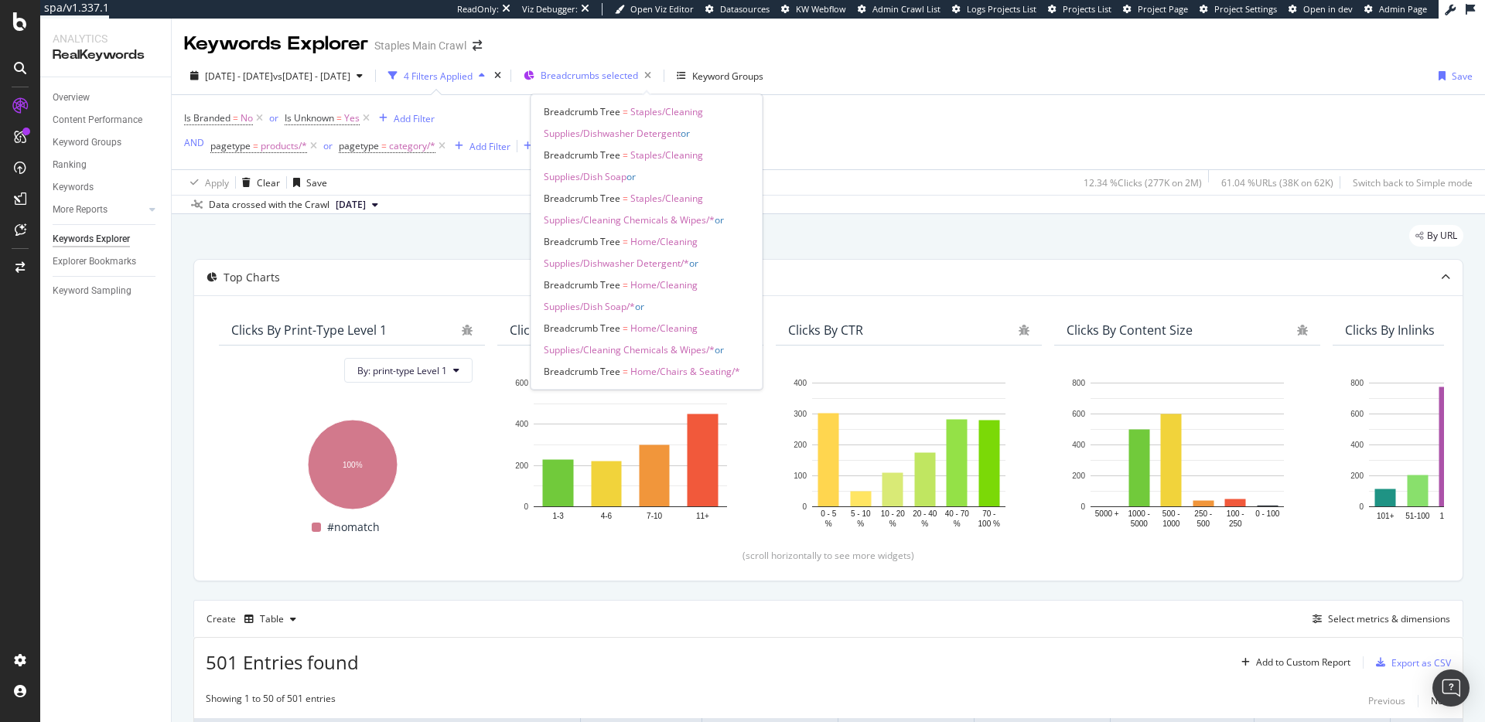
click at [638, 79] on span "Breadcrumbs selected" at bounding box center [589, 75] width 97 height 13
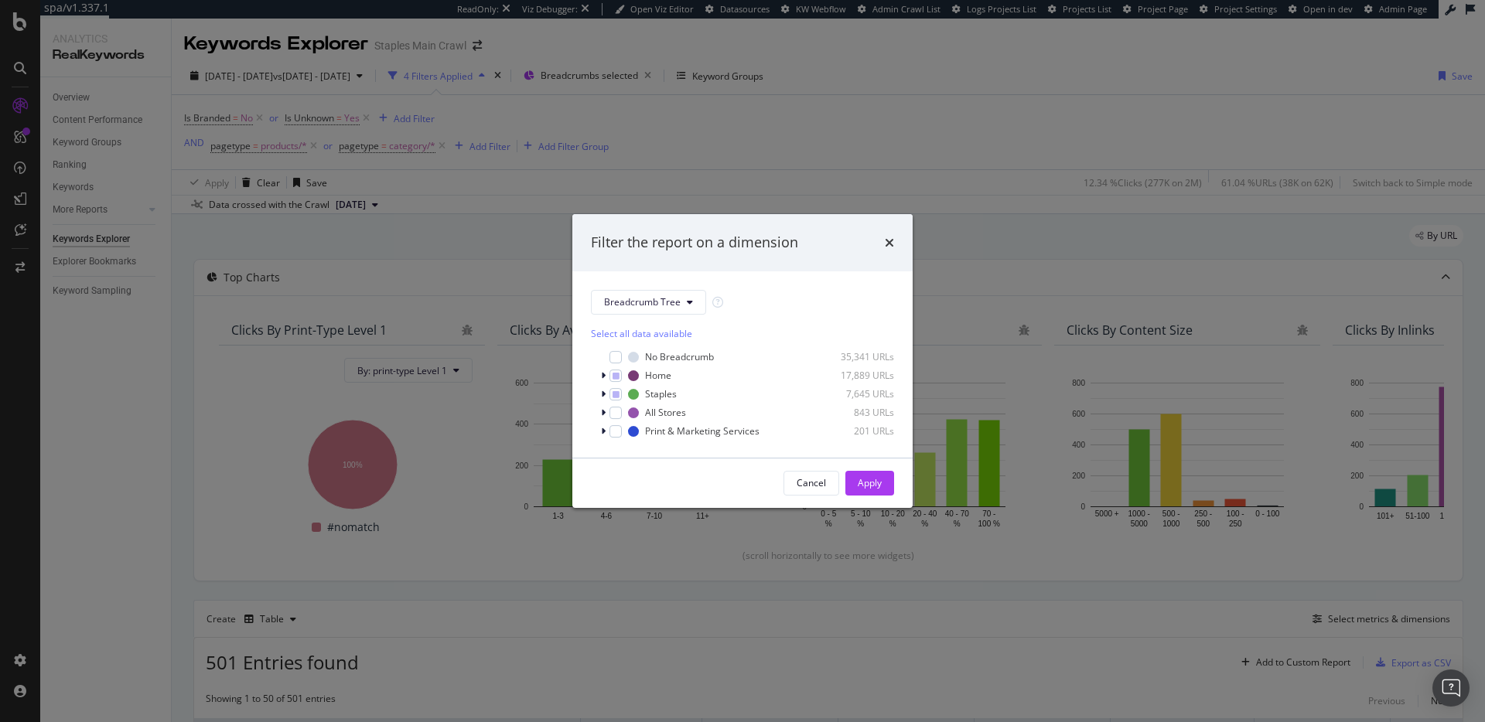
click at [859, 137] on div "Filter the report on a dimension Breadcrumb Tree Select all data available No B…" at bounding box center [742, 361] width 1485 height 722
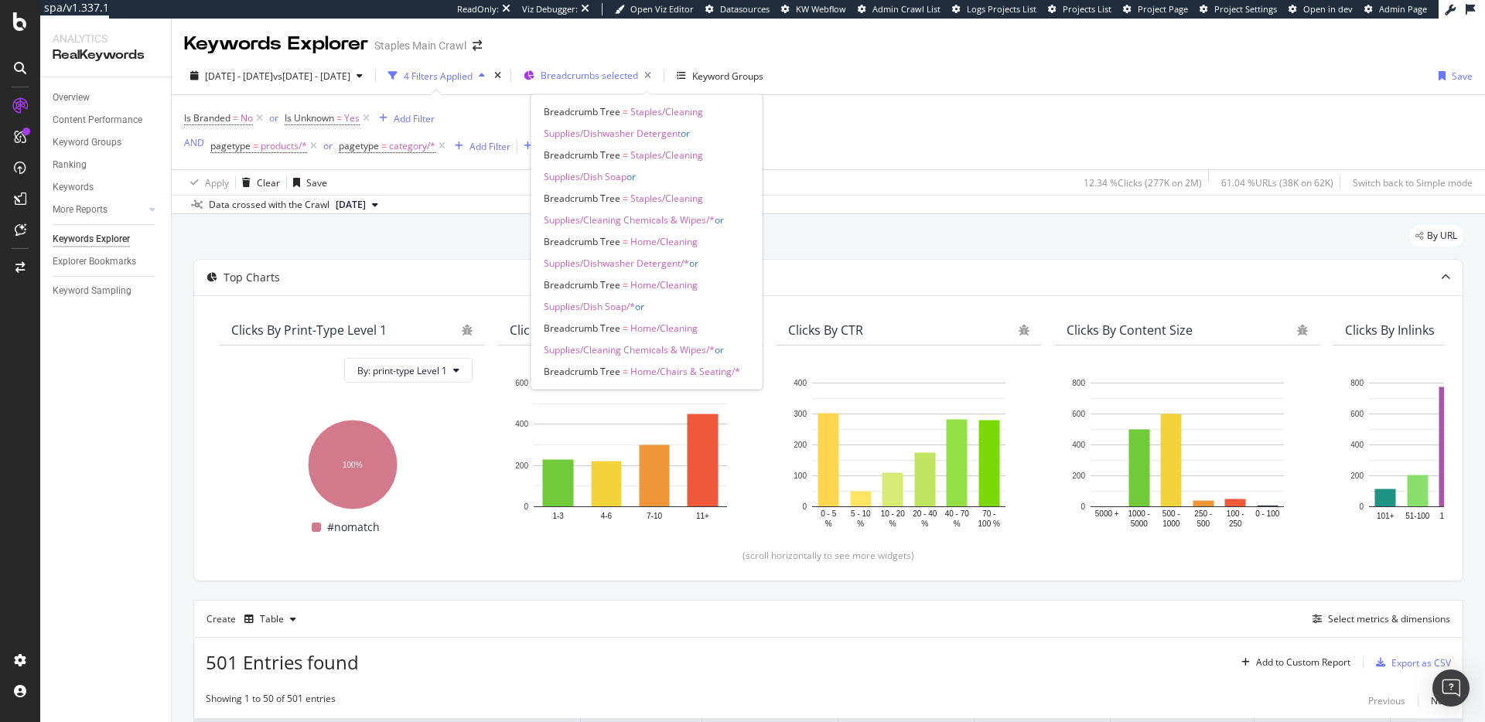
click at [638, 69] on span "Breadcrumbs selected" at bounding box center [589, 75] width 97 height 13
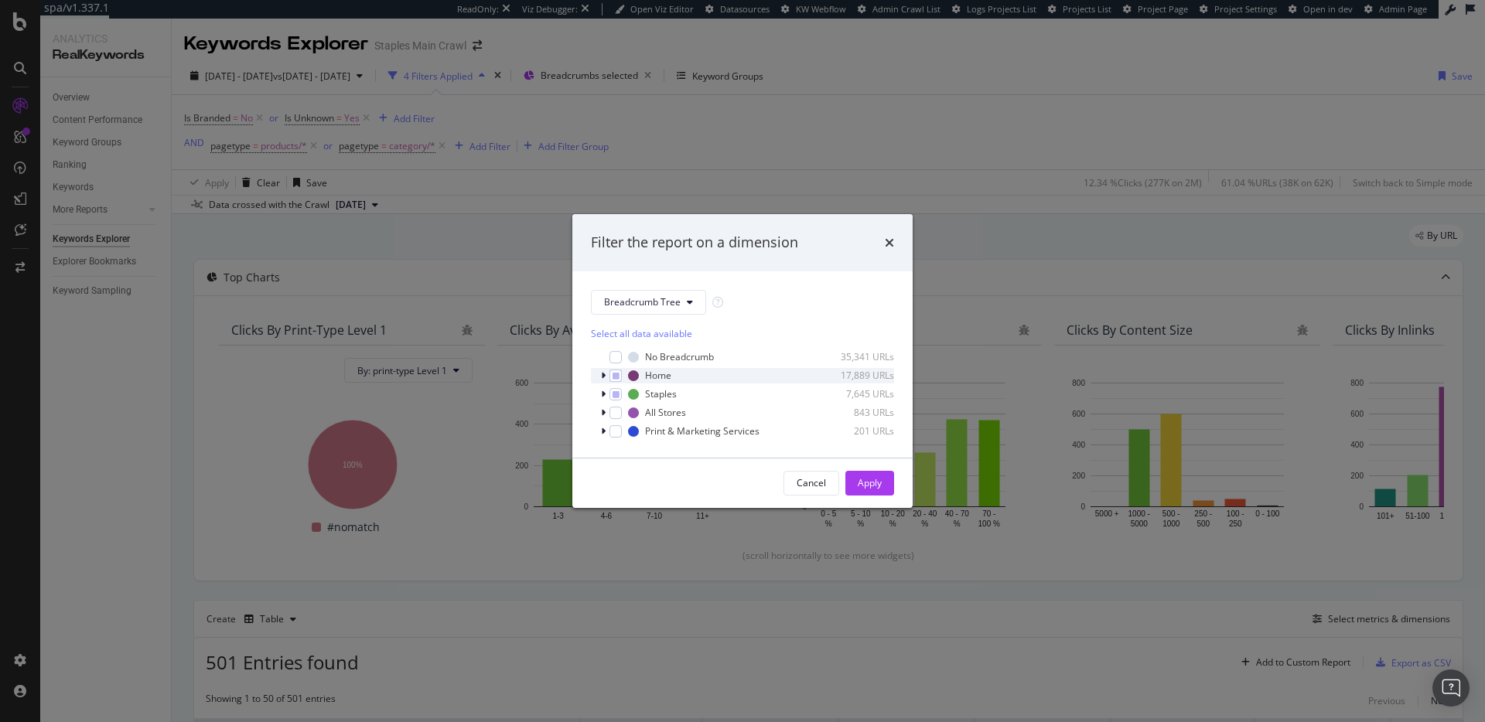
click at [602, 376] on icon "modal" at bounding box center [603, 375] width 5 height 9
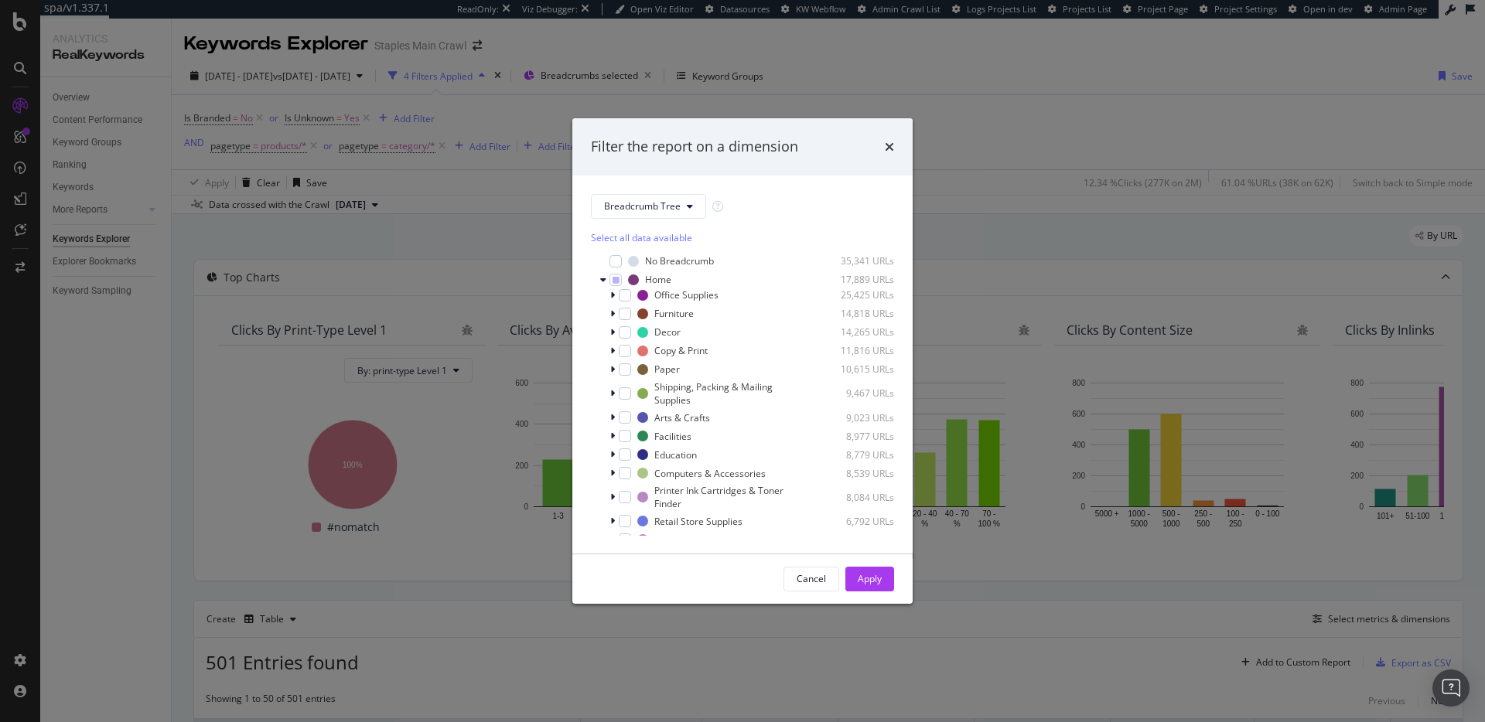
scroll to position [9, 0]
click at [605, 271] on icon "modal" at bounding box center [603, 270] width 6 height 9
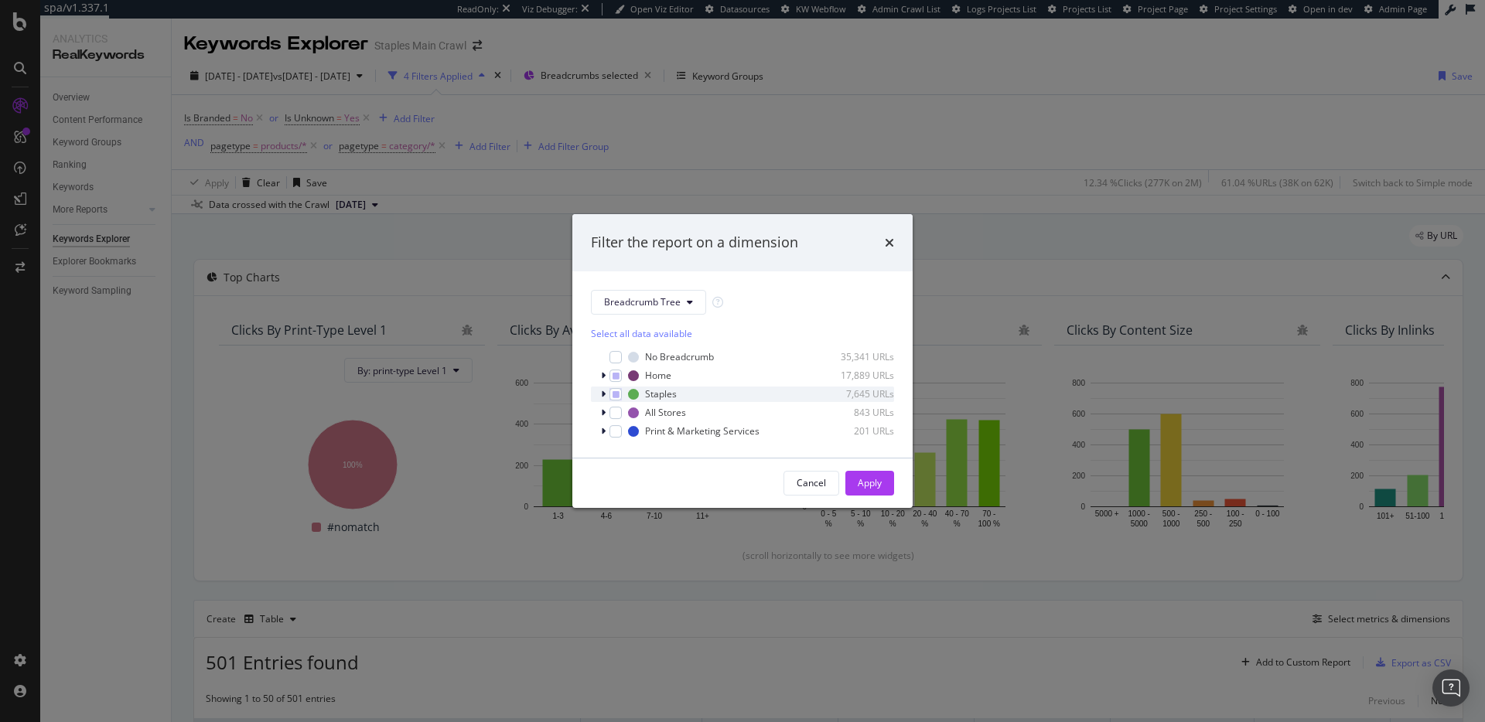
click at [604, 396] on icon "modal" at bounding box center [603, 394] width 5 height 9
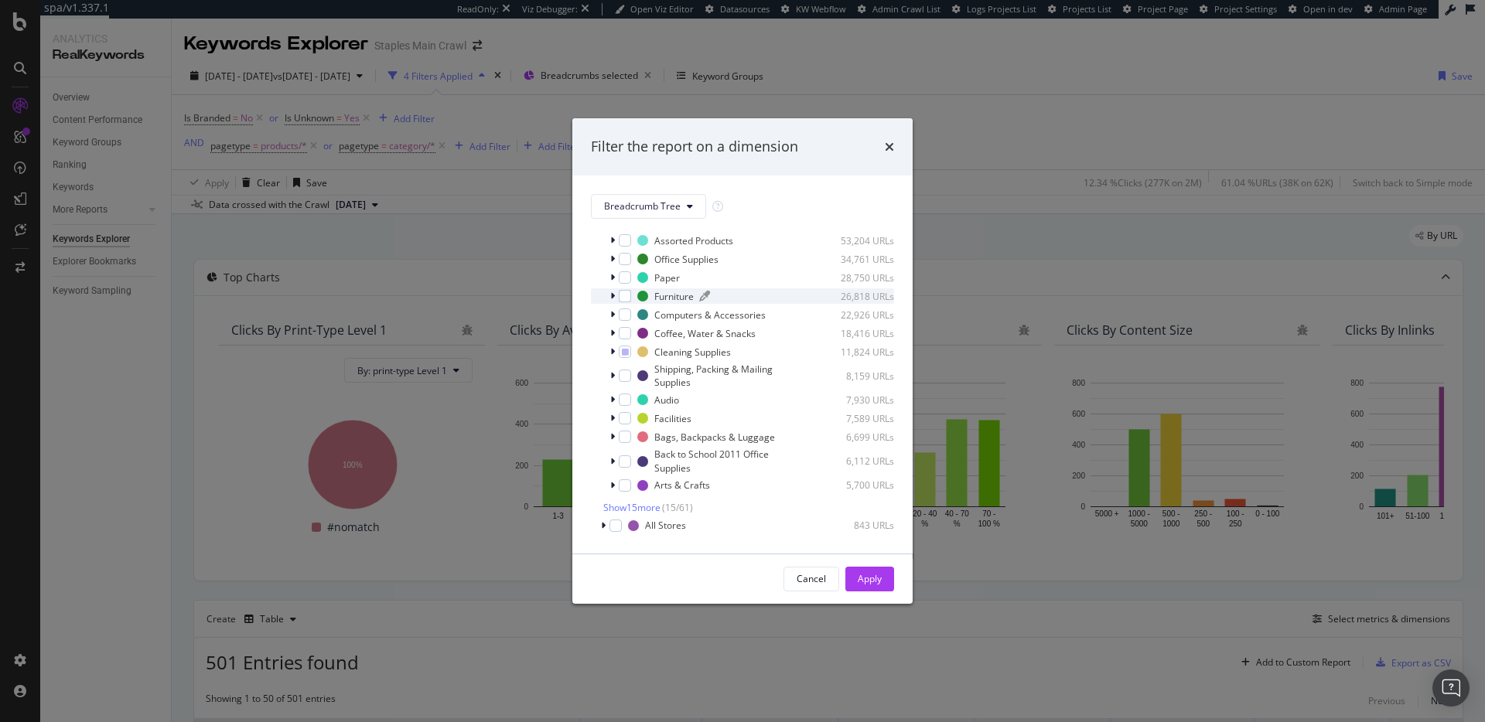
scroll to position [138, 0]
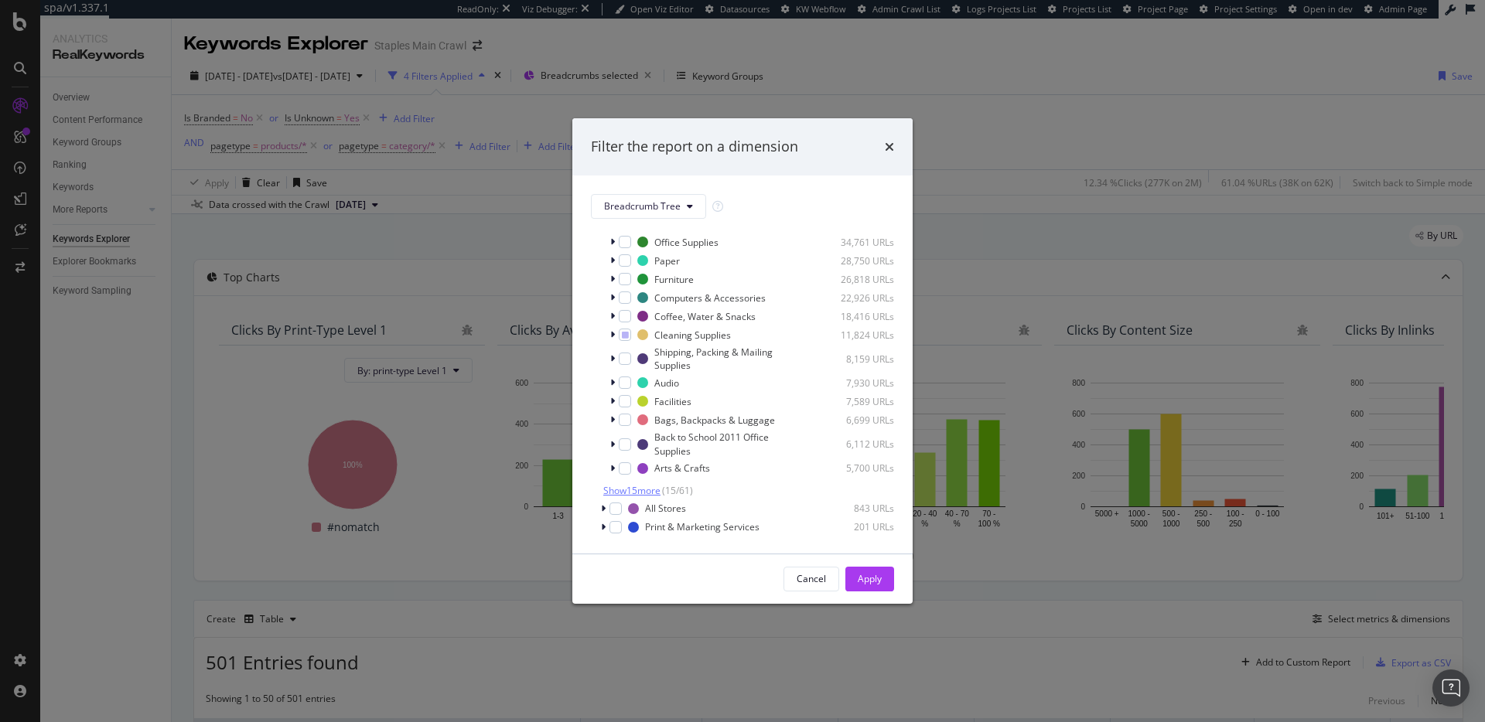
click at [629, 488] on span "Show 15 more" at bounding box center [631, 490] width 57 height 13
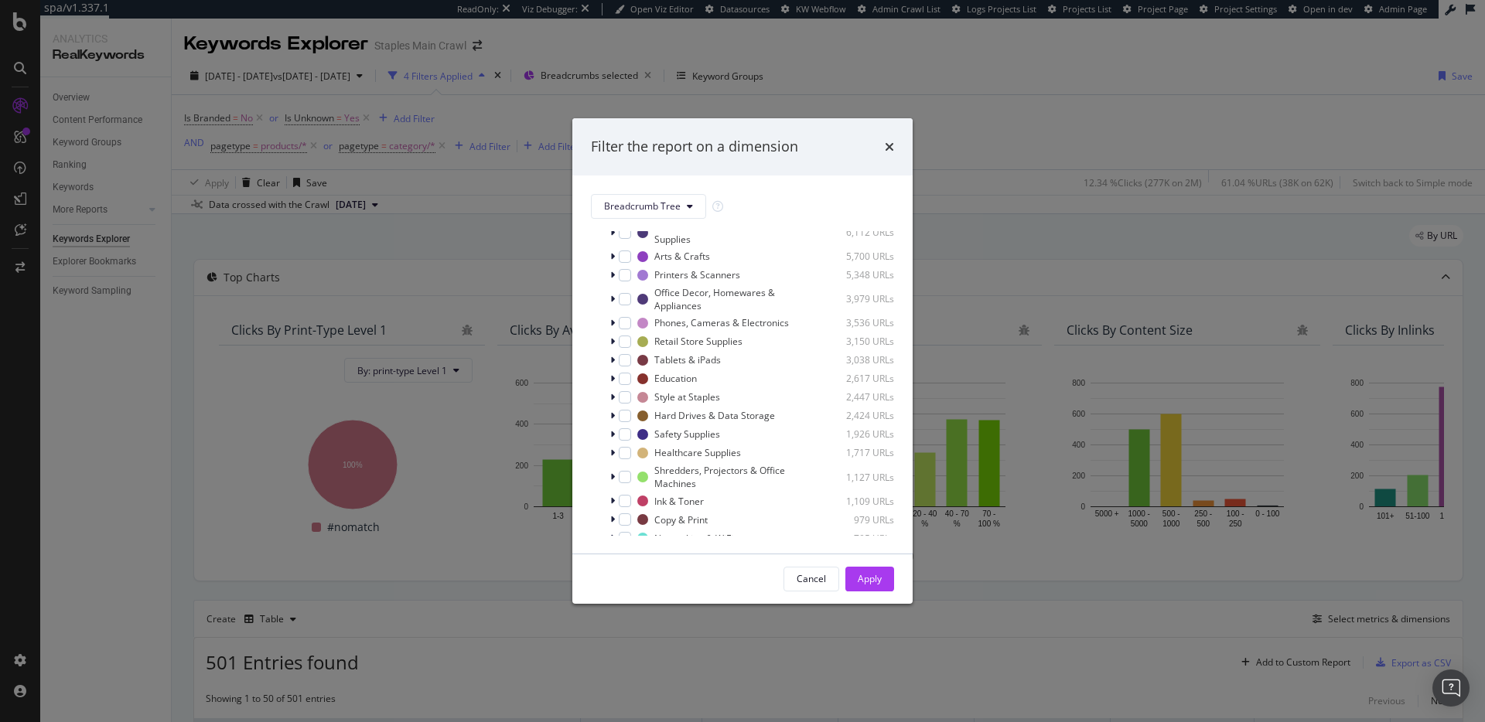
scroll to position [450, 0]
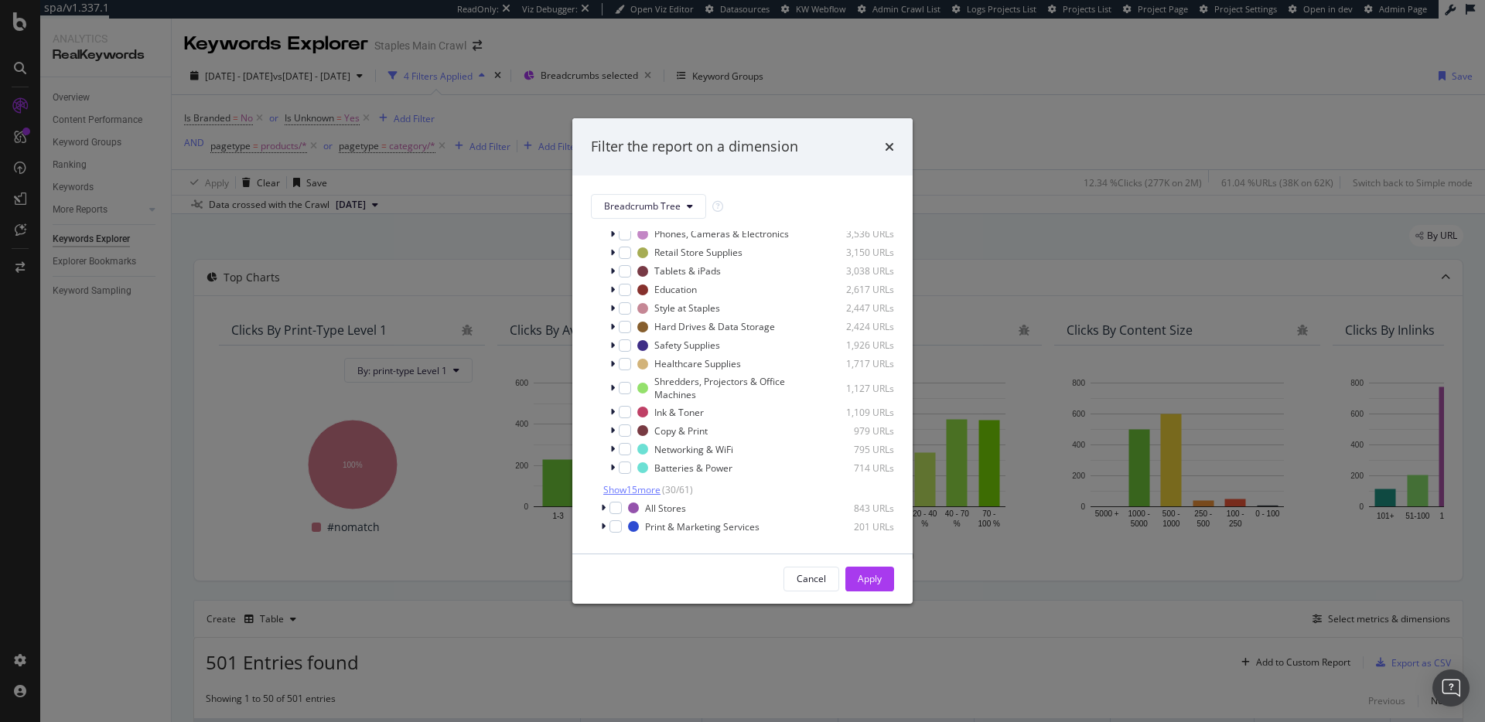
click at [658, 487] on span "Show 15 more" at bounding box center [631, 489] width 57 height 13
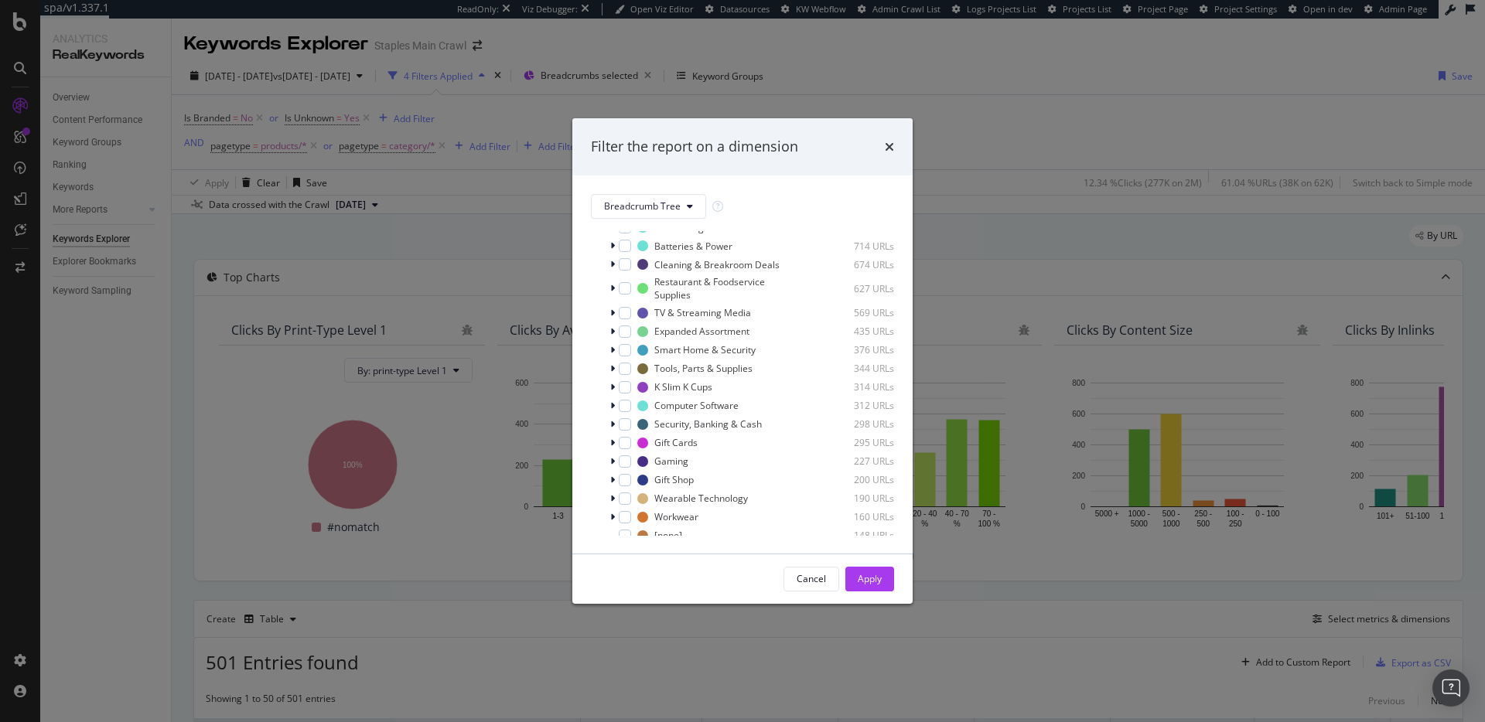
scroll to position [739, 0]
click at [644, 493] on span "Show 15 more" at bounding box center [631, 490] width 57 height 13
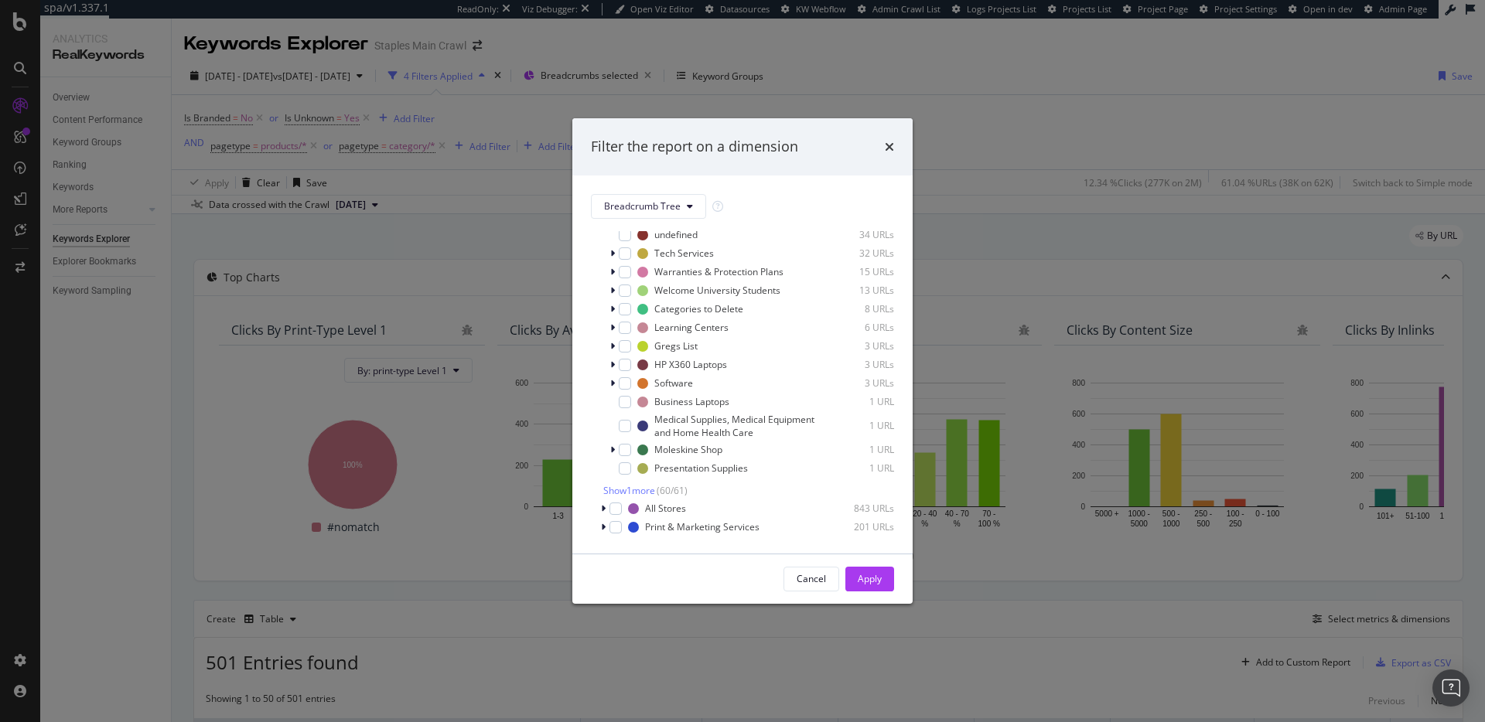
scroll to position [1039, 0]
click at [645, 494] on span "Show 1 more" at bounding box center [629, 490] width 52 height 13
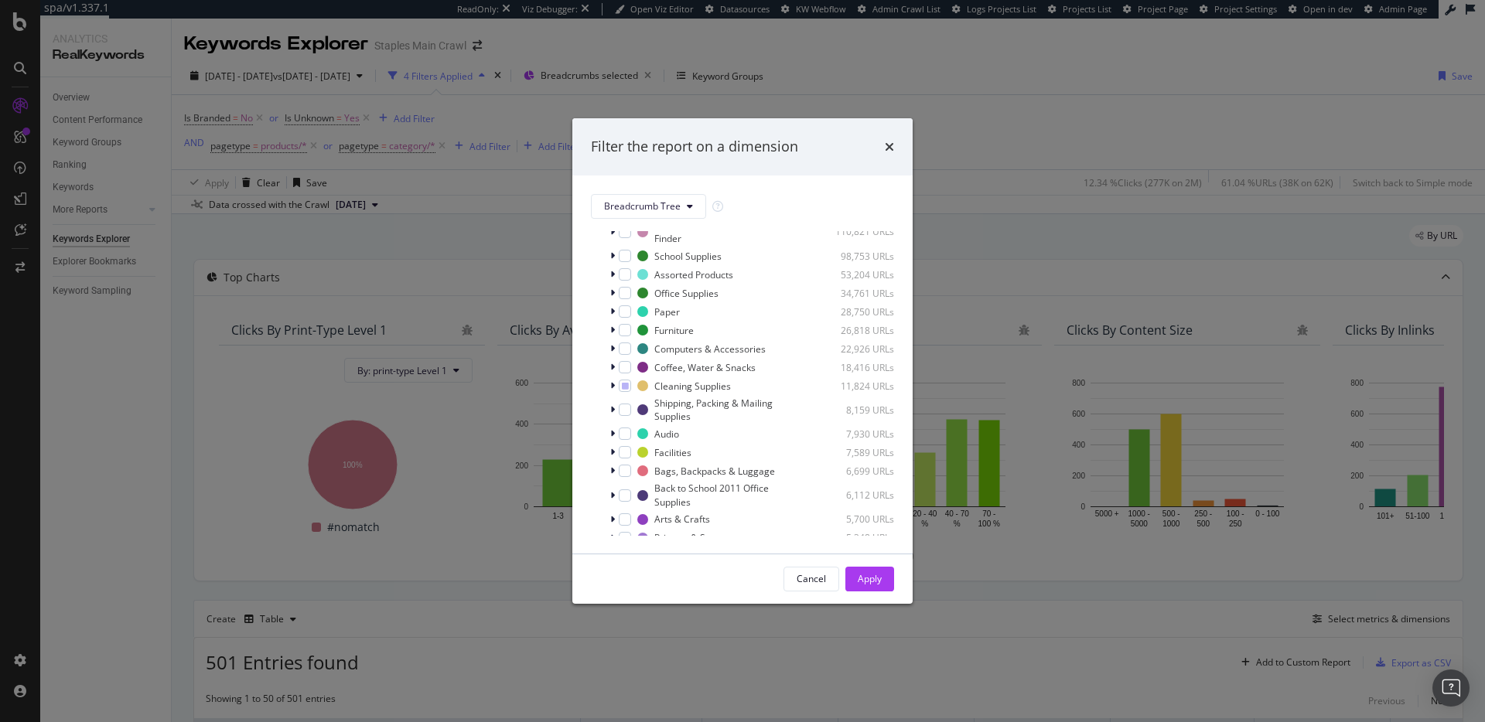
scroll to position [78, 0]
drag, startPoint x: 1127, startPoint y: 58, endPoint x: 1128, endPoint y: 13, distance: 44.9
click at [1127, 58] on div "Filter the report on a dimension Breadcrumb Tree Select all data available No B…" at bounding box center [742, 361] width 1485 height 722
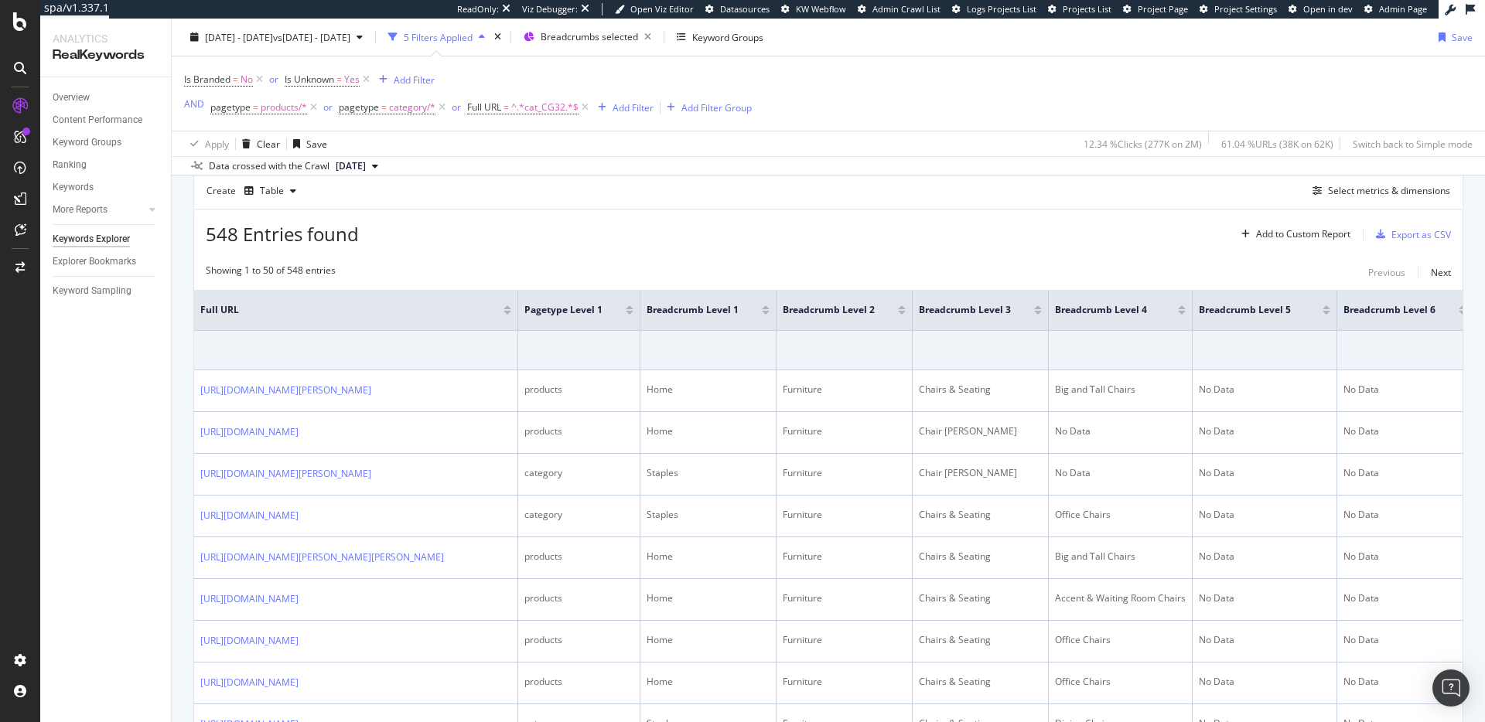
scroll to position [372, 0]
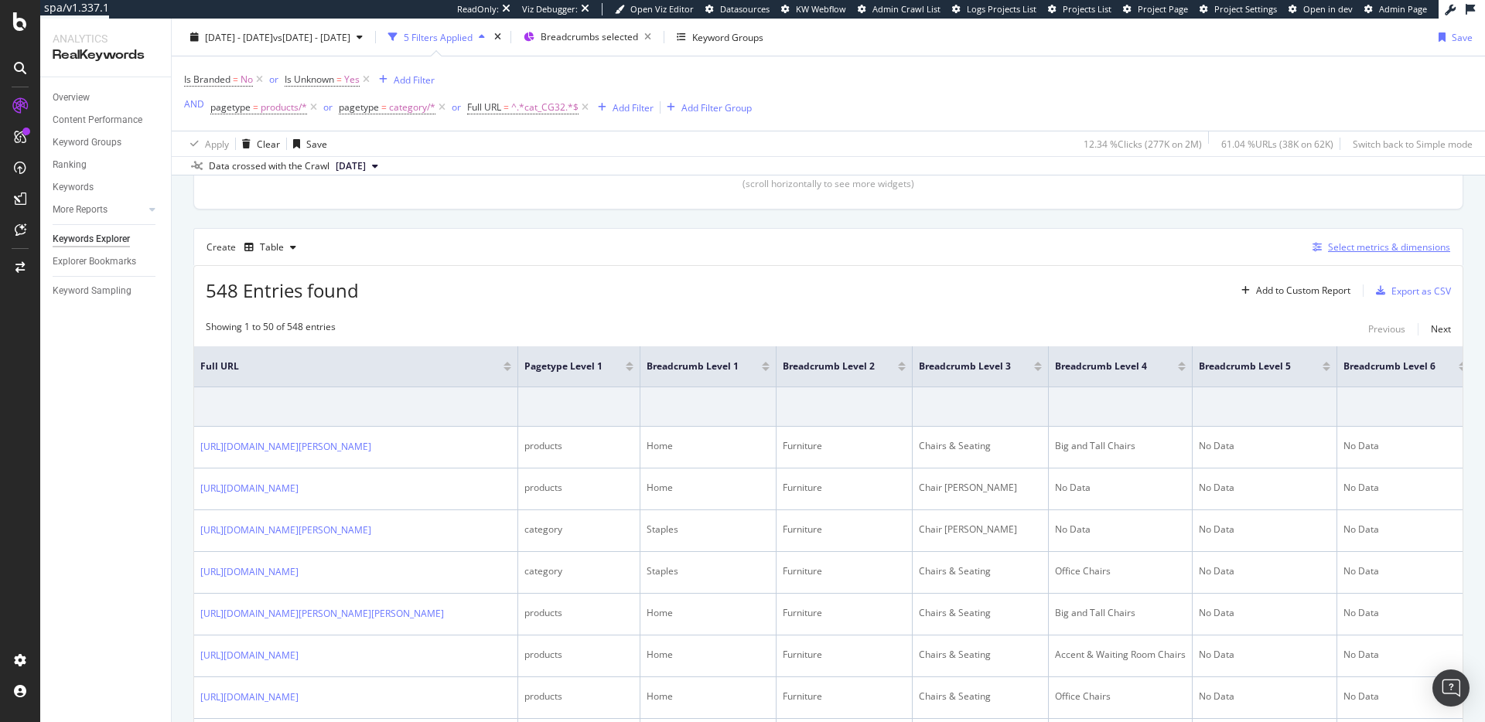
click at [1340, 244] on div "Select metrics & dimensions" at bounding box center [1389, 246] width 122 height 13
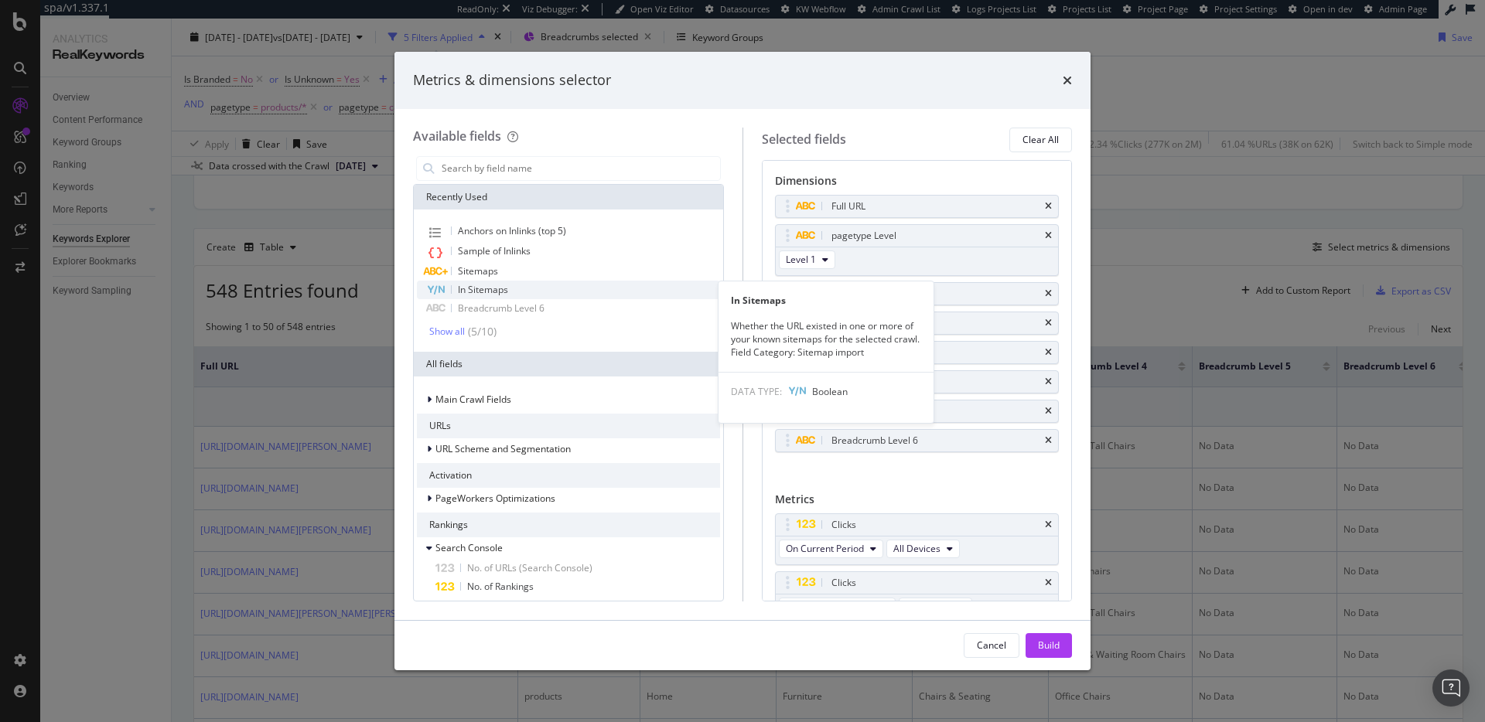
click at [505, 284] on span "In Sitemaps" at bounding box center [483, 289] width 50 height 13
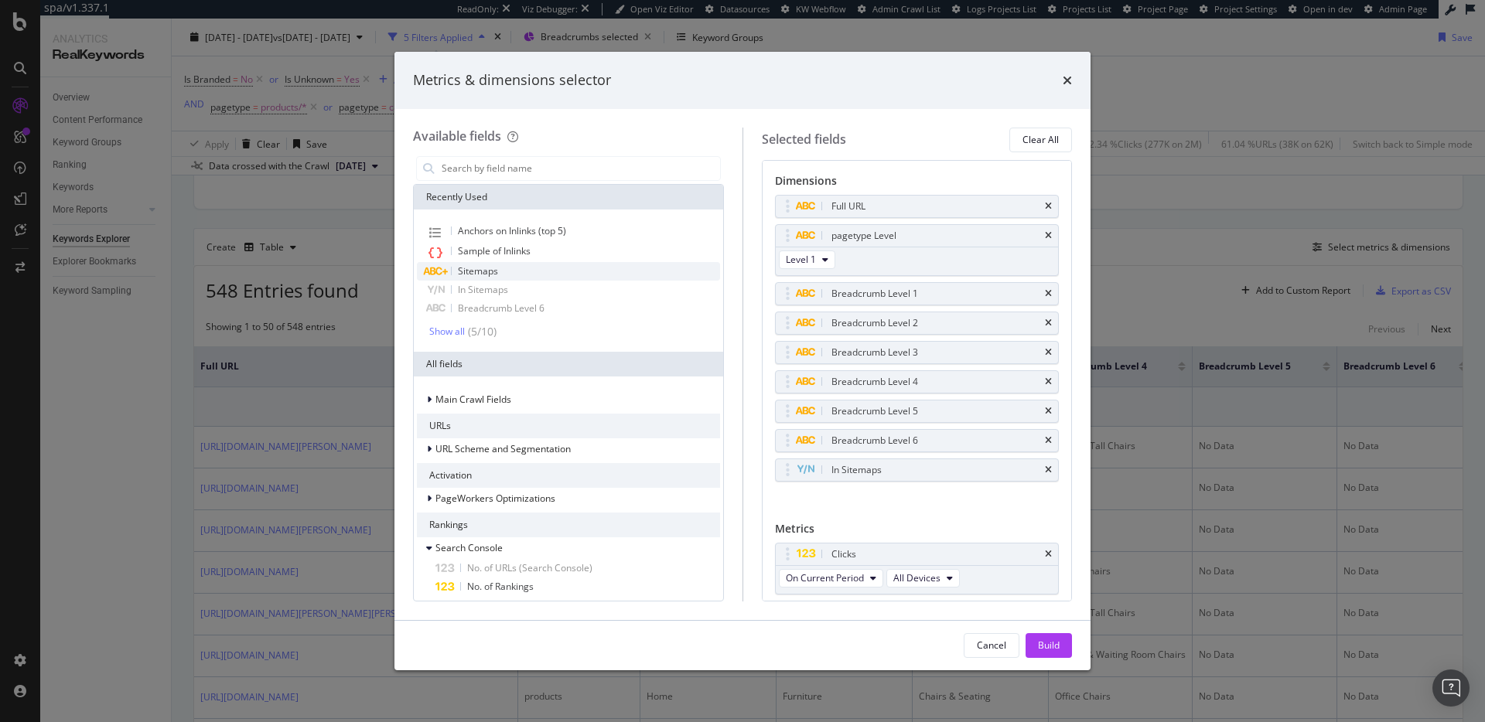
click at [483, 268] on span "Sitemaps" at bounding box center [478, 270] width 40 height 13
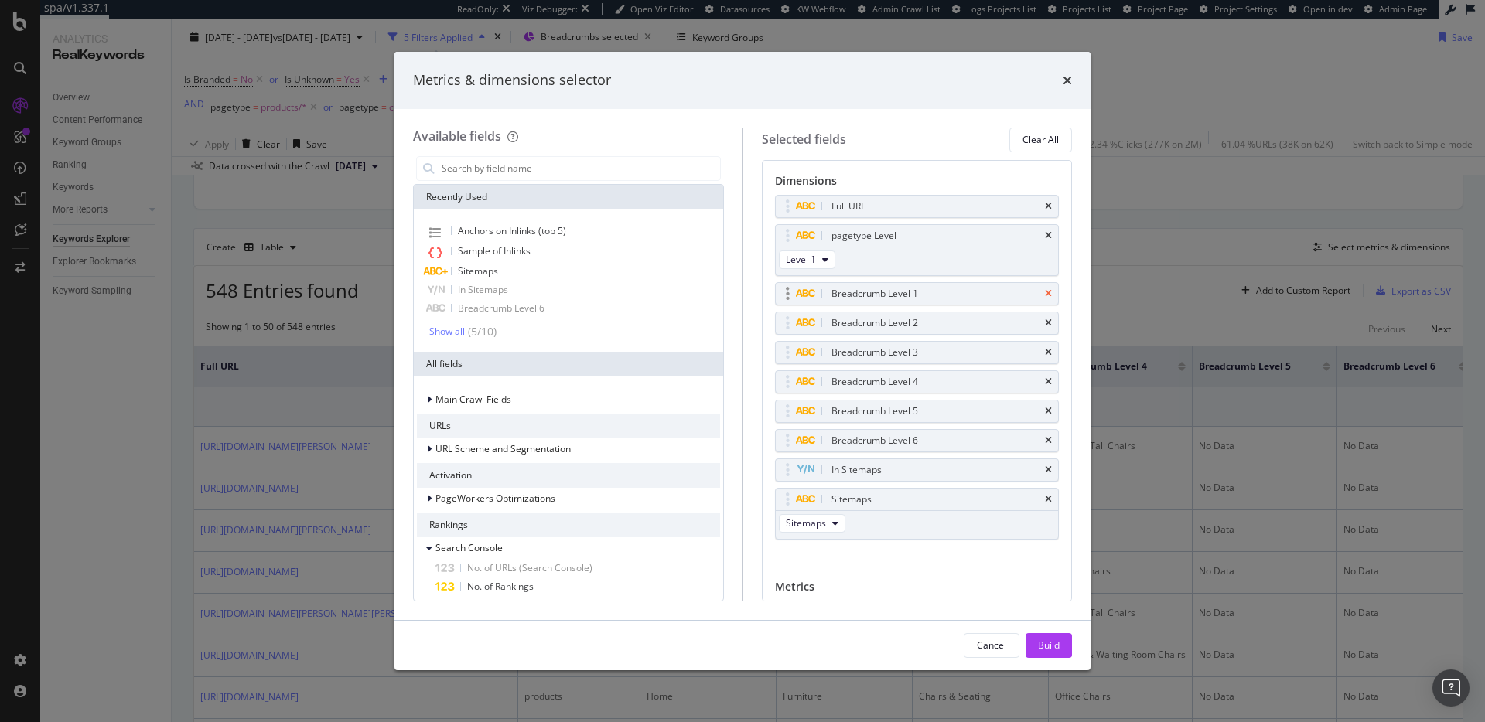
click at [1045, 292] on icon "times" at bounding box center [1048, 293] width 7 height 9
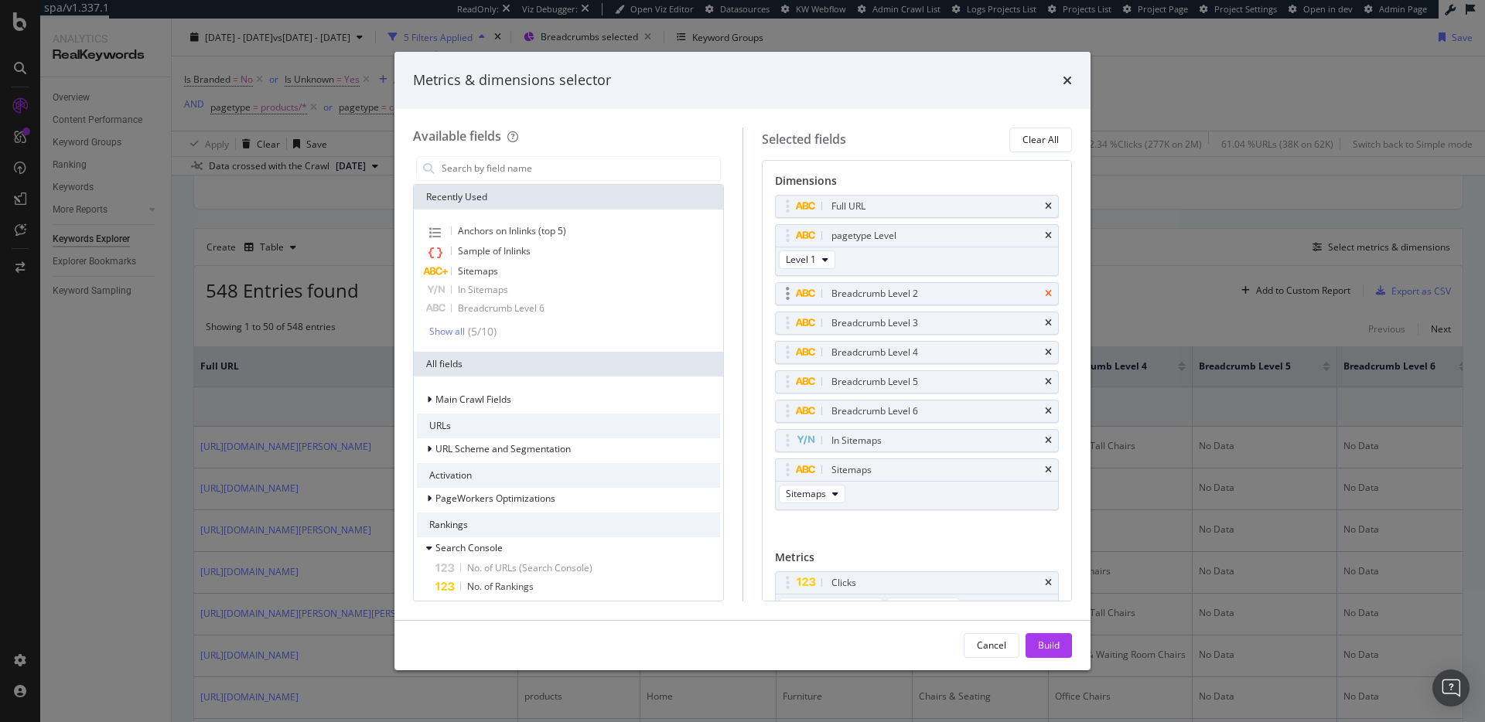
click at [1045, 296] on icon "times" at bounding box center [1048, 293] width 7 height 9
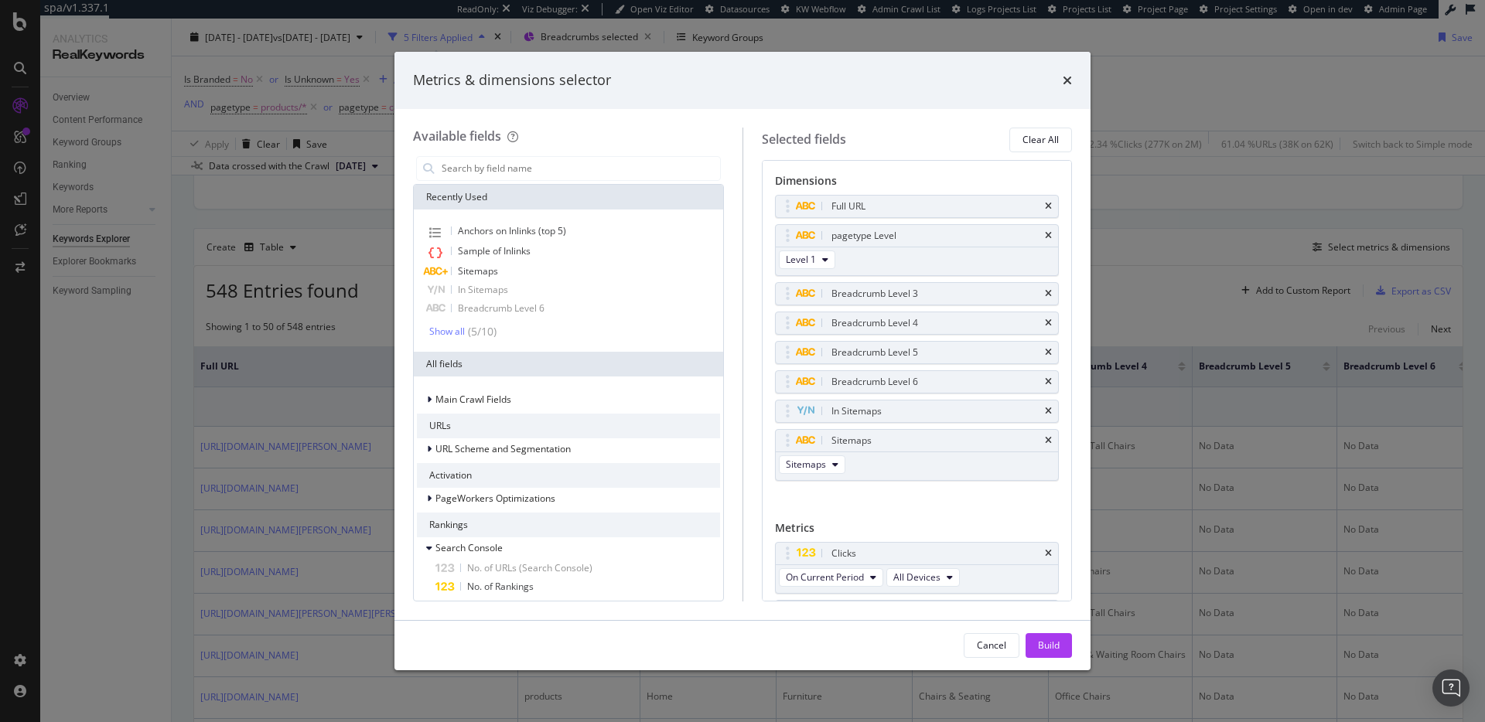
click at [1045, 296] on icon "times" at bounding box center [1048, 293] width 7 height 9
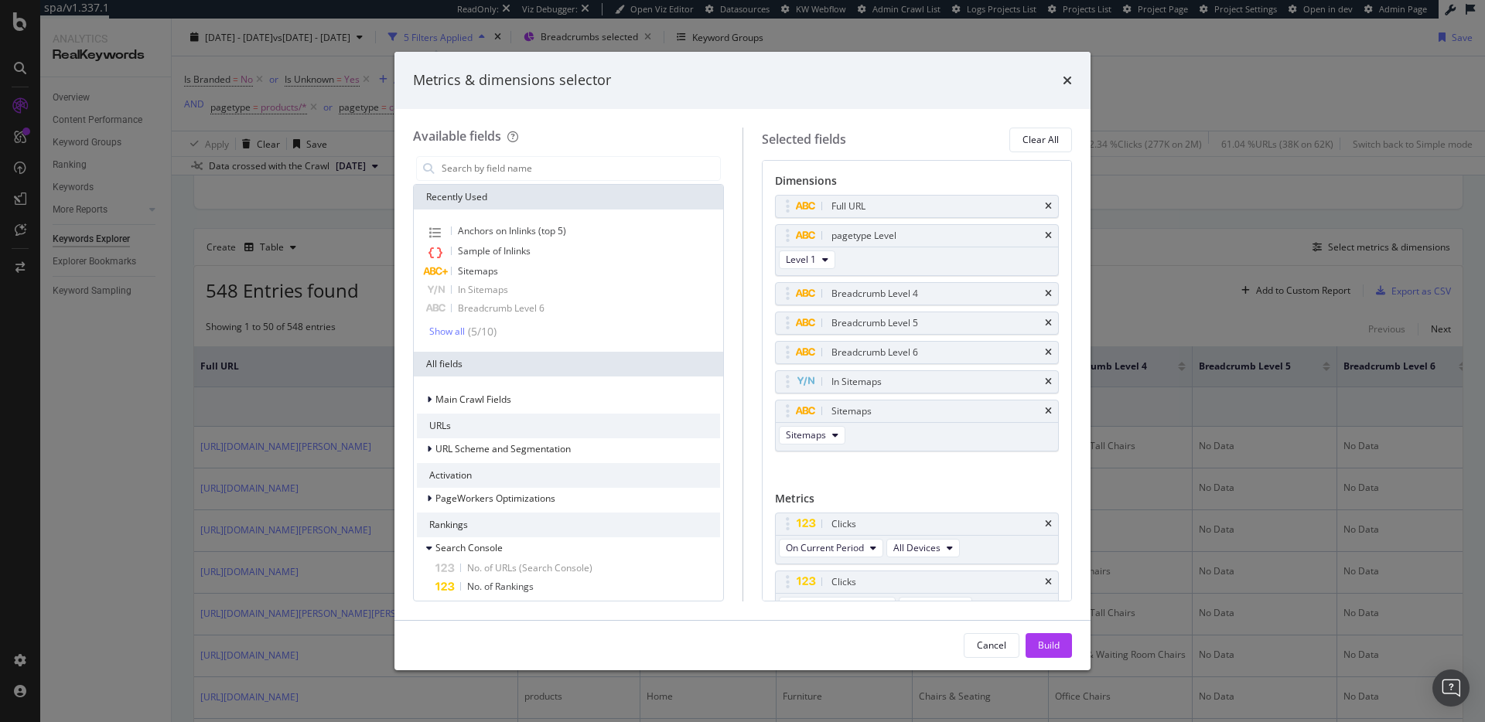
click at [1045, 296] on icon "times" at bounding box center [1048, 293] width 7 height 9
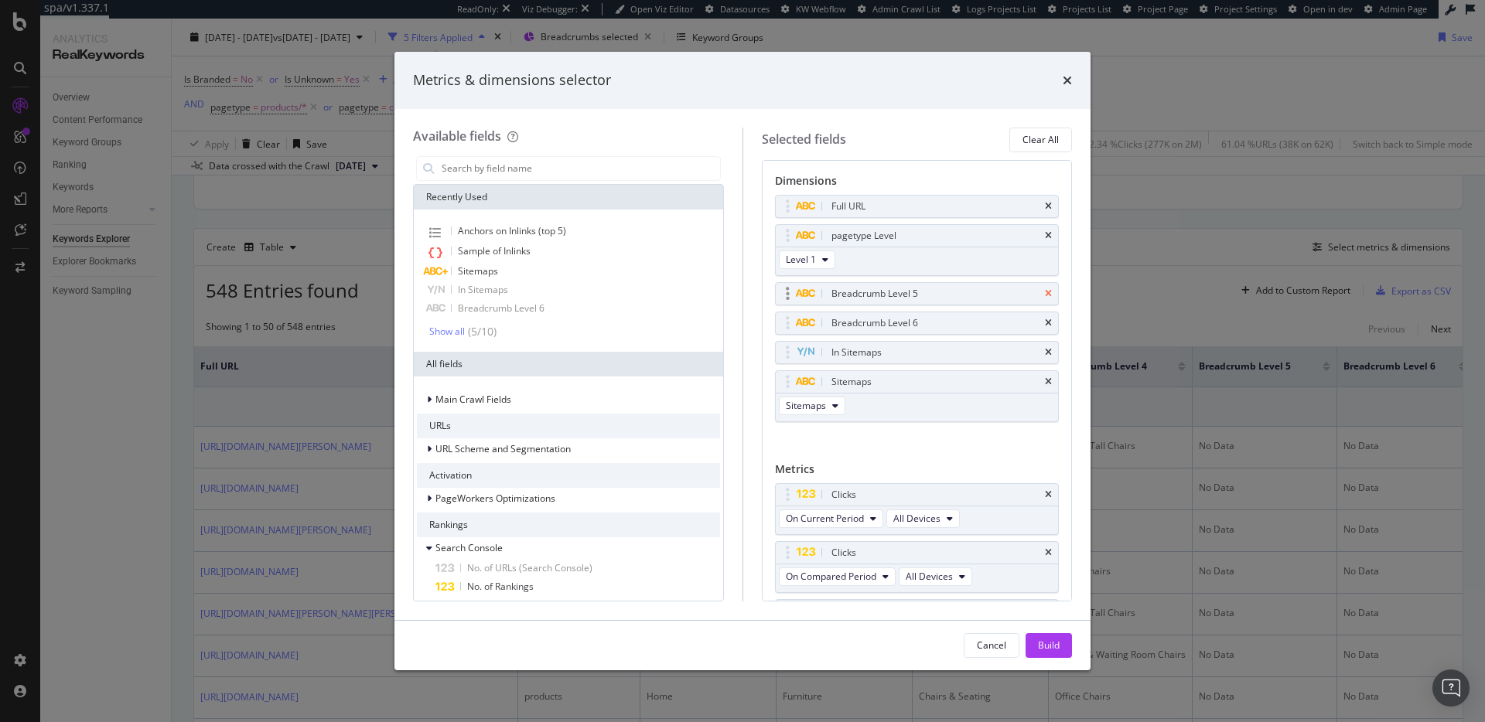
click at [1045, 295] on icon "times" at bounding box center [1048, 293] width 7 height 9
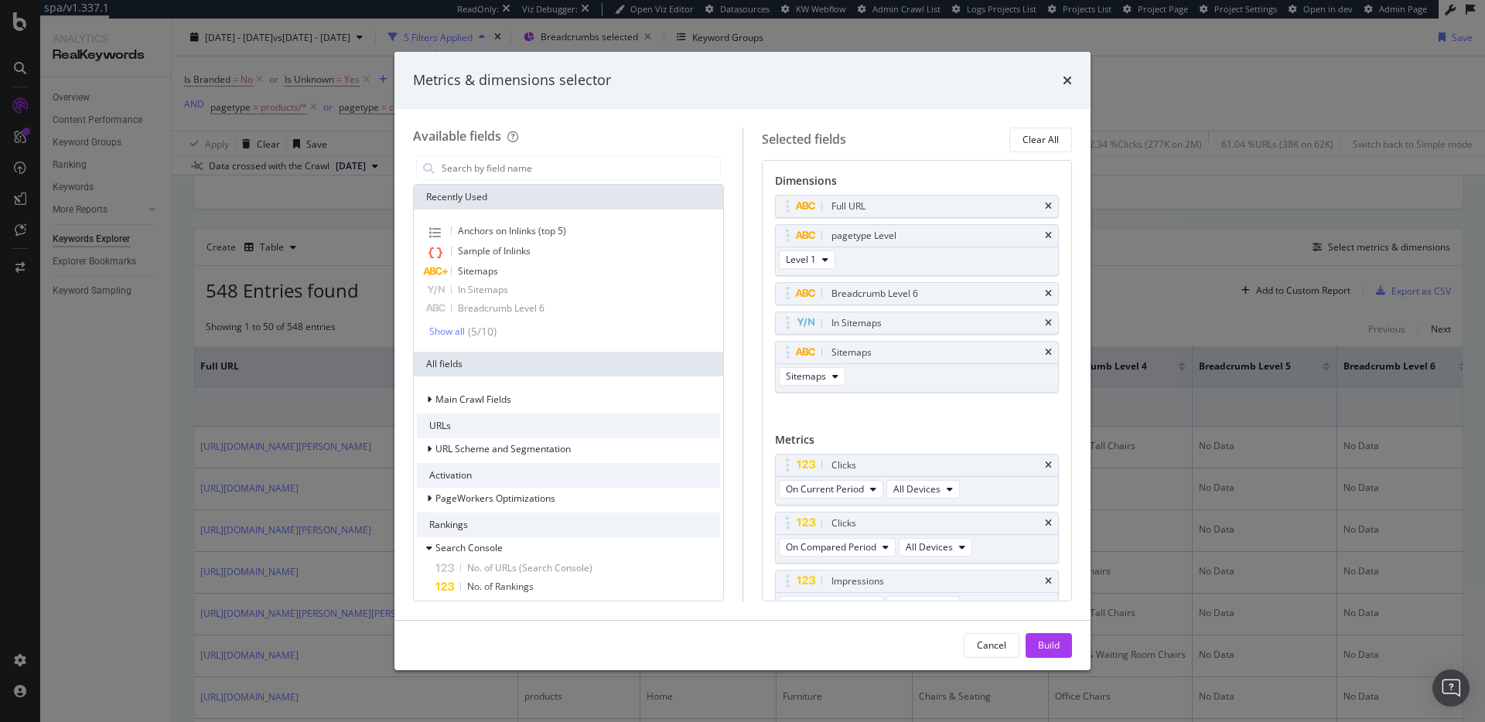
click at [1045, 295] on icon "times" at bounding box center [1048, 293] width 7 height 9
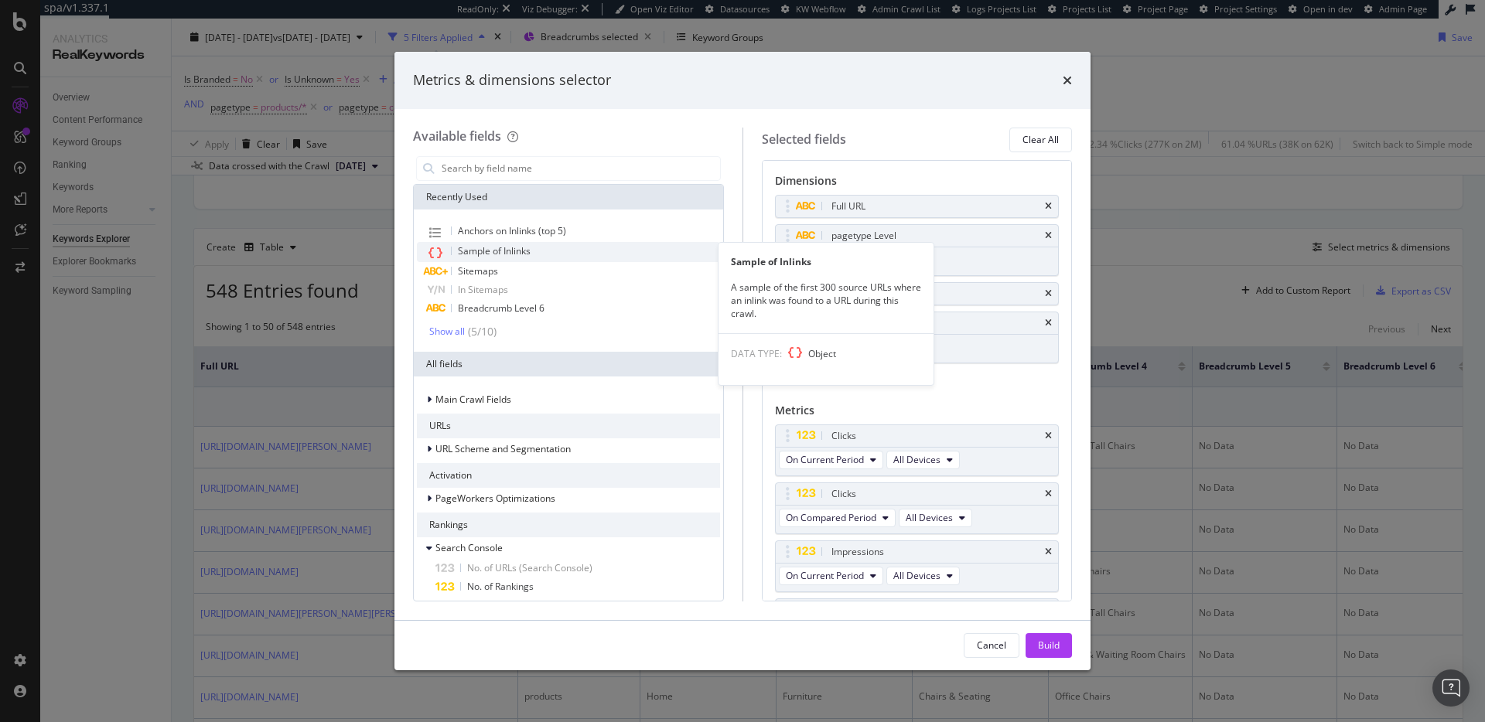
click at [508, 251] on span "Sample of Inlinks" at bounding box center [494, 250] width 73 height 13
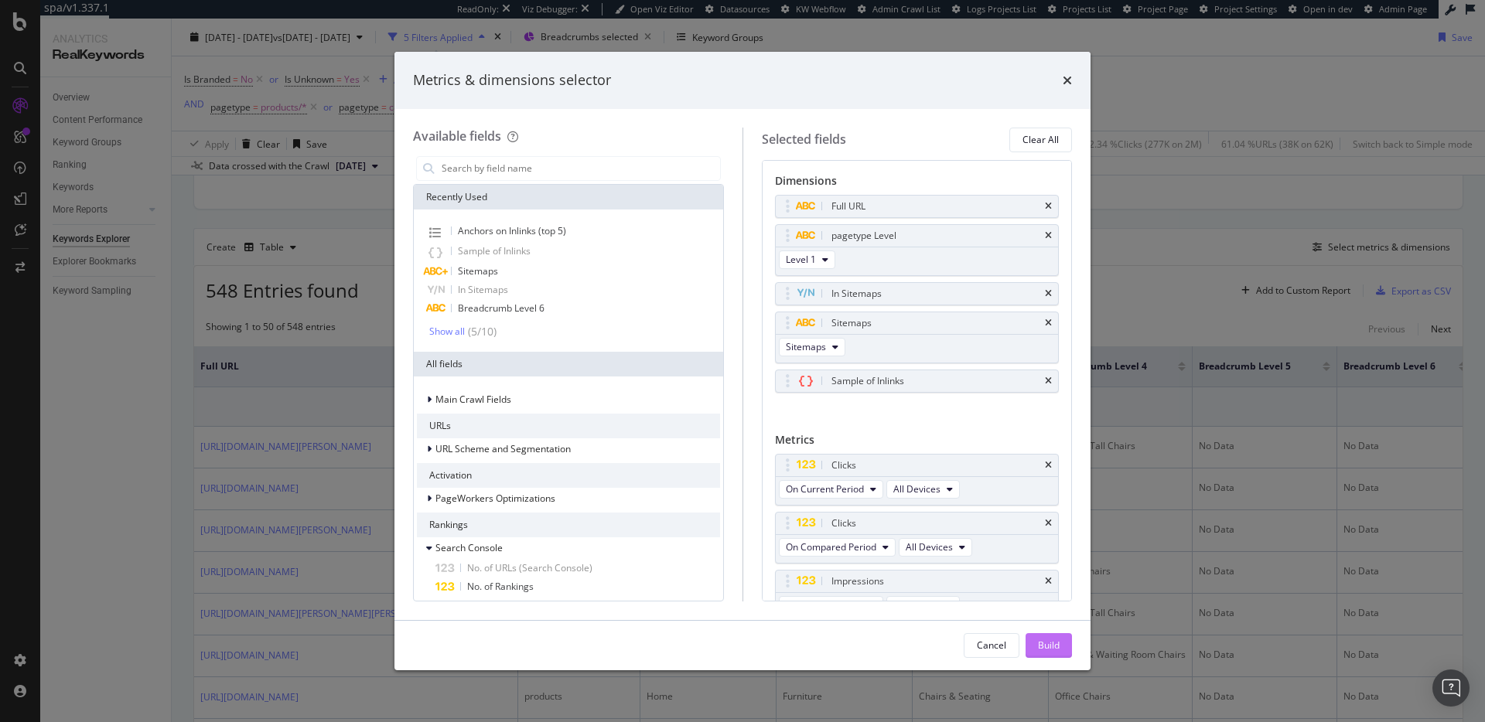
click at [1052, 639] on div "Build" at bounding box center [1049, 645] width 22 height 13
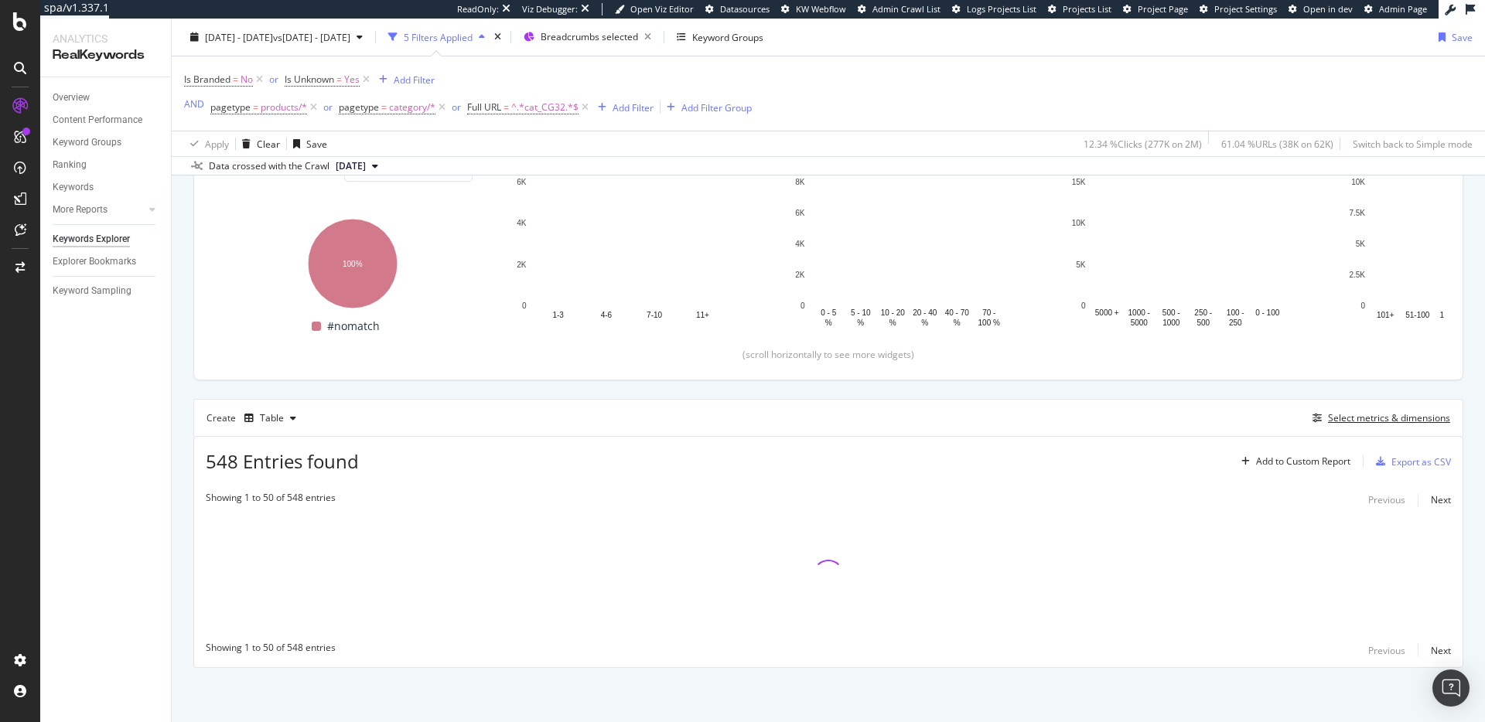
scroll to position [201, 0]
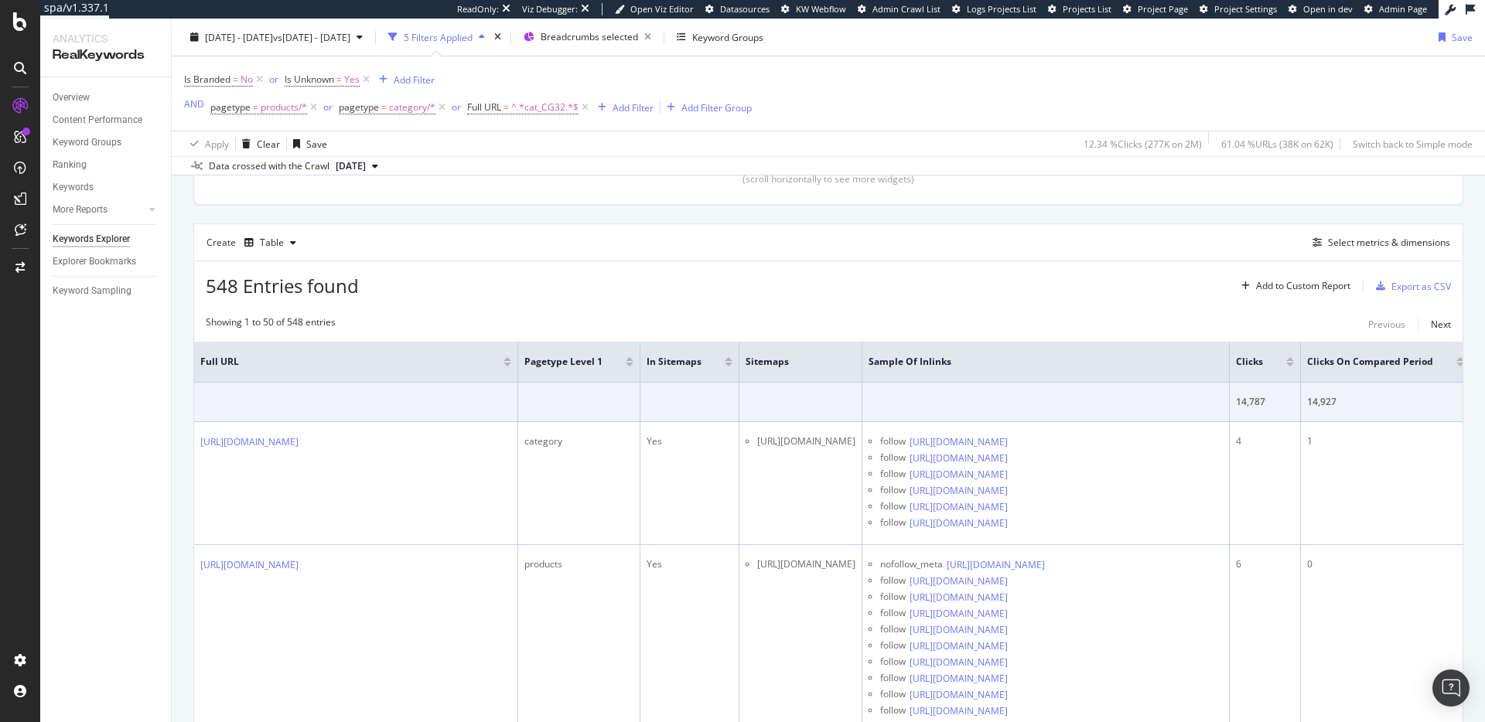
scroll to position [397, 0]
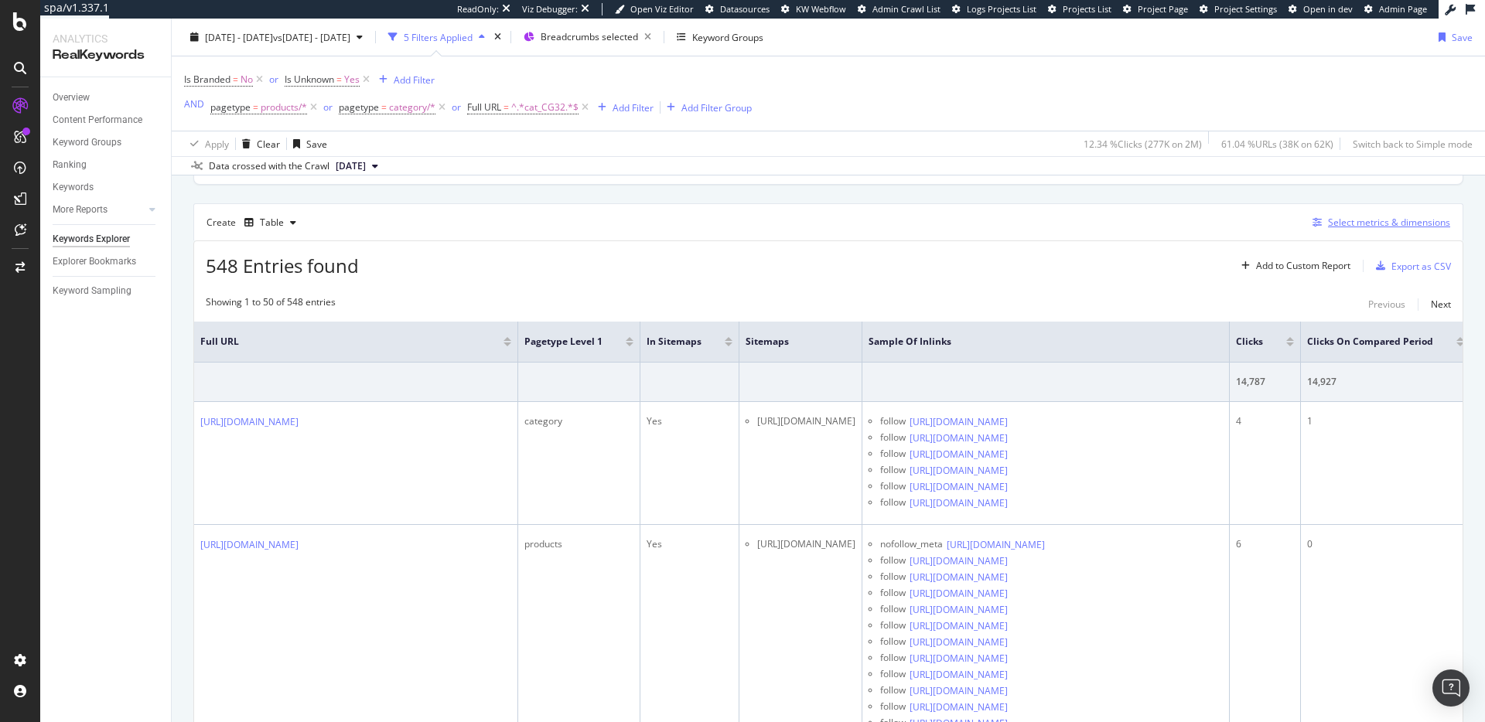
click at [1393, 220] on div "Select metrics & dimensions" at bounding box center [1389, 222] width 122 height 13
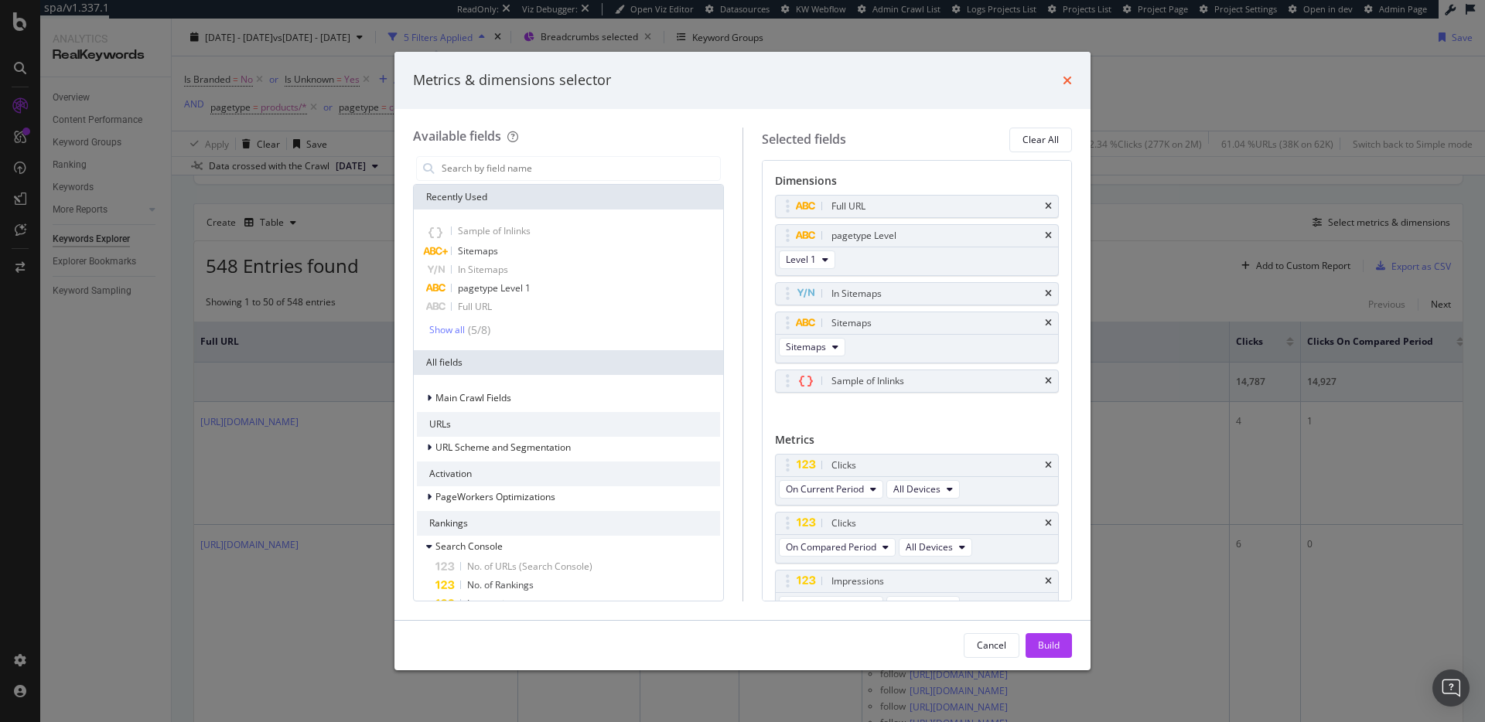
click at [1065, 83] on icon "times" at bounding box center [1066, 80] width 9 height 12
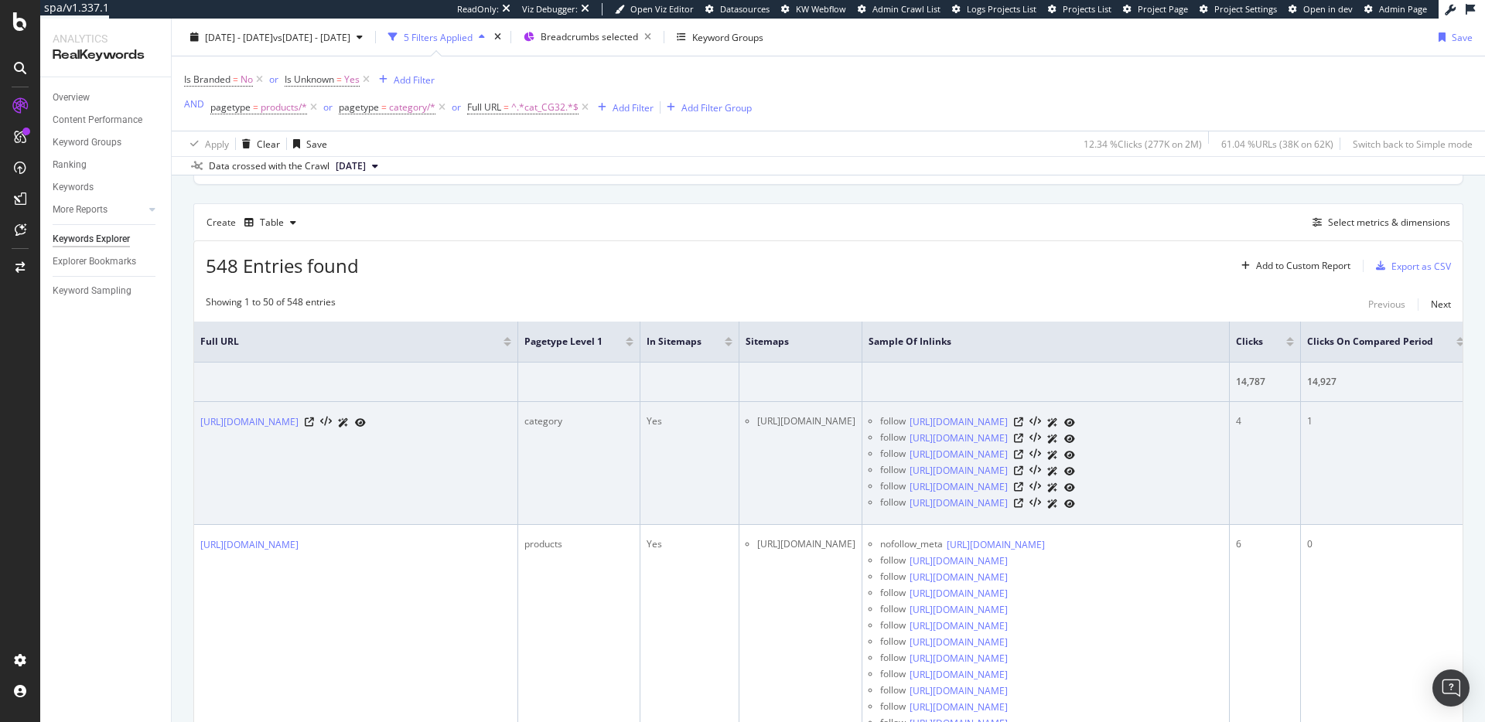
click at [855, 427] on li "https://www.staples.com/sitemap/staples-sitemap-www-staples-com-en_us-pumice_lv…" at bounding box center [806, 421] width 98 height 14
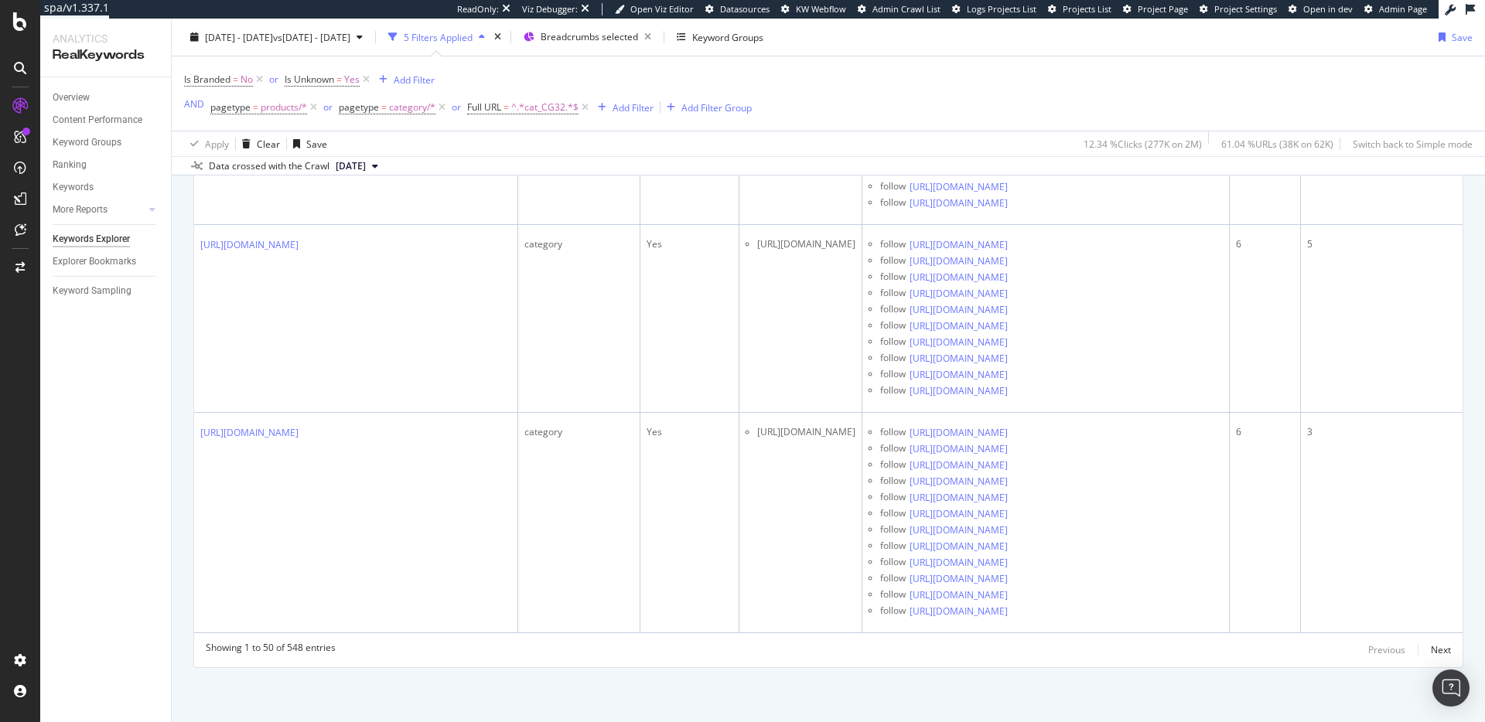
scroll to position [76990, 0]
drag, startPoint x: 851, startPoint y: 454, endPoint x: 863, endPoint y: 452, distance: 11.8
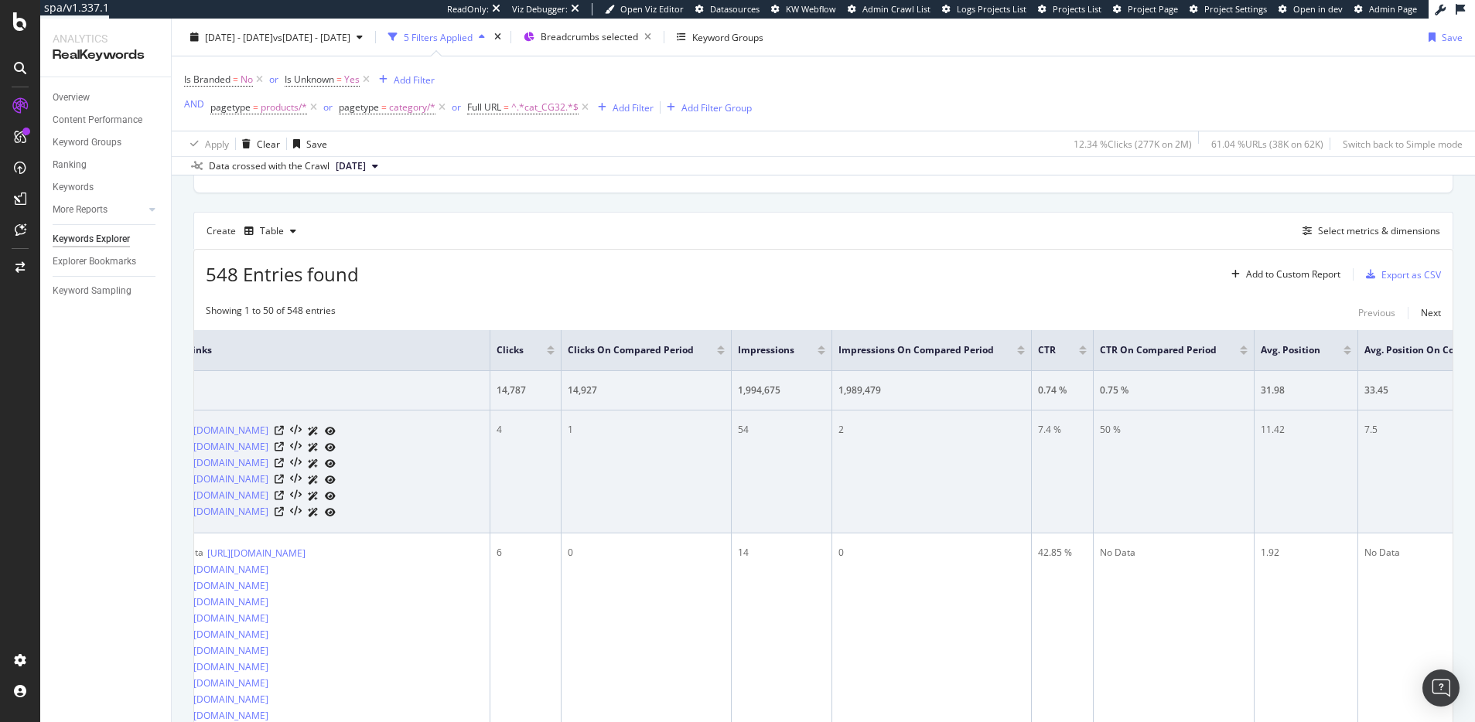
scroll to position [435, 0]
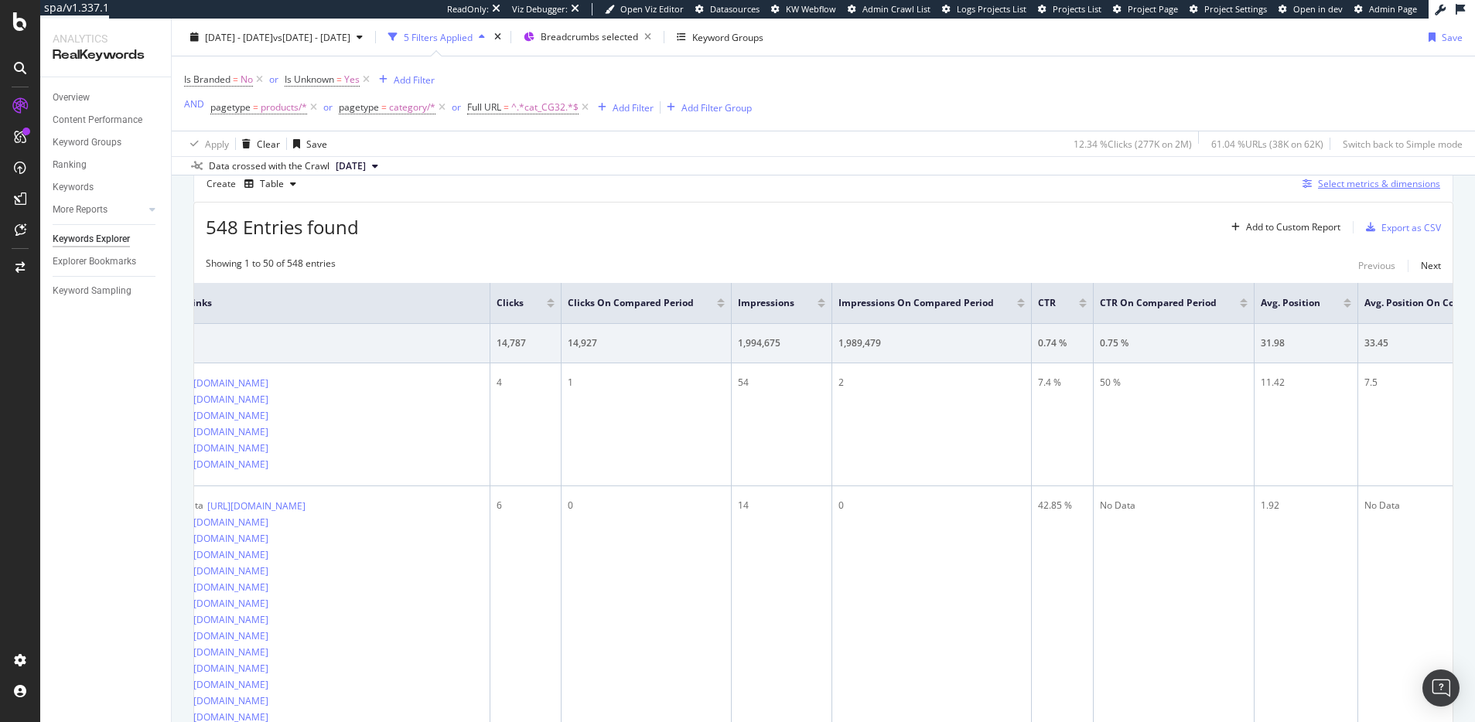
click at [1358, 185] on div "Select metrics & dimensions" at bounding box center [1379, 183] width 122 height 13
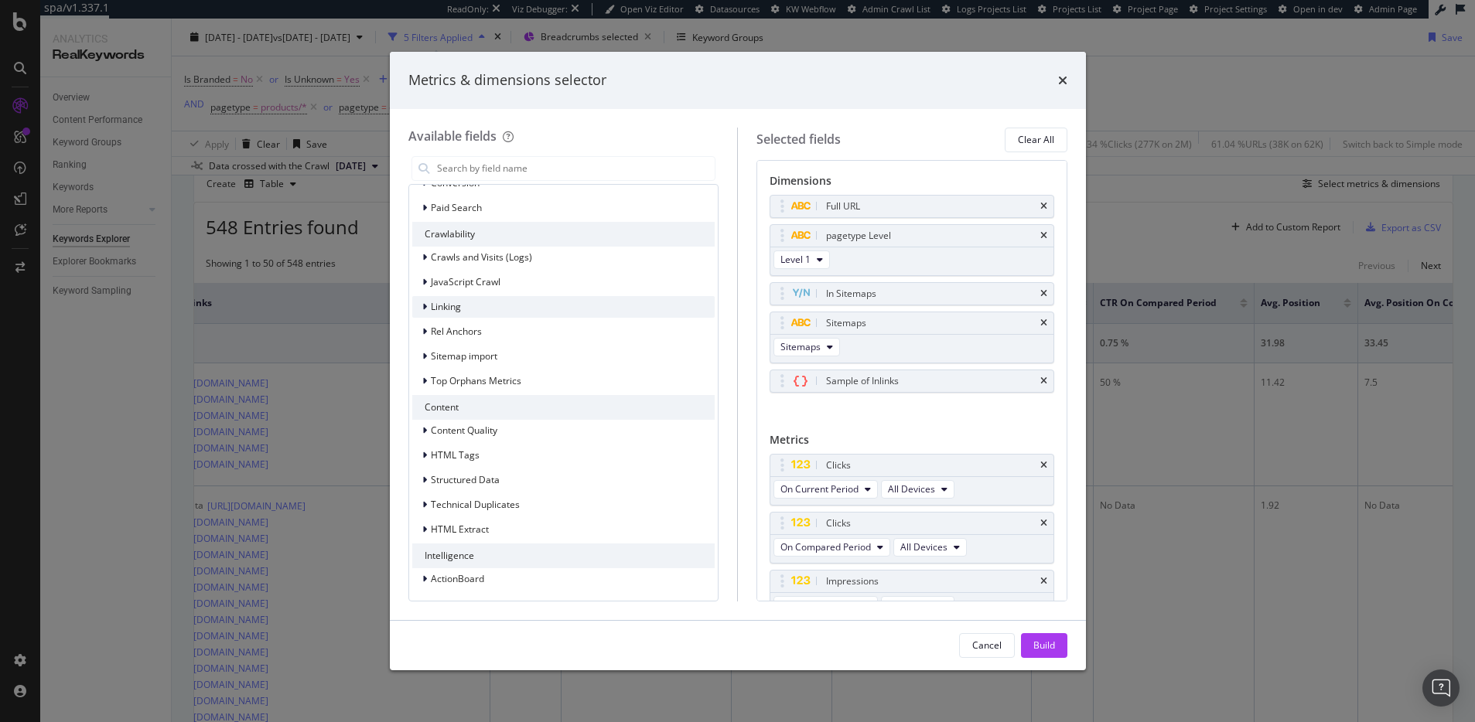
scroll to position [1472, 0]
click at [426, 479] on icon "modal" at bounding box center [424, 478] width 5 height 9
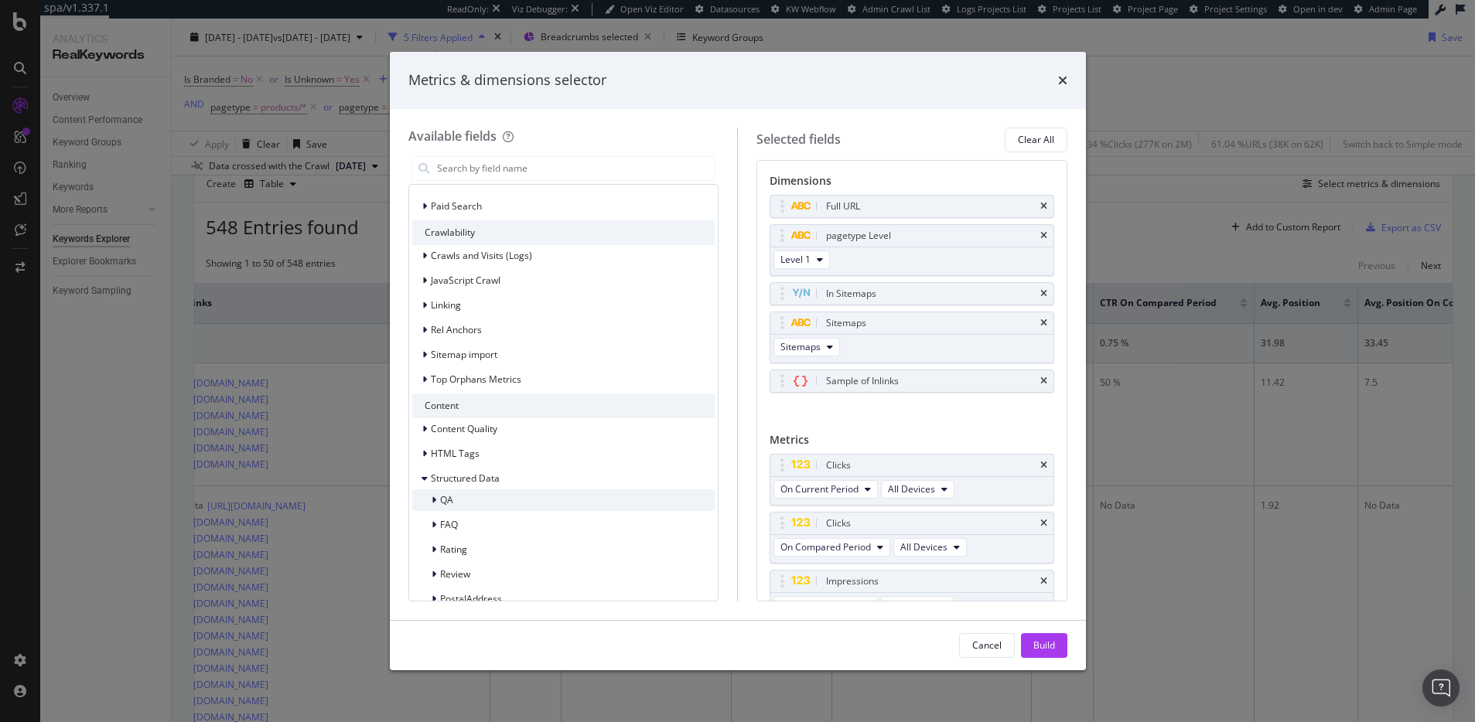
scroll to position [1632, 0]
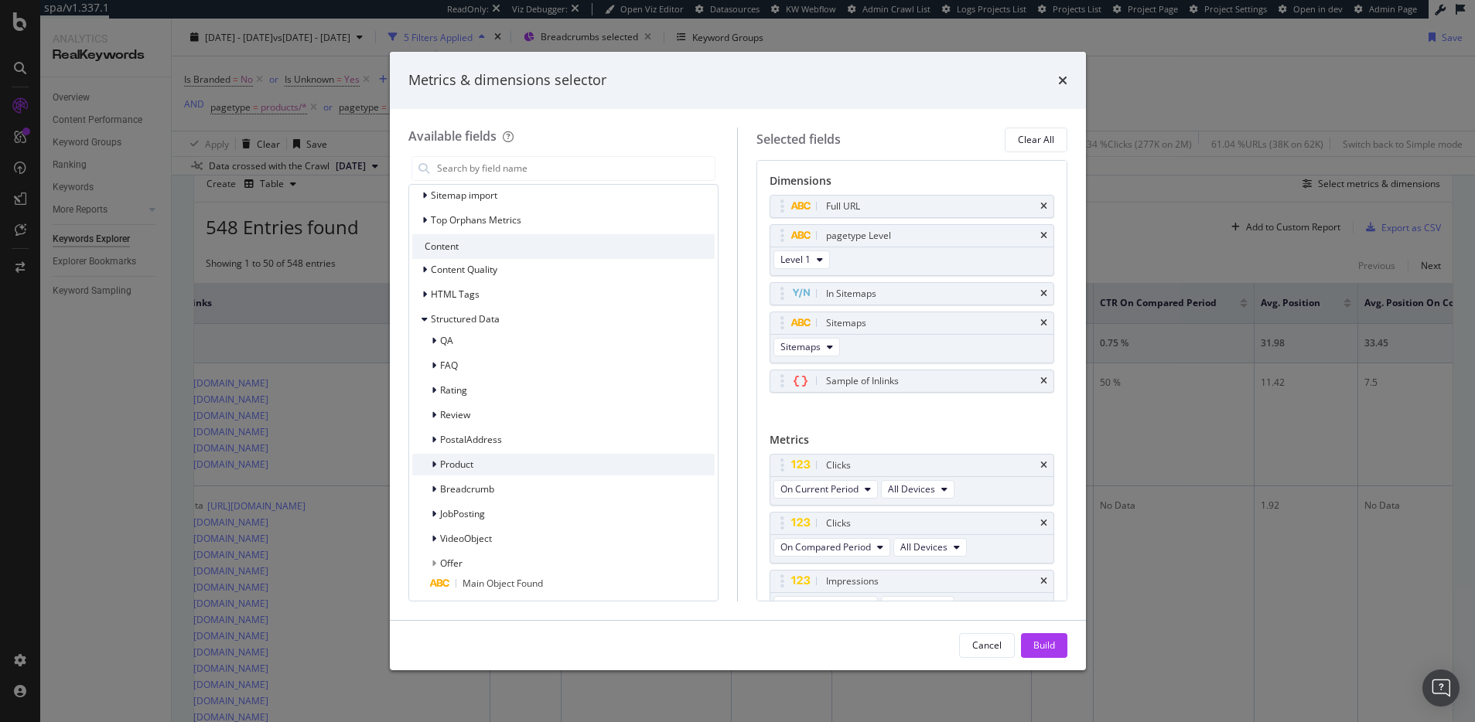
click at [467, 468] on span "Product" at bounding box center [456, 464] width 33 height 13
click at [514, 464] on div "Product" at bounding box center [563, 465] width 303 height 22
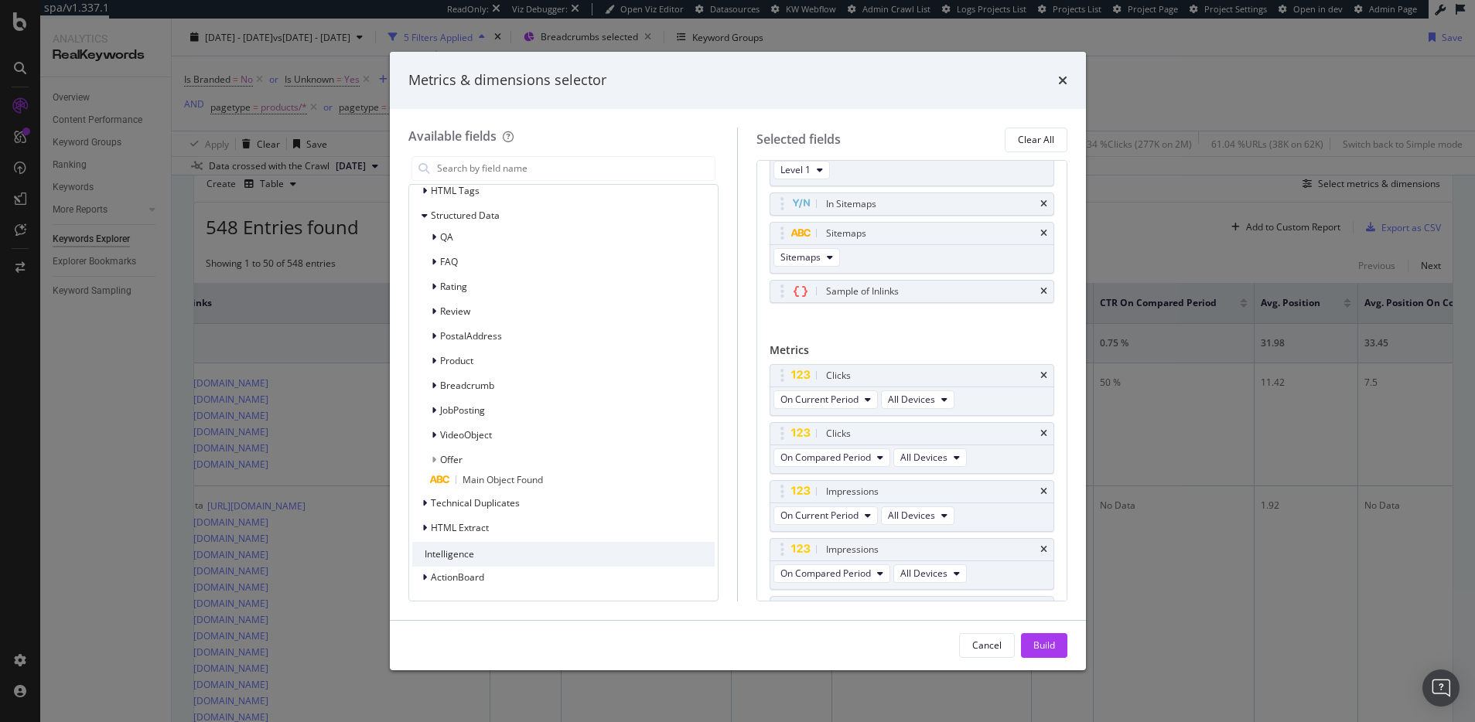
scroll to position [0, 0]
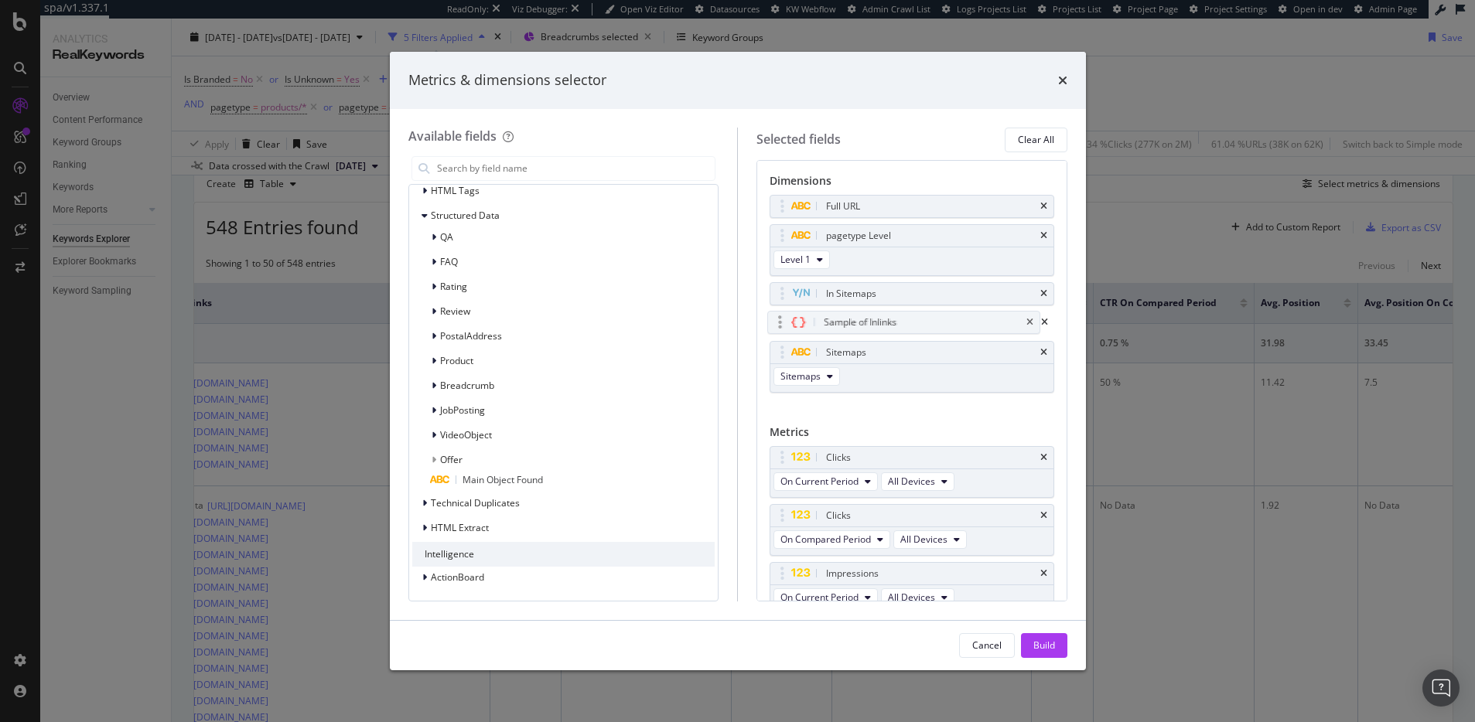
drag, startPoint x: 779, startPoint y: 360, endPoint x: 783, endPoint y: 328, distance: 31.9
click at [783, 328] on body "spa/v1.337.1 ReadOnly: Viz Debugger: Open Viz Editor Datasources KW Webflow Adm…" at bounding box center [737, 361] width 1475 height 722
drag, startPoint x: 783, startPoint y: 324, endPoint x: 783, endPoint y: 379, distance: 54.9
click at [865, 418] on div "Full URL pagetype Level Level 1 In Sitemaps Sitemaps Sitemaps Sample of Inlinks…" at bounding box center [911, 310] width 285 height 231
click at [1064, 80] on icon "times" at bounding box center [1062, 80] width 9 height 12
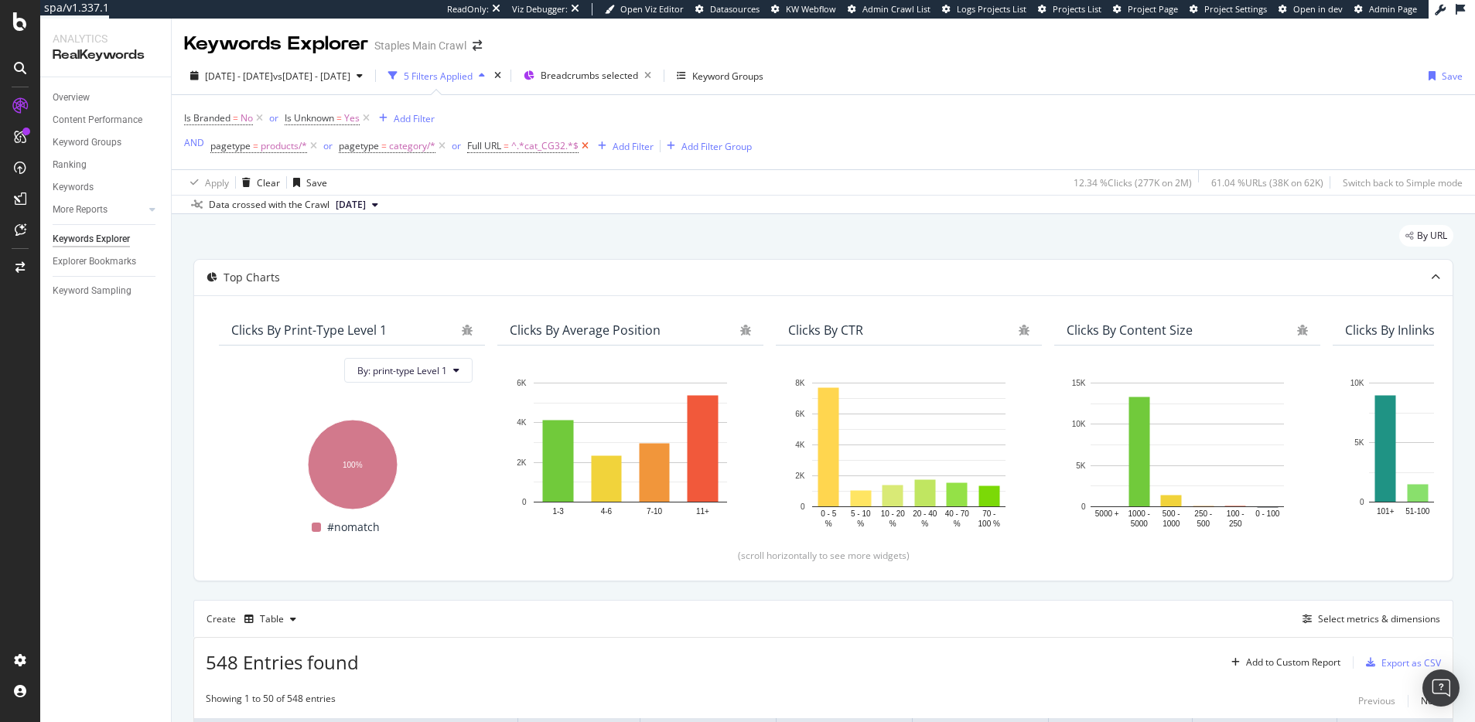
click at [585, 146] on icon at bounding box center [584, 145] width 13 height 15
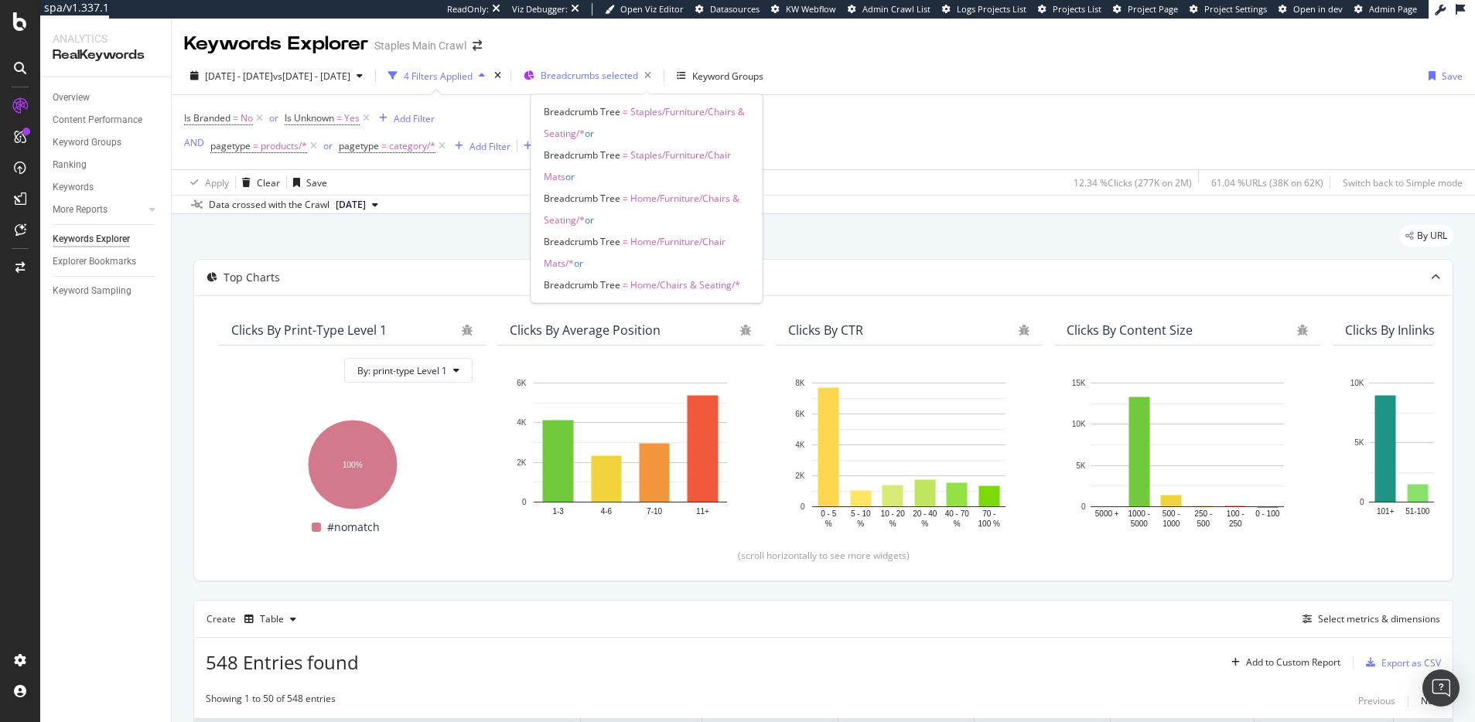
click at [633, 73] on span "Breadcrumbs selected" at bounding box center [589, 75] width 97 height 13
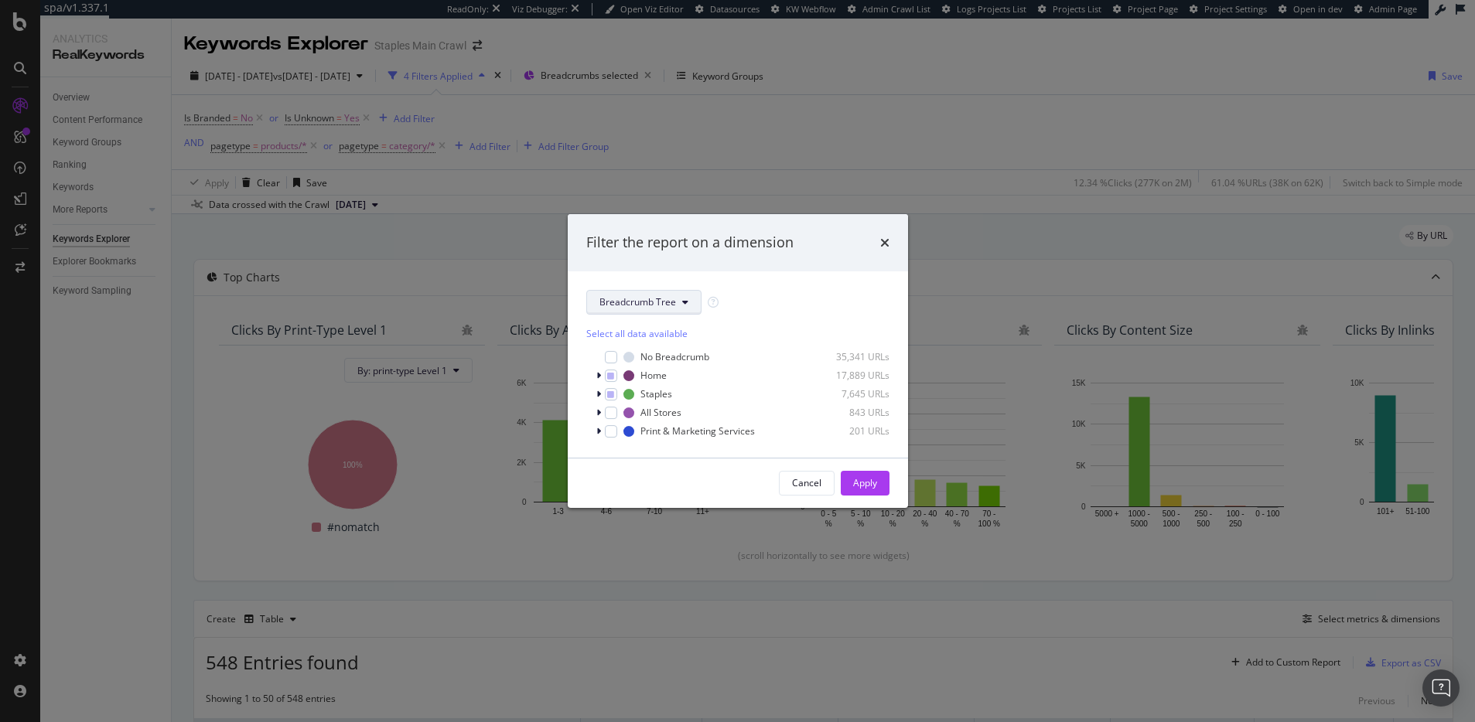
click at [682, 302] on icon "modal" at bounding box center [685, 302] width 6 height 9
click at [785, 282] on div "Breadcrumb Tree Select all data available No Breadcrumb 35,341 URLs Home 17,889…" at bounding box center [738, 364] width 340 height 186
drag, startPoint x: 394, startPoint y: 484, endPoint x: 415, endPoint y: 501, distance: 26.9
click at [394, 484] on div "Filter the report on a dimension Breadcrumb Tree Select all data available No B…" at bounding box center [737, 361] width 1475 height 722
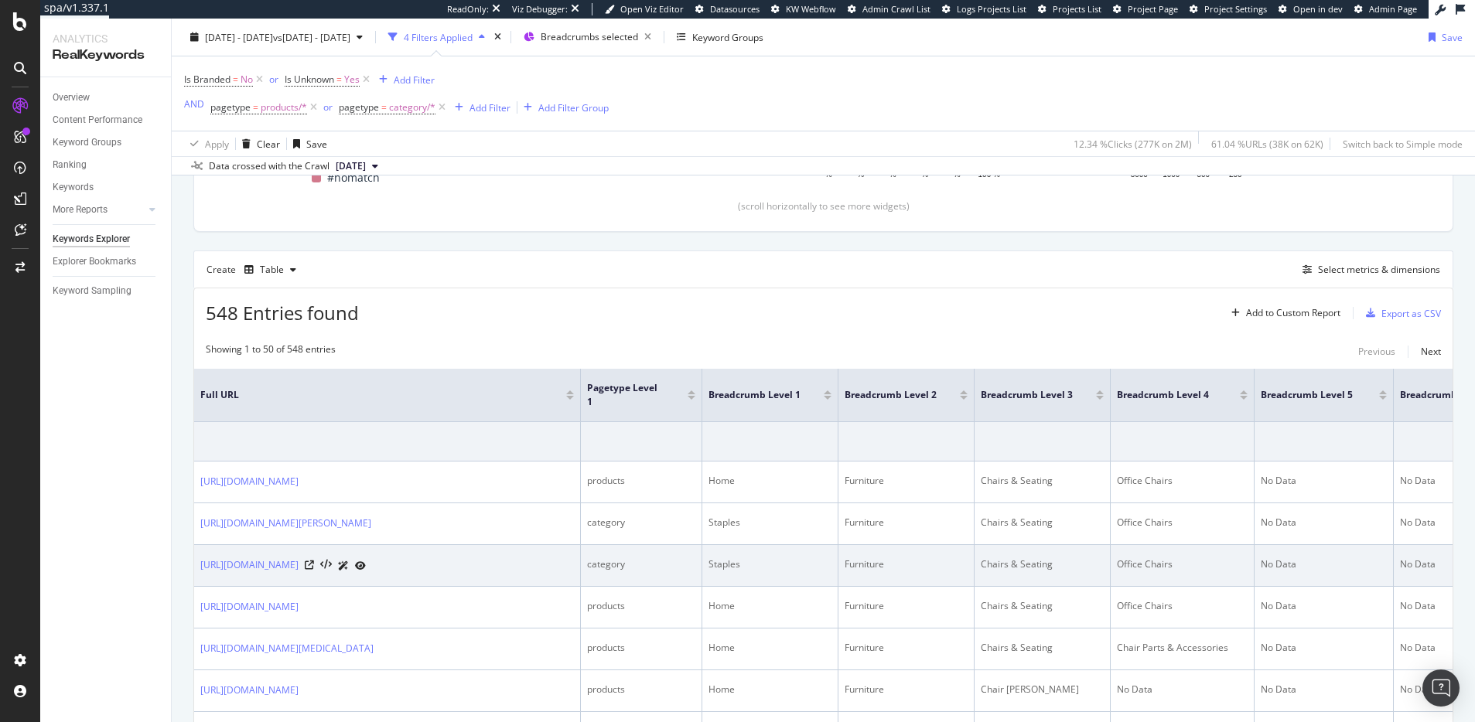
scroll to position [360, 0]
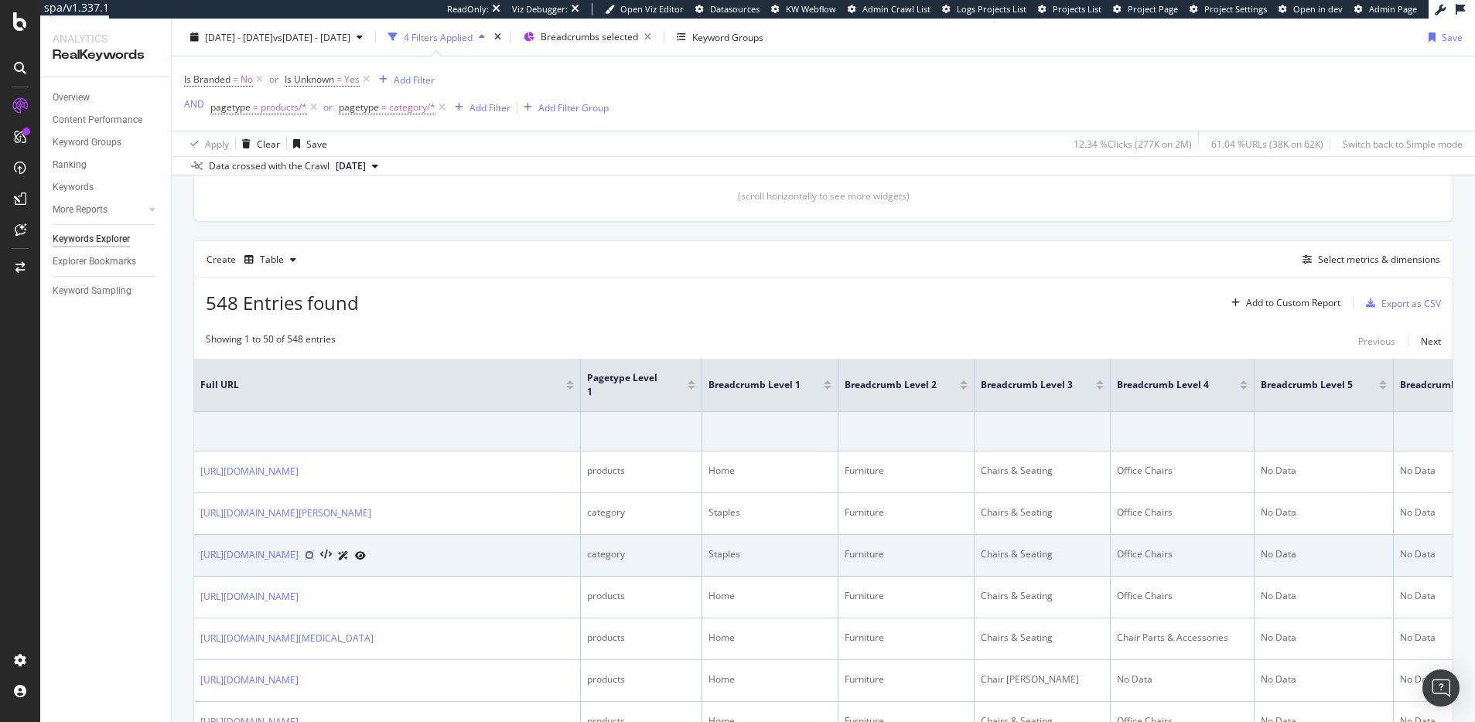
click at [314, 560] on icon at bounding box center [309, 555] width 9 height 9
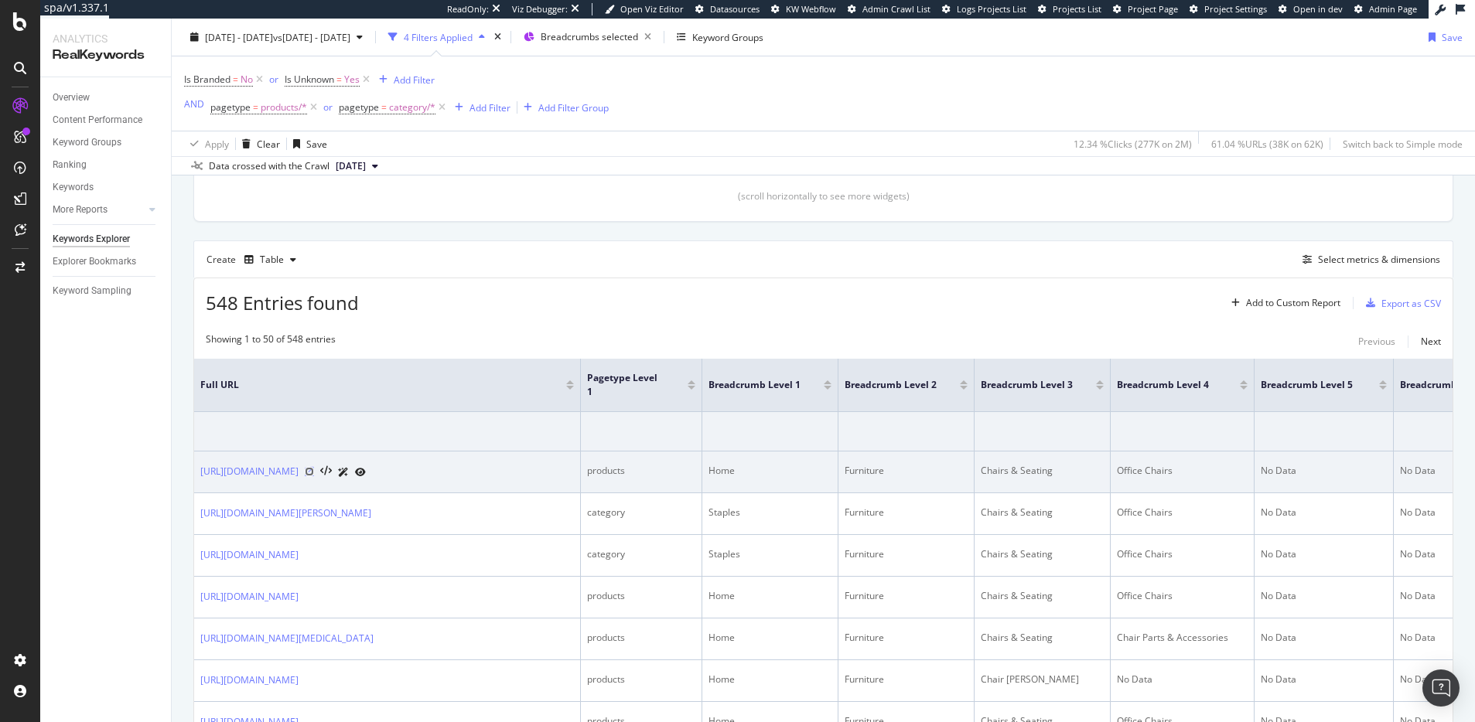
click at [314, 476] on icon at bounding box center [309, 471] width 9 height 9
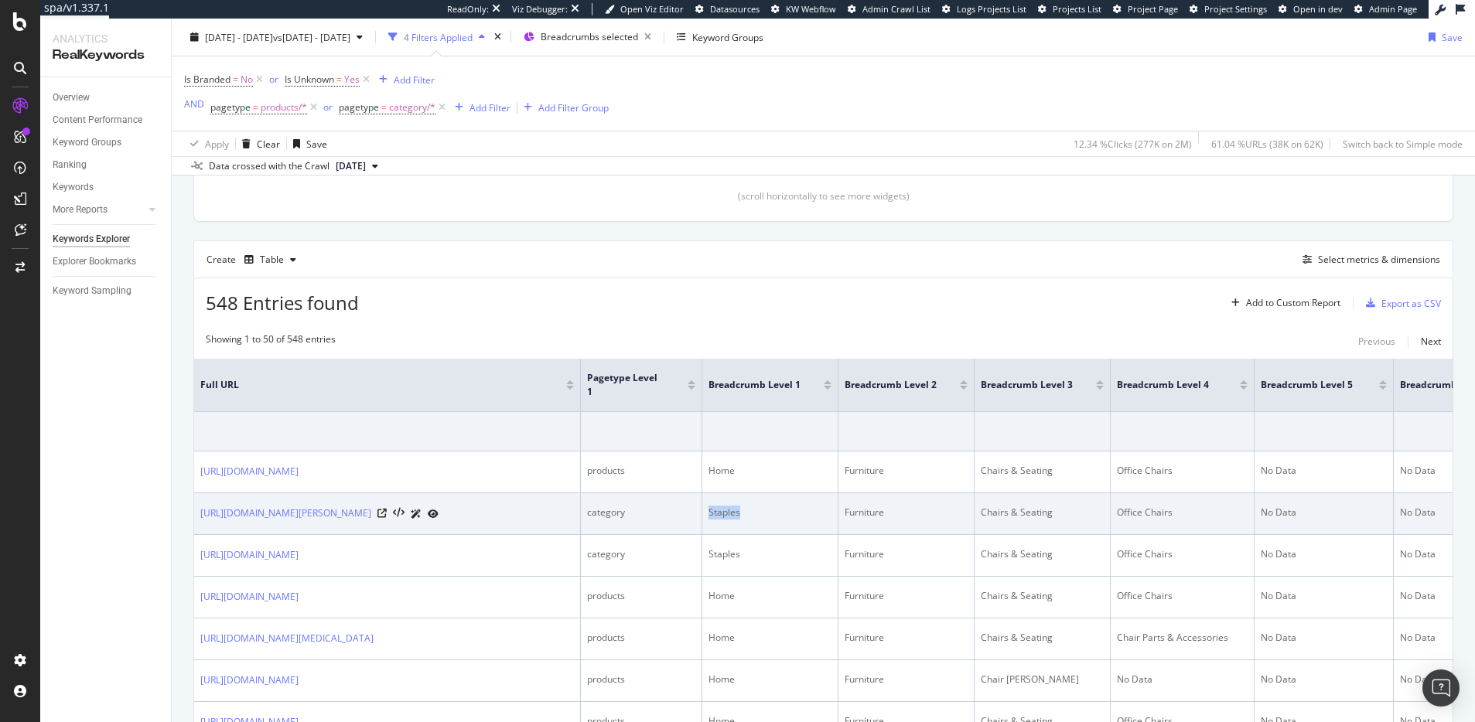
drag, startPoint x: 742, startPoint y: 530, endPoint x: 706, endPoint y: 535, distance: 36.6
click at [706, 530] on td "Staples" at bounding box center [770, 514] width 136 height 42
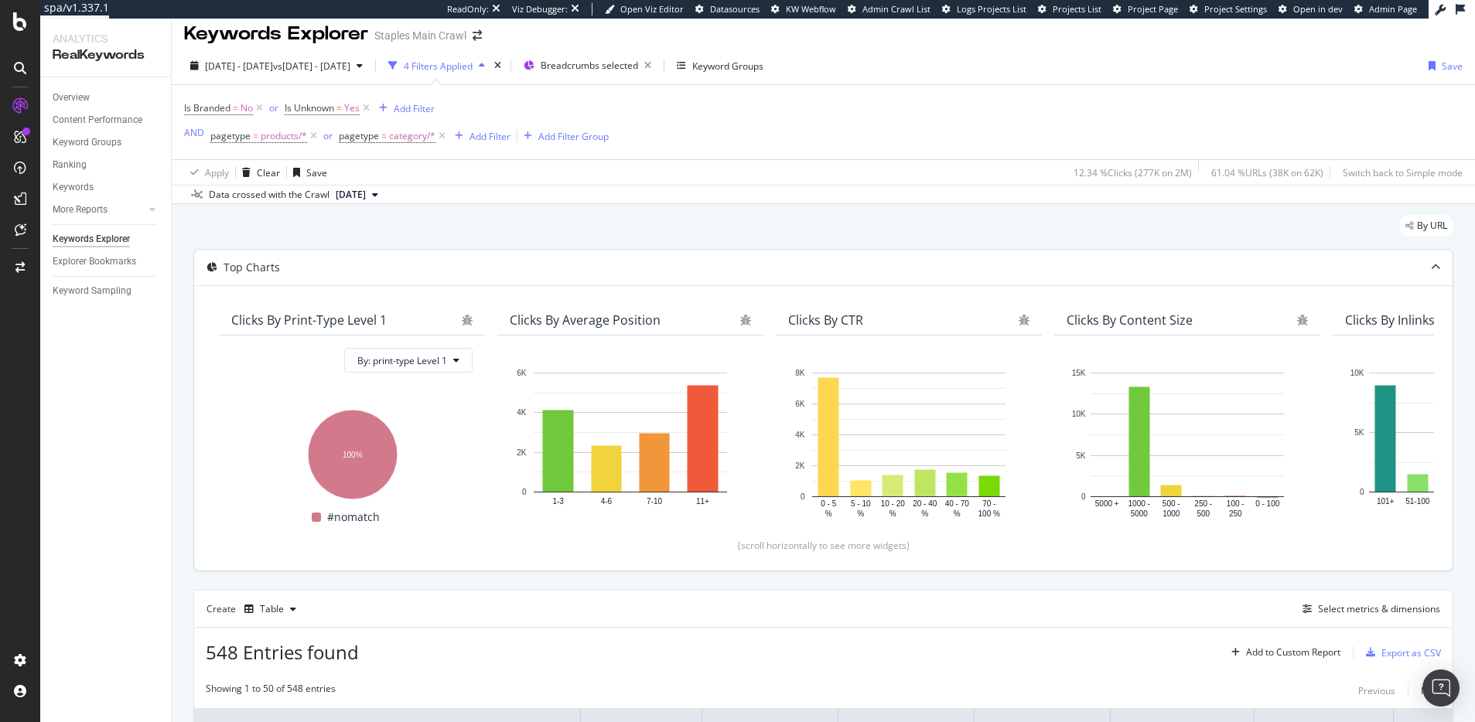
scroll to position [0, 0]
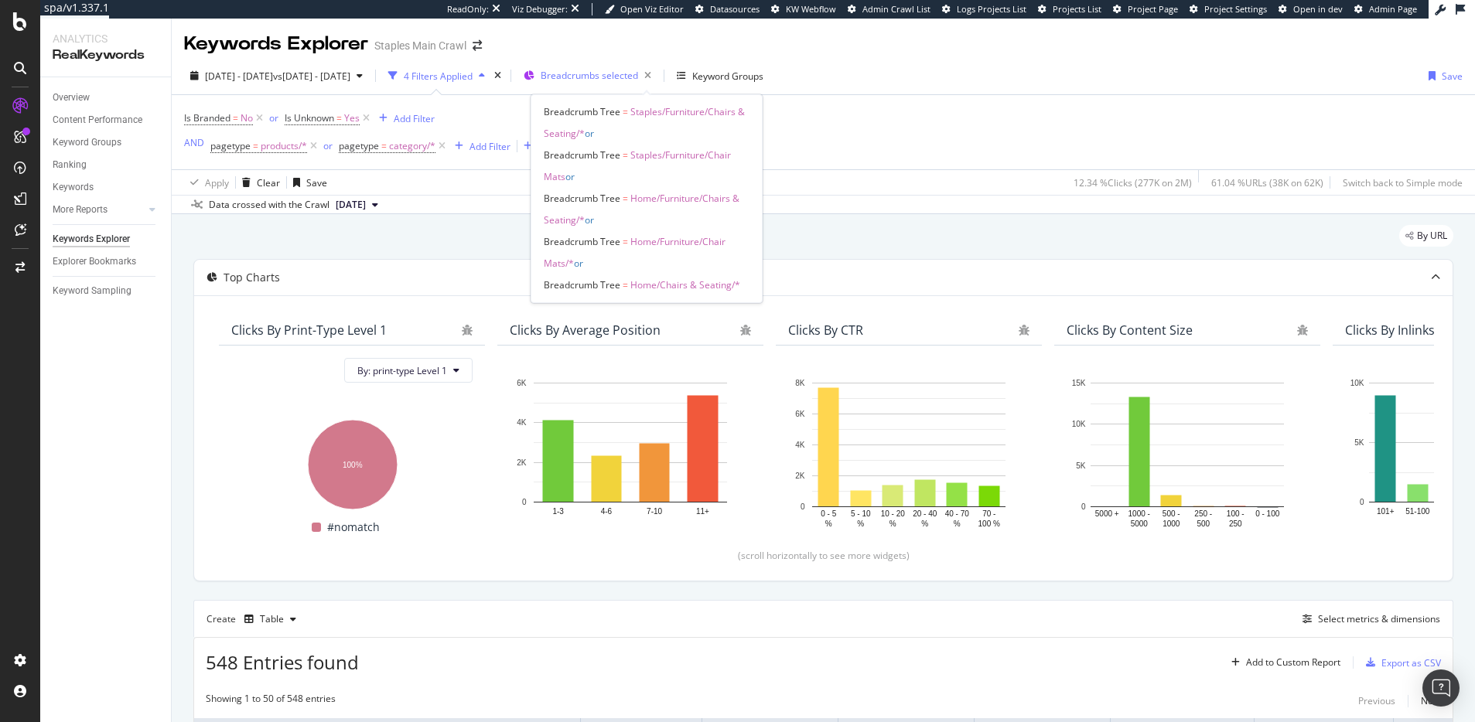
click at [615, 74] on span "Breadcrumbs selected" at bounding box center [589, 75] width 97 height 13
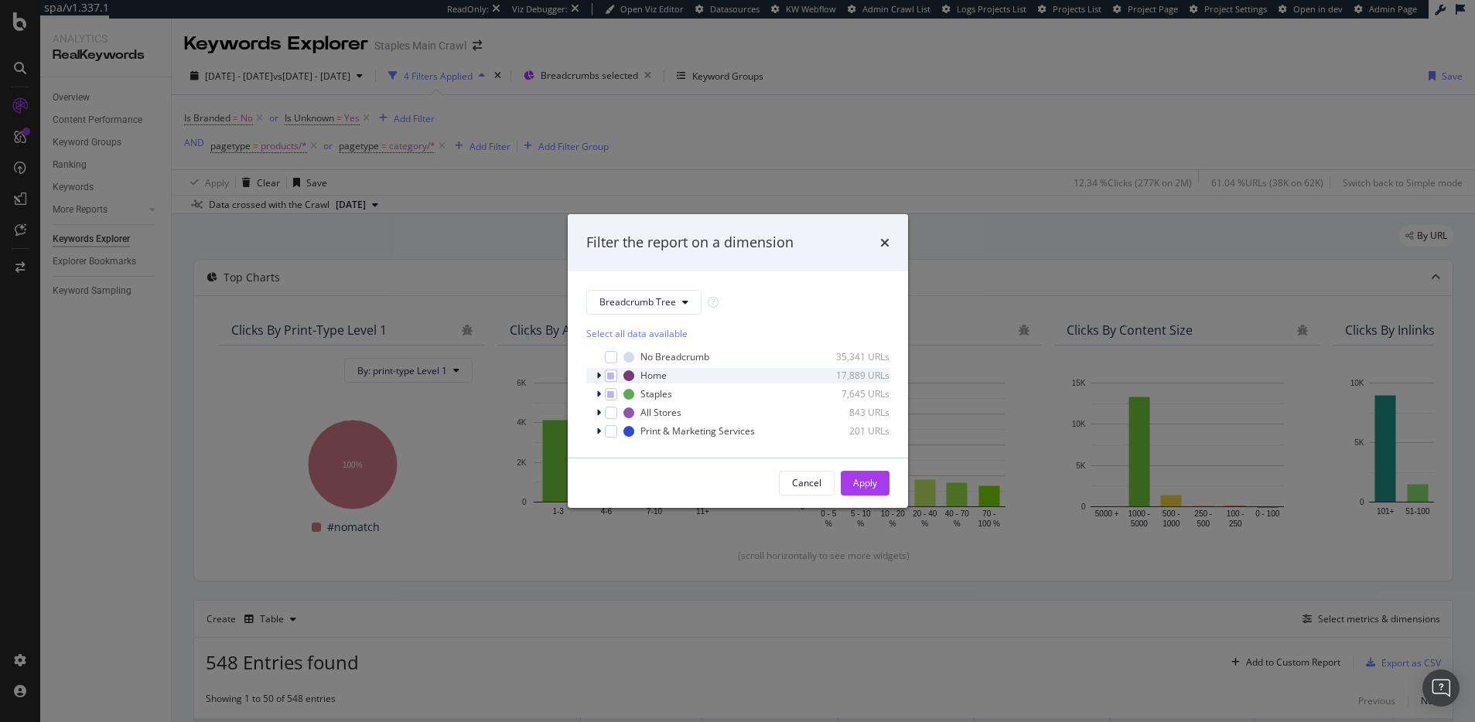
click at [599, 373] on icon "modal" at bounding box center [598, 375] width 5 height 9
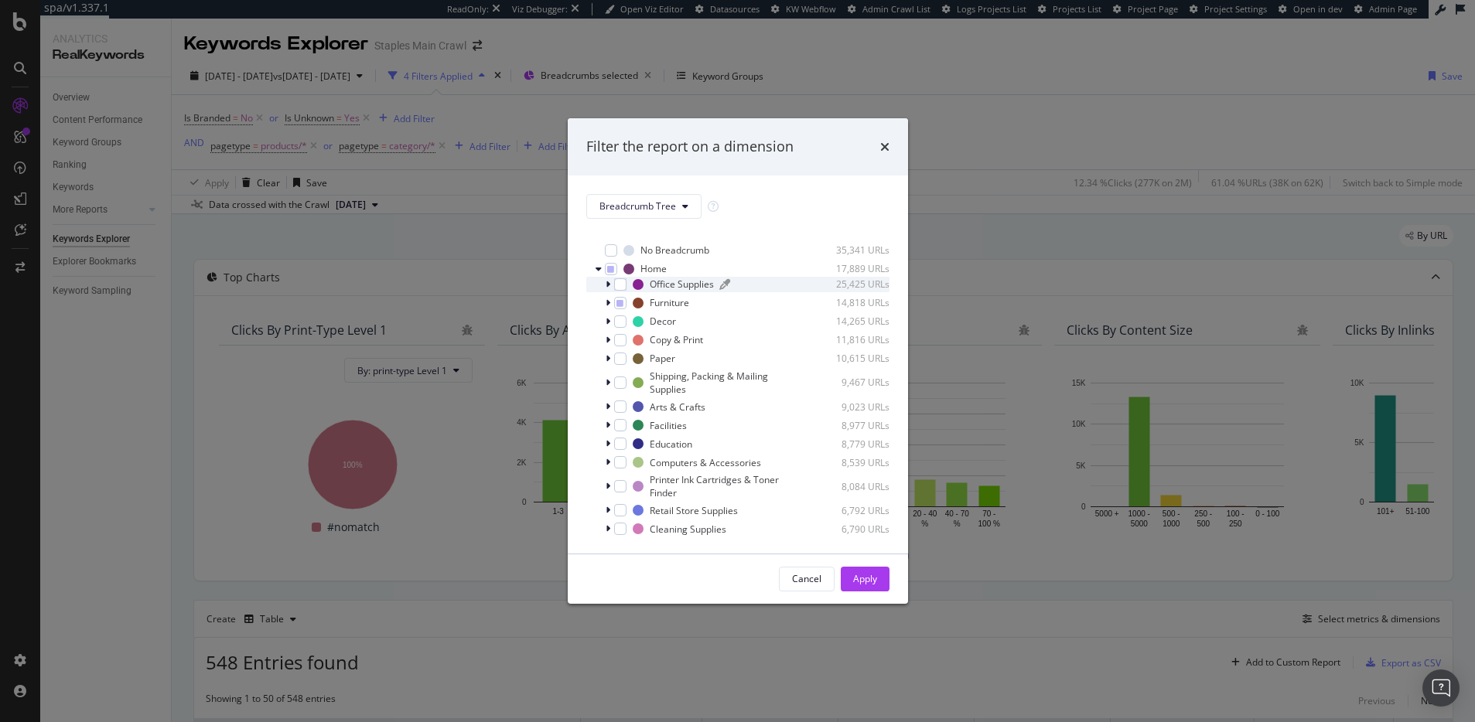
scroll to position [1, 0]
drag, startPoint x: 726, startPoint y: 307, endPoint x: 751, endPoint y: 251, distance: 61.6
click at [751, 251] on div "Select all data available No Breadcrumb 35,341 URLs Home 17,889 URLs Office Sup…" at bounding box center [737, 383] width 303 height 304
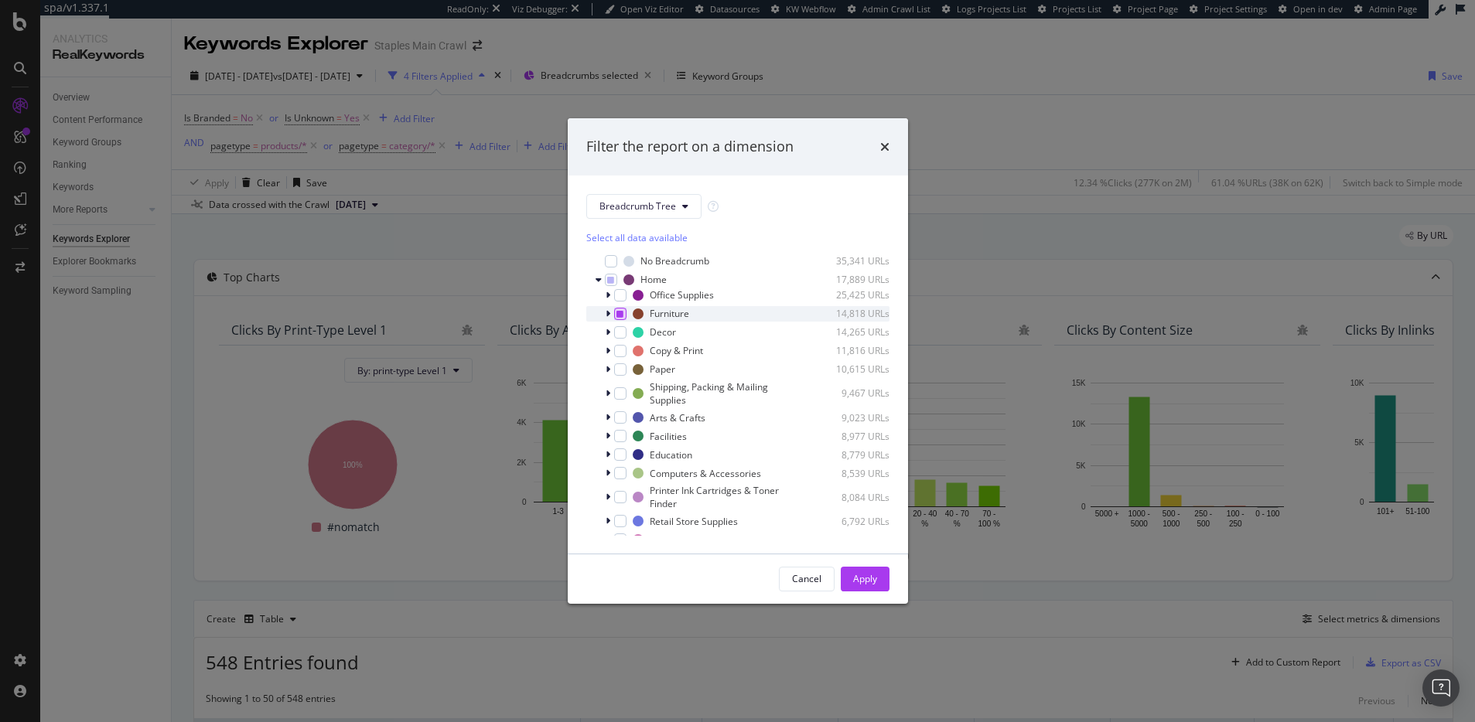
click at [619, 316] on icon "modal" at bounding box center [619, 314] width 7 height 8
click at [620, 315] on icon "modal" at bounding box center [619, 314] width 7 height 8
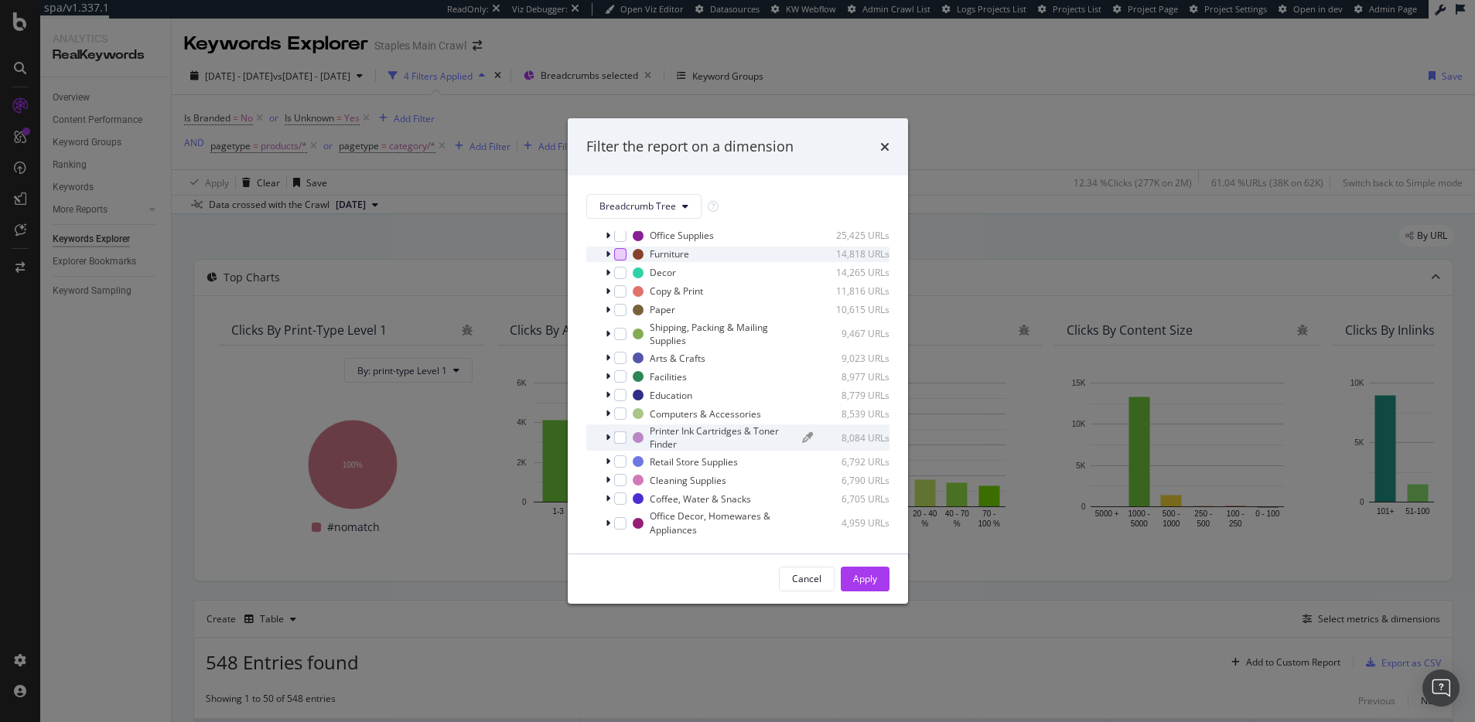
scroll to position [70, 0]
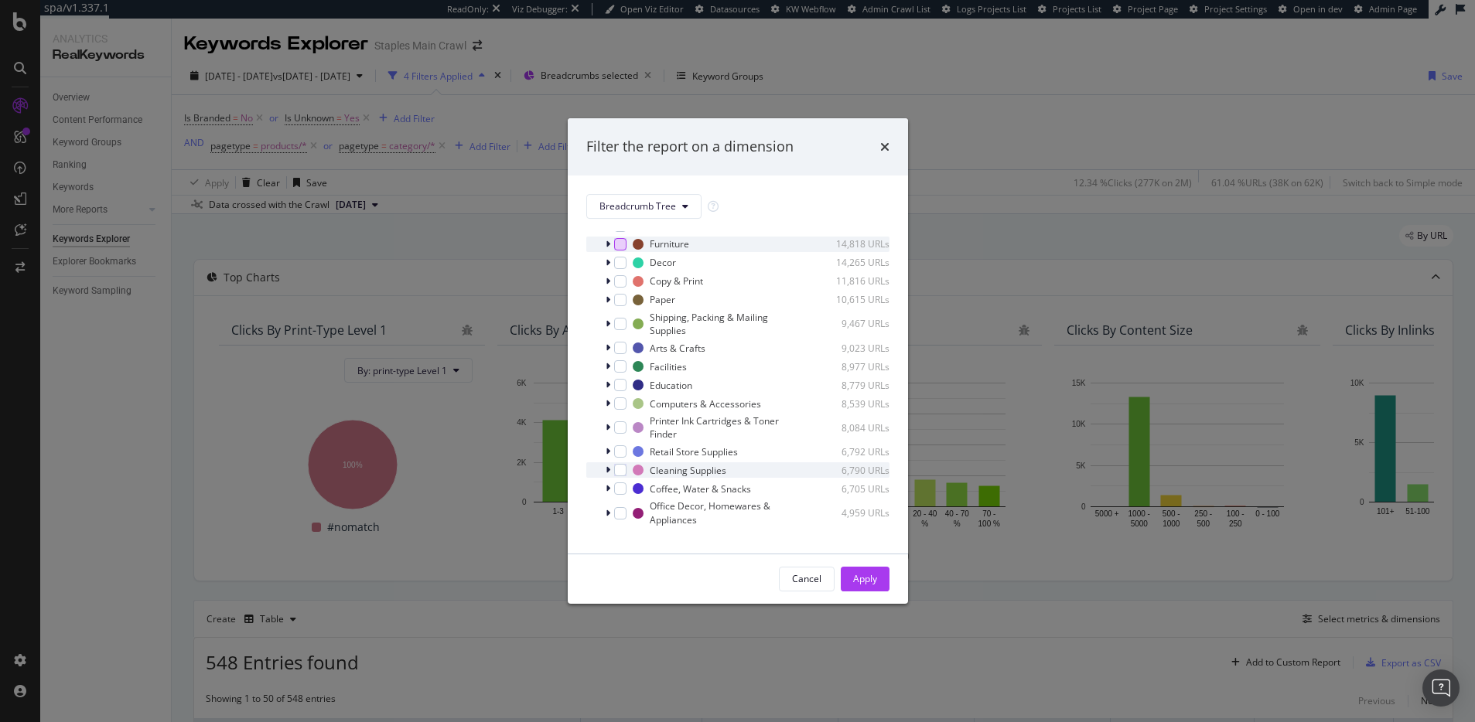
click at [609, 470] on div "modal" at bounding box center [609, 469] width 9 height 15
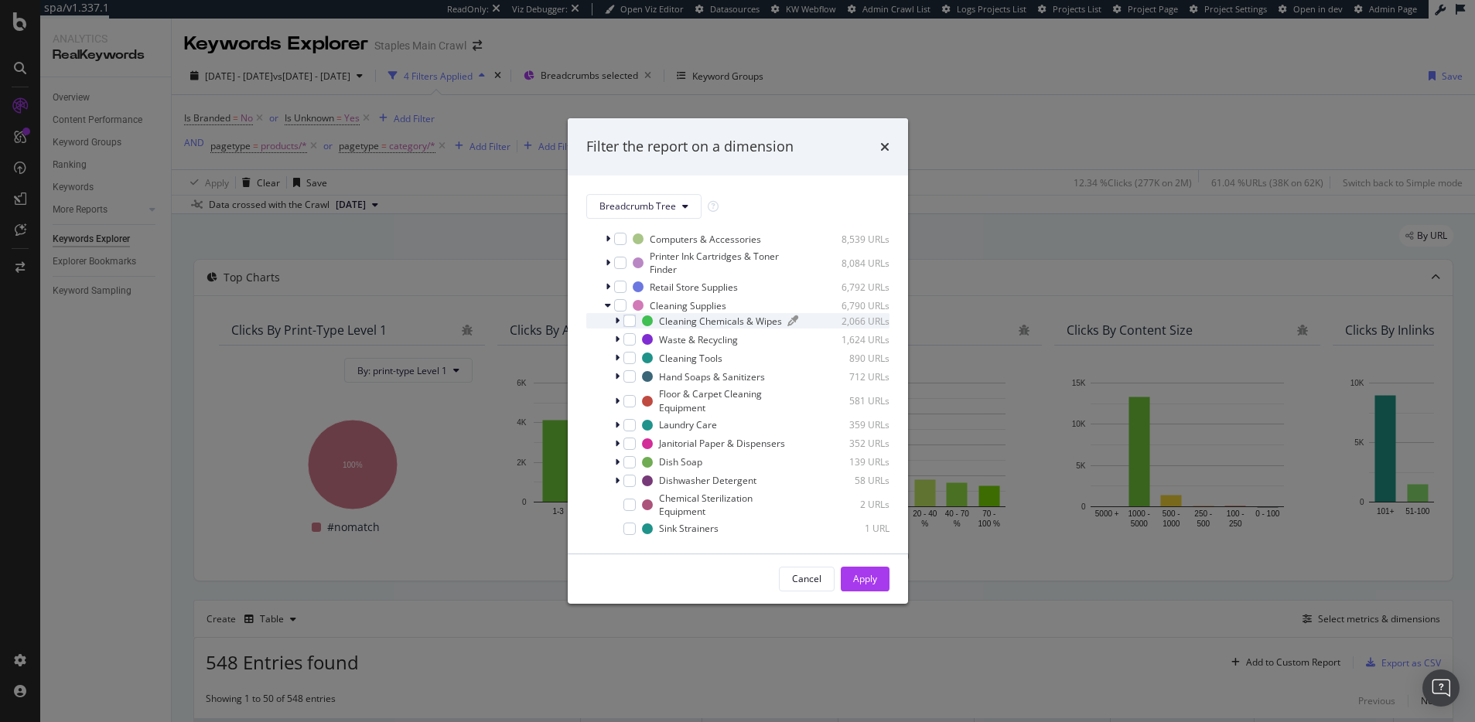
scroll to position [244, 0]
click at [628, 317] on div "modal" at bounding box center [629, 311] width 12 height 12
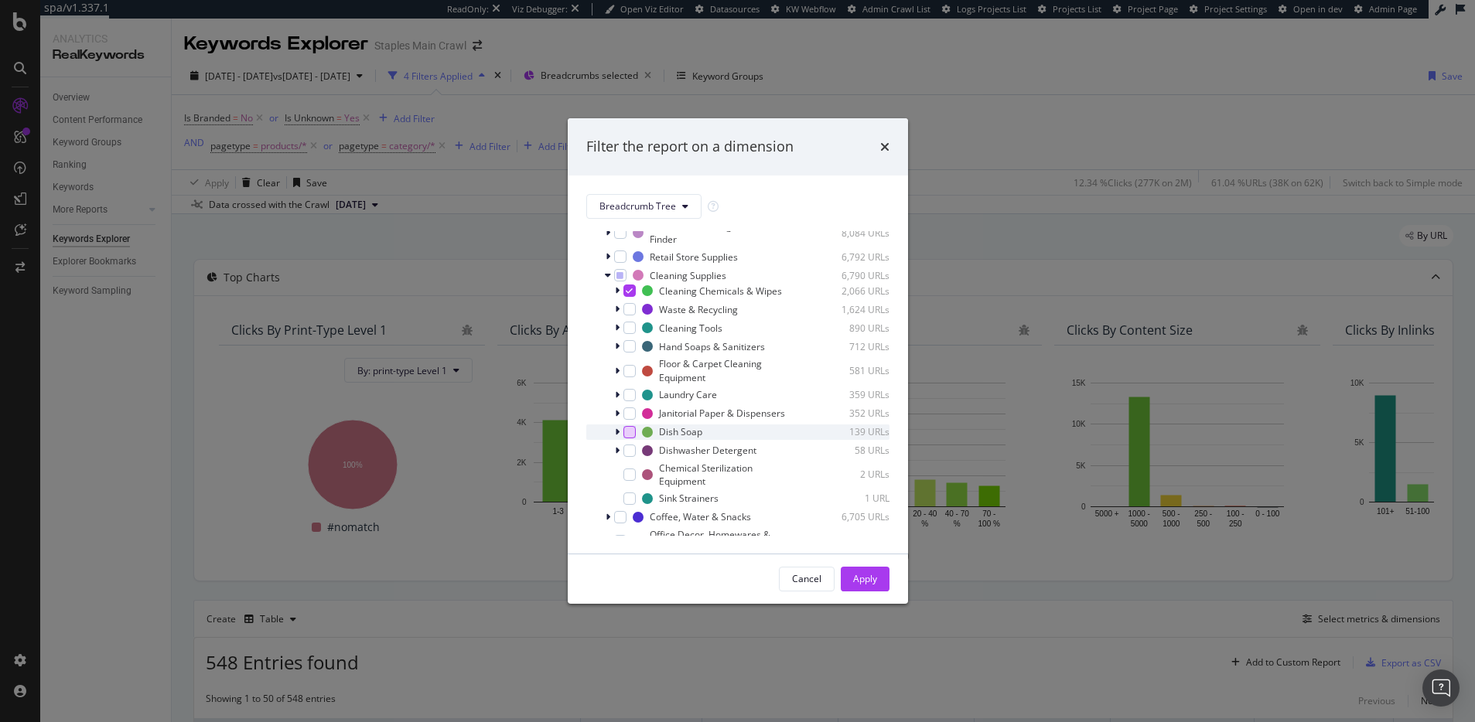
click at [628, 438] on div "modal" at bounding box center [629, 432] width 12 height 12
click at [627, 457] on div "modal" at bounding box center [629, 451] width 12 height 12
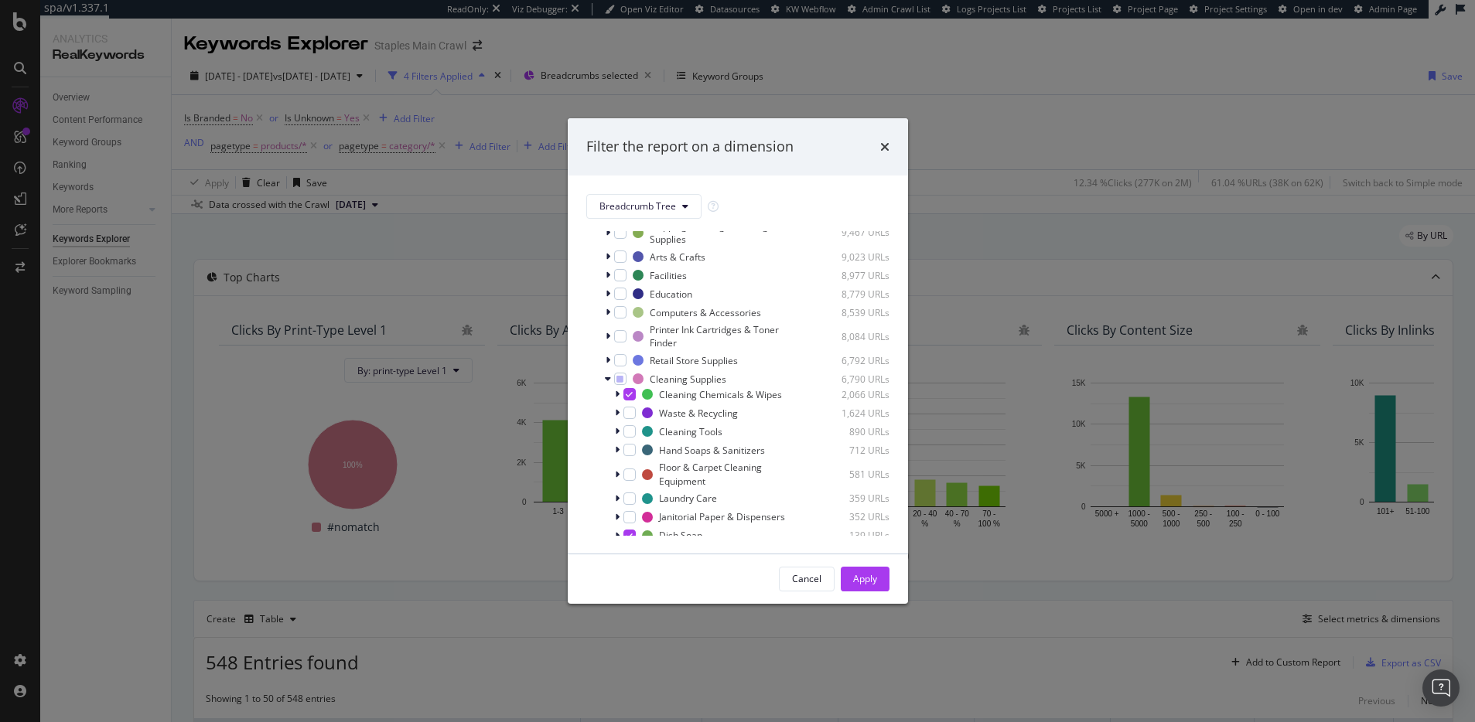
scroll to position [170, 0]
click at [617, 390] on icon "modal" at bounding box center [617, 384] width 5 height 9
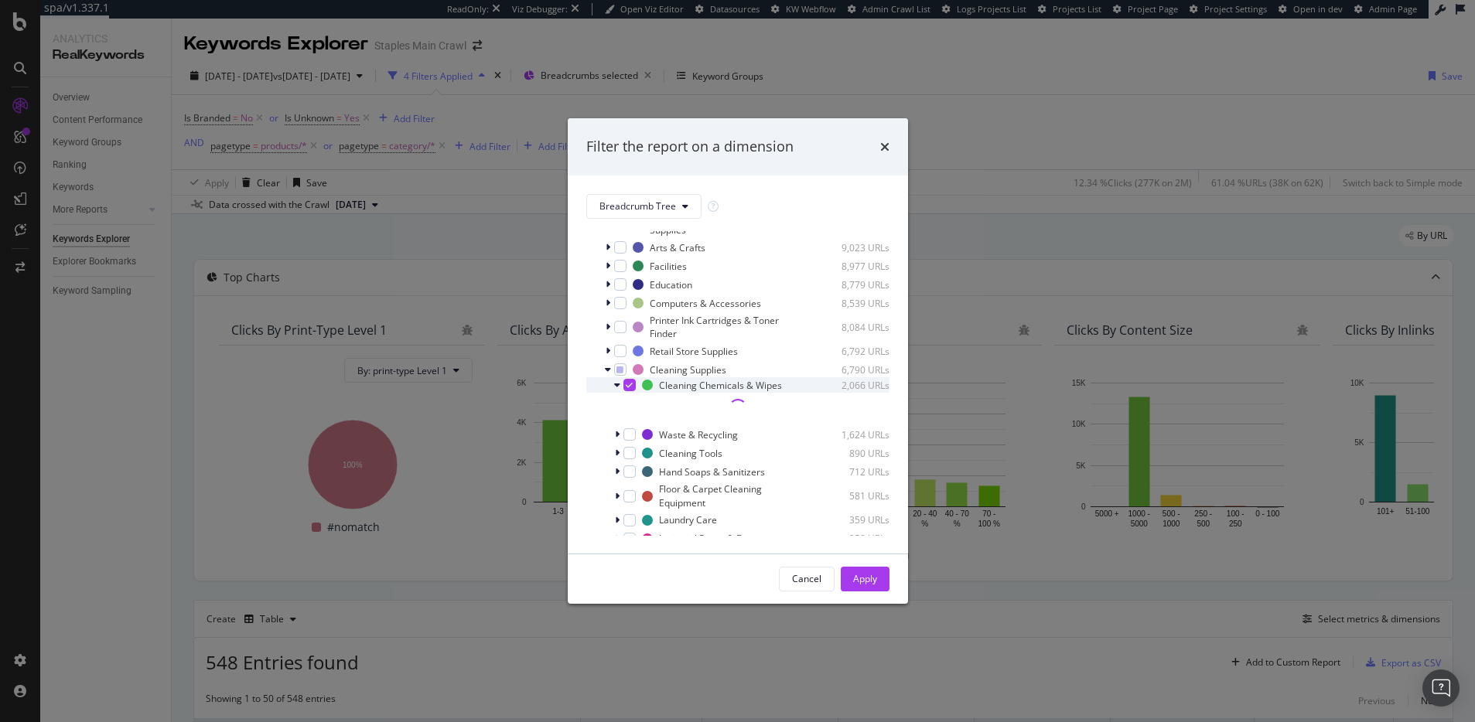
click at [617, 390] on icon "modal" at bounding box center [617, 384] width 6 height 9
click at [616, 390] on icon "modal" at bounding box center [617, 384] width 5 height 9
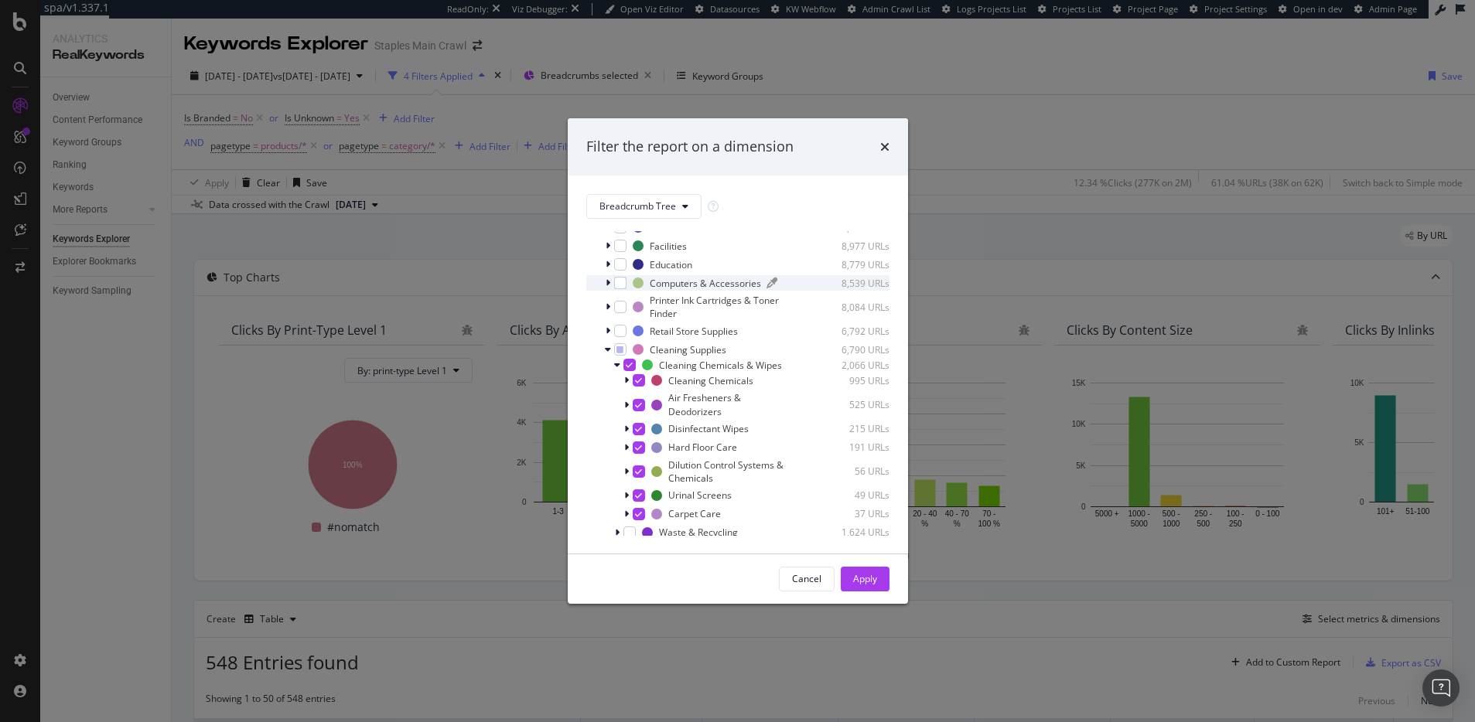
scroll to position [220, 0]
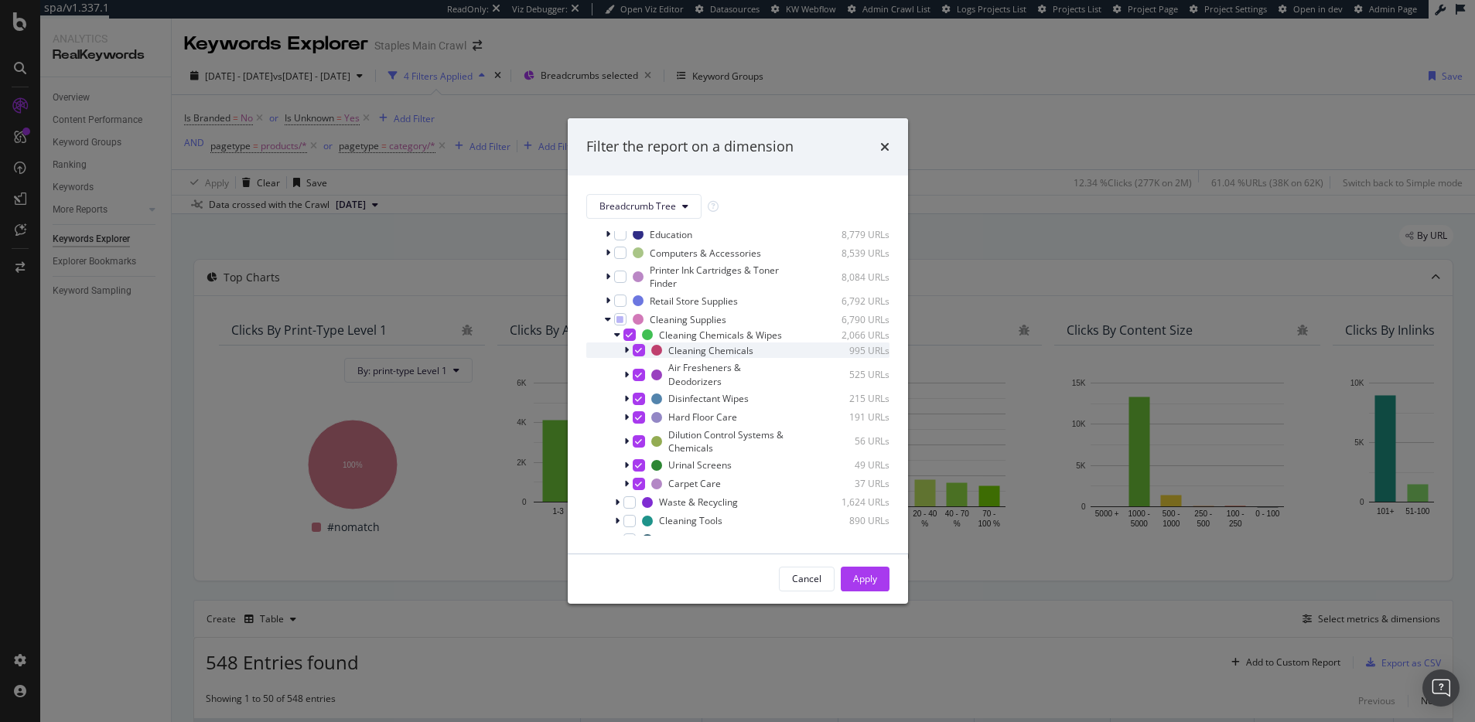
click at [627, 355] on icon "modal" at bounding box center [626, 350] width 5 height 9
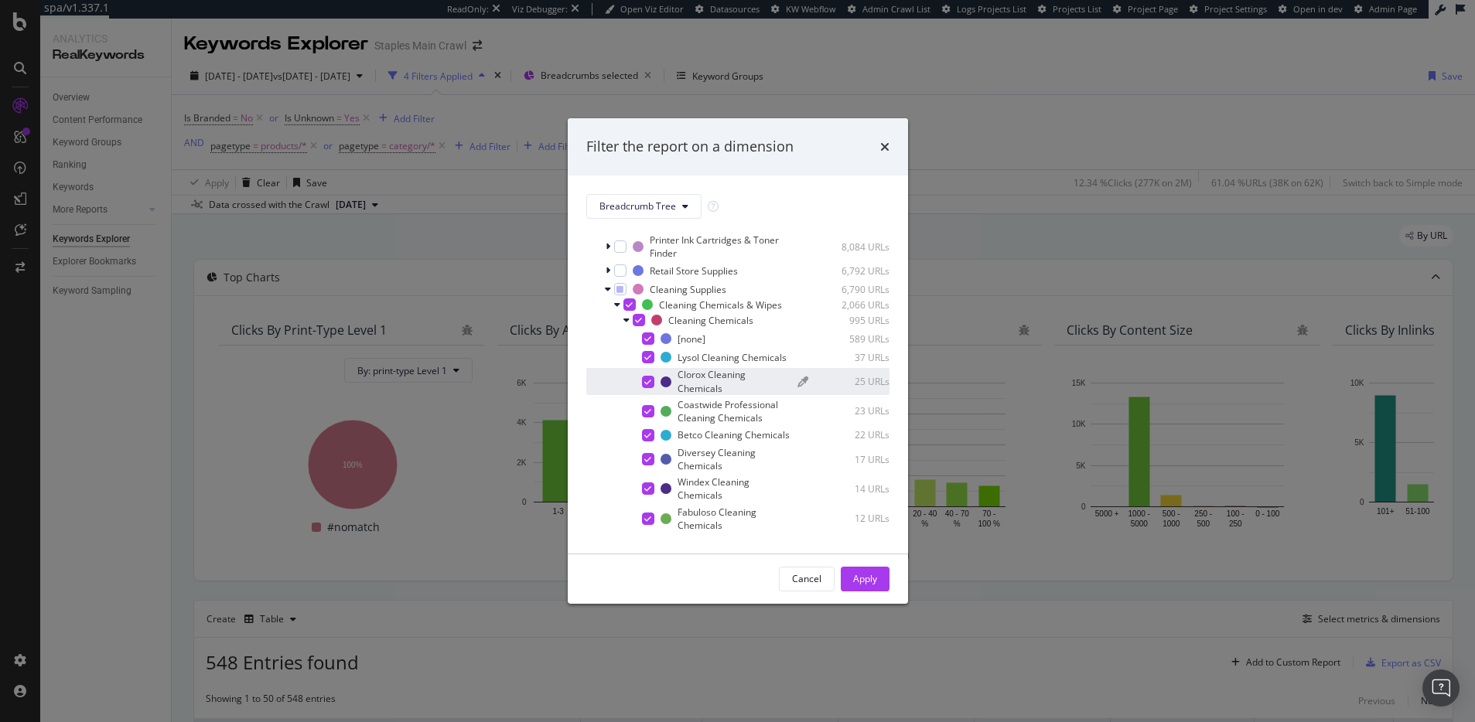
scroll to position [271, 0]
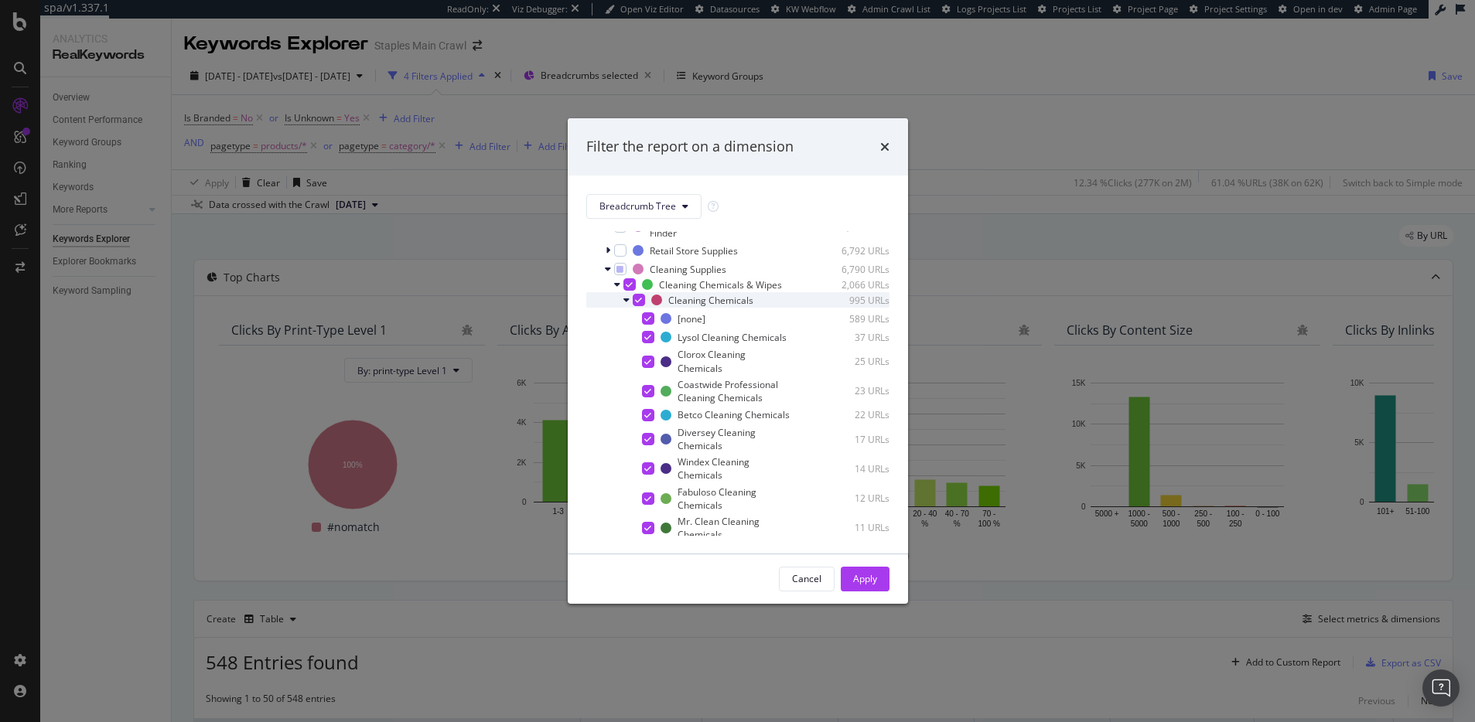
click at [626, 305] on icon "modal" at bounding box center [626, 299] width 6 height 9
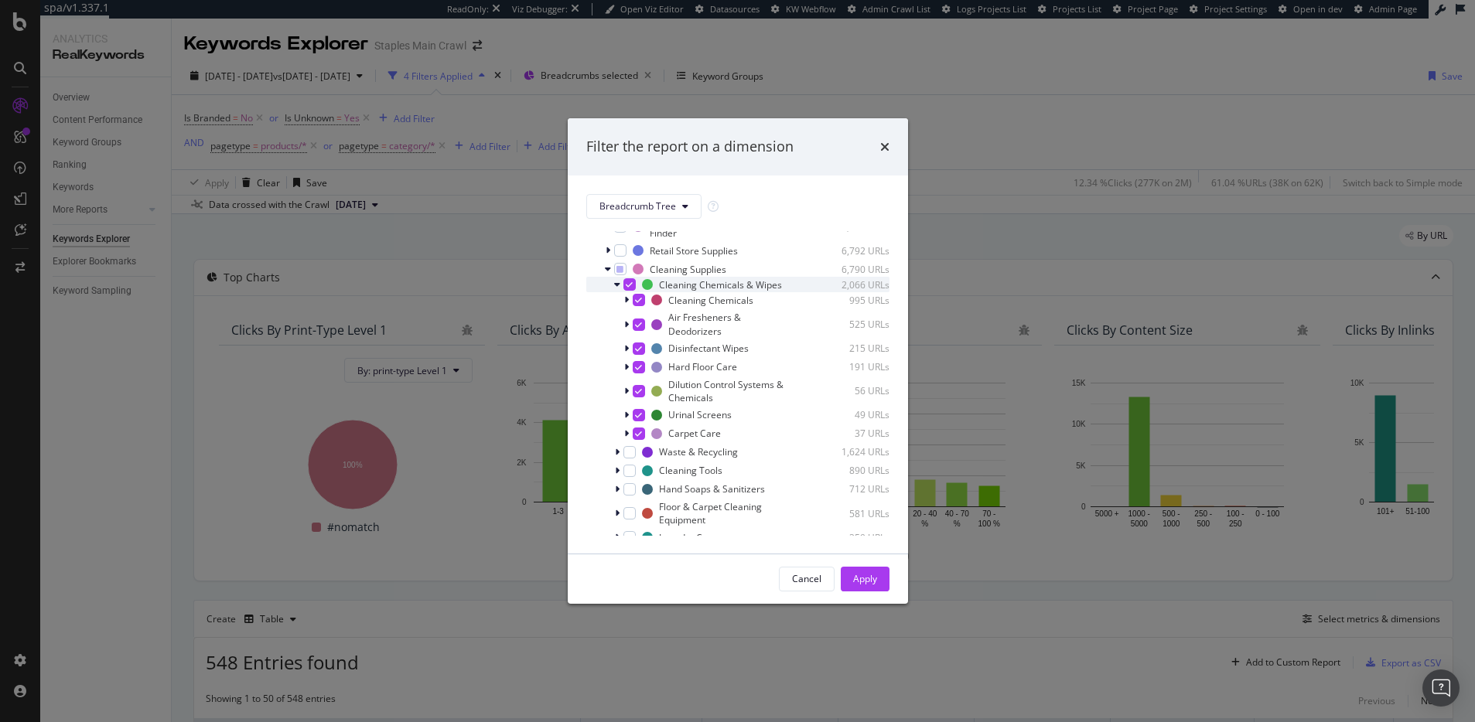
click at [618, 289] on icon "modal" at bounding box center [617, 284] width 6 height 9
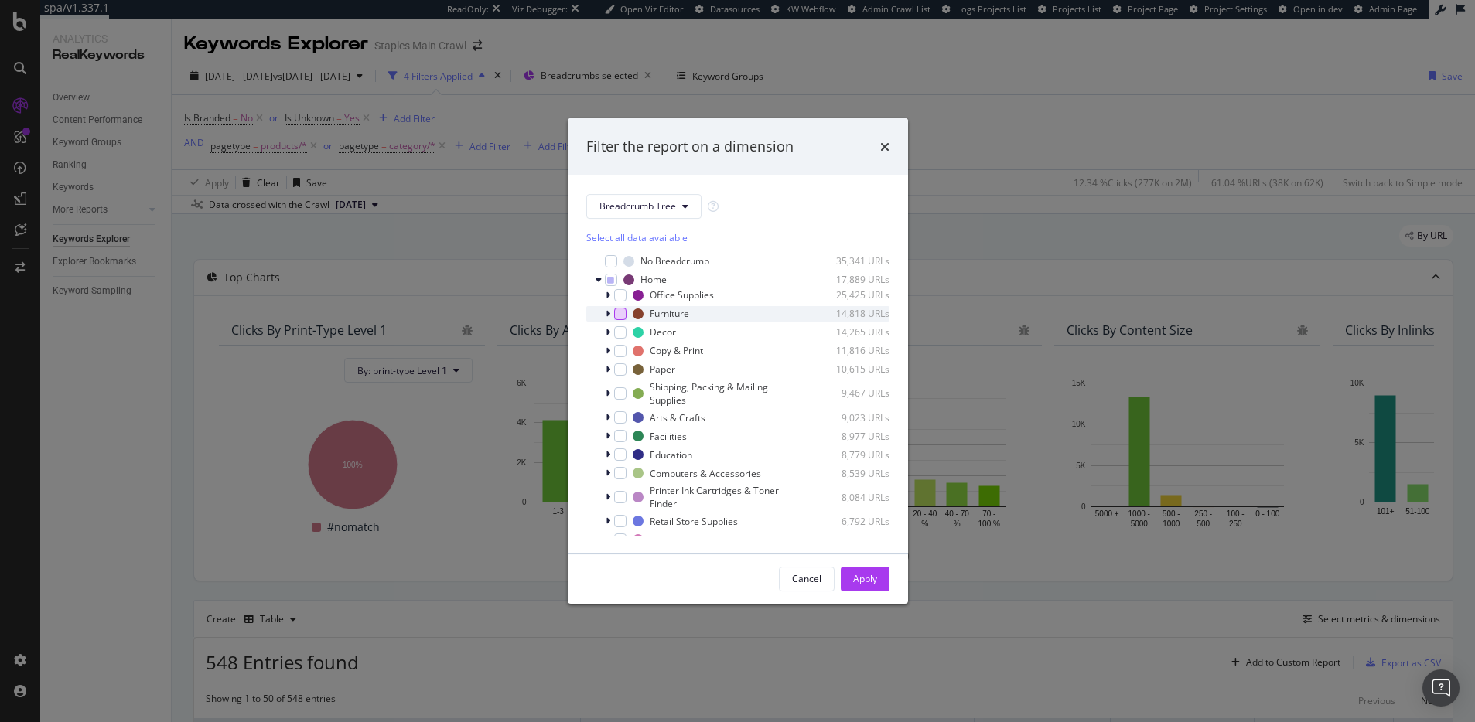
scroll to position [36, 0]
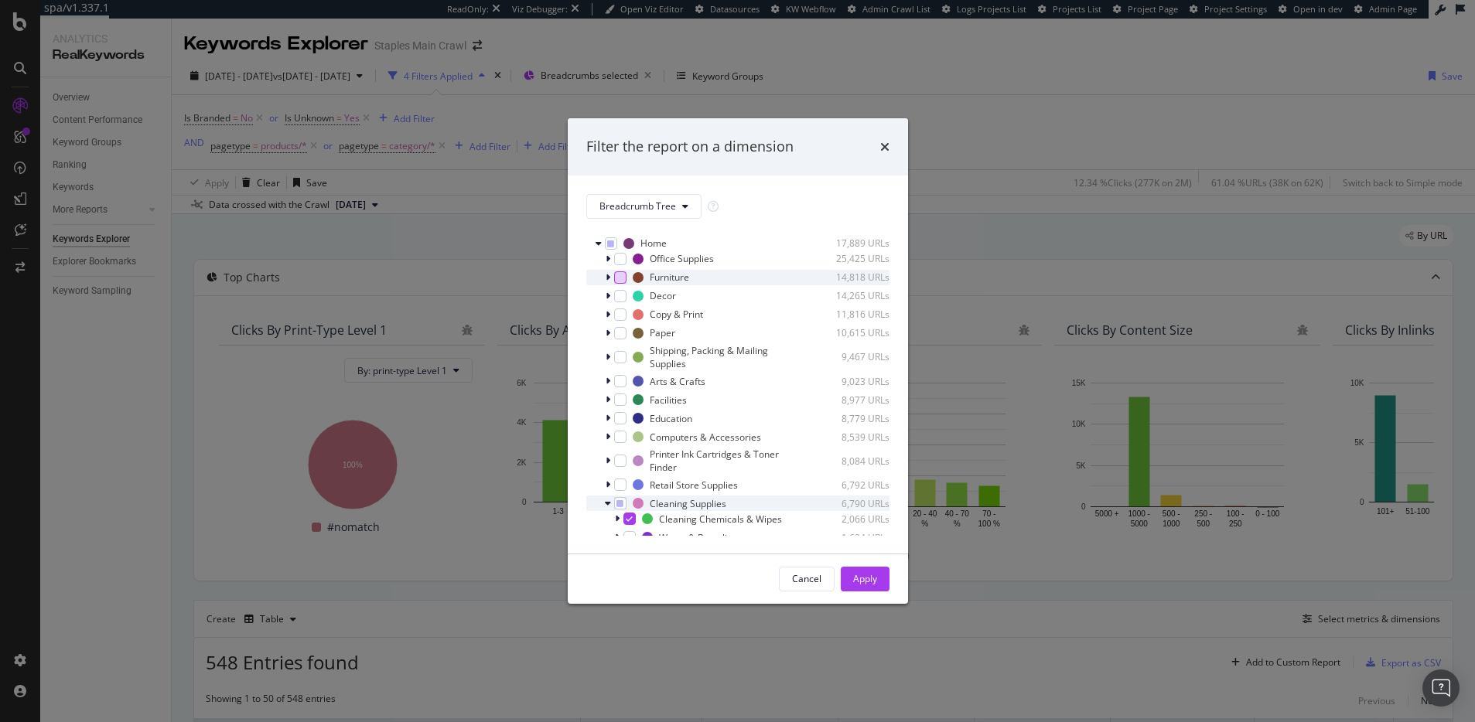
click at [608, 503] on icon "modal" at bounding box center [608, 503] width 6 height 9
click at [599, 244] on icon "modal" at bounding box center [598, 243] width 6 height 9
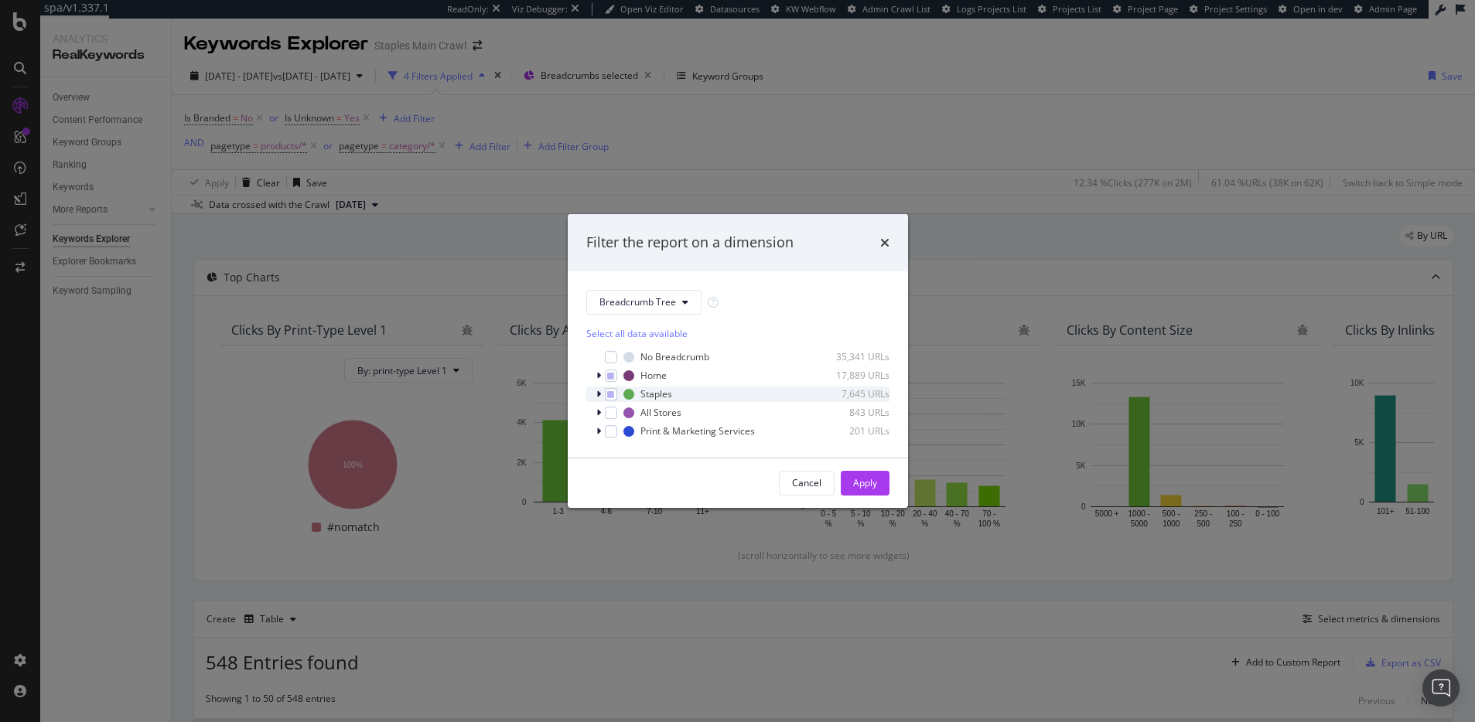
click at [598, 396] on icon "modal" at bounding box center [598, 394] width 5 height 9
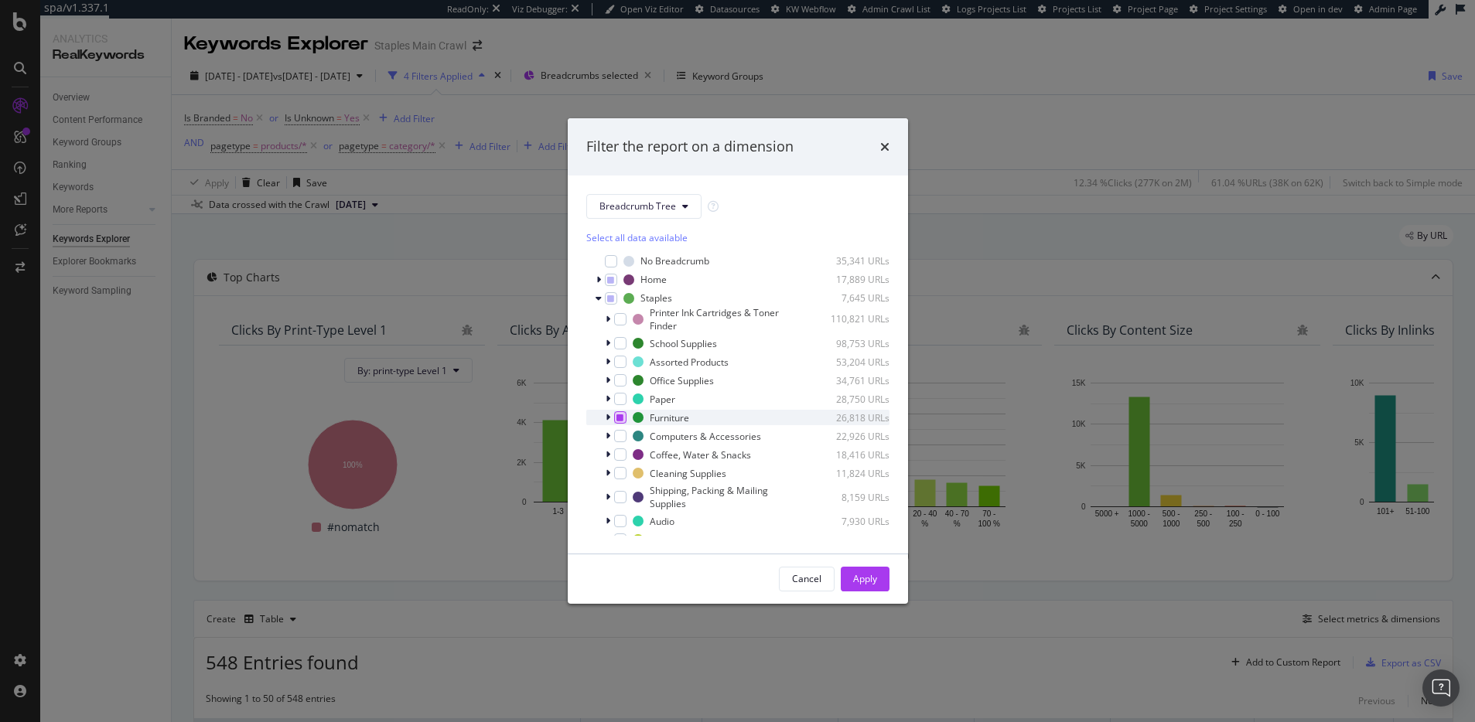
click at [621, 417] on icon "modal" at bounding box center [619, 418] width 7 height 8
click at [621, 420] on icon "modal" at bounding box center [619, 418] width 7 height 8
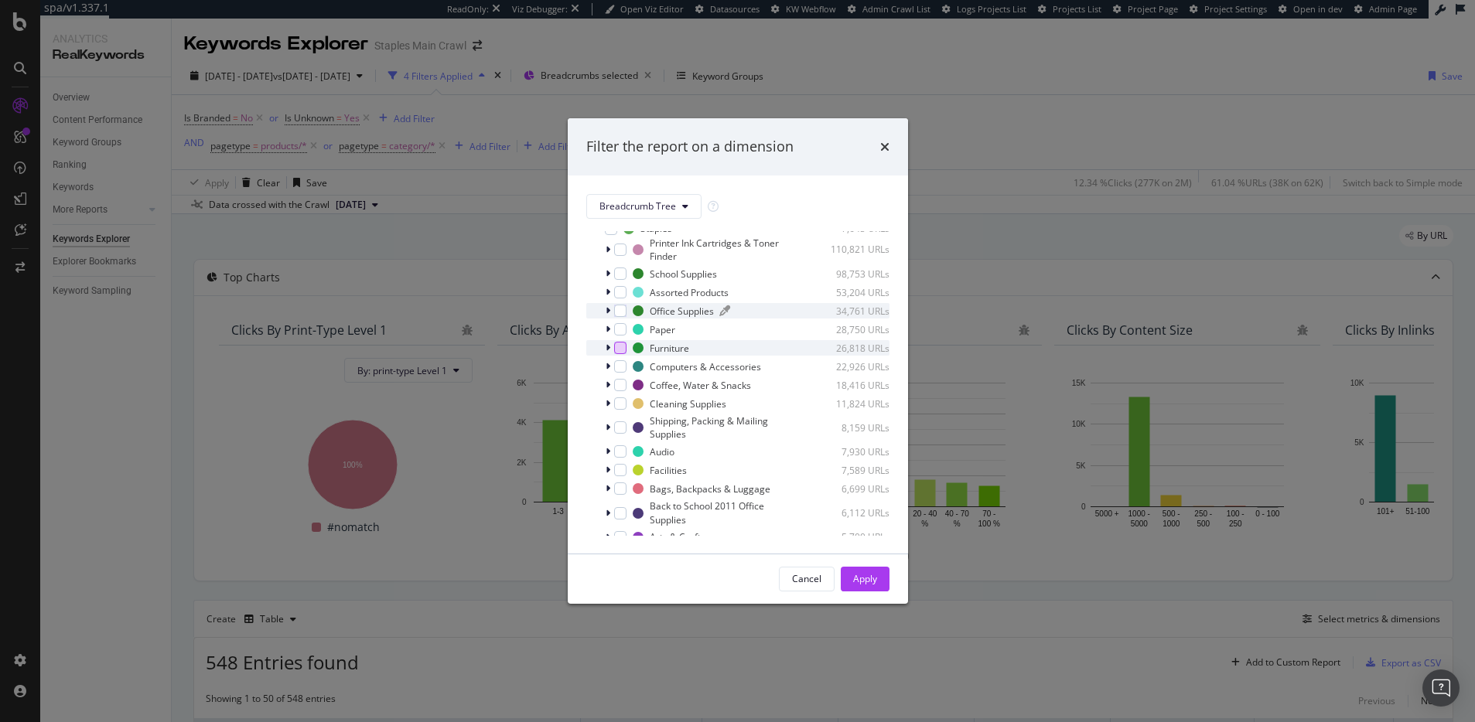
scroll to position [49, 0]
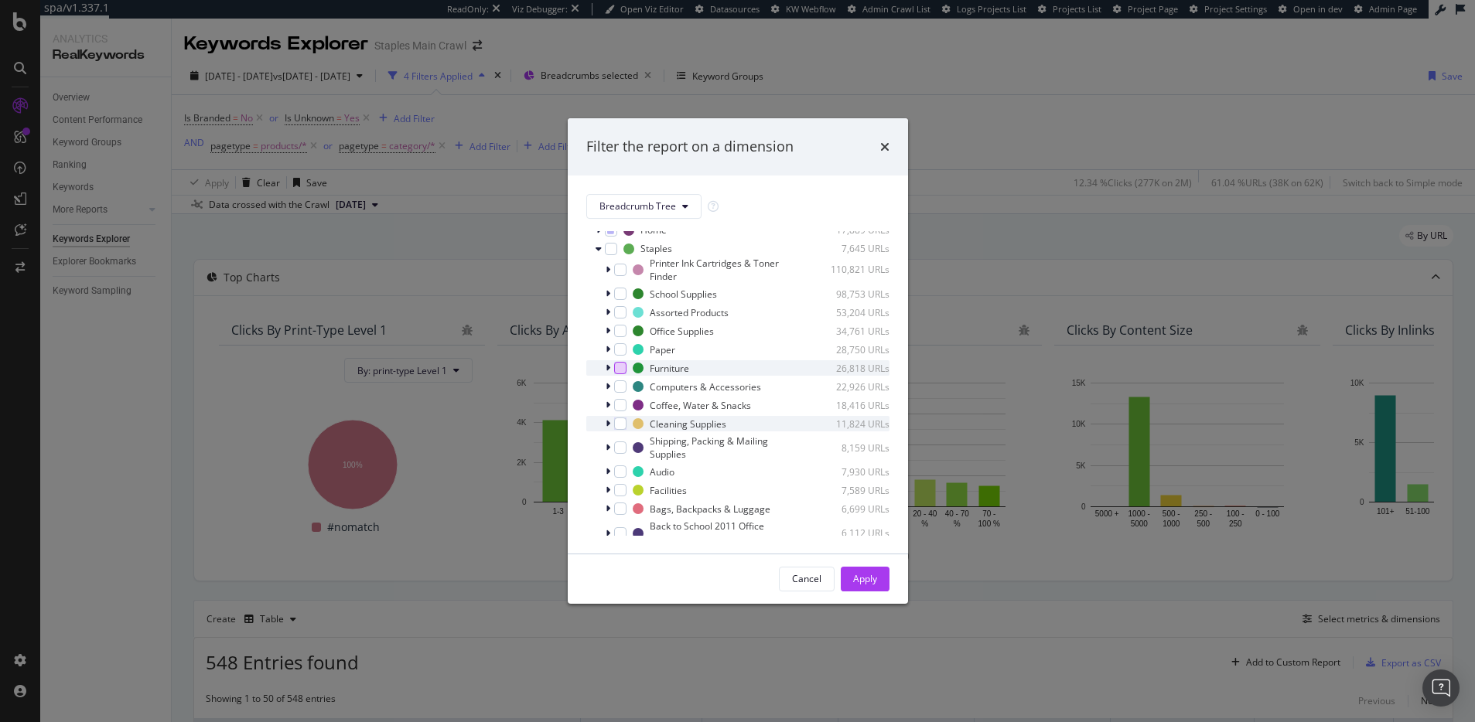
click at [609, 424] on div "modal" at bounding box center [609, 423] width 9 height 15
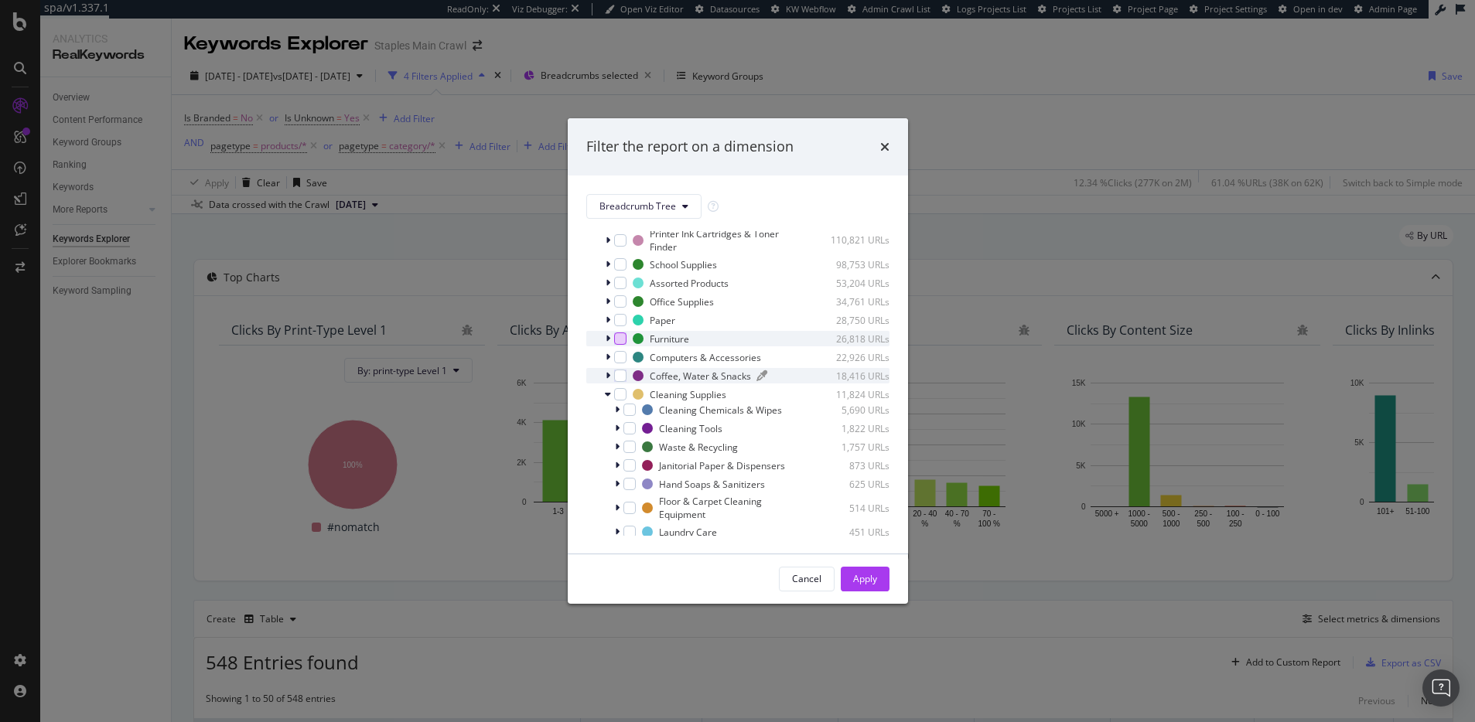
scroll to position [106, 0]
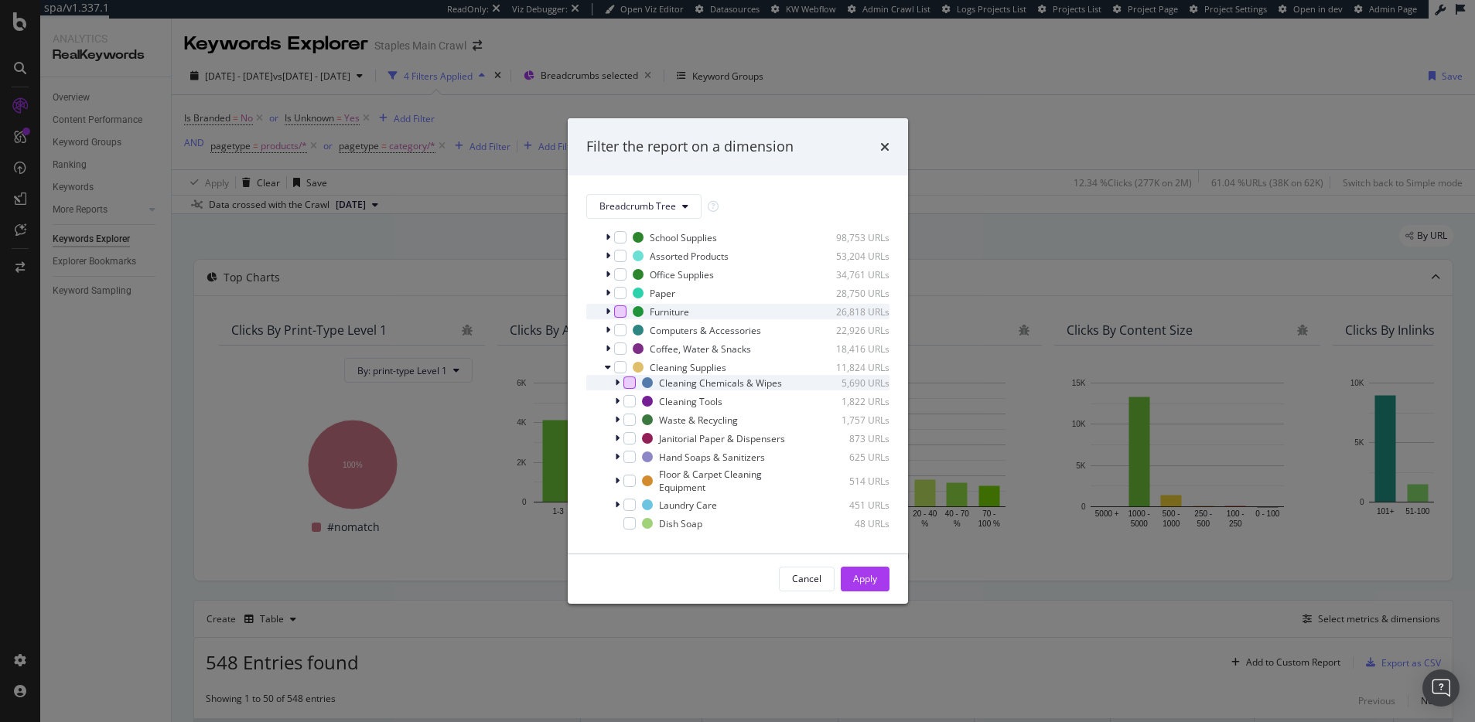
click at [629, 389] on div "modal" at bounding box center [629, 383] width 12 height 12
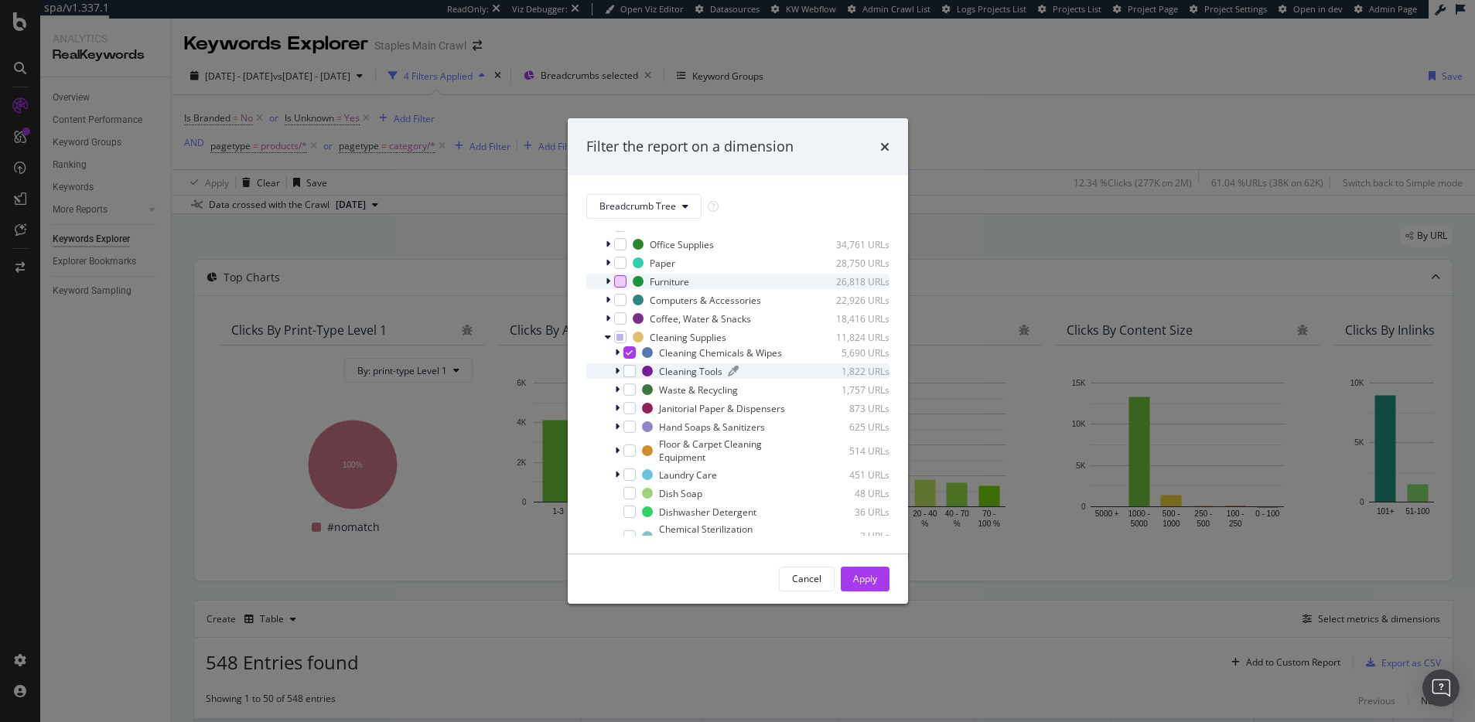
scroll to position [156, 0]
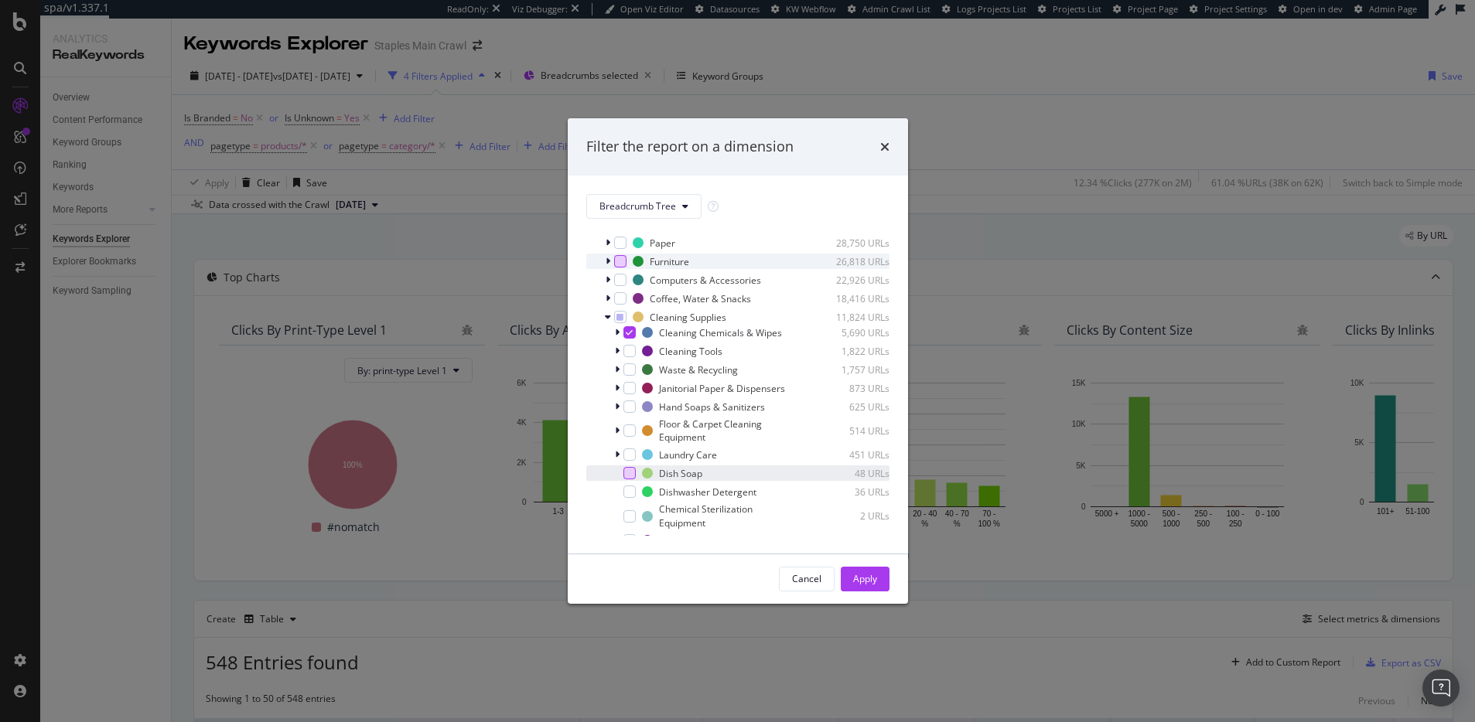
click at [629, 479] on div "modal" at bounding box center [629, 473] width 12 height 12
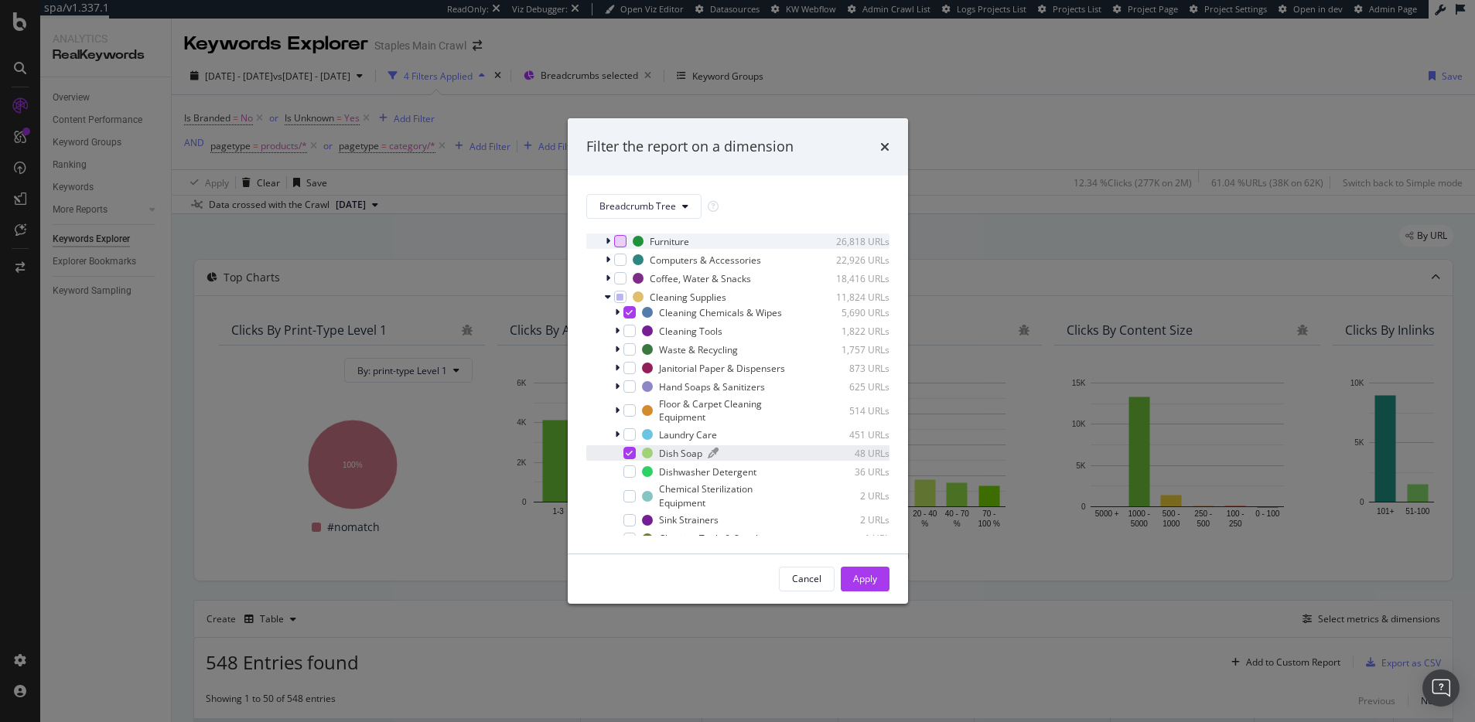
scroll to position [186, 0]
click at [633, 468] on div "modal" at bounding box center [629, 461] width 12 height 12
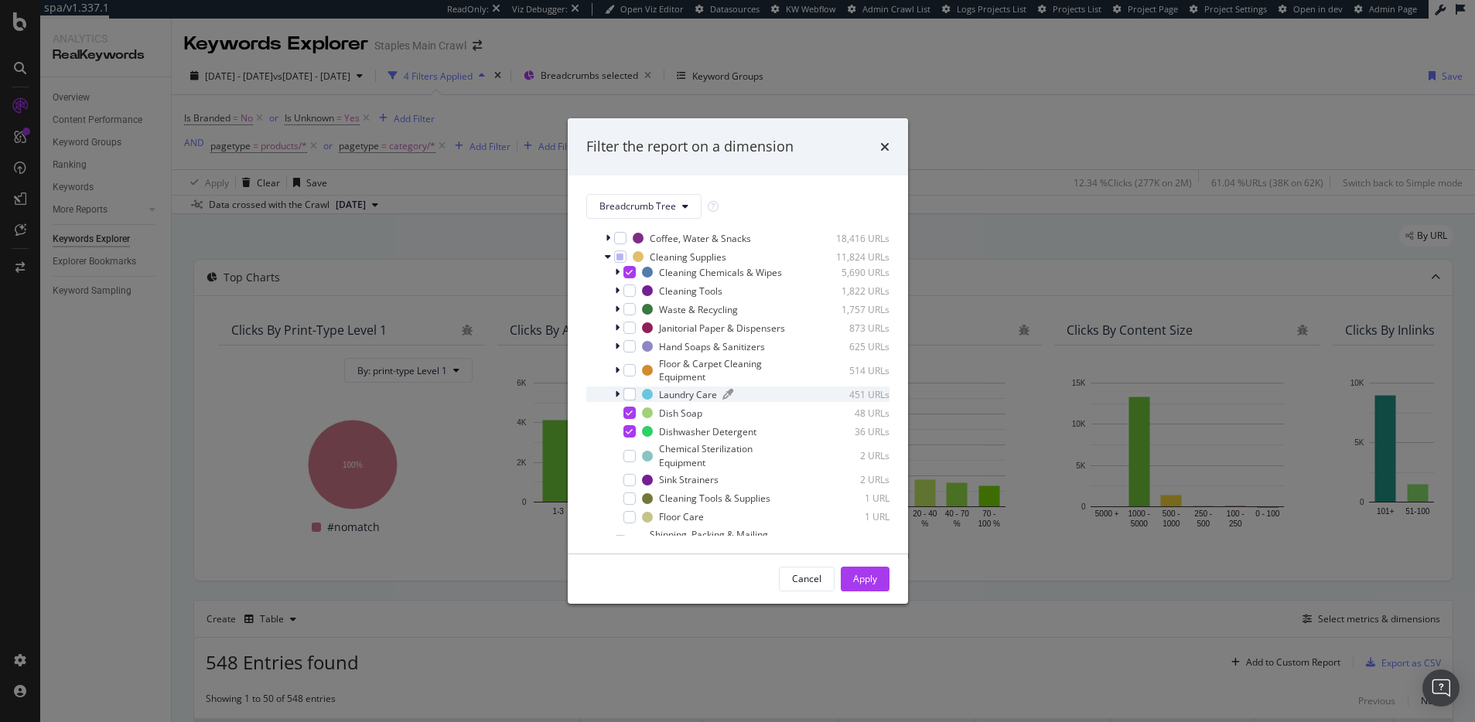
scroll to position [227, 0]
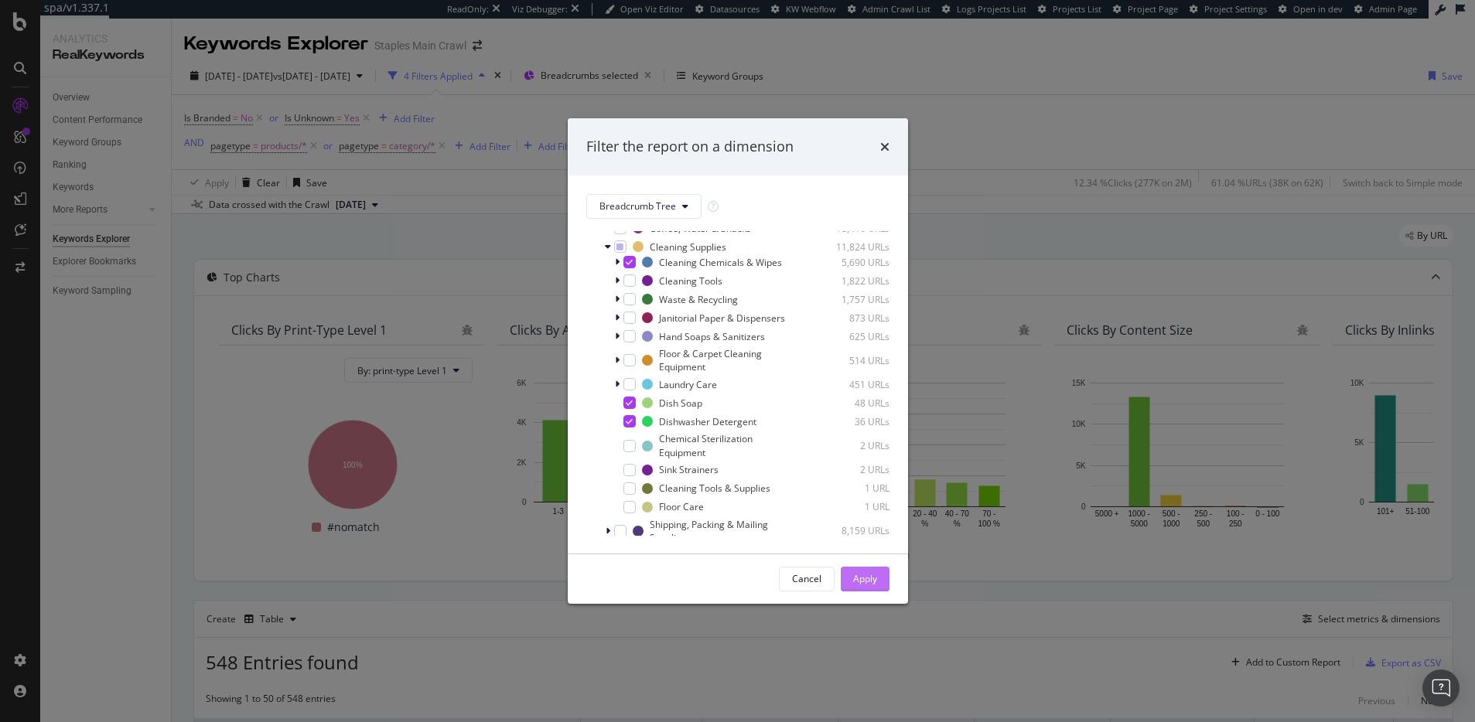
click at [874, 583] on div "Apply" at bounding box center [865, 578] width 24 height 13
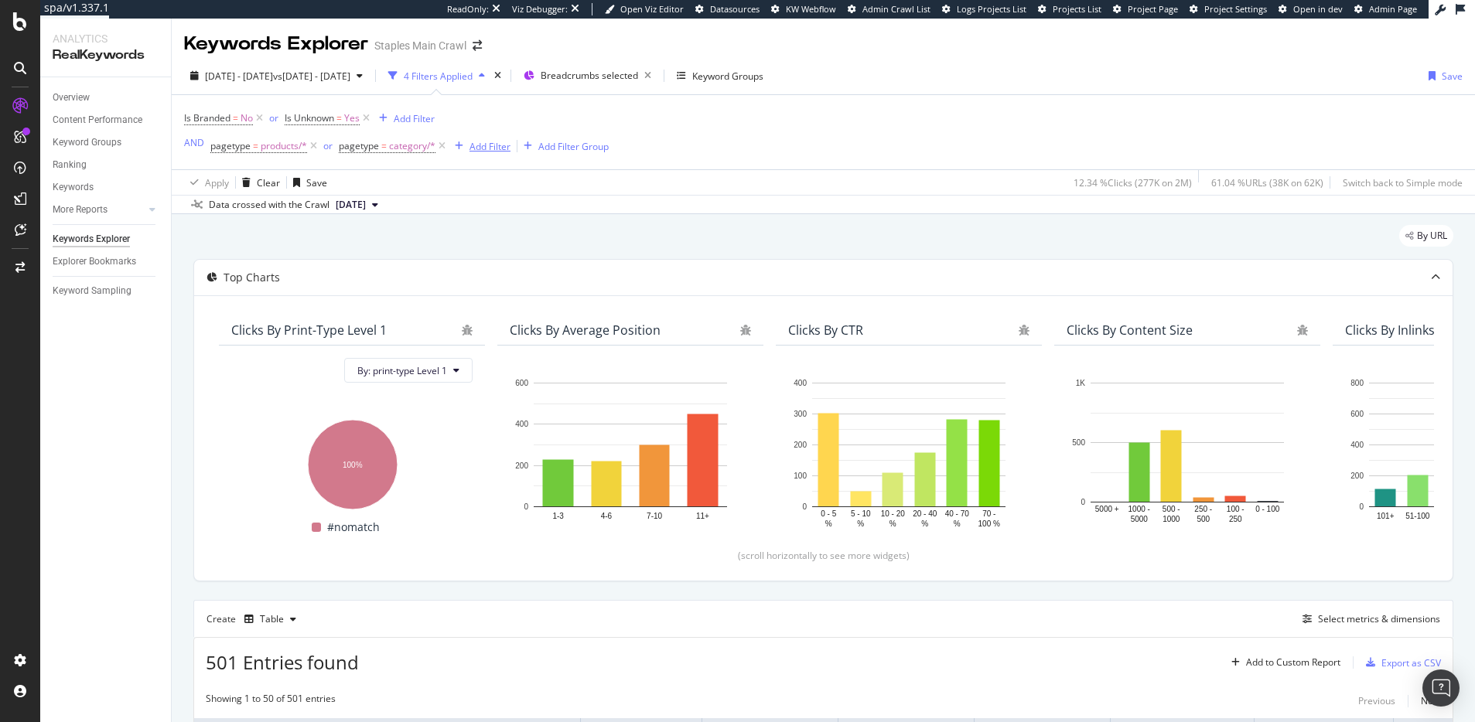
click at [486, 145] on div "Add Filter" at bounding box center [489, 146] width 41 height 13
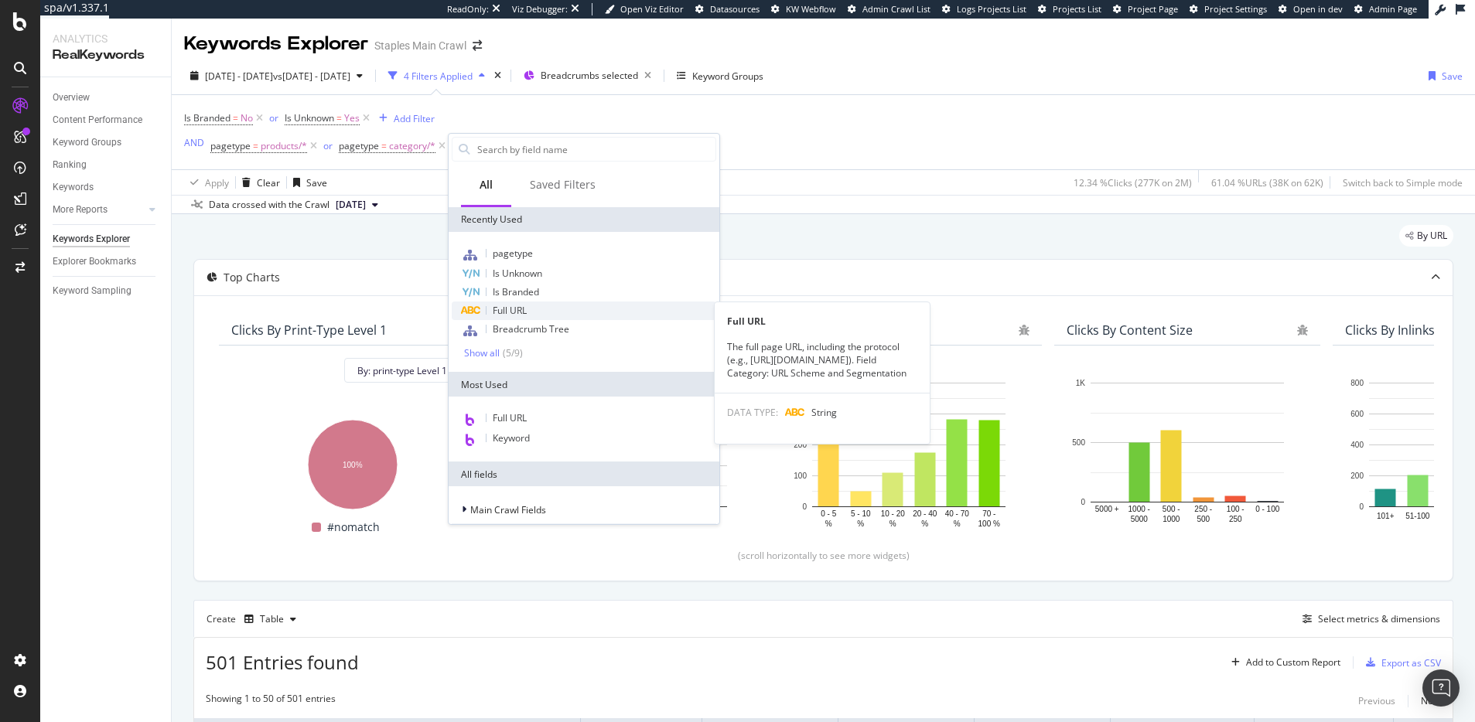
click at [519, 311] on span "Full URL" at bounding box center [510, 310] width 34 height 13
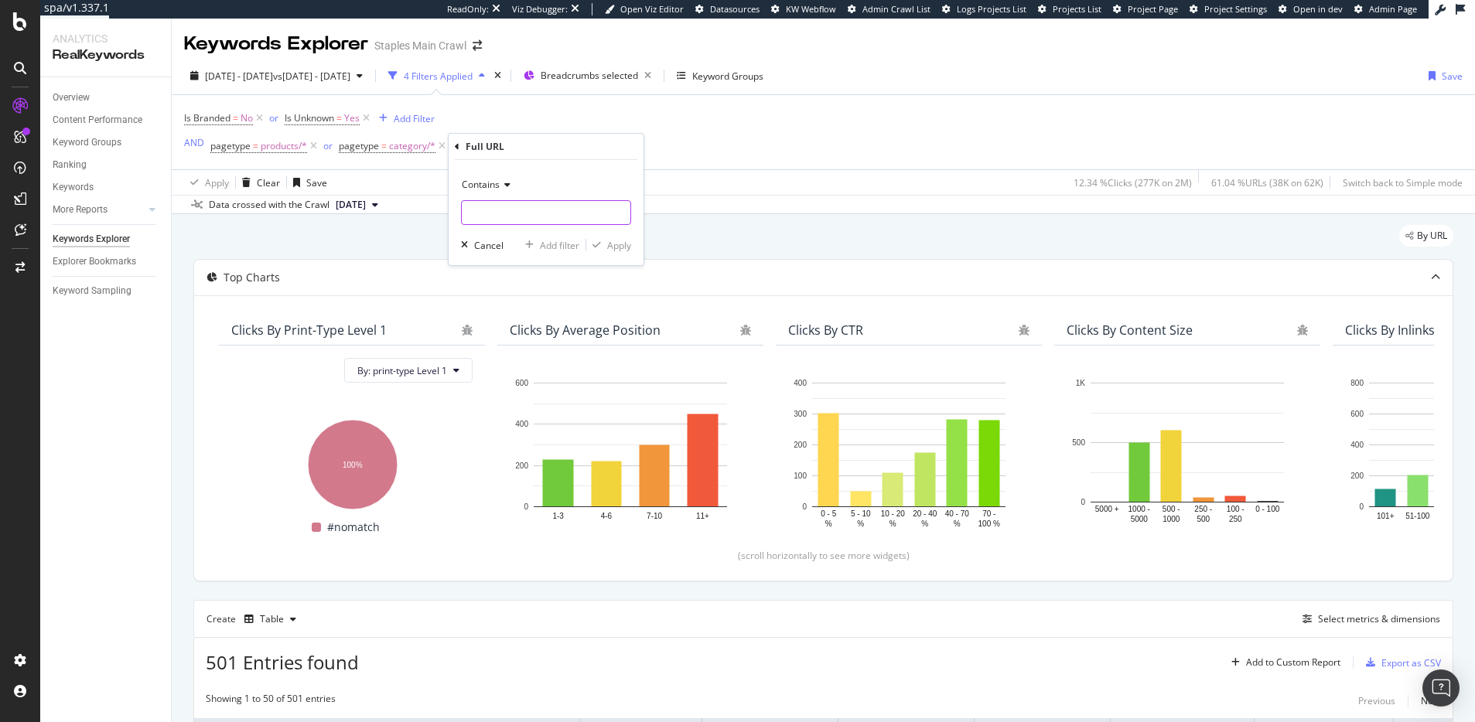
click at [518, 214] on input "text" at bounding box center [546, 212] width 169 height 25
paste input "cat_SC1683"
type input "cat_SC1683"
click at [610, 246] on div "Apply" at bounding box center [619, 245] width 24 height 13
click at [704, 148] on div "Add Filter Group" at bounding box center [726, 146] width 70 height 13
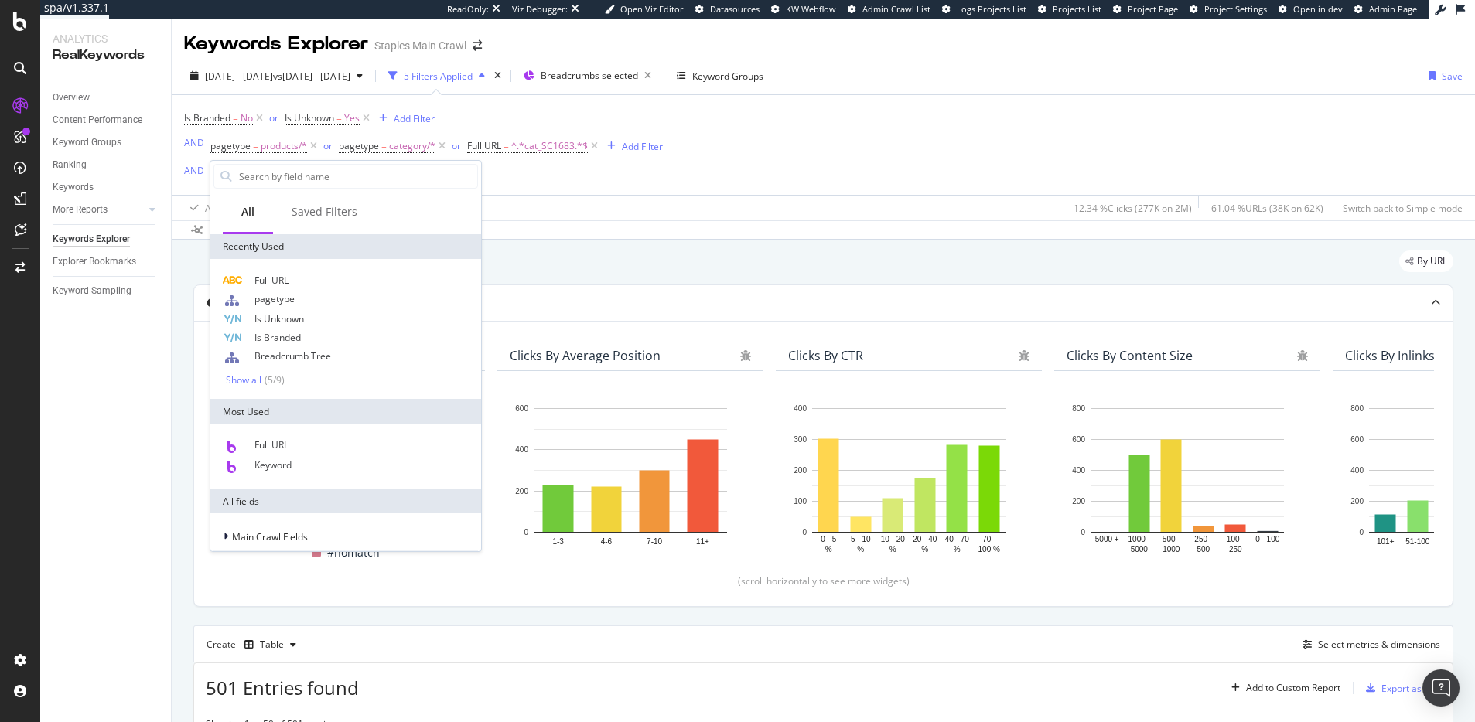
click at [582, 190] on div "Is Branded = No or Is Unknown = Yes Add Filter AND pagetype = products/* or pag…" at bounding box center [823, 157] width 1278 height 125
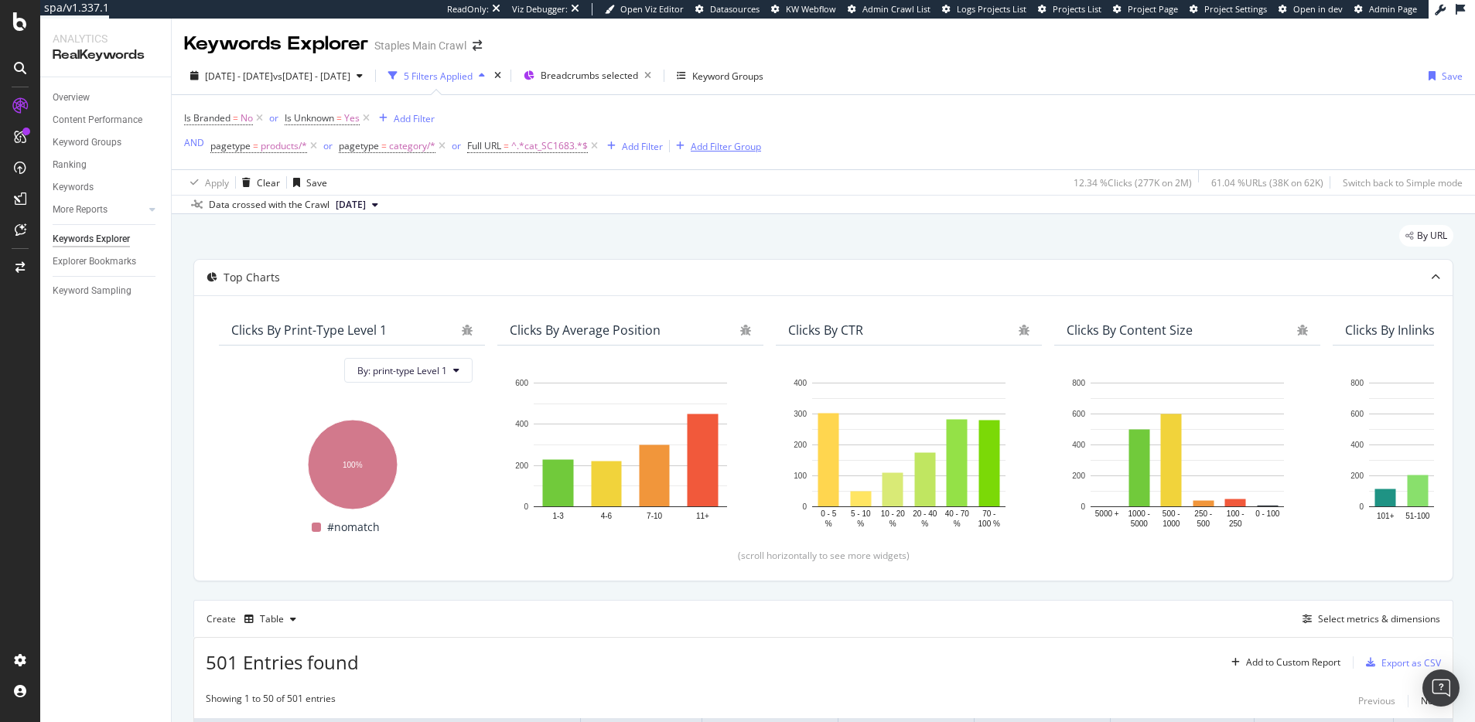
click at [714, 147] on div "Add Filter Group" at bounding box center [726, 146] width 70 height 13
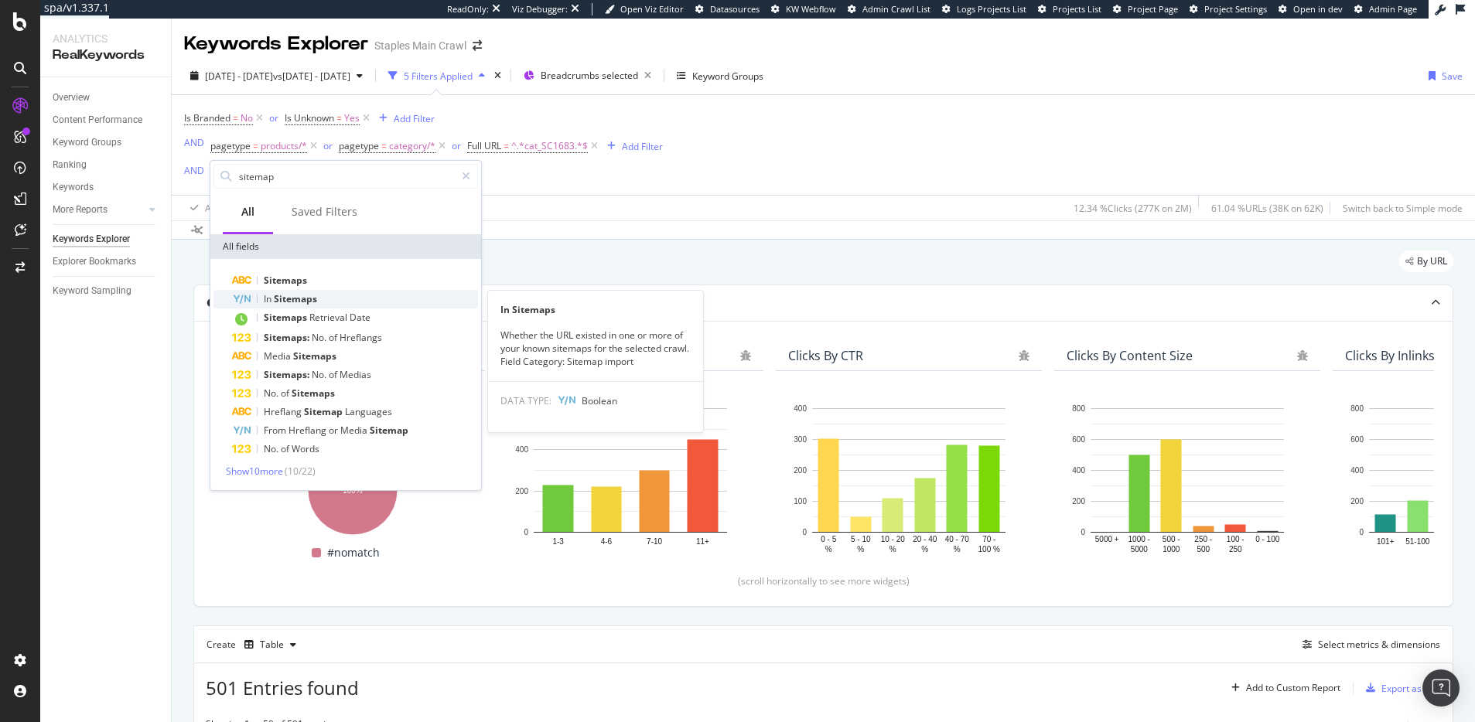
type input "sitemap"
click at [306, 299] on span "Sitemaps" at bounding box center [295, 298] width 43 height 13
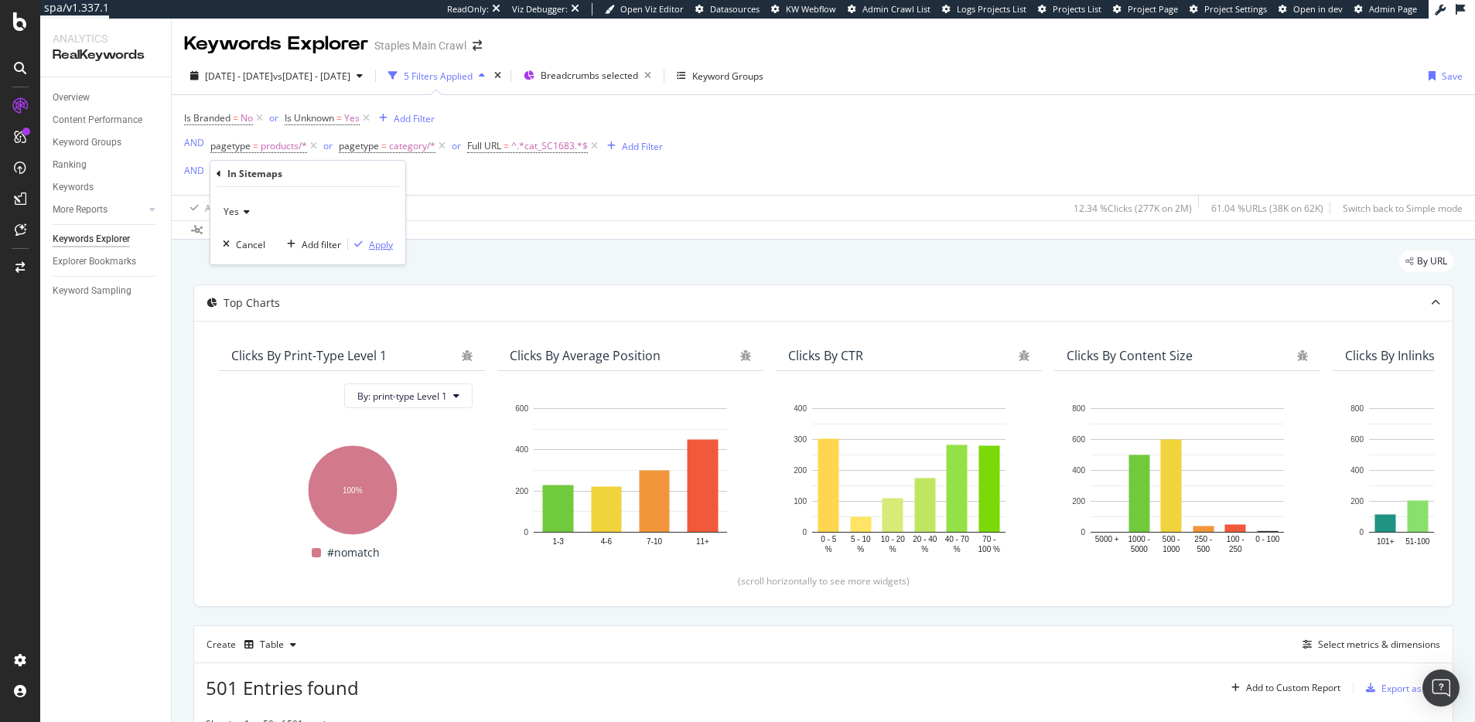
click at [363, 242] on div "button" at bounding box center [358, 244] width 21 height 9
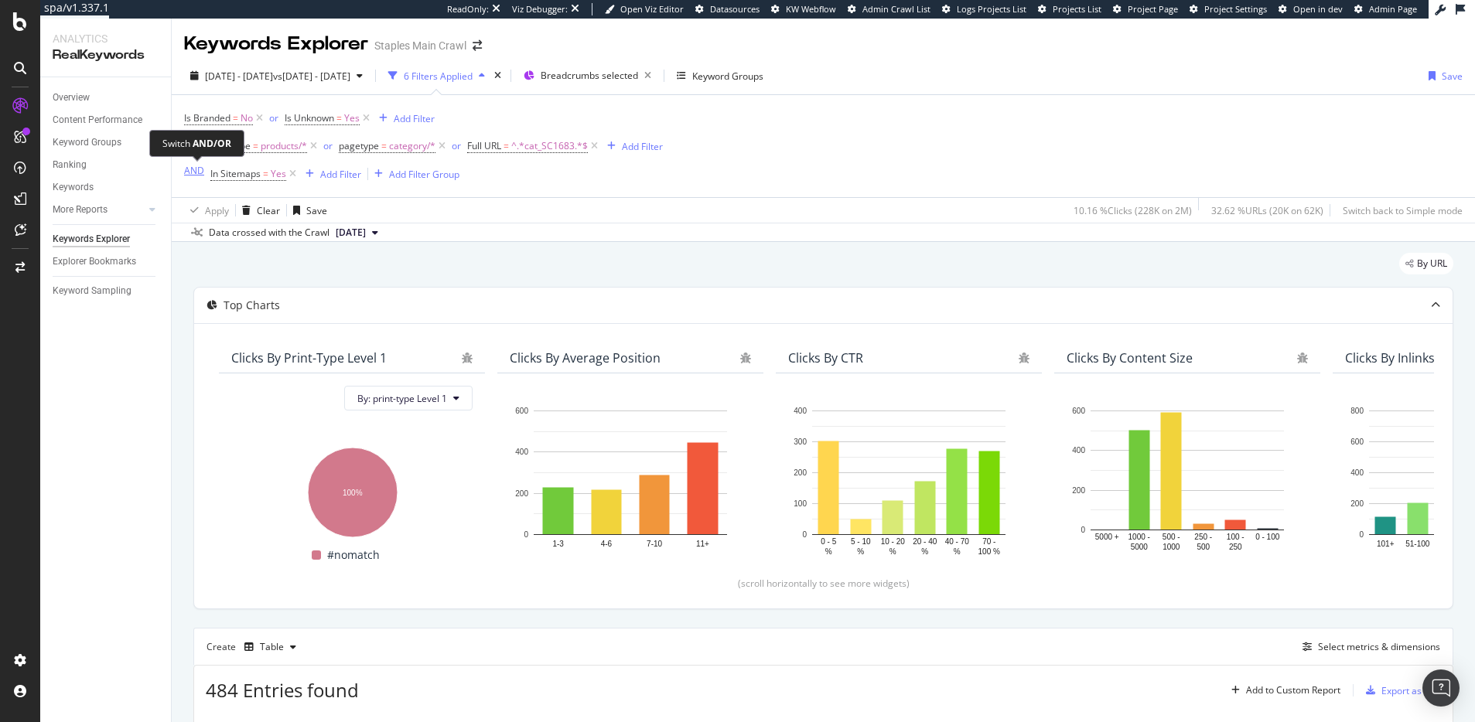
click at [189, 170] on div "AND" at bounding box center [194, 170] width 20 height 13
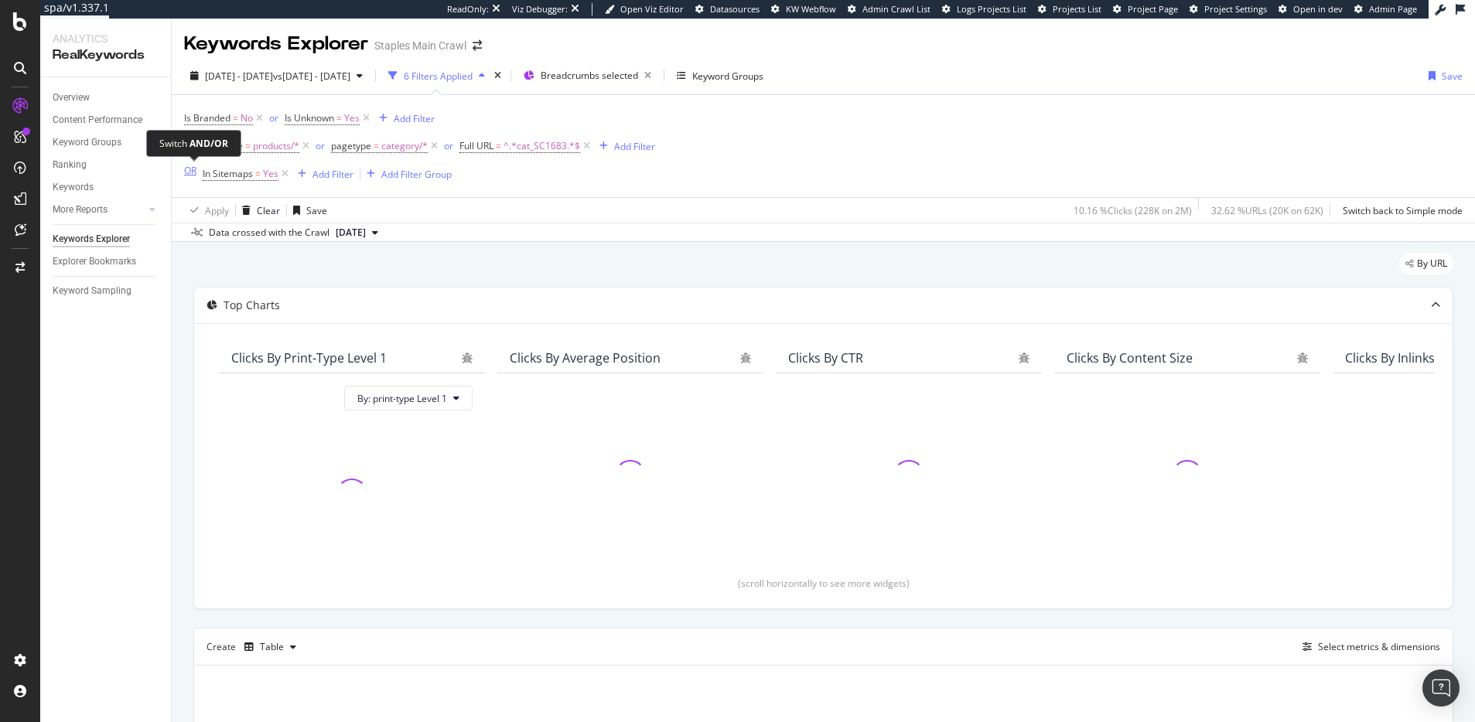
click at [188, 172] on div "OR" at bounding box center [190, 170] width 12 height 13
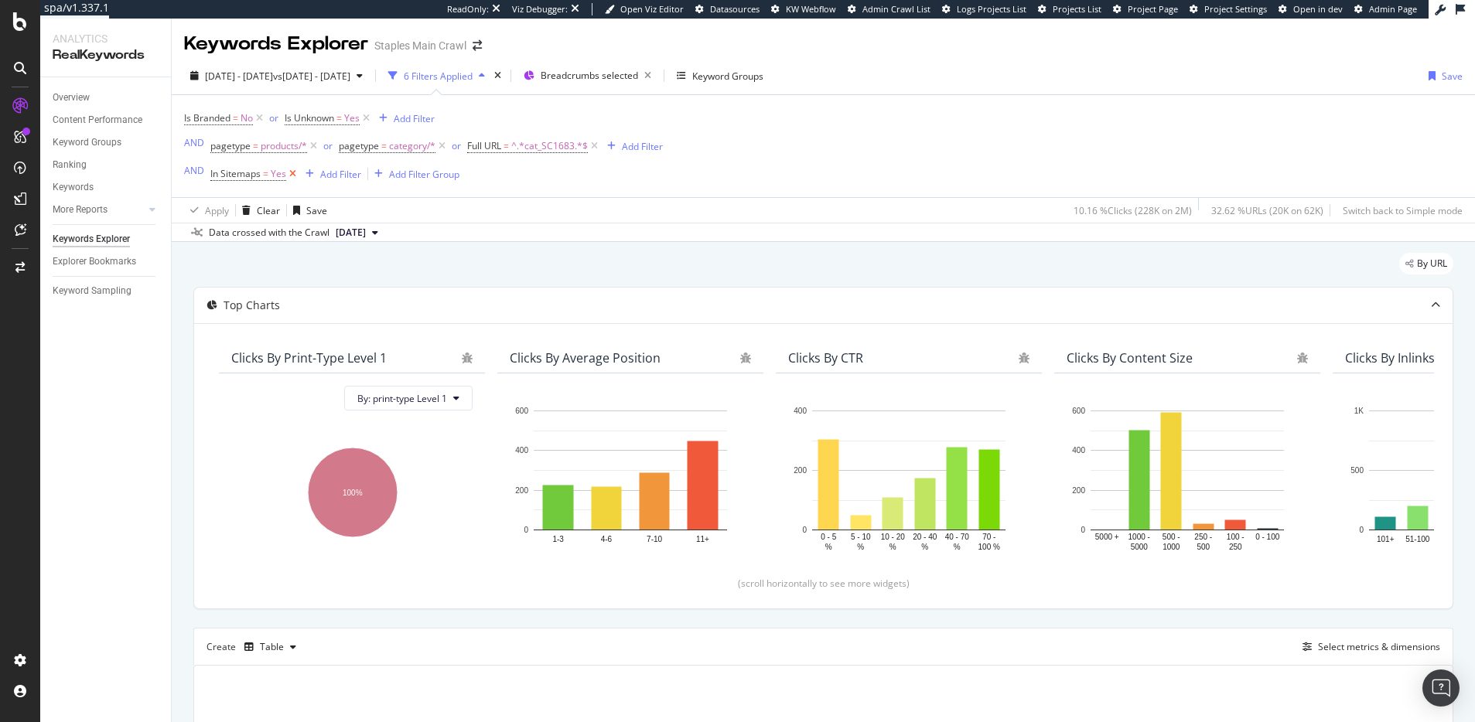
click at [293, 170] on icon at bounding box center [292, 173] width 13 height 15
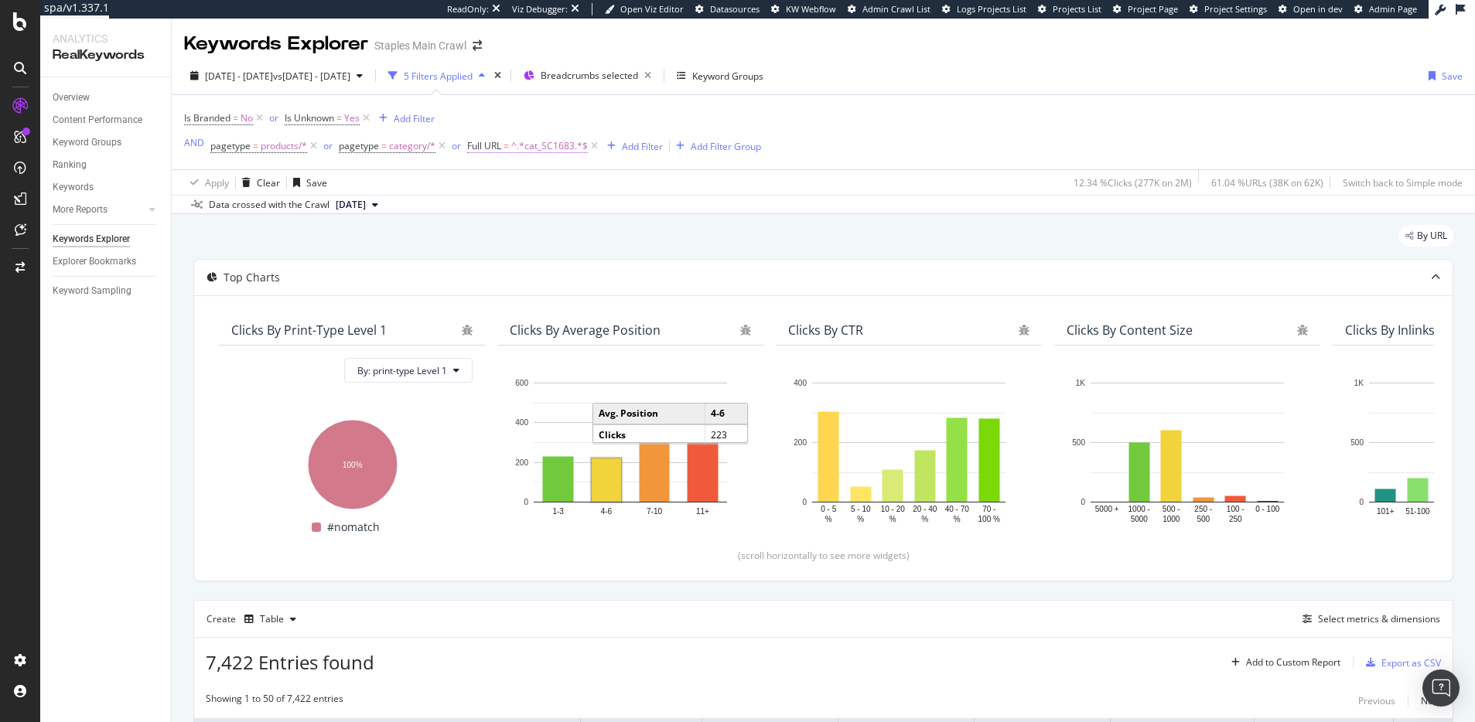
click at [514, 147] on span "^.*cat_SC1683.*$" at bounding box center [549, 146] width 77 height 22
click at [832, 174] on div "Apply Clear Save 12.34 % Clicks ( 277K on 2M ) 61.04 % URLs ( 38K on 62K ) Swit…" at bounding box center [823, 182] width 1303 height 26
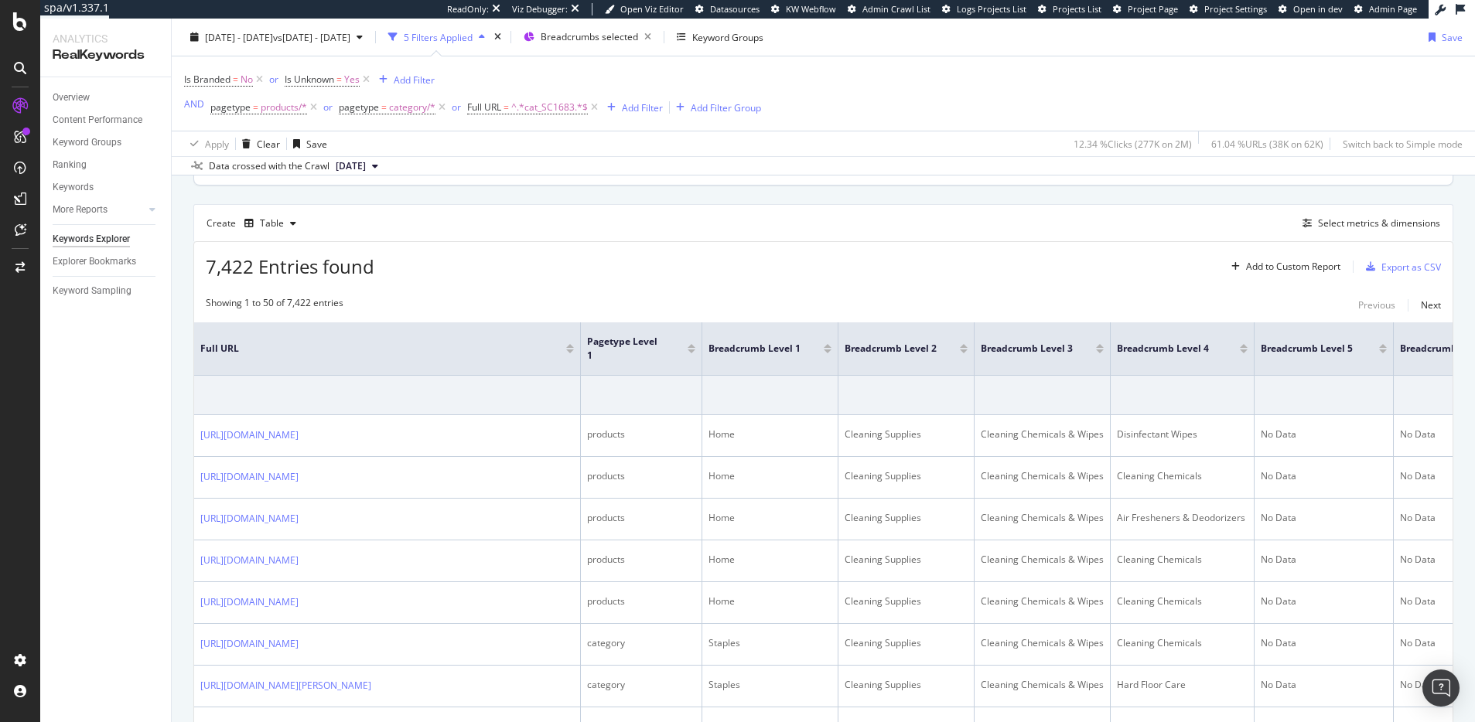
scroll to position [541, 0]
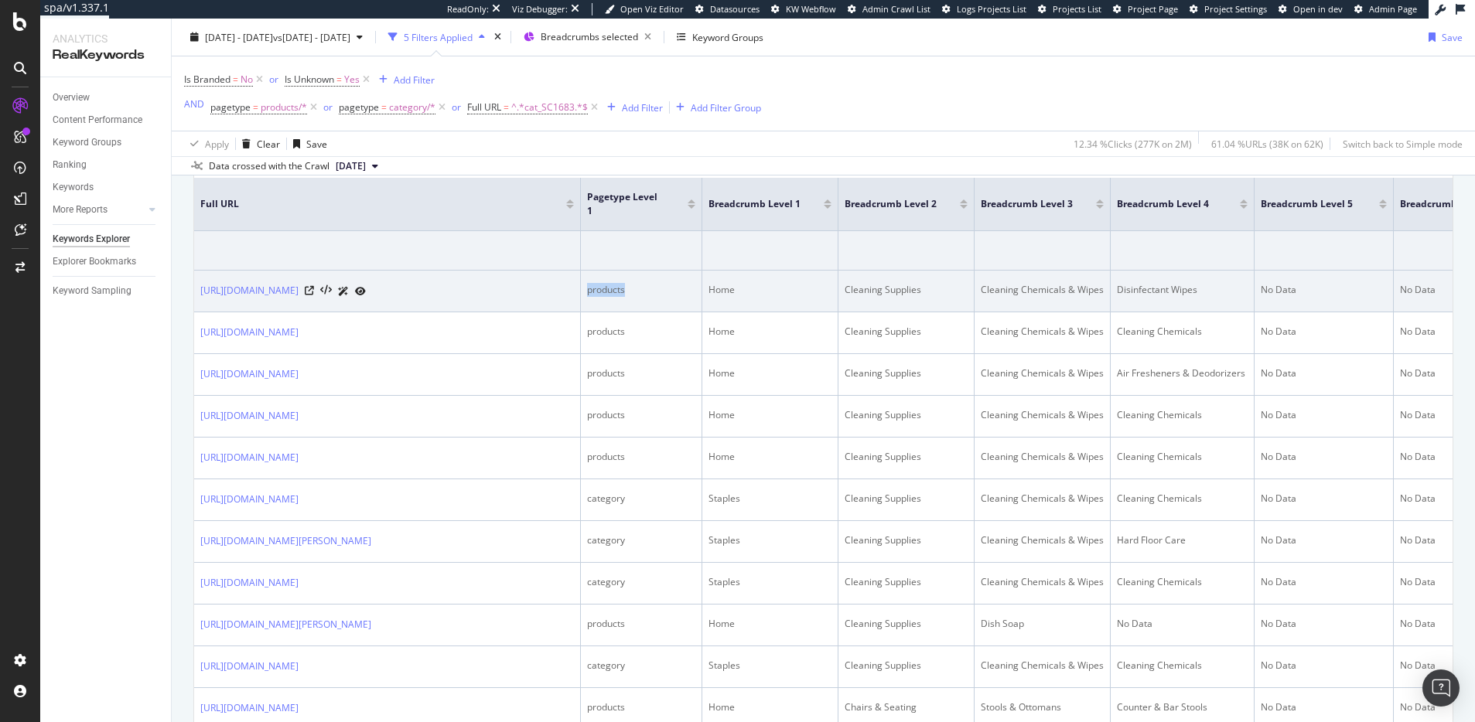
drag, startPoint x: 633, startPoint y: 294, endPoint x: 582, endPoint y: 288, distance: 51.4
click at [582, 288] on td "products" at bounding box center [641, 292] width 121 height 42
drag, startPoint x: 770, startPoint y: 287, endPoint x: 697, endPoint y: 288, distance: 73.5
click at [696, 287] on tr "https://www.staples.com/clorox-disinfecting-wipes-fresh-scent-scent-75-wipes-co…" at bounding box center [1406, 292] width 2424 height 42
drag, startPoint x: 930, startPoint y: 292, endPoint x: 820, endPoint y: 293, distance: 110.6
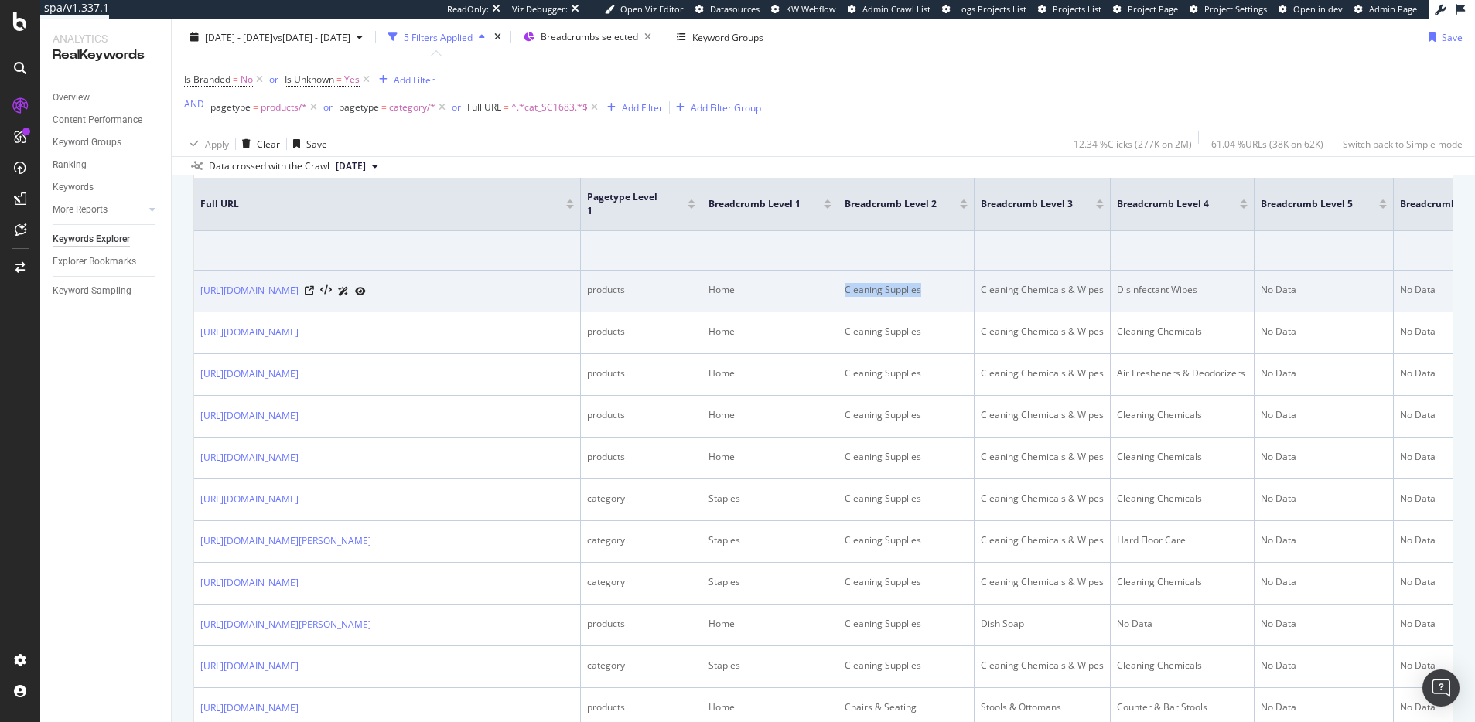
click at [820, 293] on tr "https://www.staples.com/clorox-disinfecting-wipes-fresh-scent-scent-75-wipes-co…" at bounding box center [1406, 292] width 2424 height 42
drag, startPoint x: 1079, startPoint y: 285, endPoint x: 975, endPoint y: 286, distance: 103.6
click at [975, 286] on td "Cleaning Chemicals & Wipes" at bounding box center [1042, 292] width 136 height 42
drag, startPoint x: 1203, startPoint y: 285, endPoint x: 1090, endPoint y: 291, distance: 113.0
click at [1090, 291] on tr "https://www.staples.com/clorox-disinfecting-wipes-fresh-scent-scent-75-wipes-co…" at bounding box center [1406, 292] width 2424 height 42
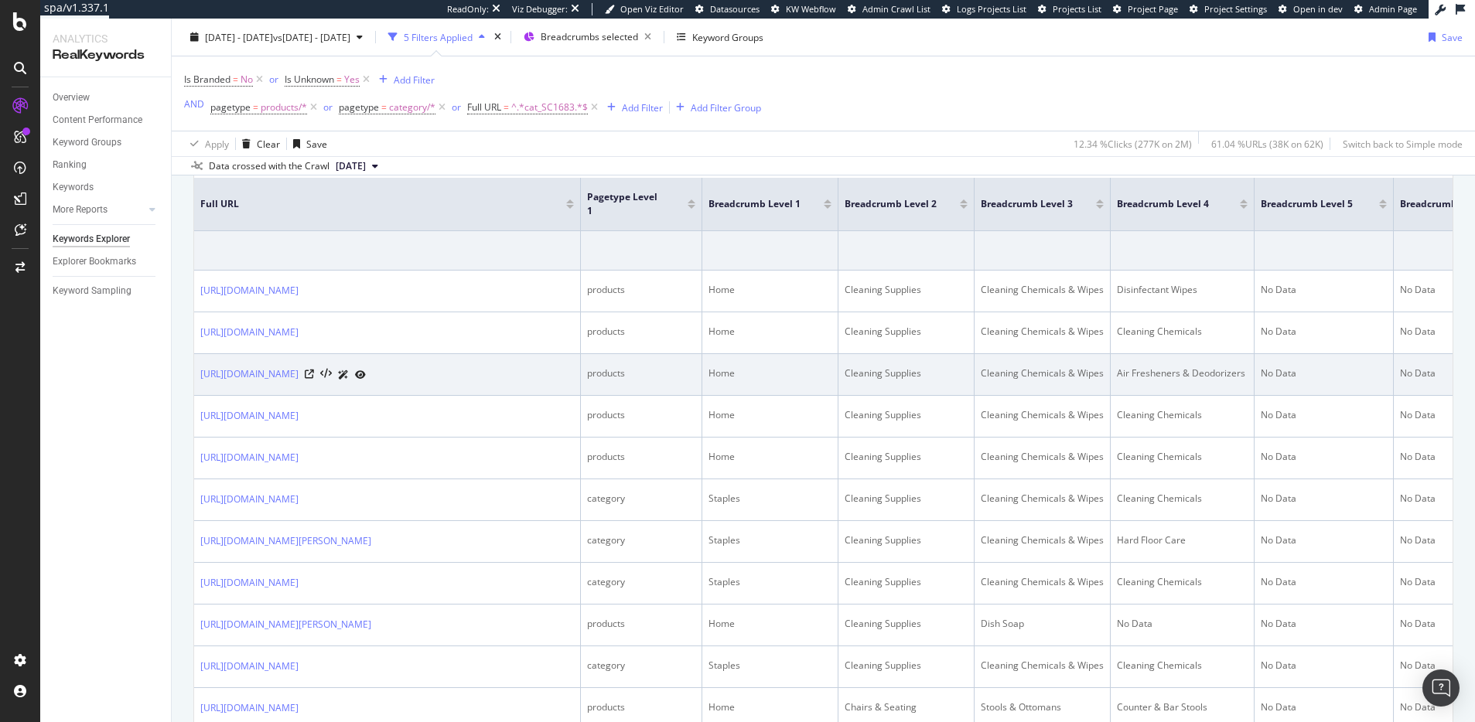
click at [1167, 380] on div "Air Fresheners & Deodorizers" at bounding box center [1182, 374] width 131 height 14
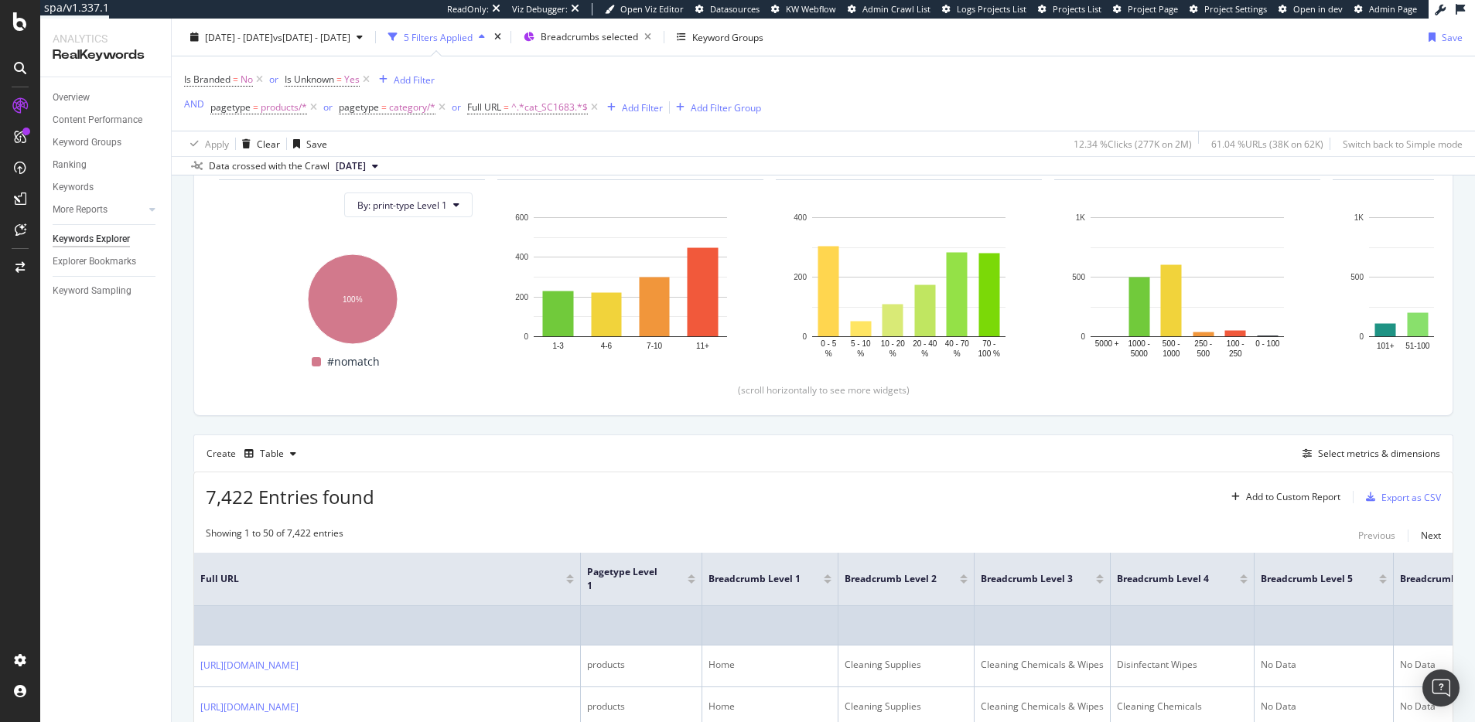
scroll to position [325, 0]
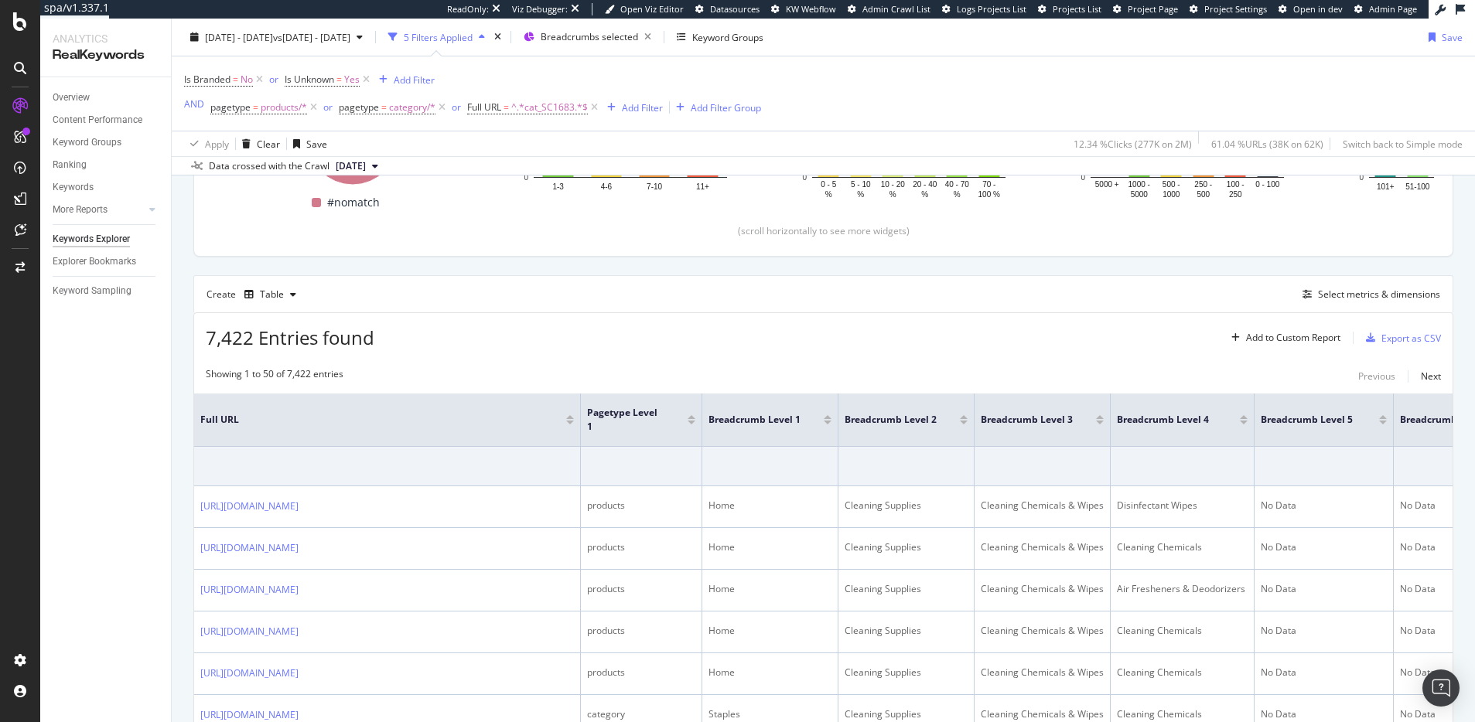
click at [887, 327] on div "7,422 Entries found Add to Custom Report Export as CSV" at bounding box center [823, 332] width 1258 height 38
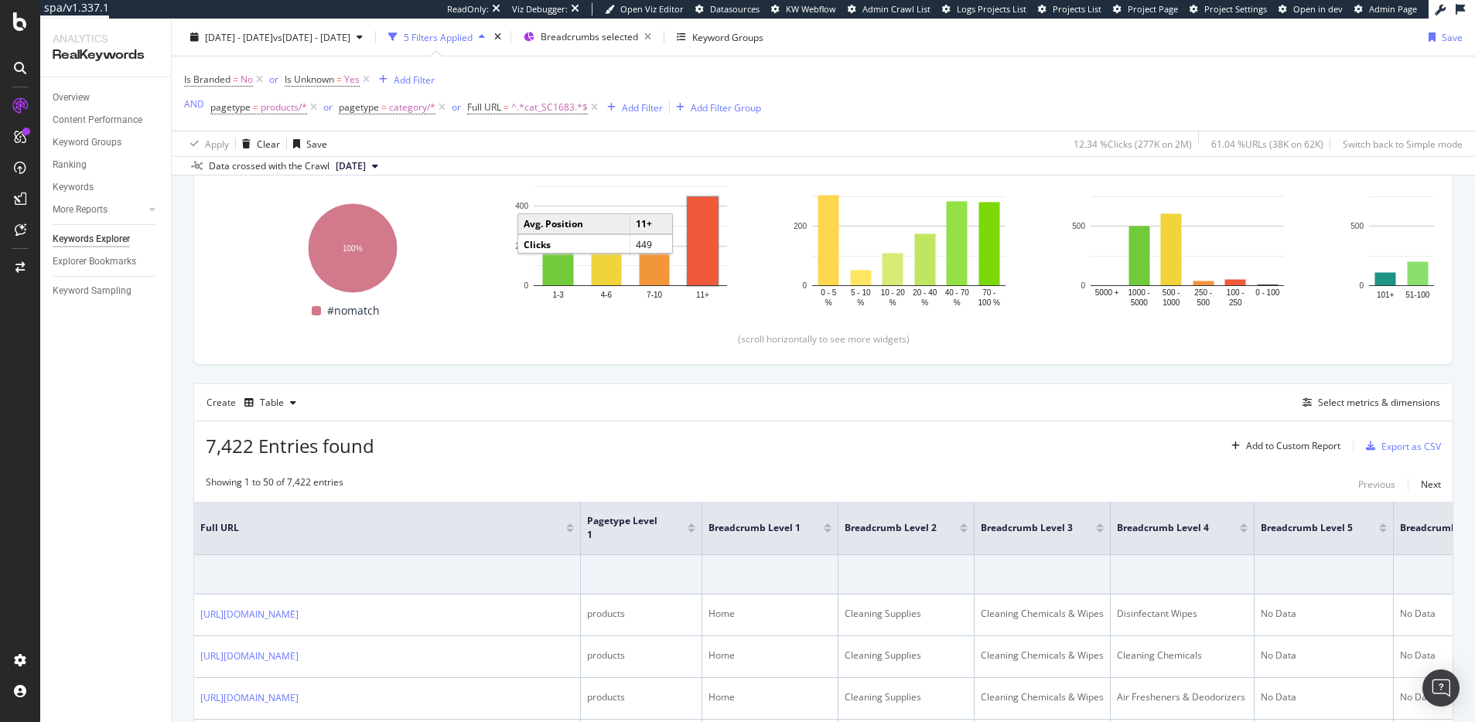
scroll to position [375, 0]
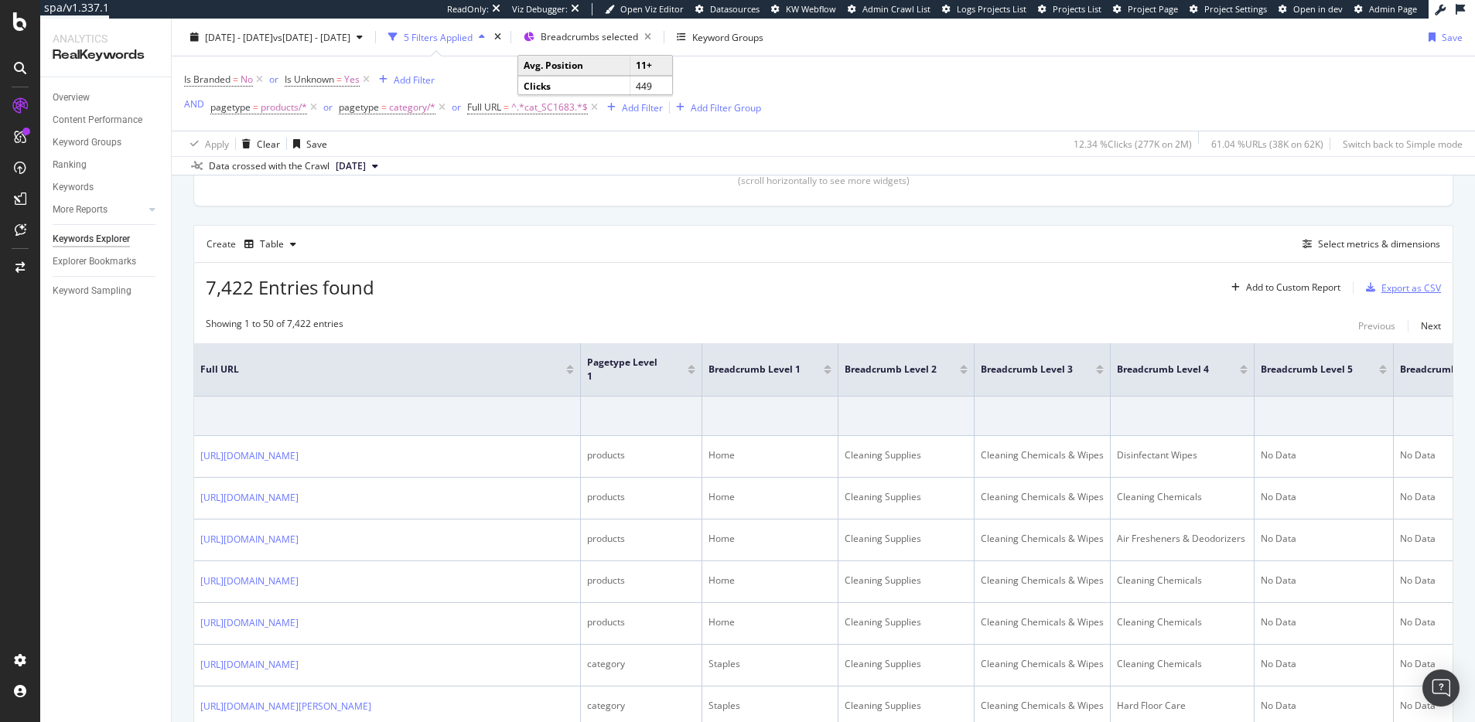
click at [1389, 295] on div "Export as CSV" at bounding box center [1399, 287] width 81 height 23
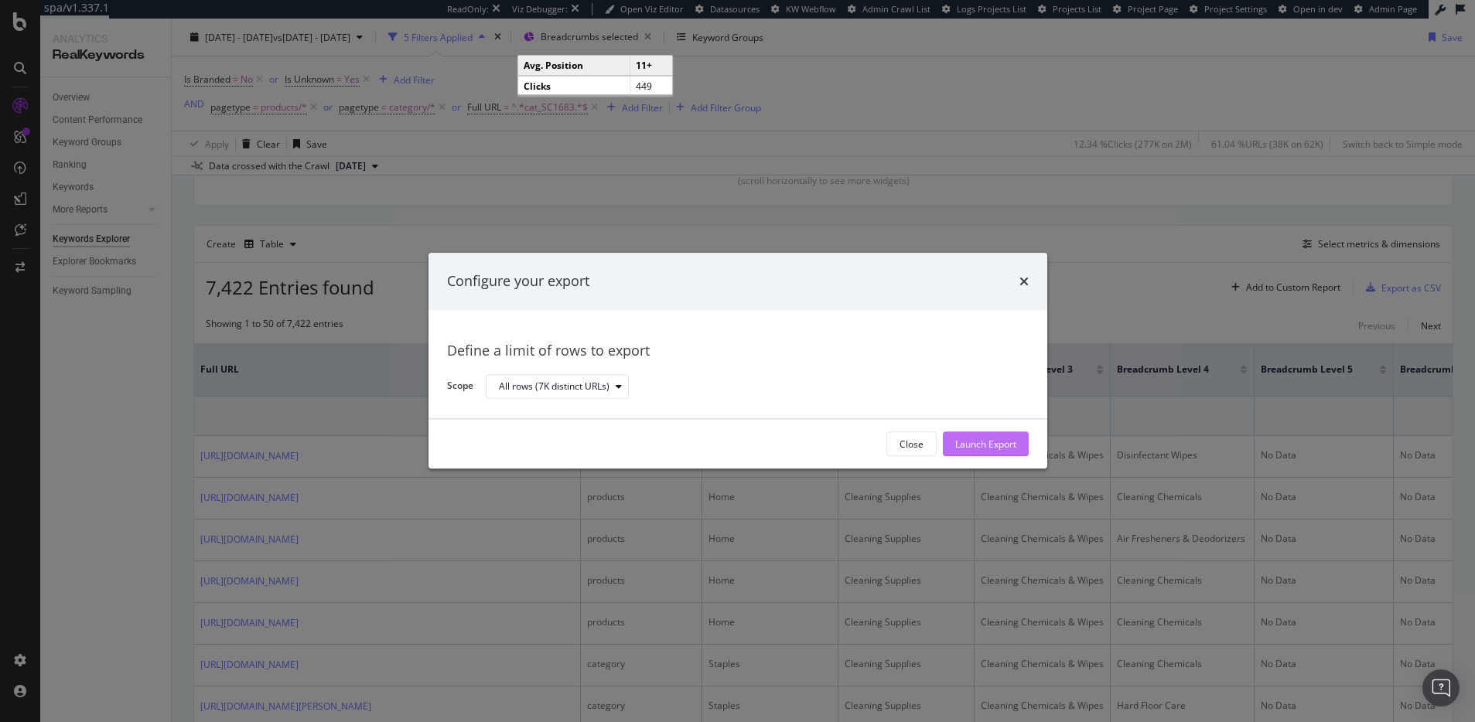
click at [987, 438] on div "Launch Export" at bounding box center [985, 444] width 61 height 13
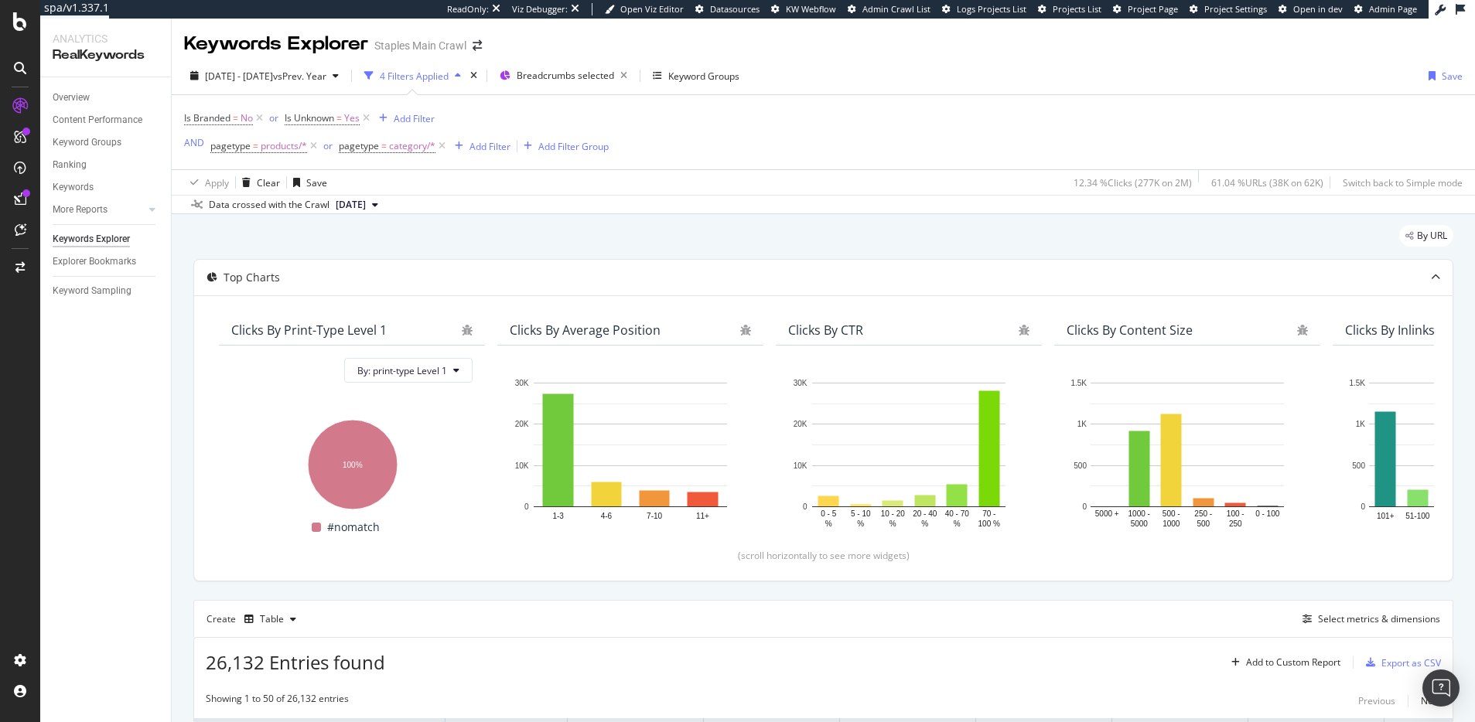
click at [716, 131] on div "Is Branded = No or Is Unknown = Yes Add Filter AND pagetype = products/* or pag…" at bounding box center [823, 132] width 1278 height 74
click at [847, 90] on div "[DATE] - [DATE] vs Prev. Year 4 Filters Applied Breadcrumbs selected Keyword Gr…" at bounding box center [823, 78] width 1303 height 31
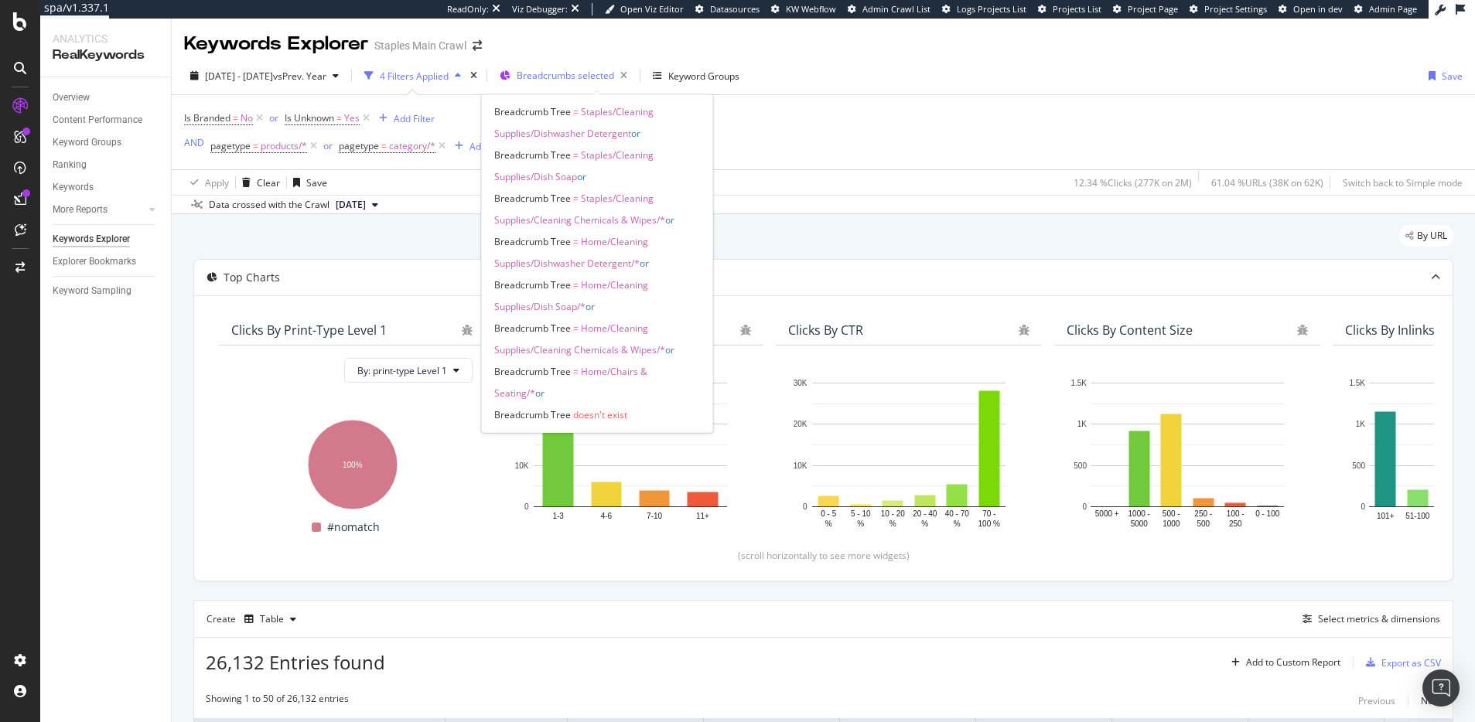
click at [571, 71] on span "Breadcrumbs selected" at bounding box center [565, 75] width 97 height 13
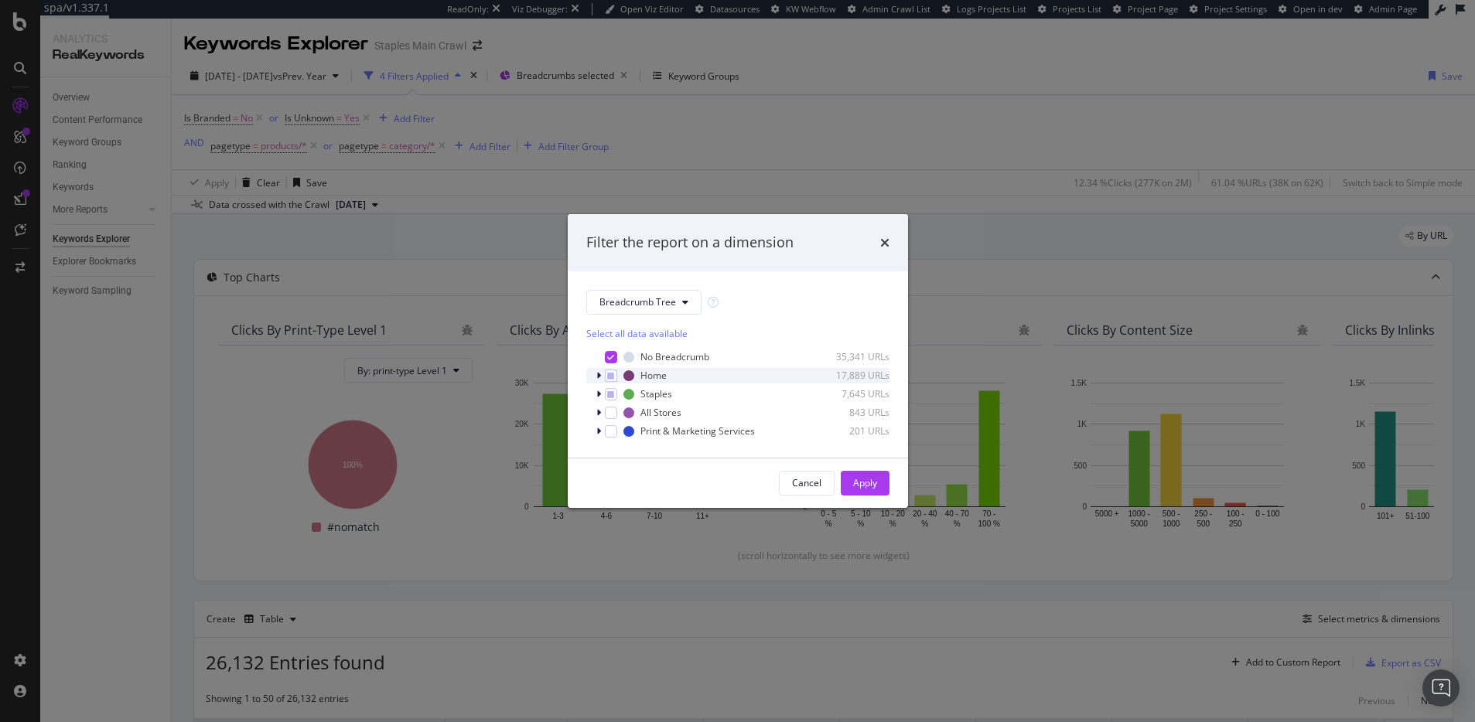
click at [599, 376] on icon "modal" at bounding box center [598, 375] width 5 height 9
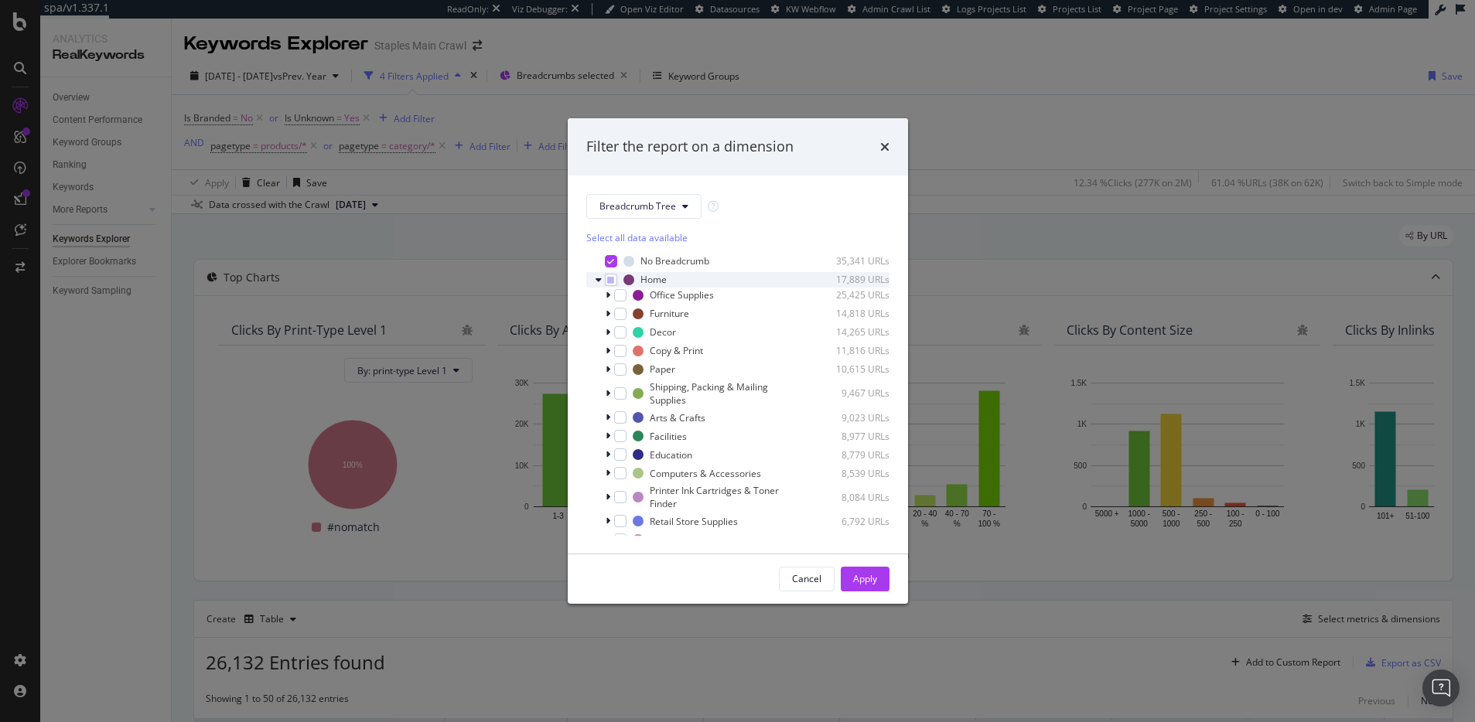
click at [598, 281] on icon "modal" at bounding box center [598, 279] width 6 height 9
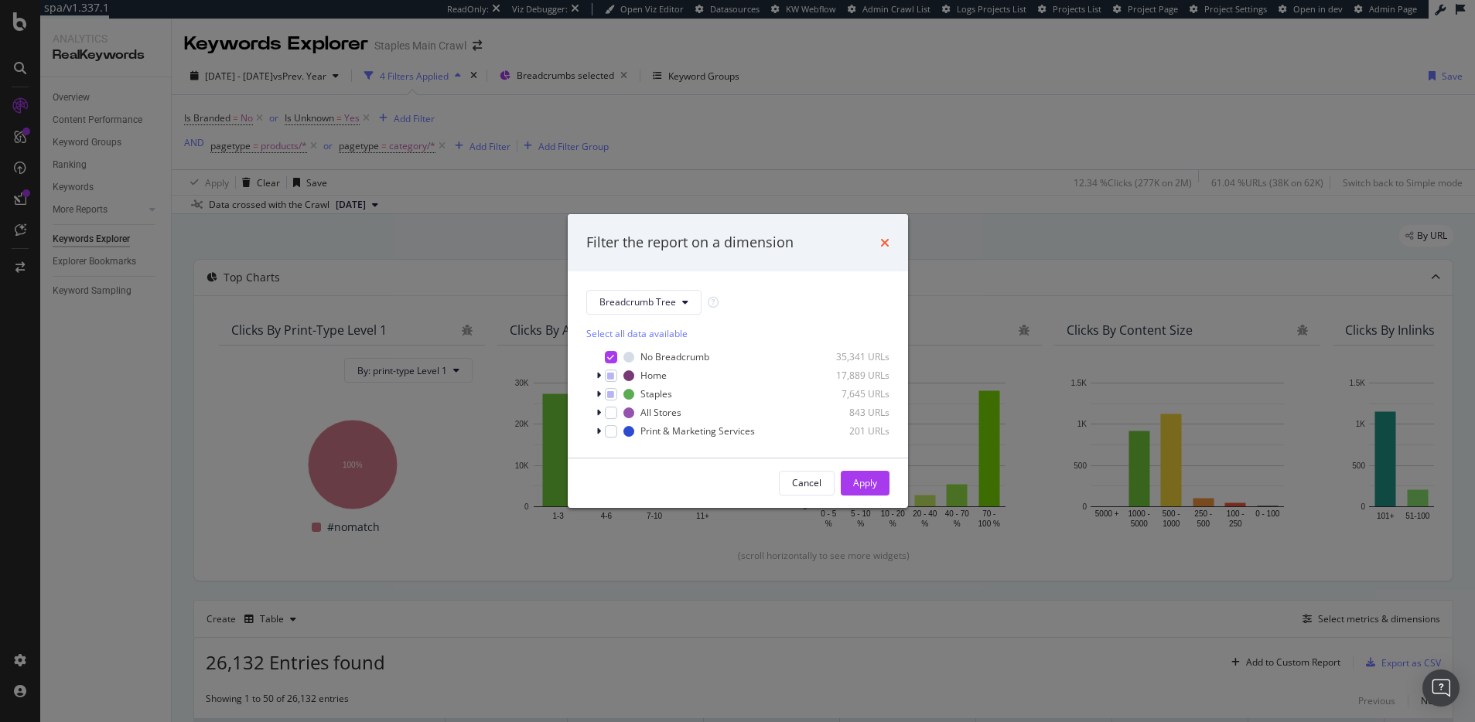
click at [885, 246] on icon "times" at bounding box center [884, 243] width 9 height 12
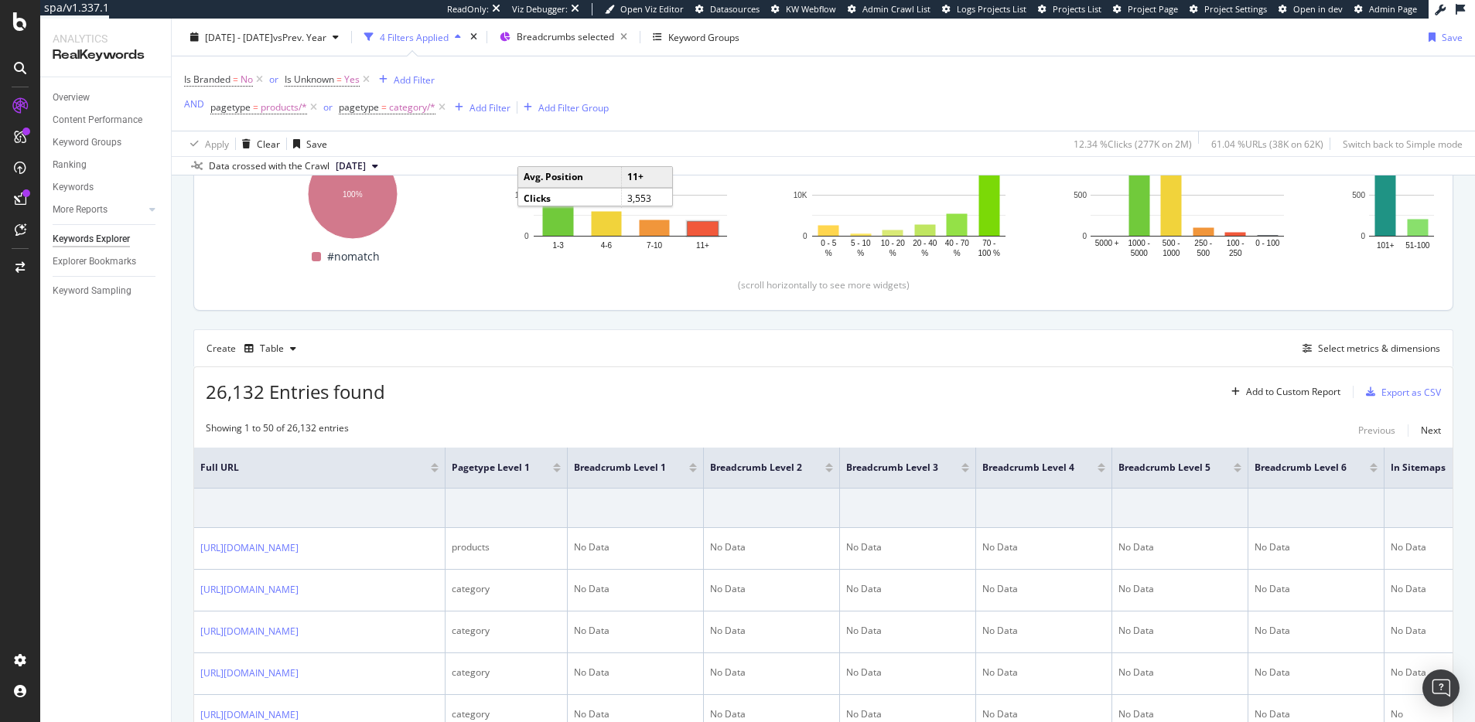
scroll to position [320, 0]
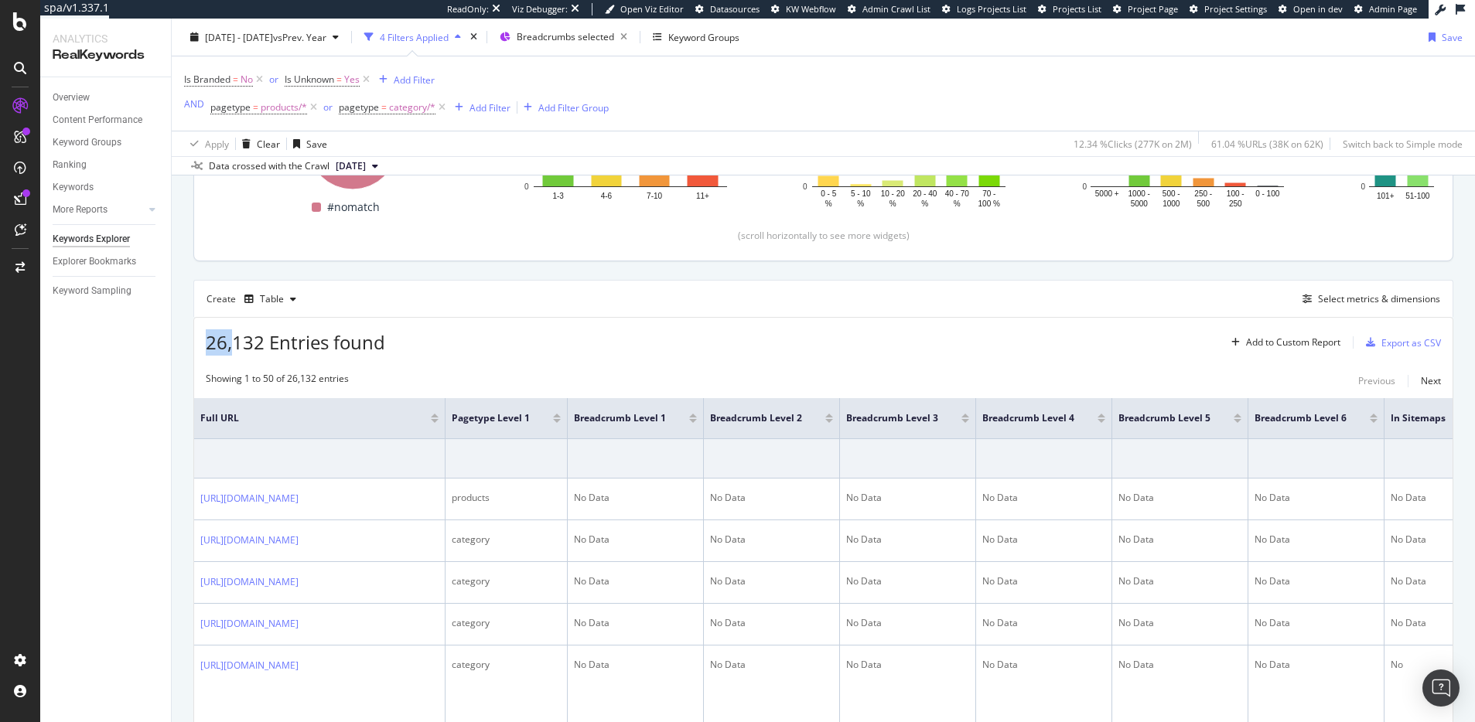
drag, startPoint x: 210, startPoint y: 339, endPoint x: 237, endPoint y: 337, distance: 26.3
click at [237, 337] on span "26,132 Entries found" at bounding box center [295, 342] width 179 height 26
click at [443, 313] on div "Create Table Select metrics & dimensions" at bounding box center [823, 298] width 1260 height 37
click at [1395, 347] on div "Export as CSV" at bounding box center [1411, 342] width 60 height 13
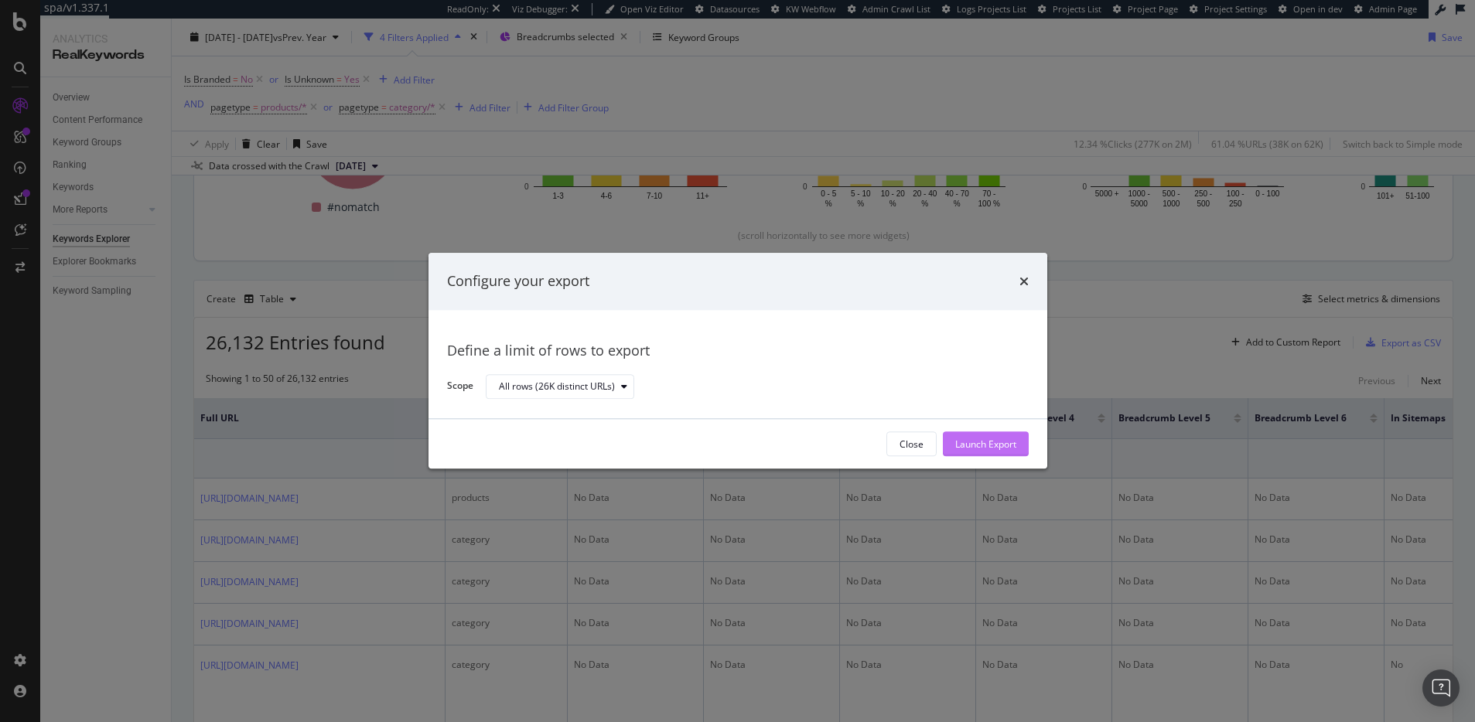
click at [999, 447] on div "Launch Export" at bounding box center [985, 444] width 61 height 13
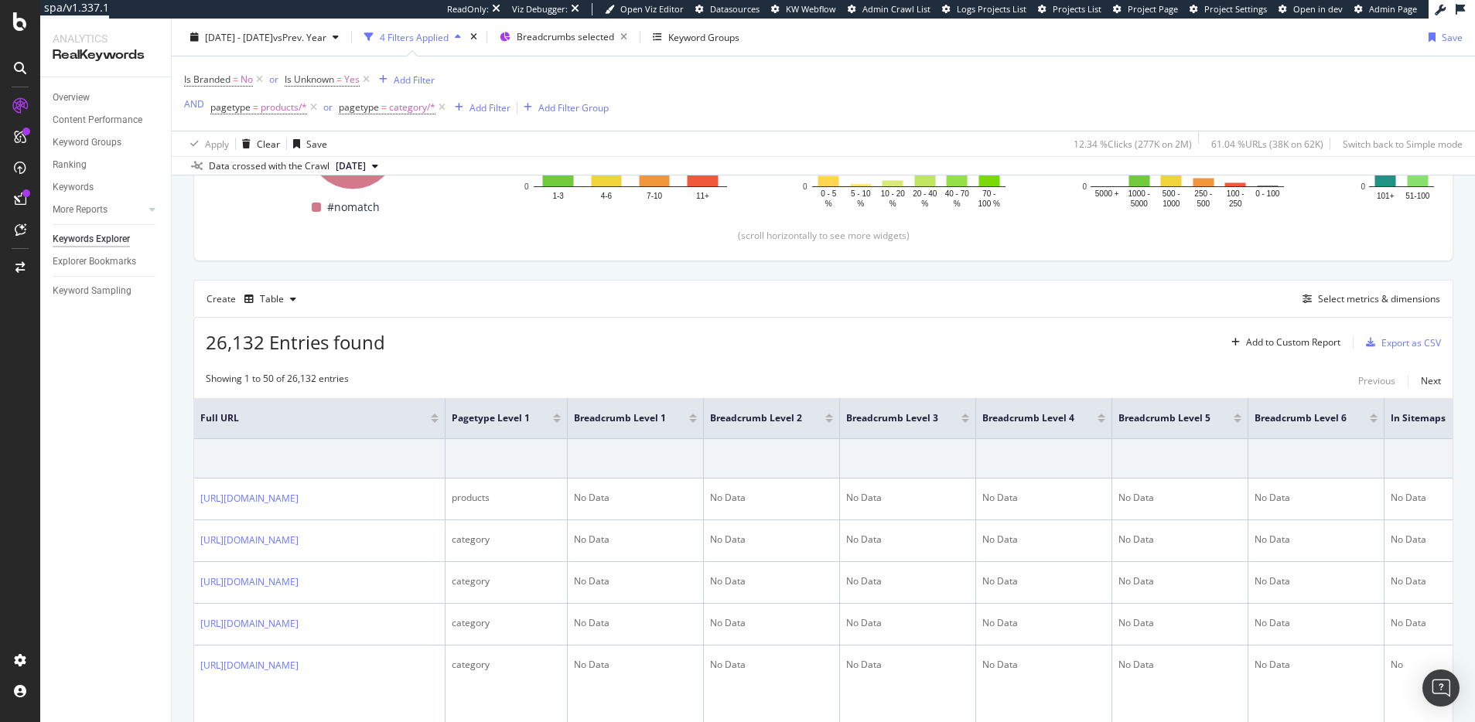
click at [933, 324] on div "26,132 Entries found Add to Custom Report Export as CSV" at bounding box center [823, 337] width 1258 height 38
